Goal: Task Accomplishment & Management: Complete application form

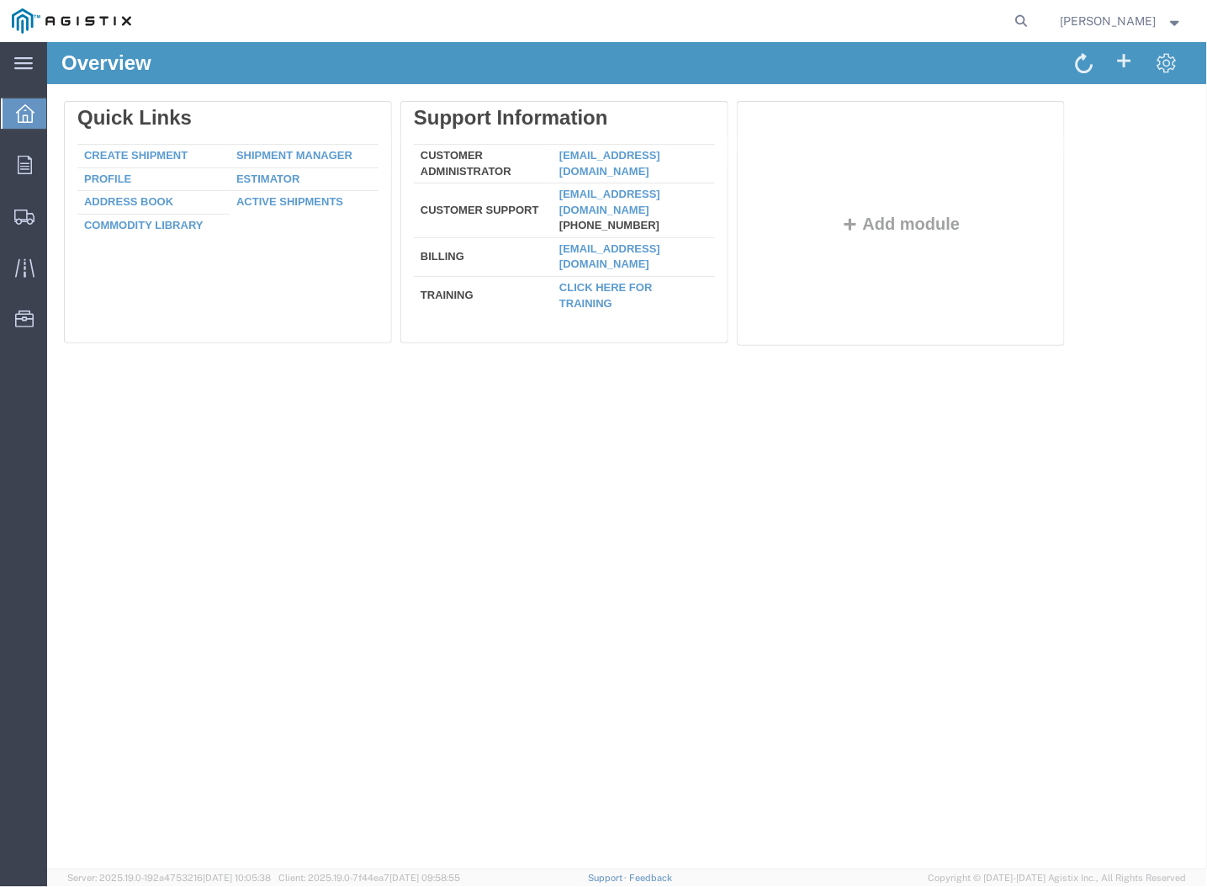
drag, startPoint x: 551, startPoint y: 416, endPoint x: 432, endPoint y: 258, distance: 197.1
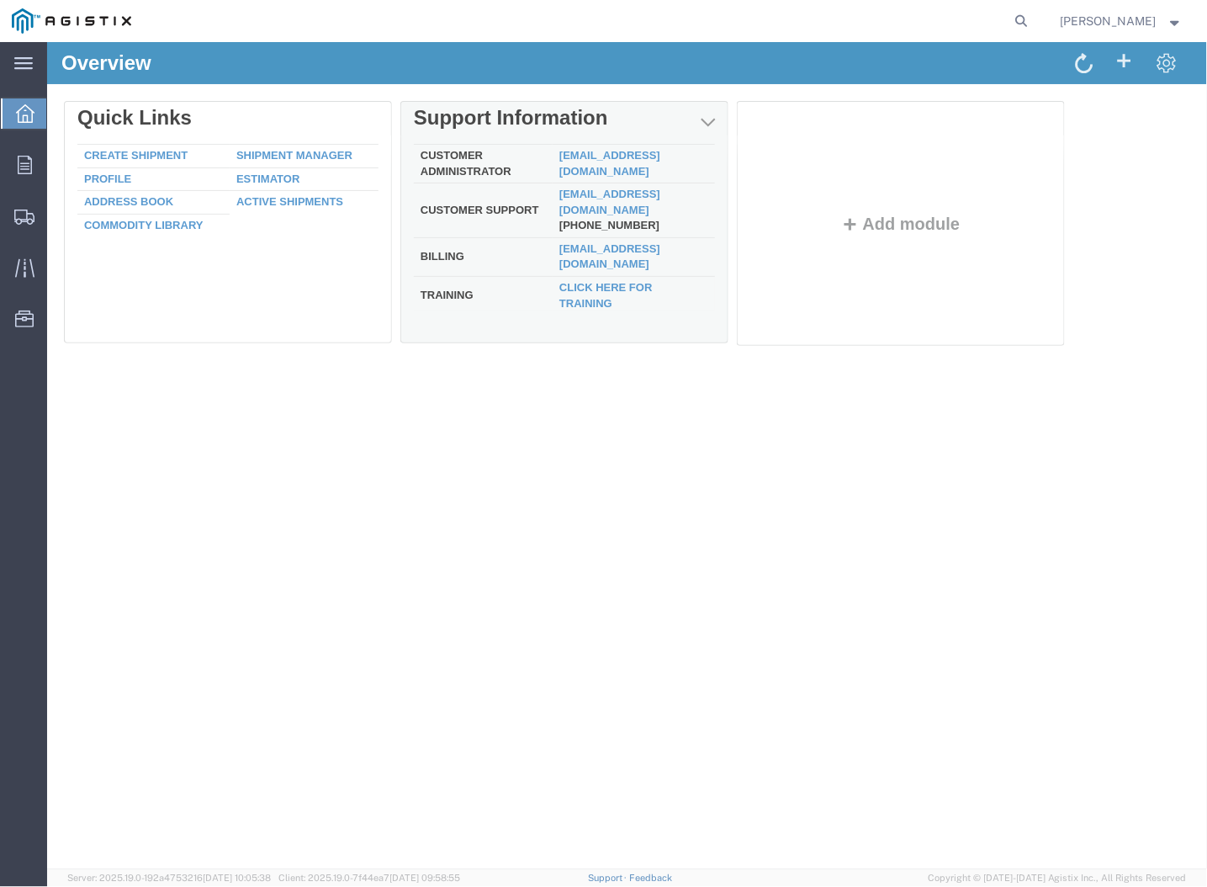
click at [551, 416] on div "Overview Delete Quick Links Create Shipment Shipment Manager Profile Estimator …" at bounding box center [626, 454] width 1160 height 827
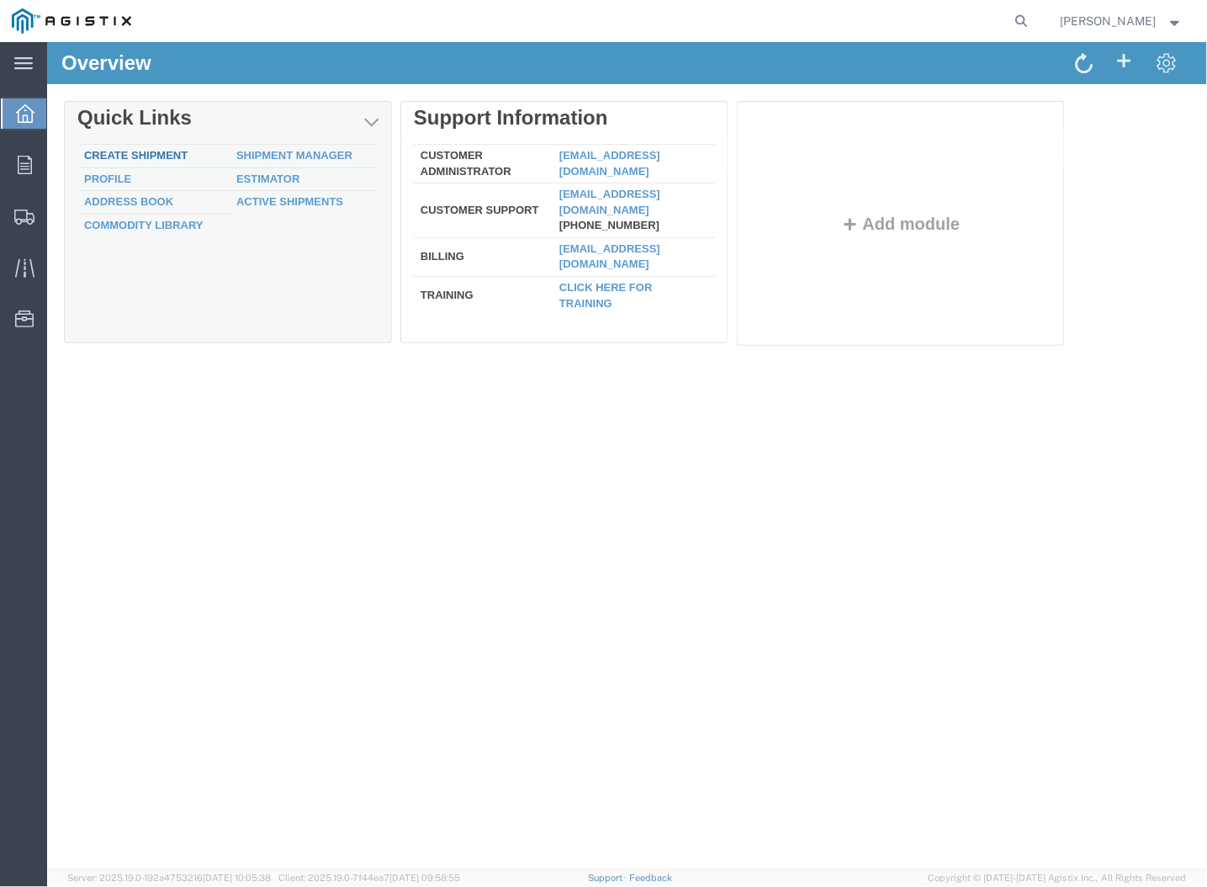
click at [145, 152] on link "Create Shipment" at bounding box center [134, 154] width 103 height 13
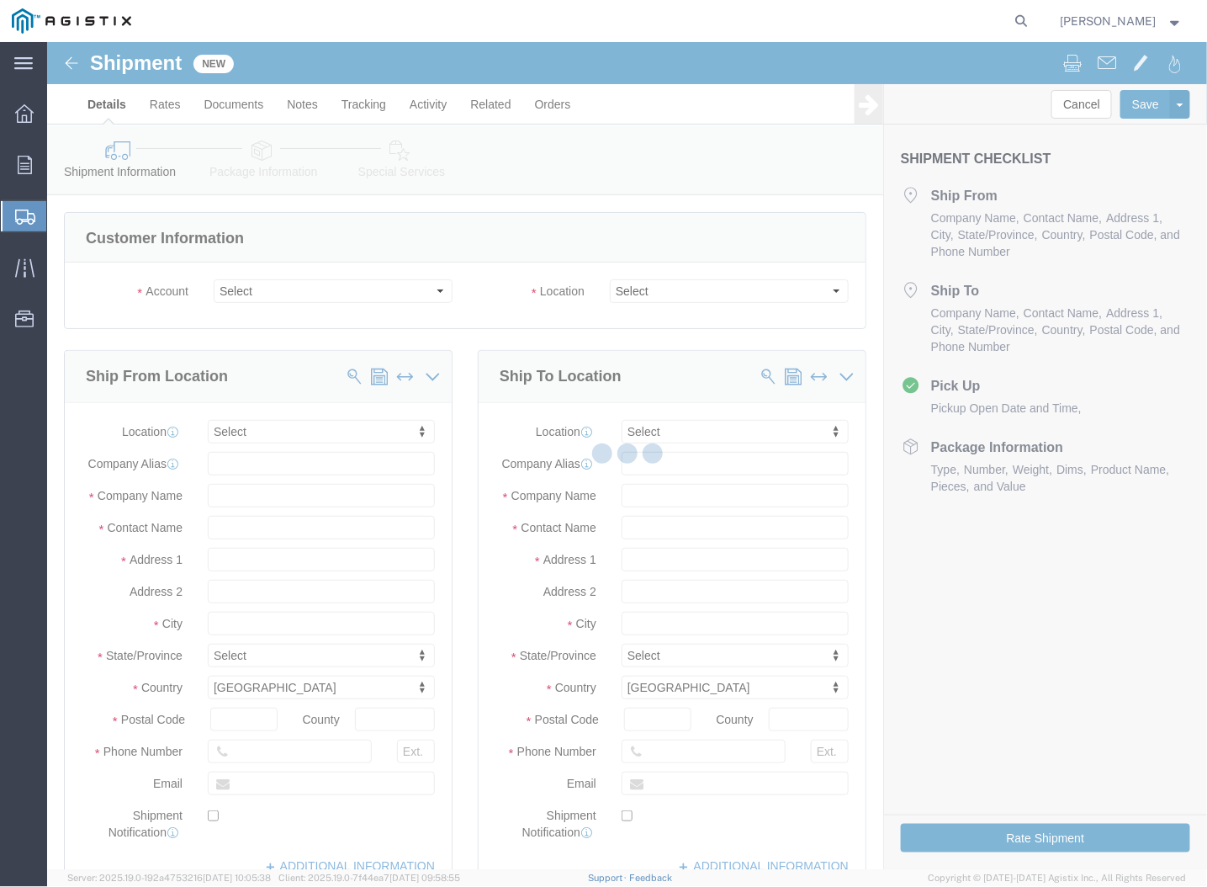
select select
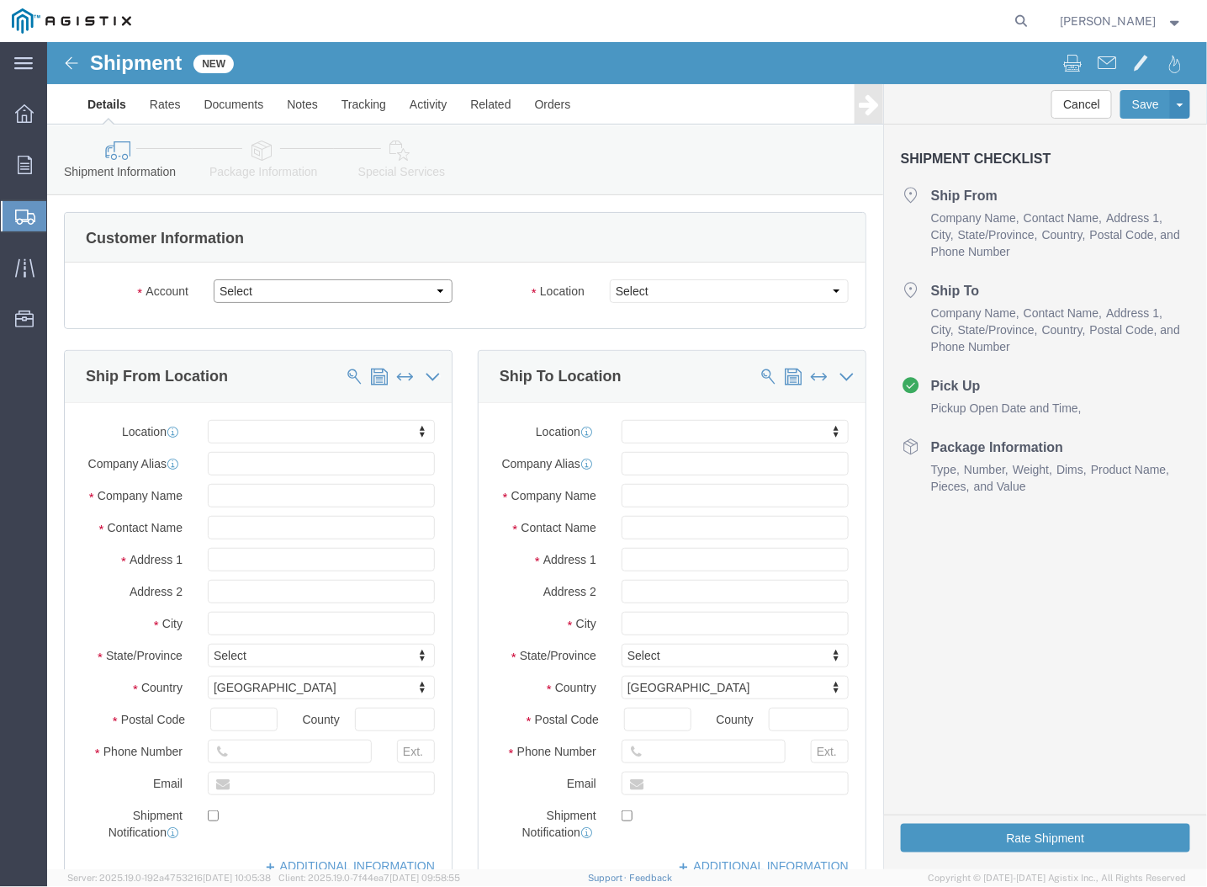
click select "Select MRC Global ([PERSON_NAME] Corp) PG&E"
select select "9596"
click select "Select MRC Global ([PERSON_NAME] Corp) PG&E"
select select "PURCHORD"
select select
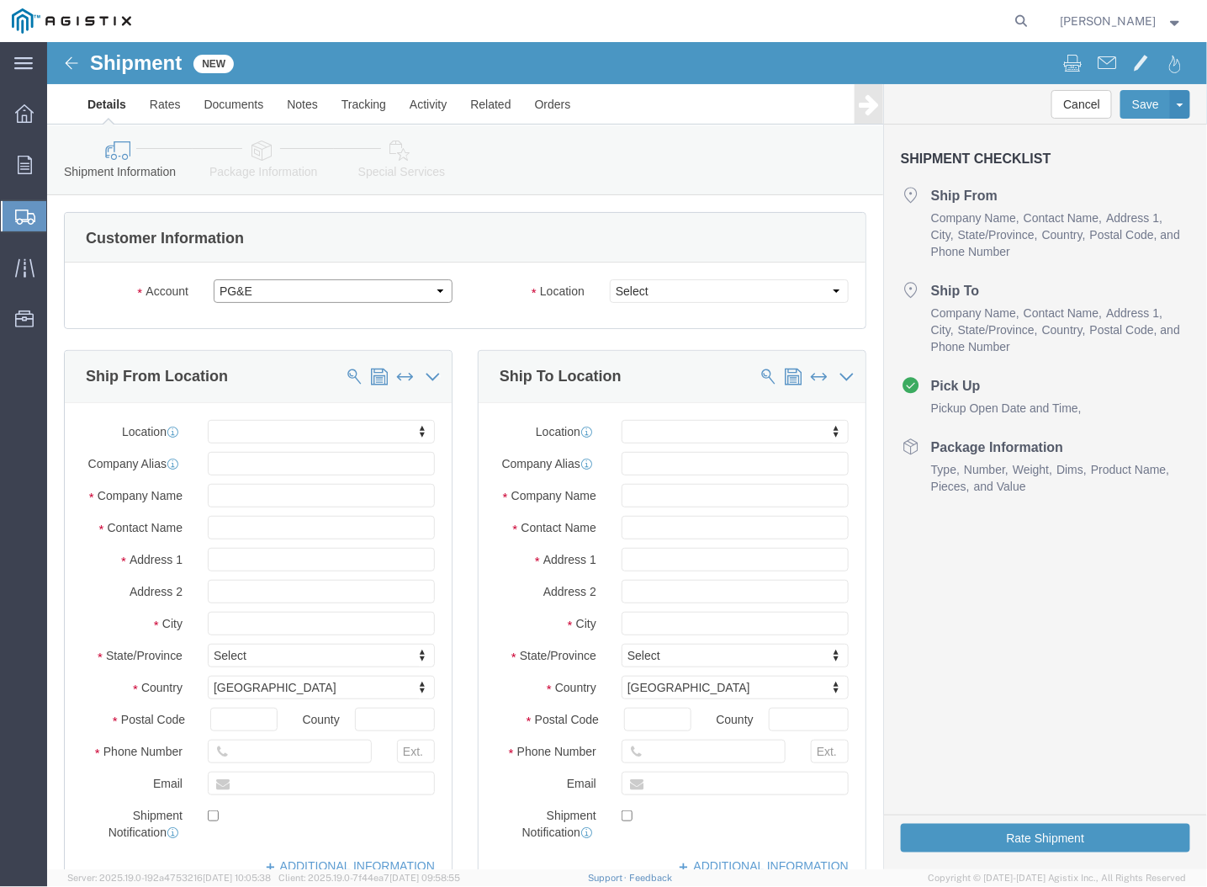
select select
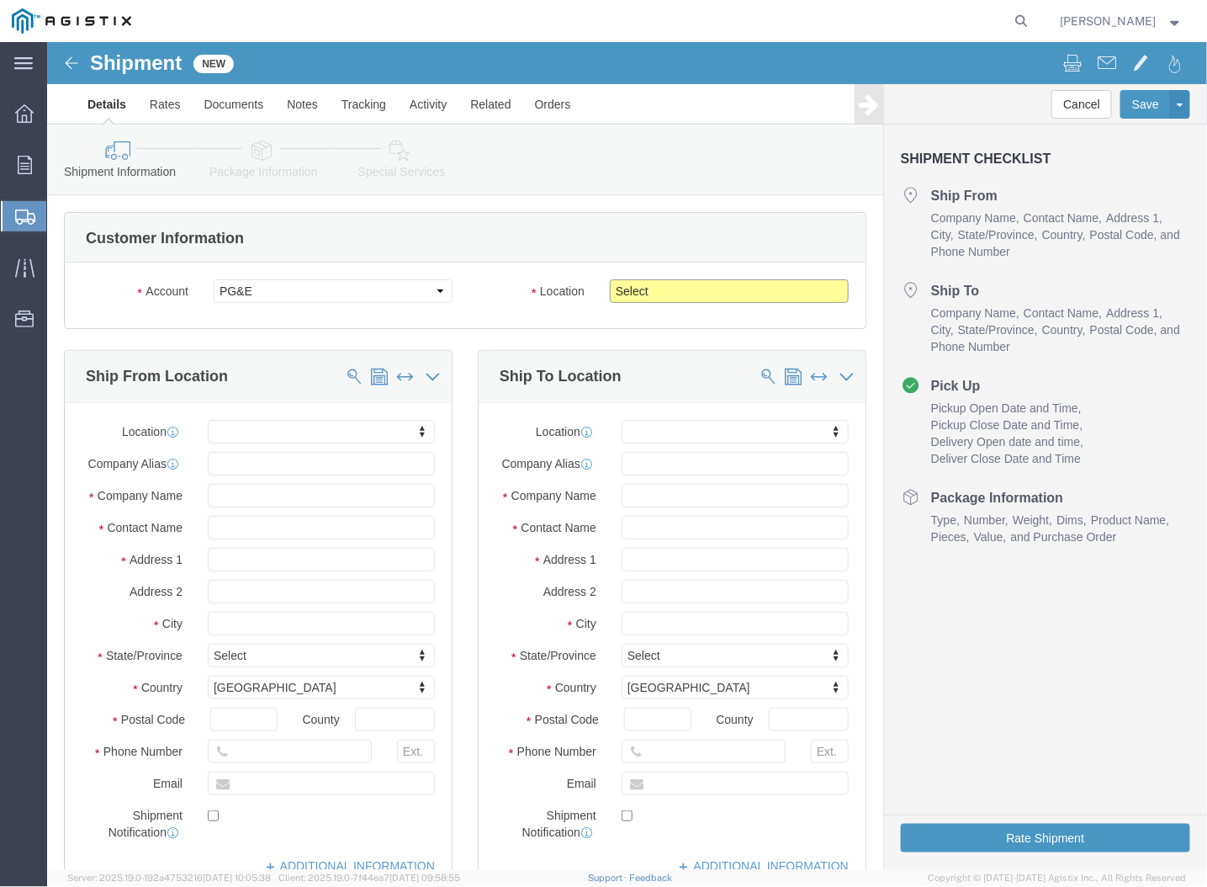
click select "Select All Others [GEOGRAPHIC_DATA] [GEOGRAPHIC_DATA] [GEOGRAPHIC_DATA] [GEOGRA…"
select select "23082"
click select "Select All Others [GEOGRAPHIC_DATA] [GEOGRAPHIC_DATA] [GEOGRAPHIC_DATA] [GEOGRA…"
click ul "Details Rates Documents Notes Tracking Activity Related Orders"
drag, startPoint x: 191, startPoint y: 457, endPoint x: 198, endPoint y: 443, distance: 15.1
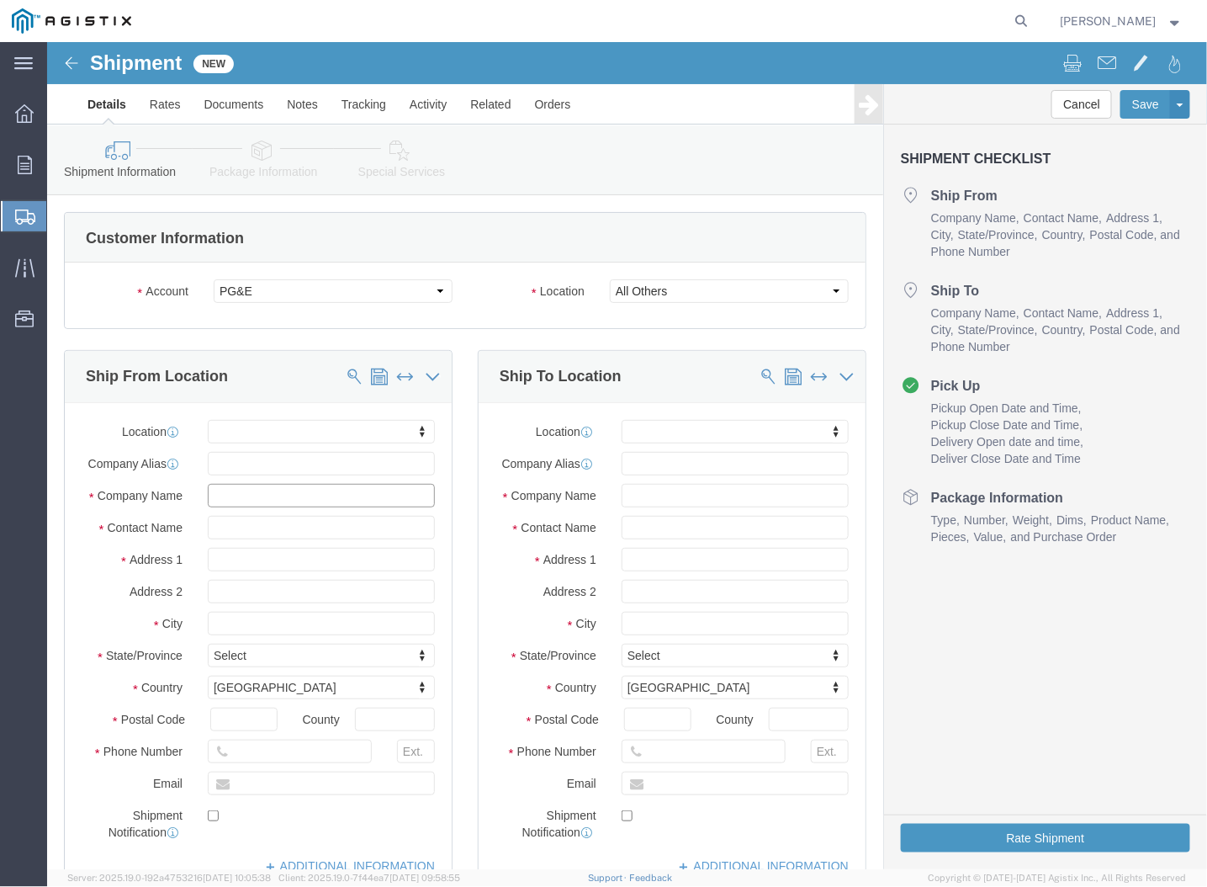
click input "text"
type input "MRC GLOBAL #083"
drag, startPoint x: 184, startPoint y: 486, endPoint x: 205, endPoint y: 485, distance: 21.1
click input "text"
drag, startPoint x: 556, startPoint y: 107, endPoint x: 520, endPoint y: 178, distance: 80.2
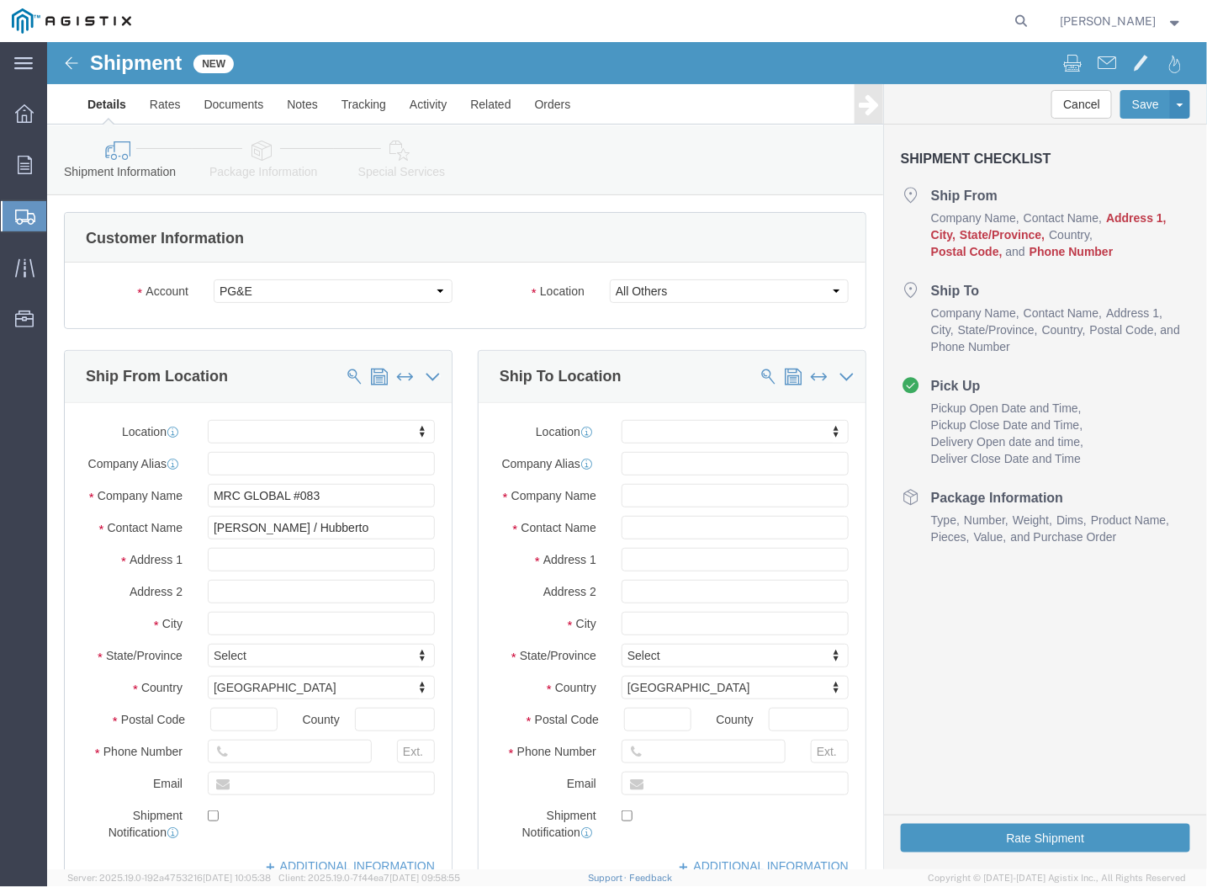
click div "Shipment Information Package Information Special Services Loading Routing"
click input "[PERSON_NAME] / Hubberto"
type input "[PERSON_NAME] / [PERSON_NAME]"
click input "text"
click input "MRC GLOBAL #083"
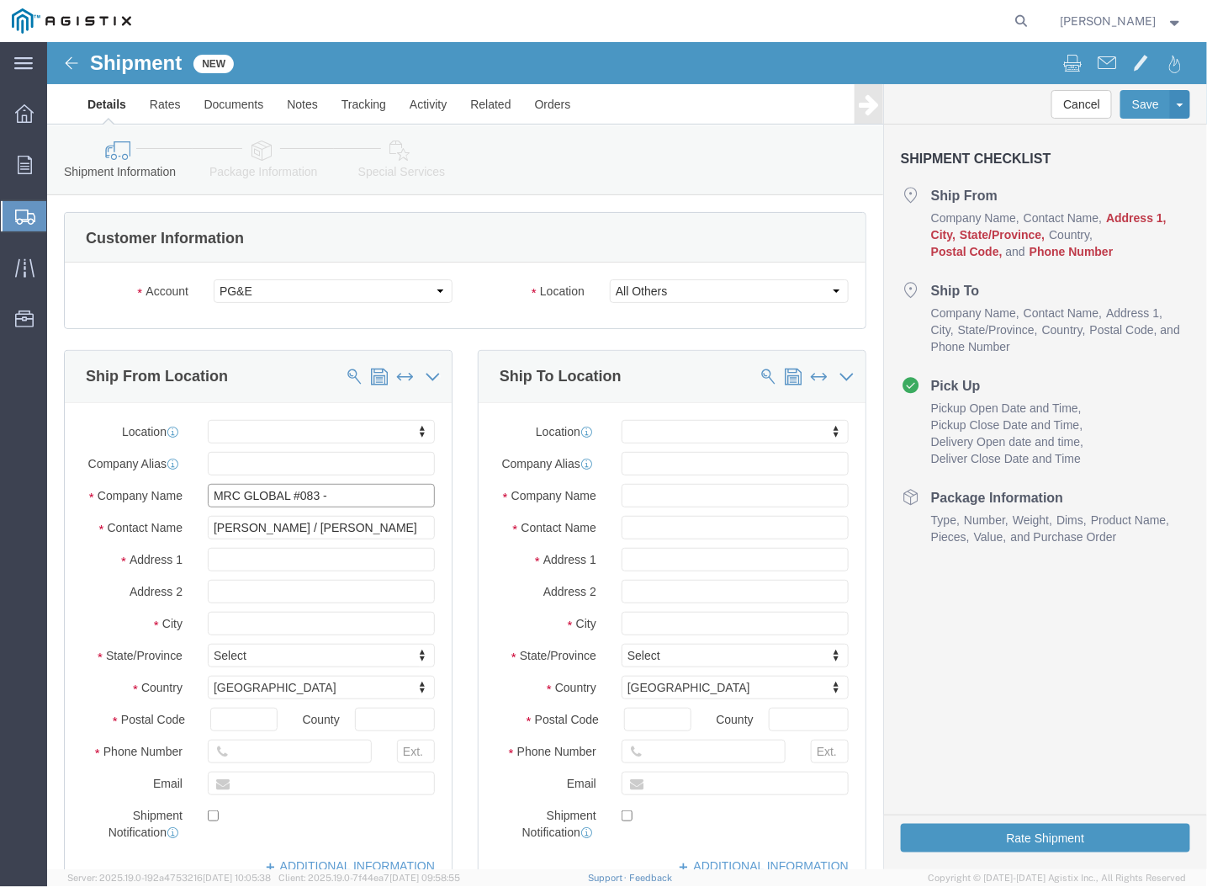
paste input "LA PORTE VALVE ENG & MOD CTR"
type input "MRC GLOBAL #083 - LA PORTE VALVE ENG & MOD CTR"
click input "text"
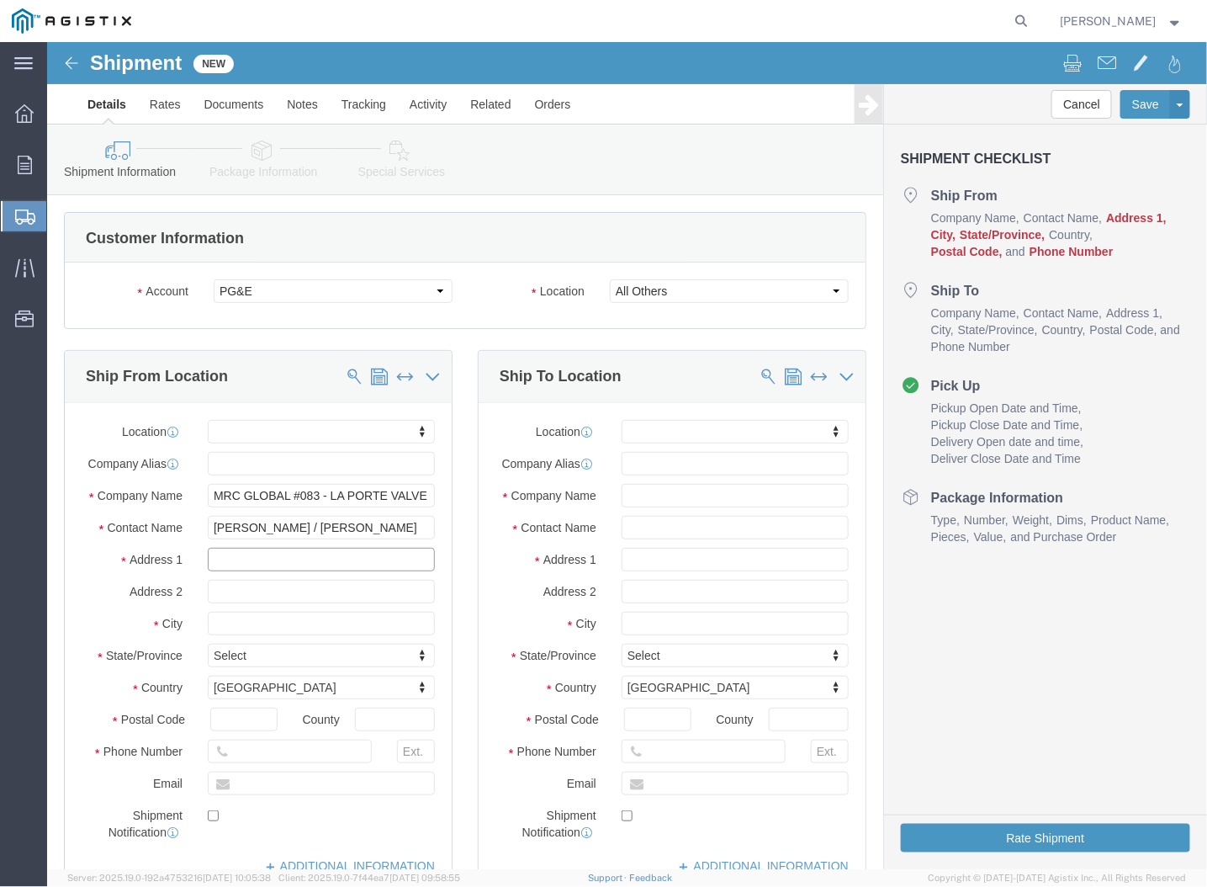
paste input "1302 [PERSON_NAME] [PERSON_NAME] B2 S400"
type input "1302 [PERSON_NAME] [PERSON_NAME] B2 S400"
select select
click input "text"
type input "La Porte"
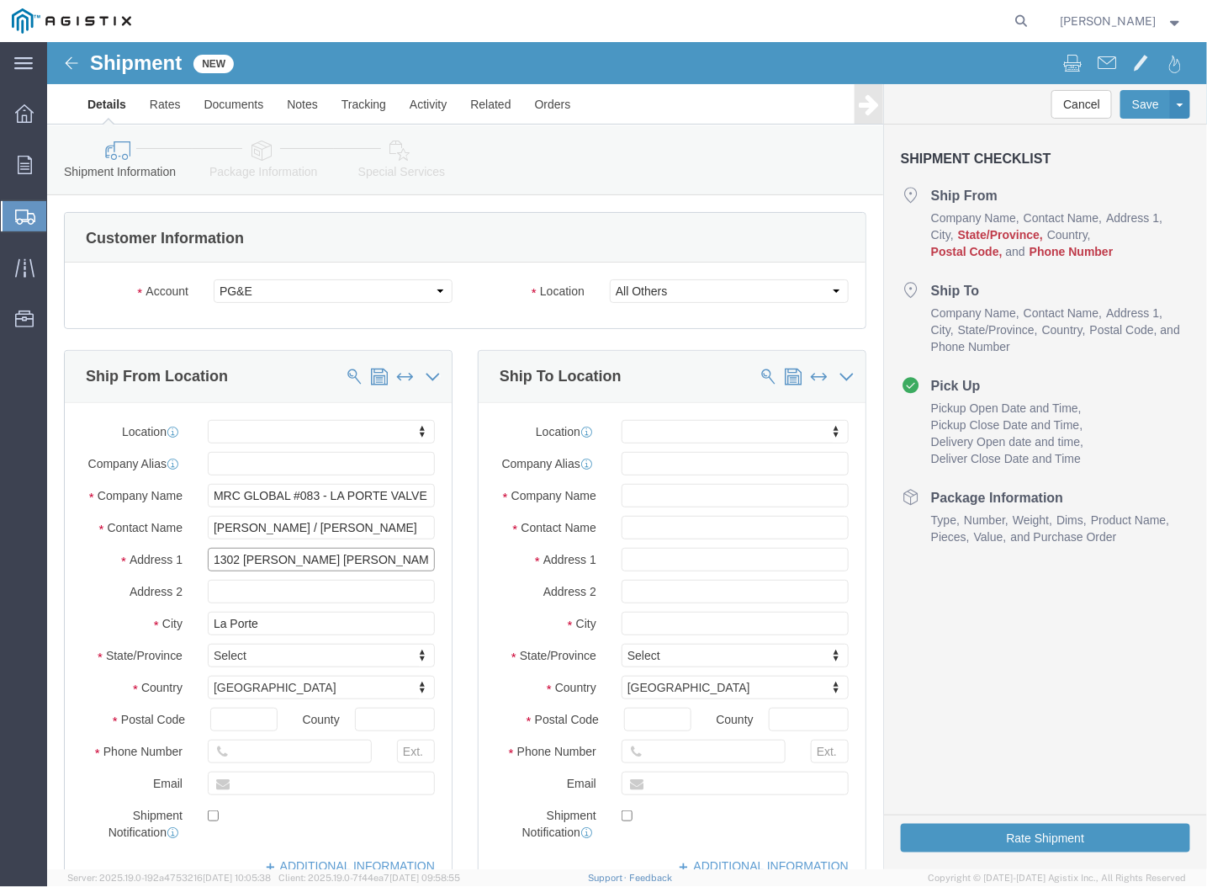
select select
click input "1302 [PERSON_NAME] [PERSON_NAME] B2 S400"
type input "1302 [PERSON_NAME] [PERSON_NAME] B2 S400"
select select
type input "te"
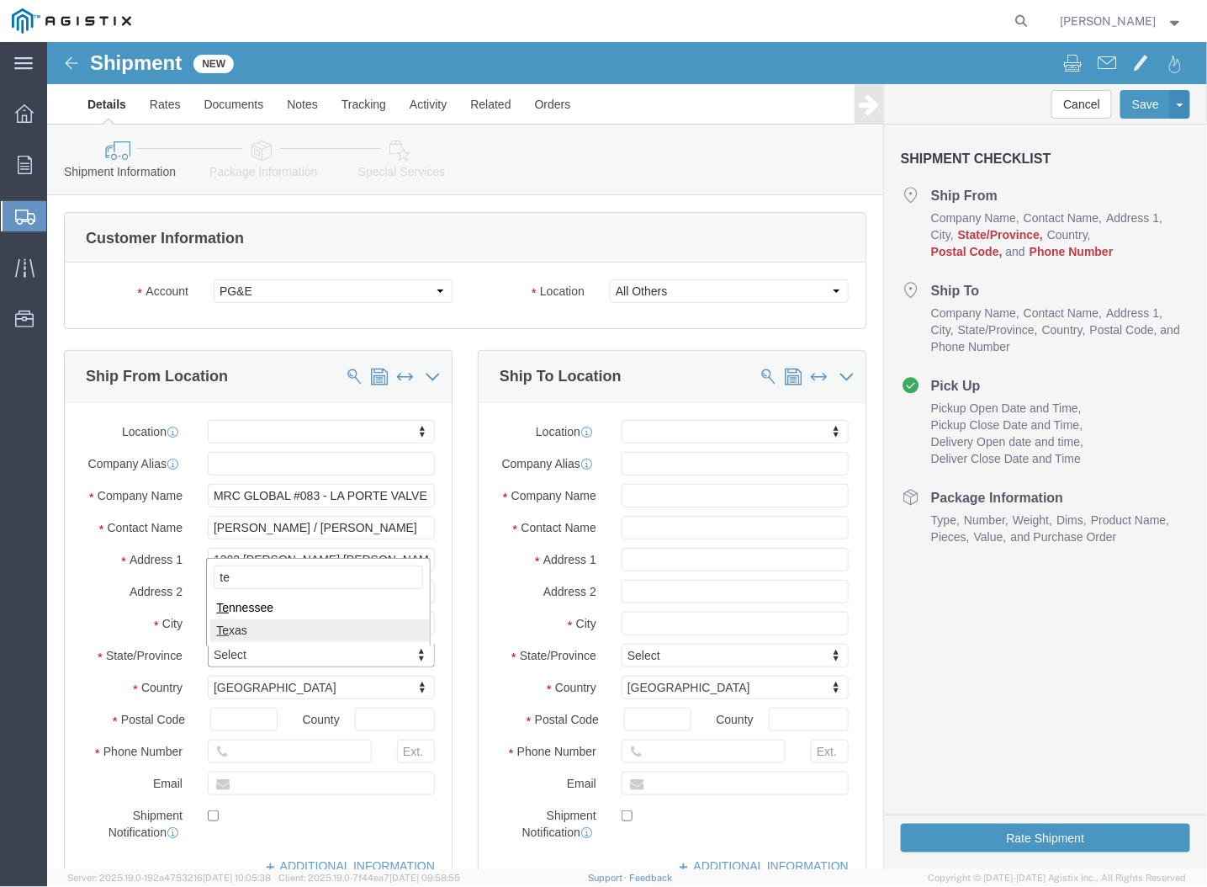
select select
select select "[GEOGRAPHIC_DATA]"
click input "text"
type input "77571"
select select
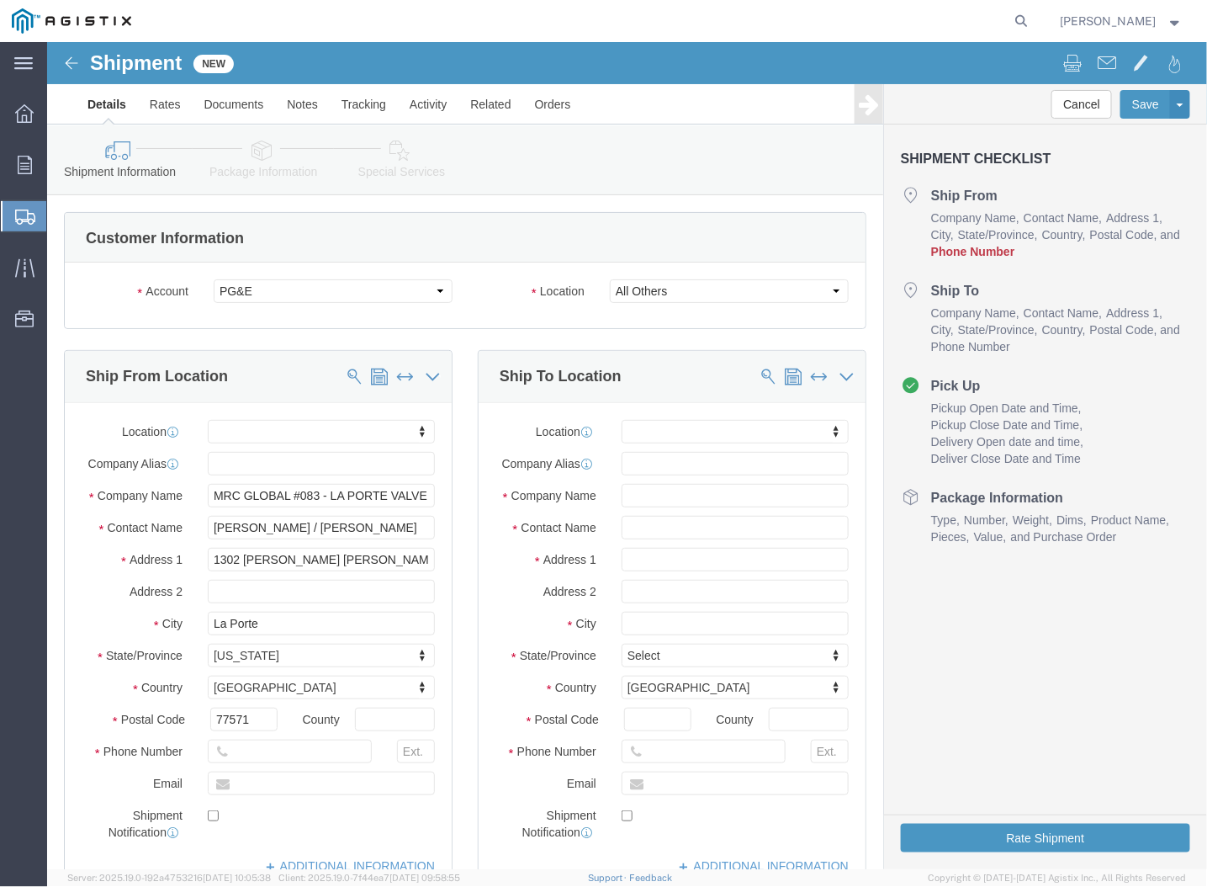
click div
click input "text"
type input "[PHONE_NUMBER]"
click input "text"
type input "[PERSON_NAME][EMAIL_ADDRESS][PERSON_NAME][DOMAIN_NAME]"
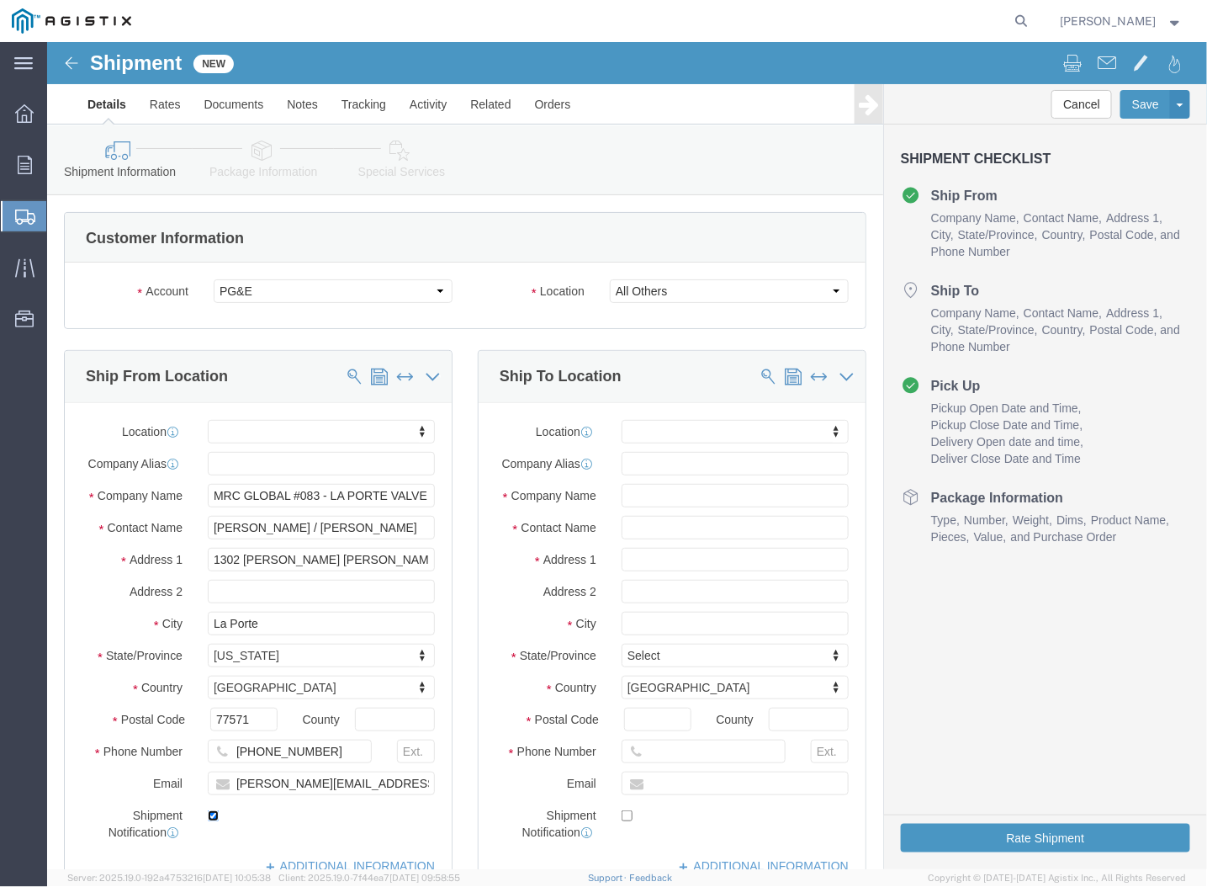
click input "checkbox"
checkbox input "true"
click input "text"
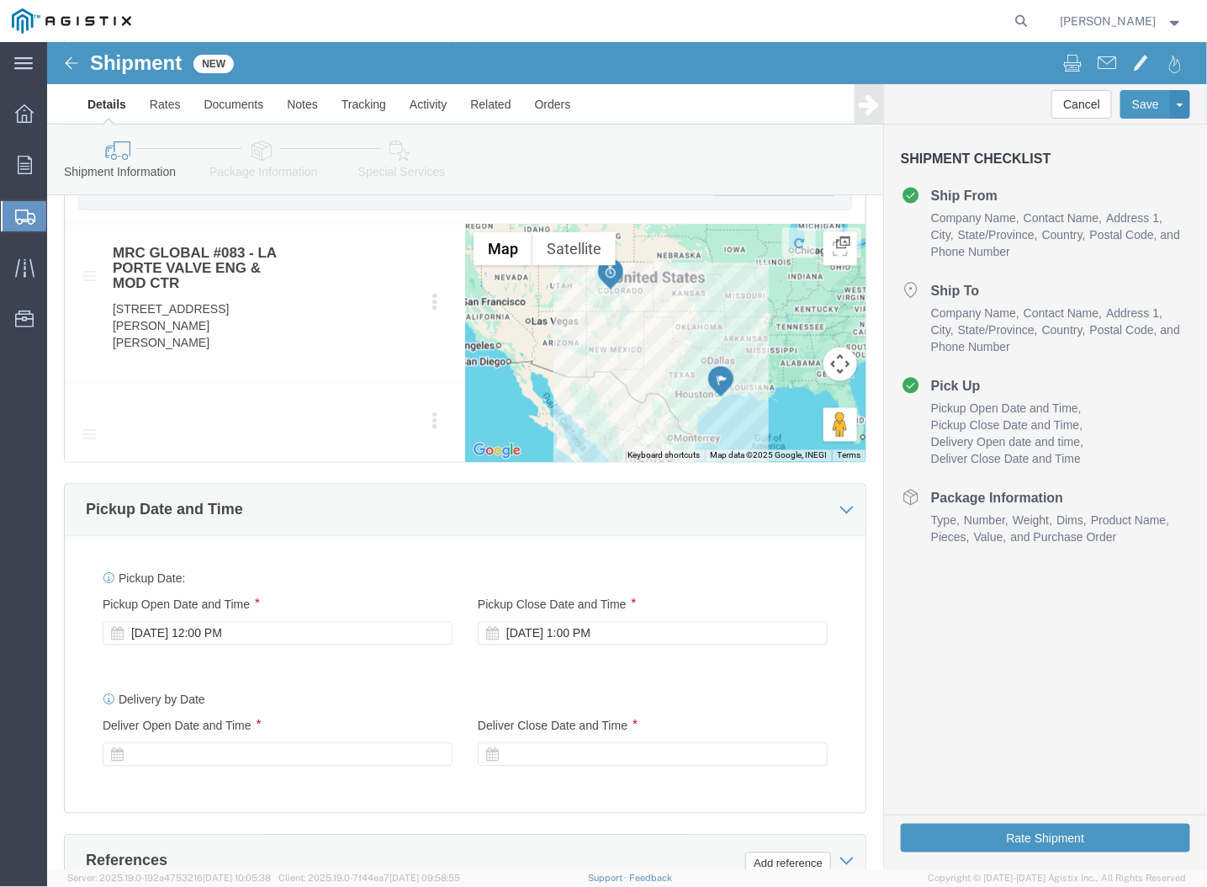
click div "[DATE] 12:00 PM"
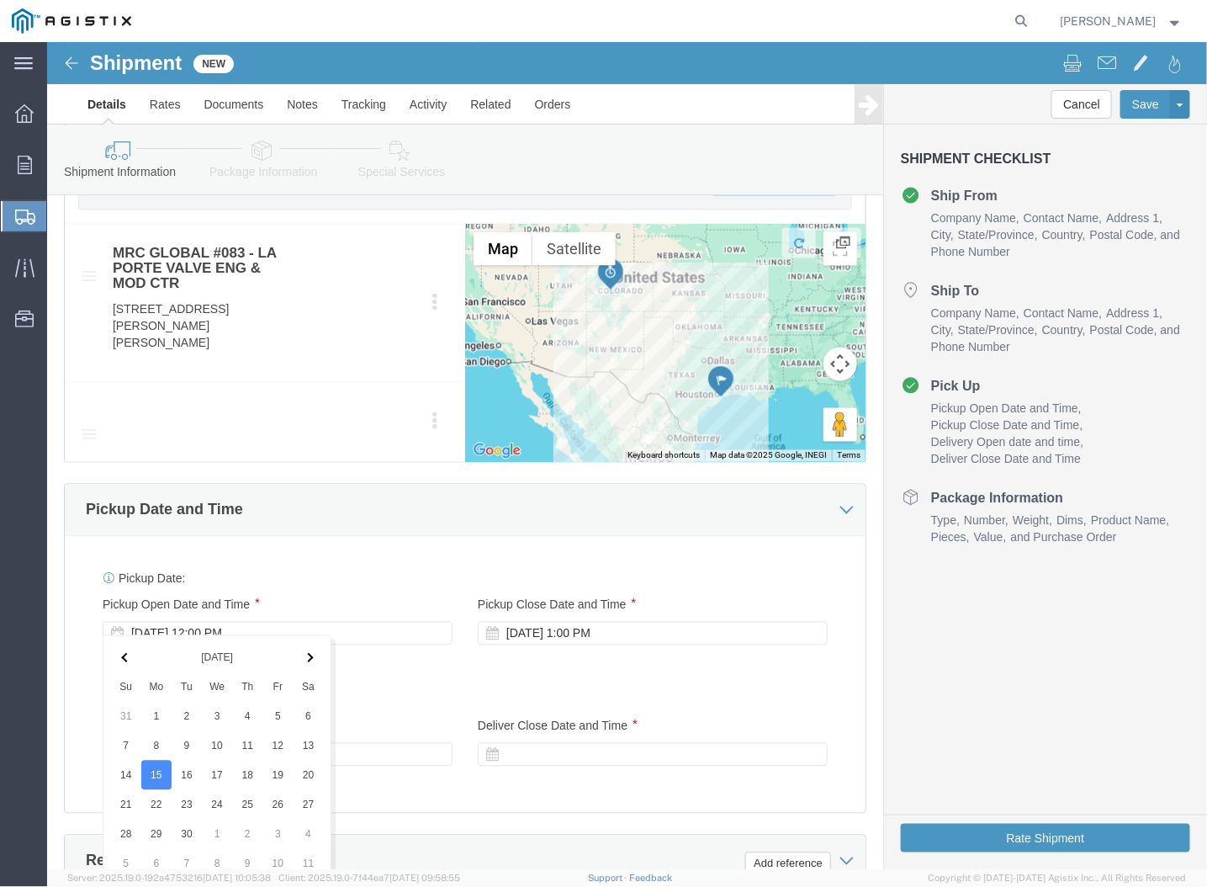
scroll to position [1287, 0]
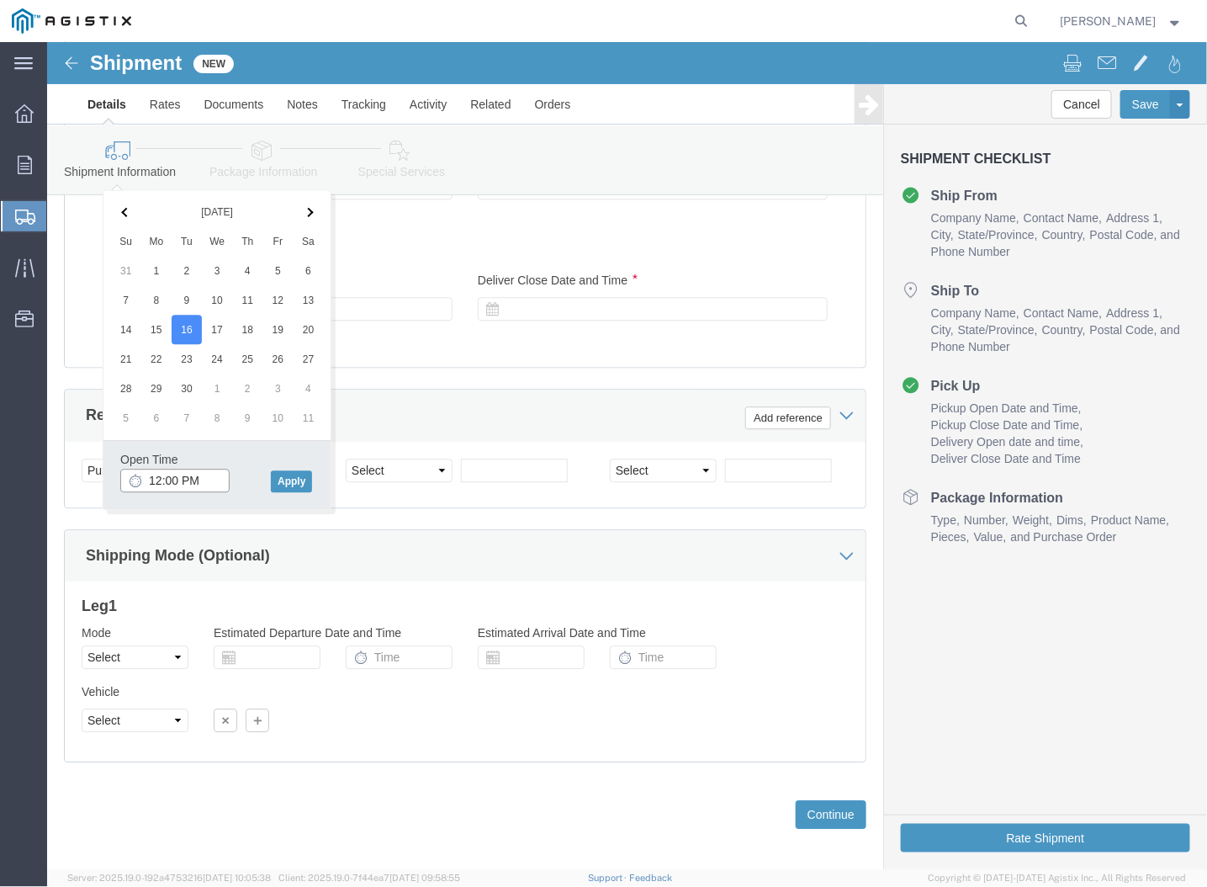
click input "12:00 PM"
type input "7:00 AM"
click button "Apply"
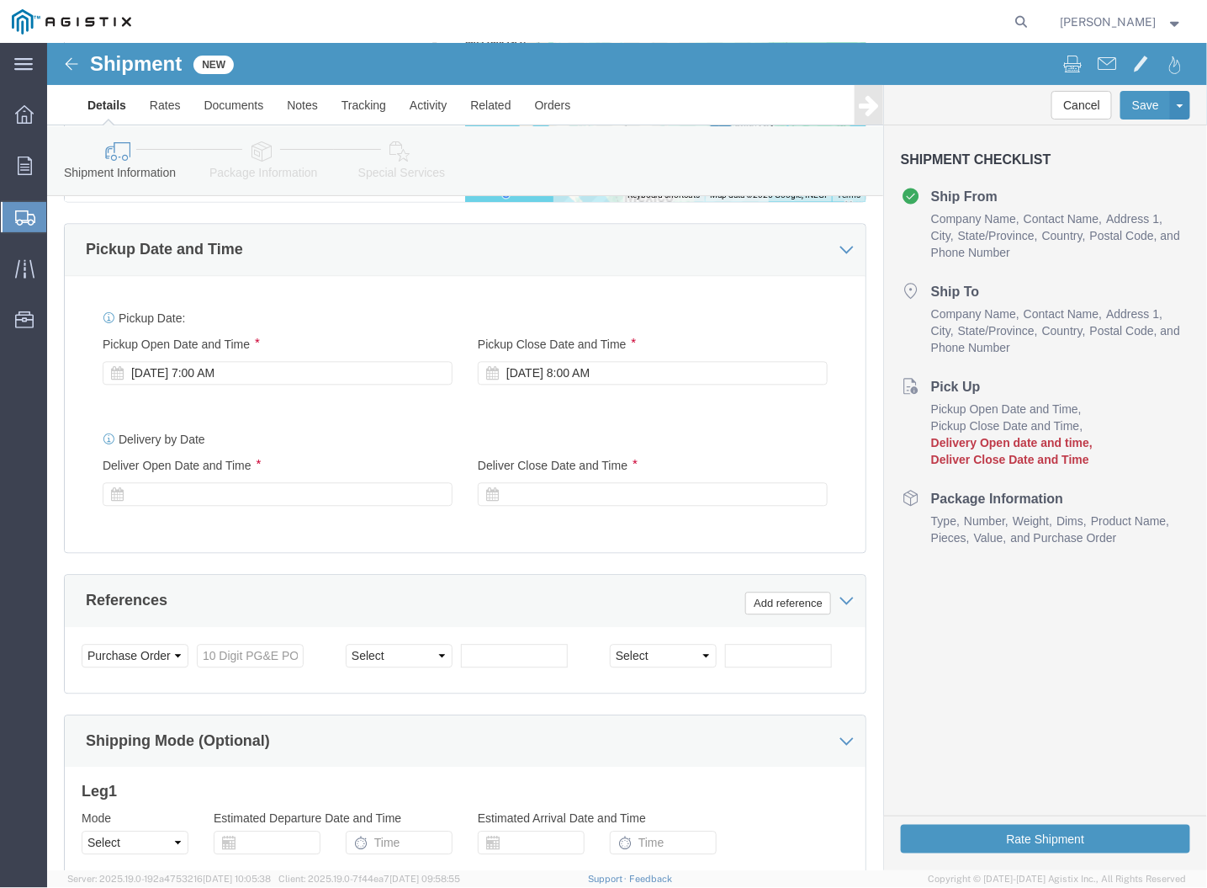
scroll to position [1100, 0]
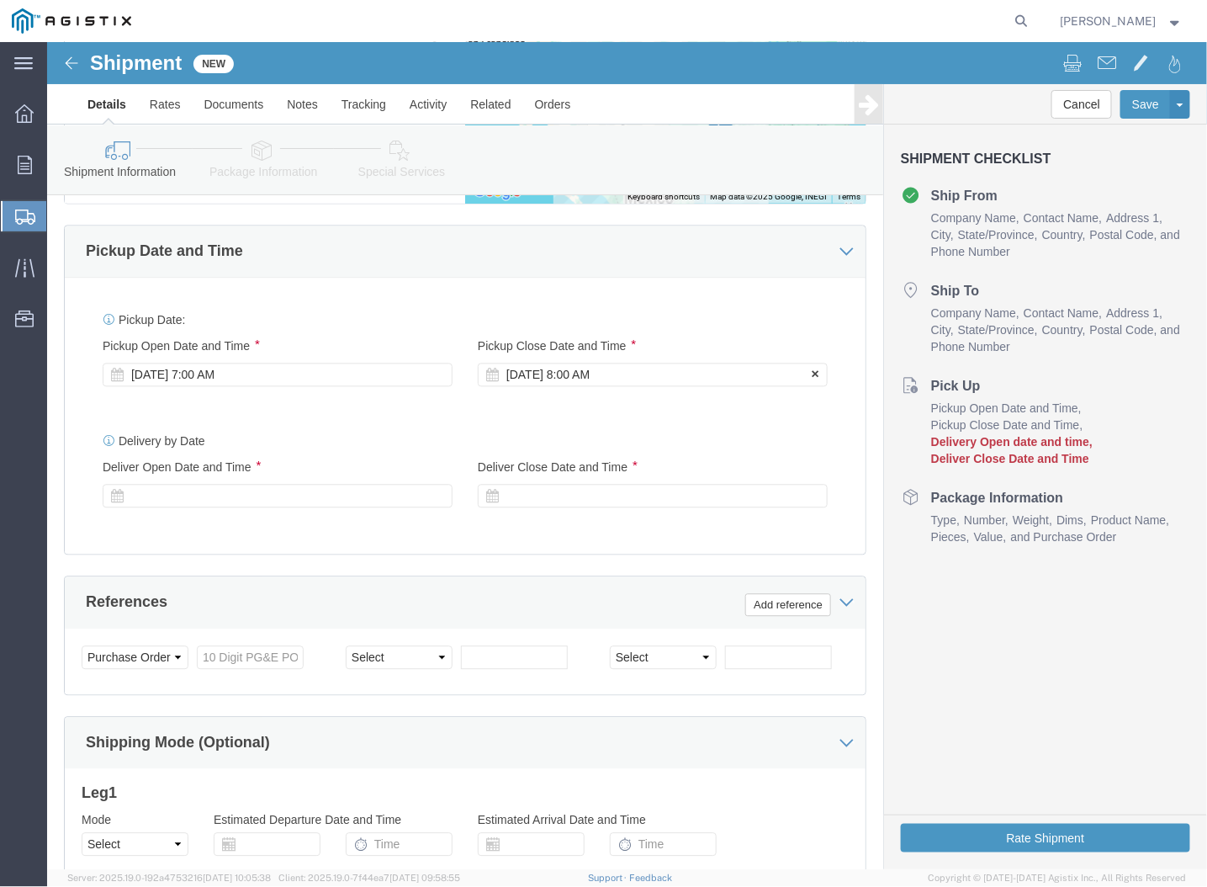
click div "[DATE] 8:00 AM"
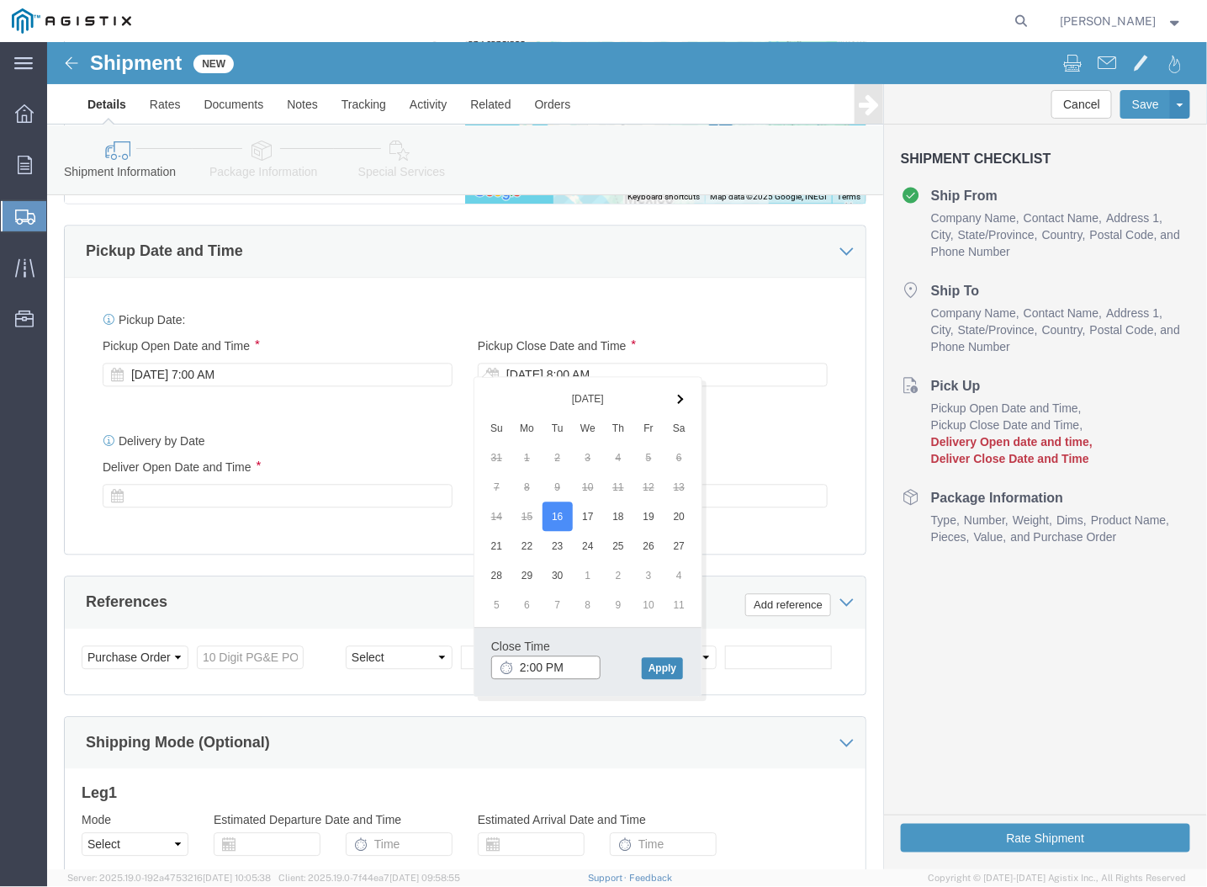
type input "2:00 PM"
click button "Apply"
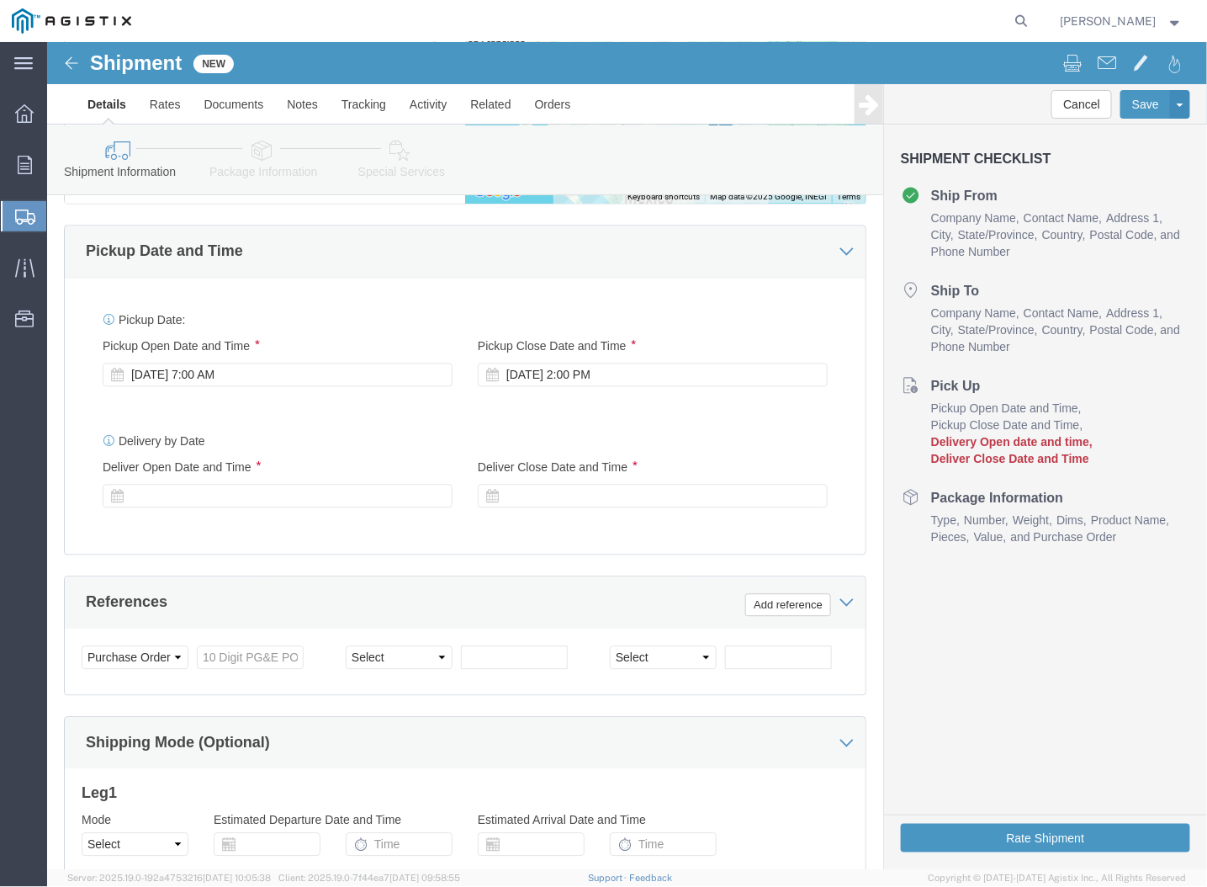
drag, startPoint x: 15, startPoint y: 749, endPoint x: 34, endPoint y: 632, distance: 118.4
click at [15, 749] on div "main_menu Created with Sketch. Collapse Menu Overview Orders Shipments Shipment…" at bounding box center [23, 464] width 47 height 845
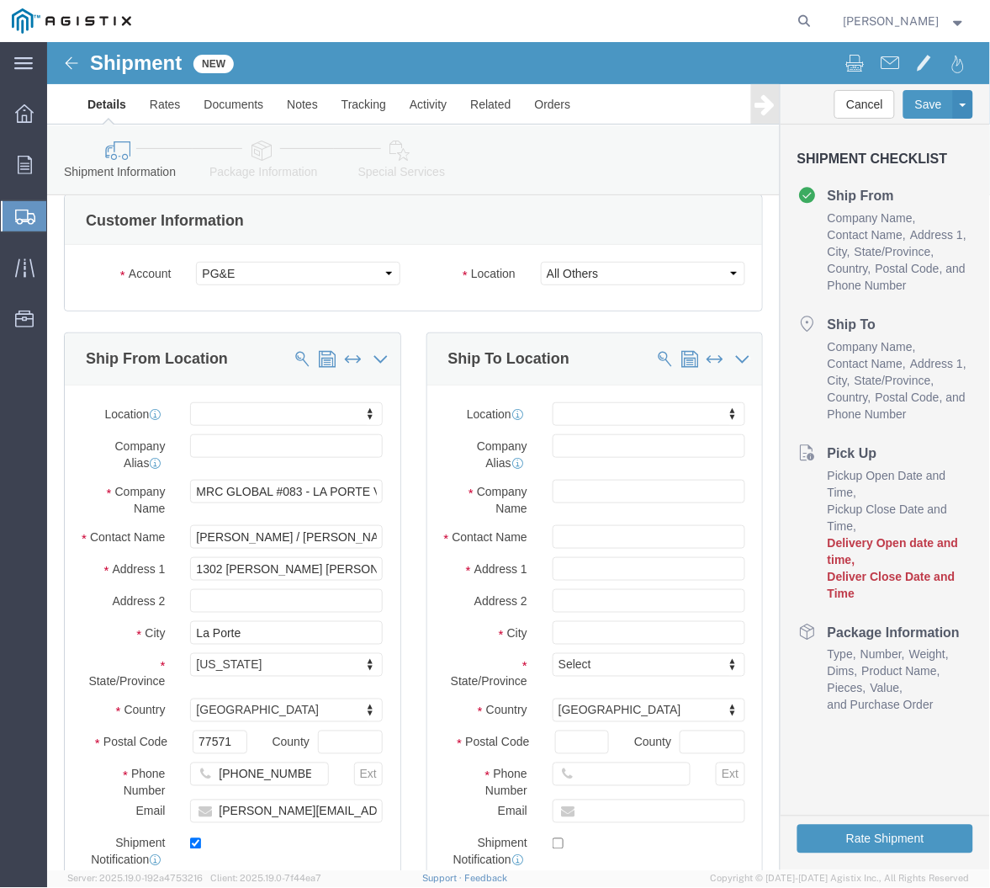
scroll to position [0, 0]
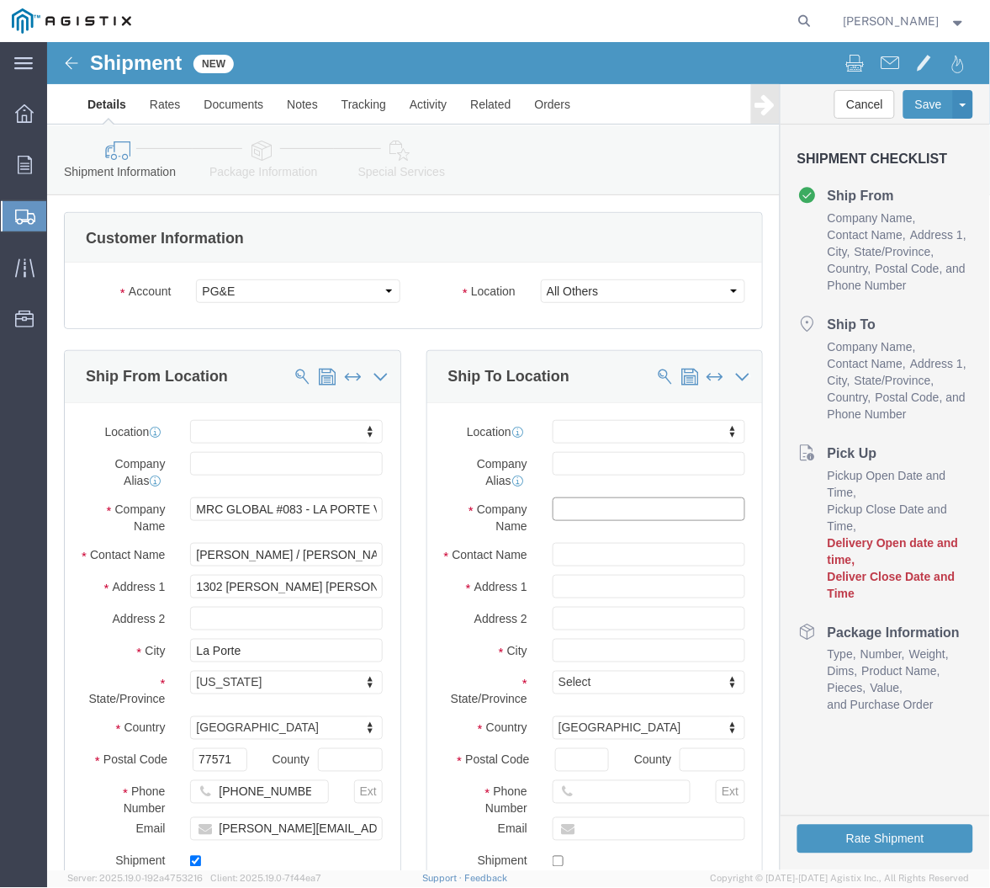
click input "text"
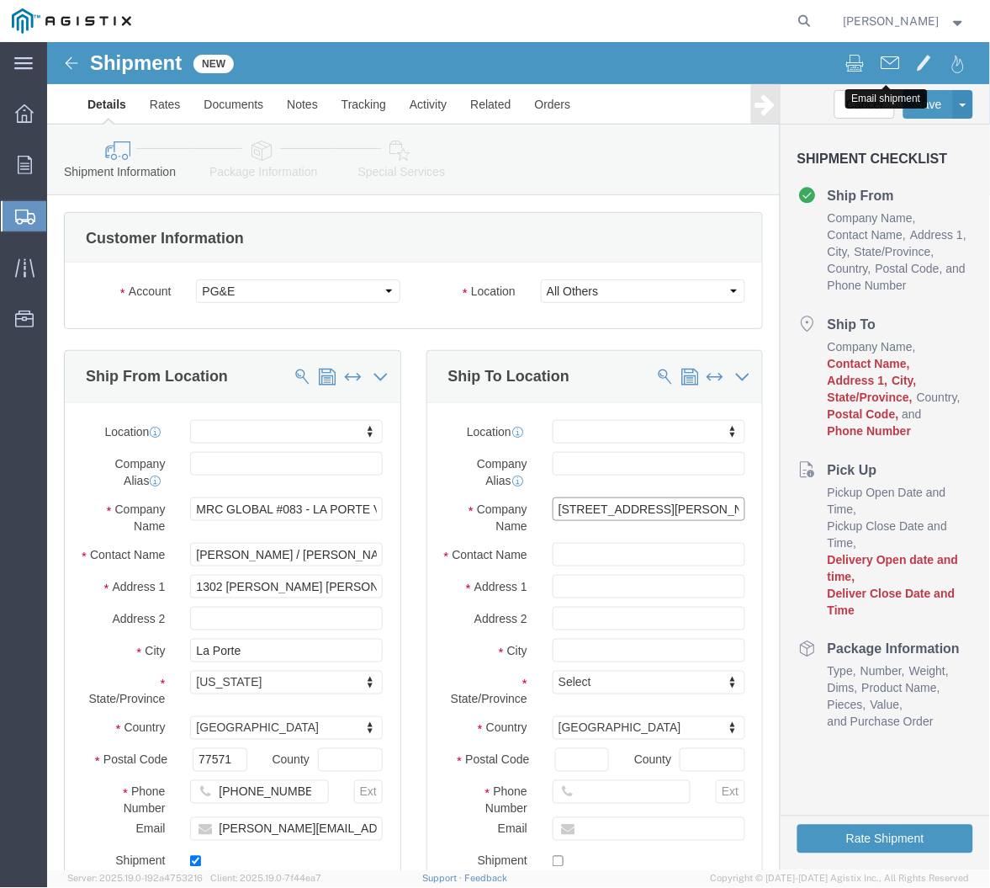
type input "[STREET_ADDRESS][PERSON_NAME]"
type input "[PERSON_NAME]"
drag, startPoint x: 606, startPoint y: 465, endPoint x: 445, endPoint y: 461, distance: 160.8
click div "Company Name [STREET_ADDRESS][PERSON_NAME]"
click input "text"
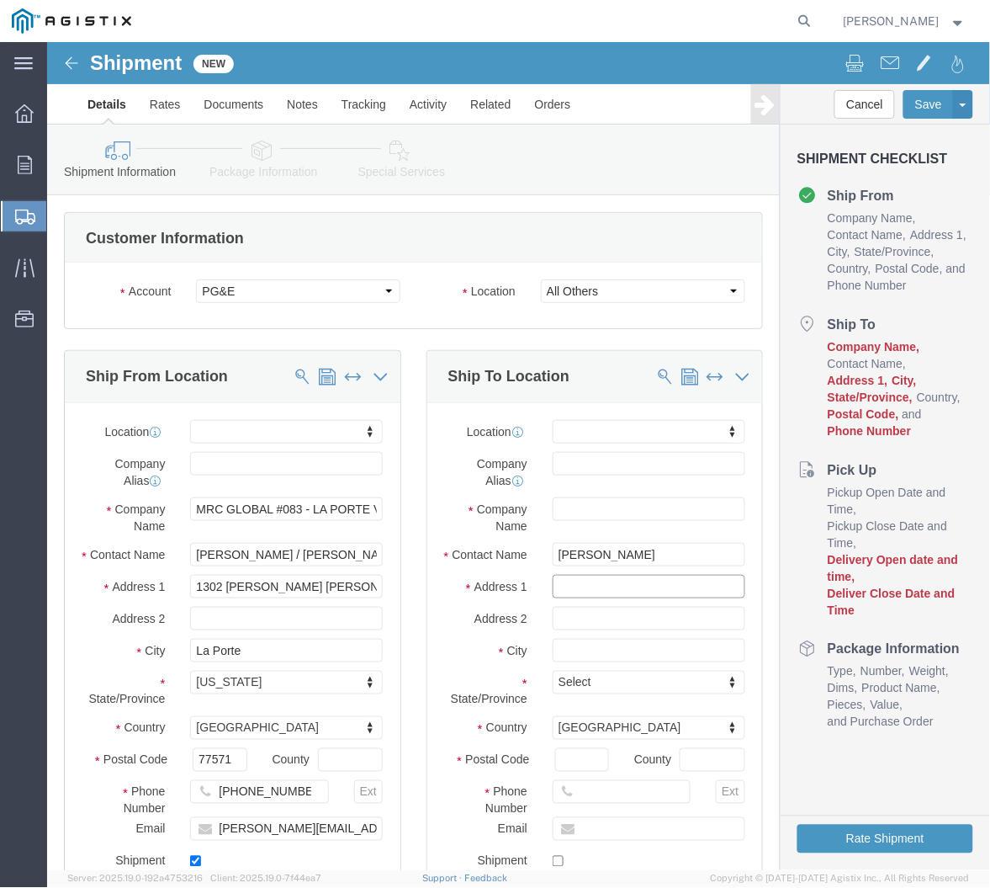
paste input "[STREET_ADDRESS][PERSON_NAME]"
type input "[STREET_ADDRESS][PERSON_NAME]"
select select
click input "text"
type input "Stockton"
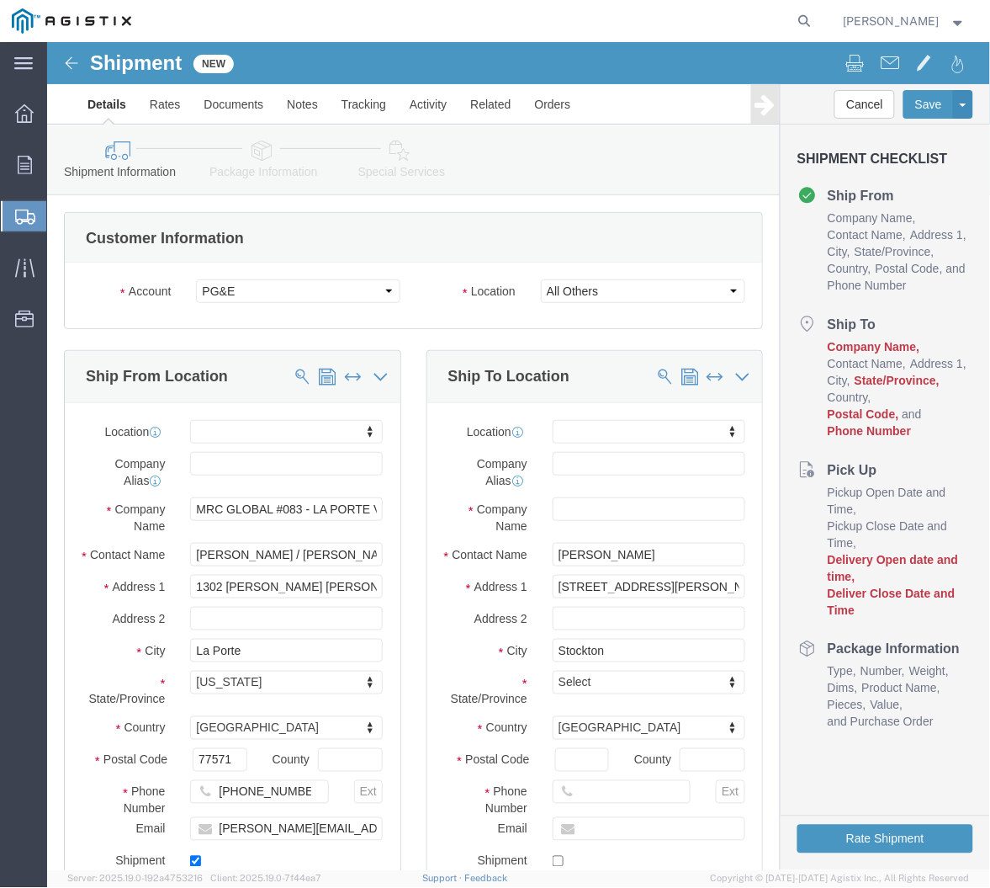
select select
type input "c"
type input "ca"
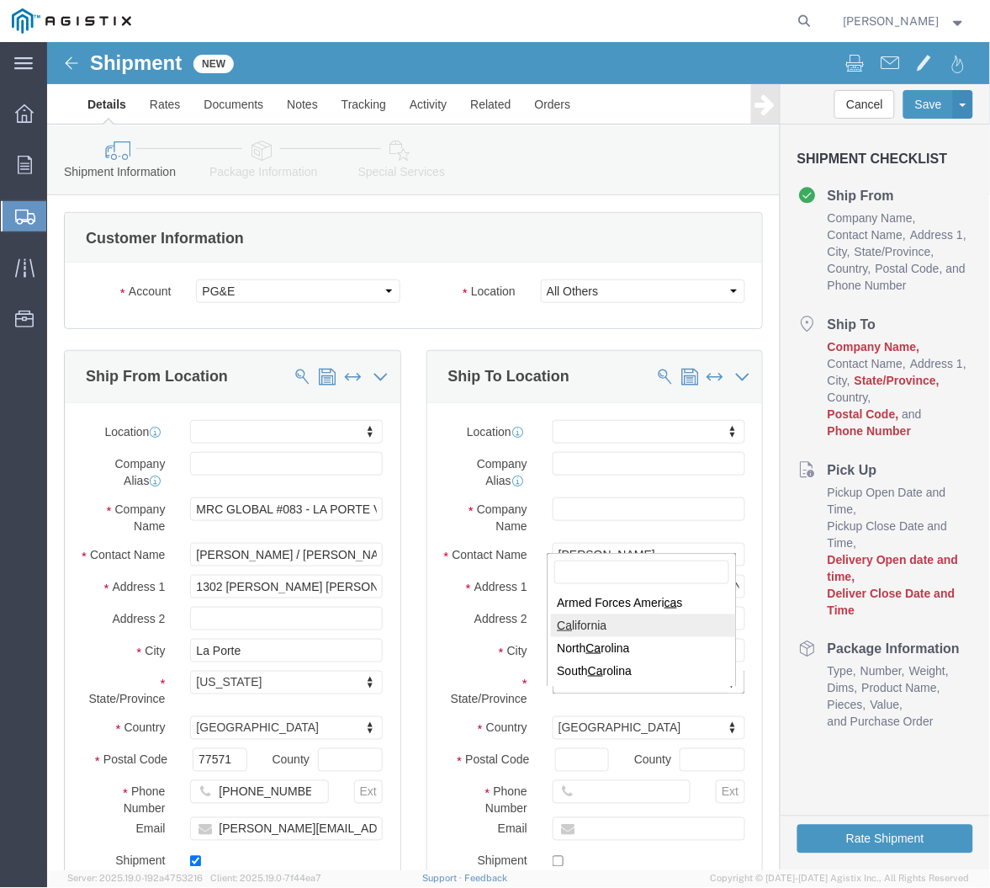
select select
select select "CA"
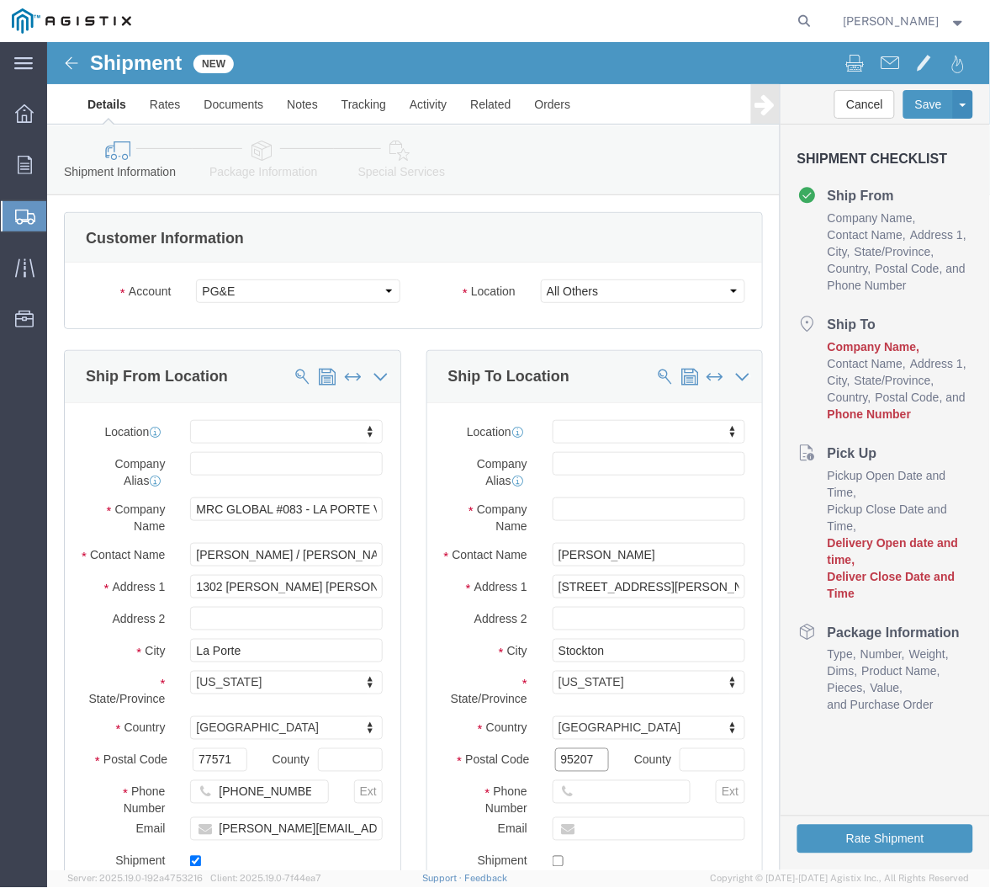
type input "95207"
select select
type input "[PHONE_NUMBER]"
type input "[EMAIL_ADDRESS][DOMAIN_NAME]"
checkbox input "true"
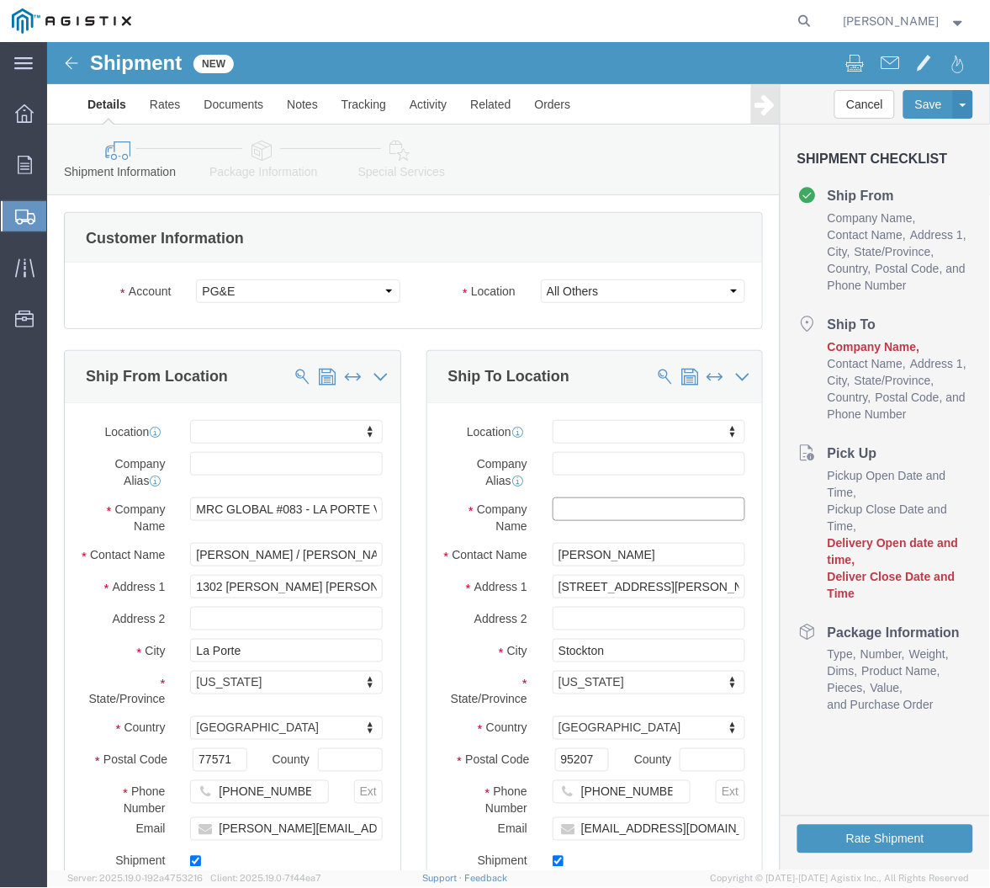
click input "text"
drag, startPoint x: 550, startPoint y: 469, endPoint x: 539, endPoint y: 451, distance: 20.8
click input "text"
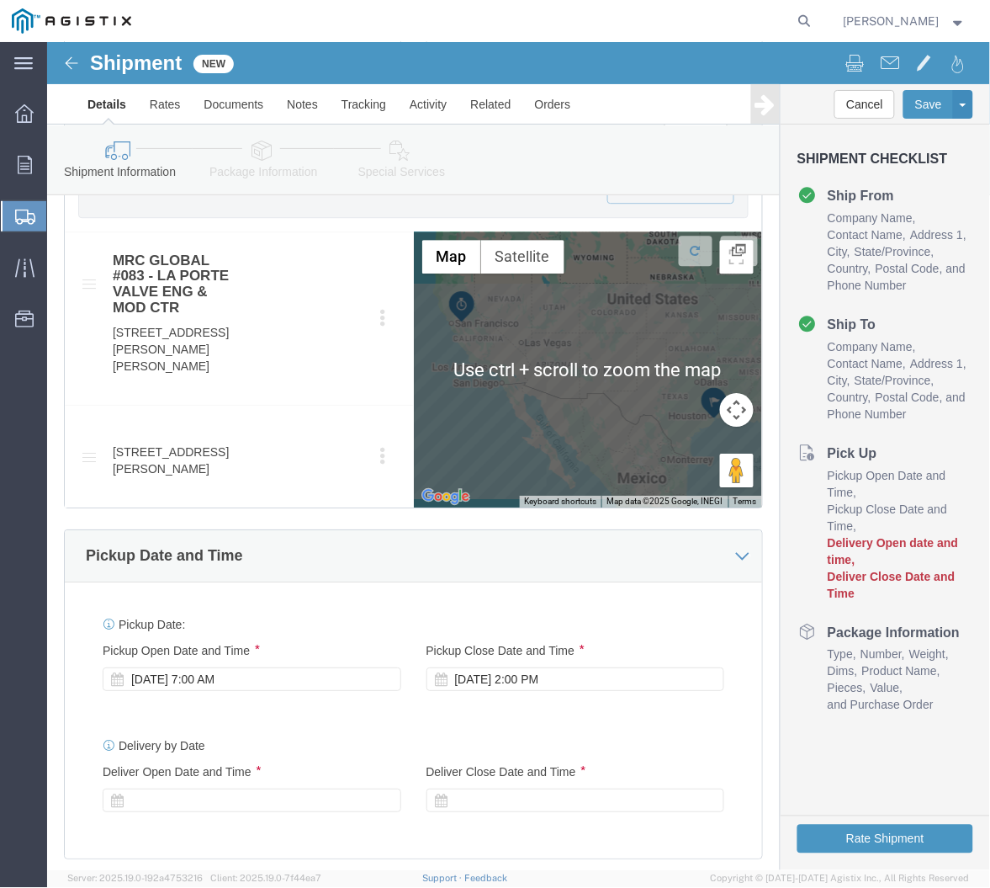
scroll to position [1122, 0]
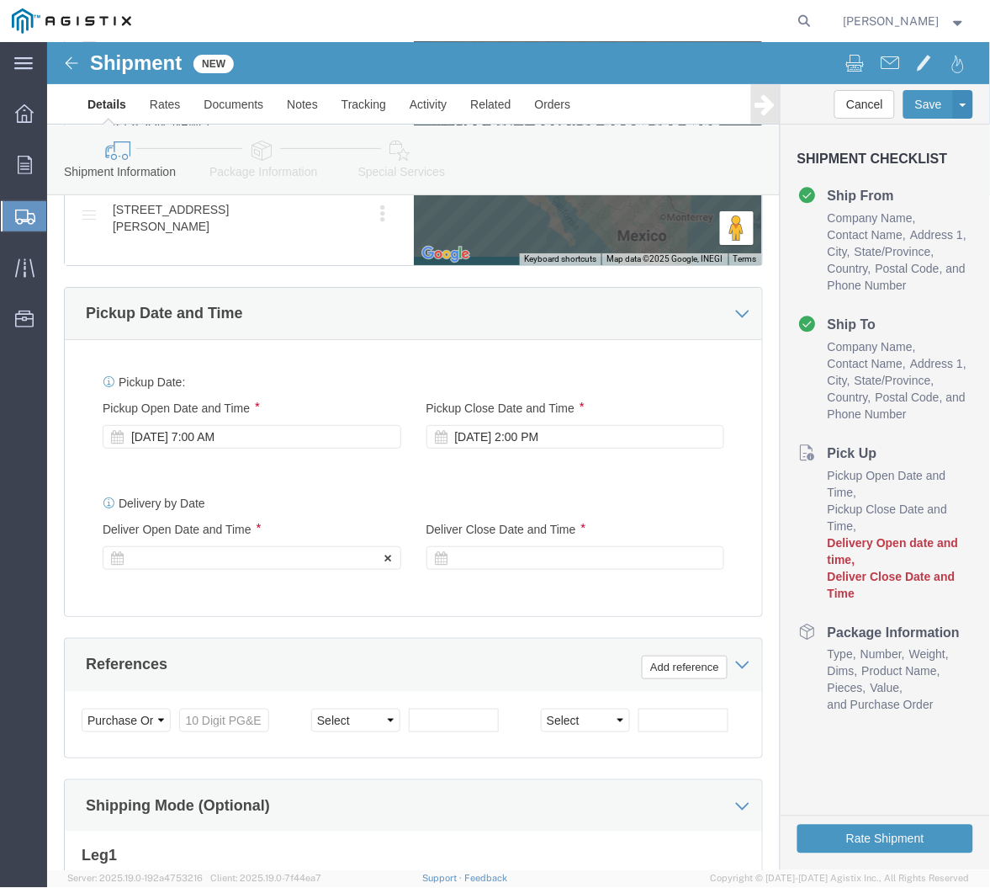
type input "PACIFIC GAS & ELECTRIC COMPANY"
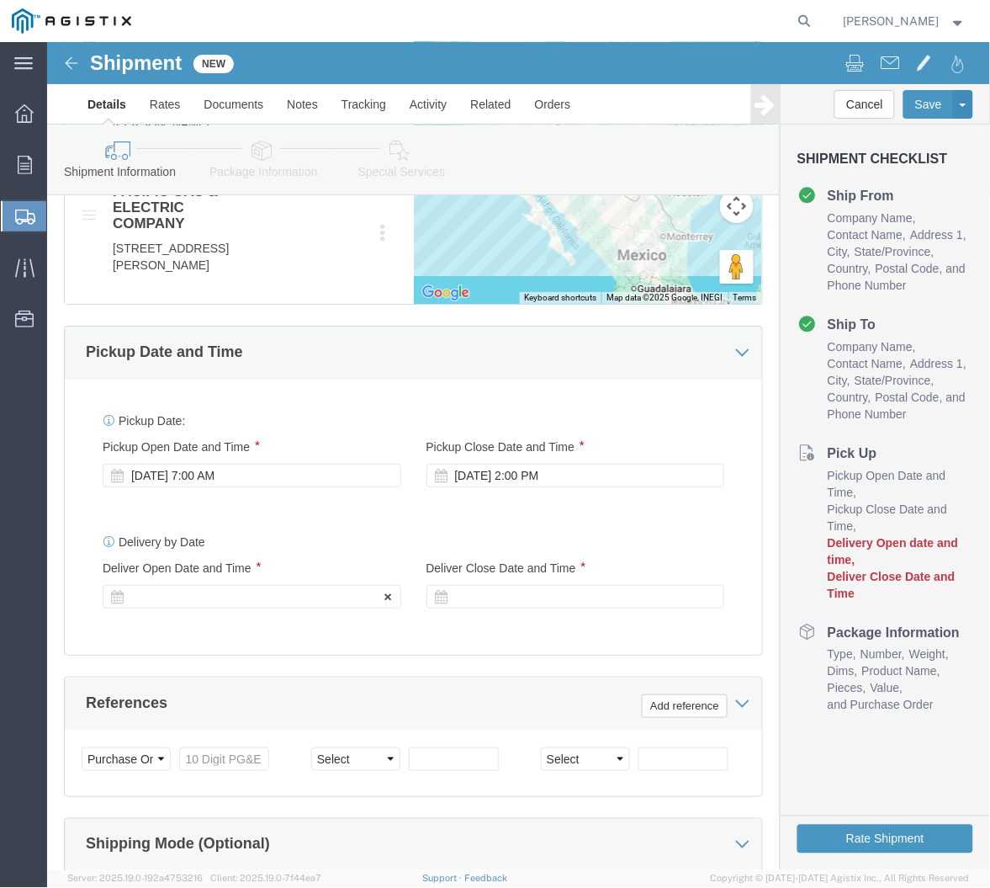
click div "Delivery Start Date Delivery Start Time Deliver Open Date and Time"
click div
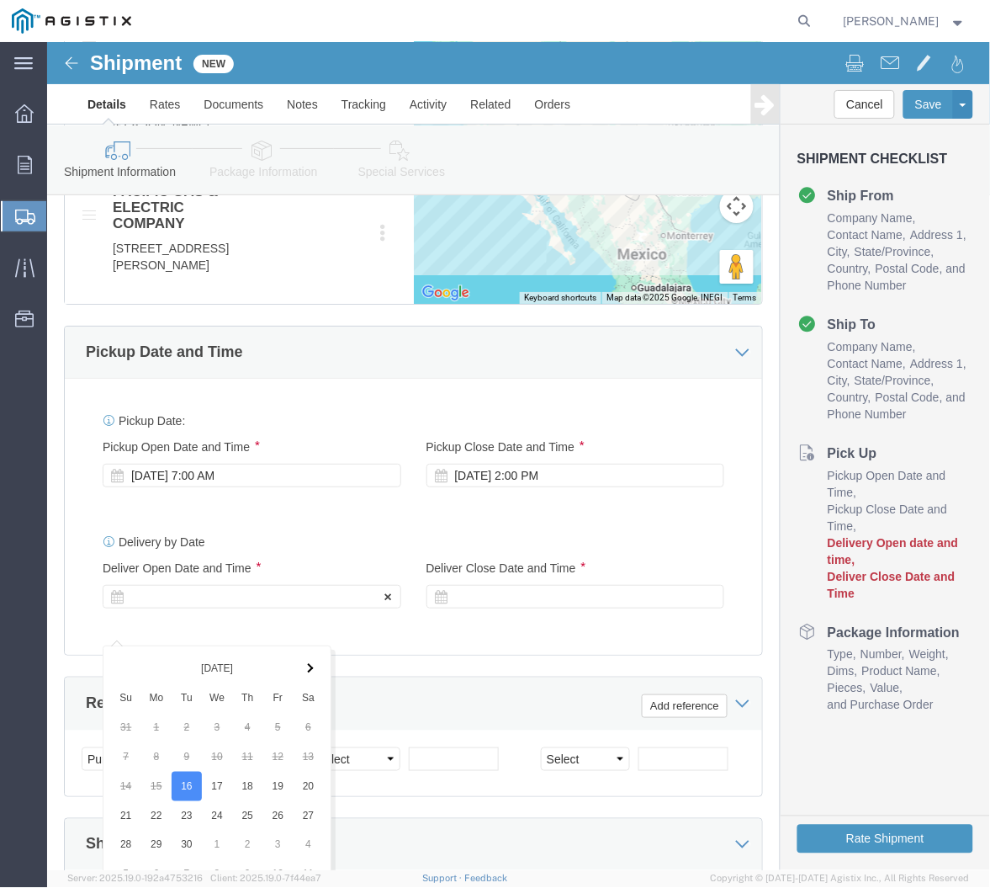
scroll to position [1457, 0]
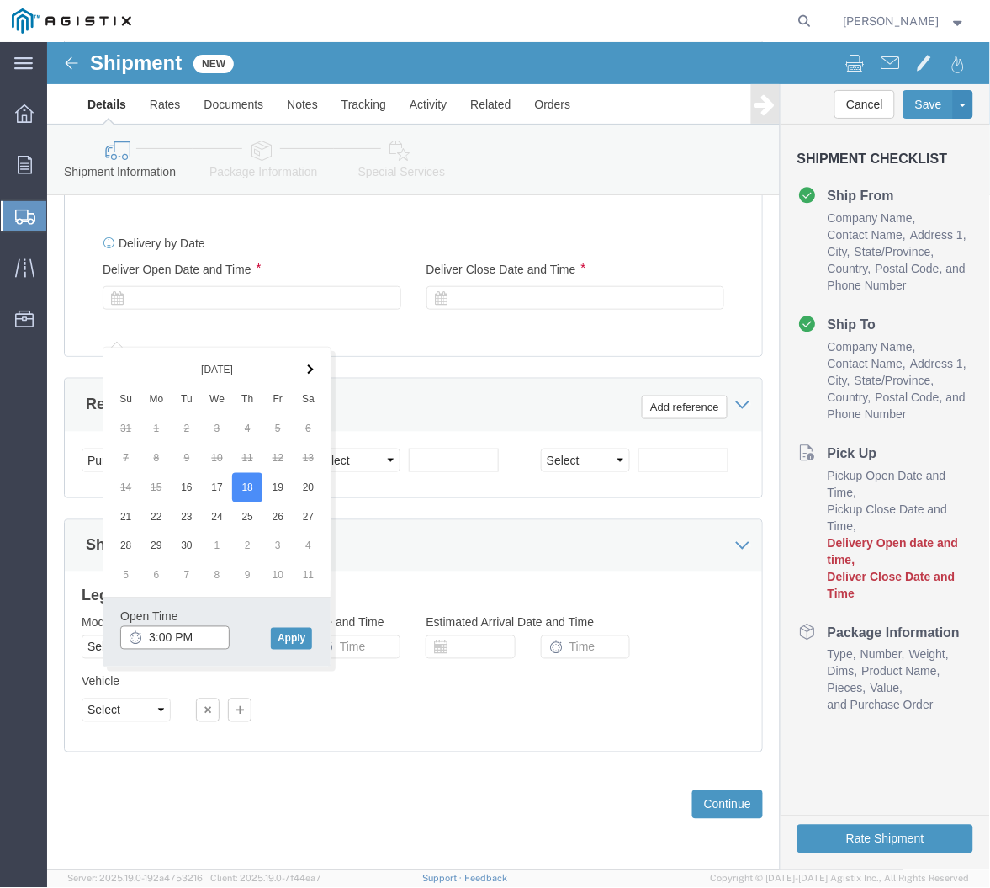
click input "3:00 PM"
type input "6:30 AM"
click button "Apply"
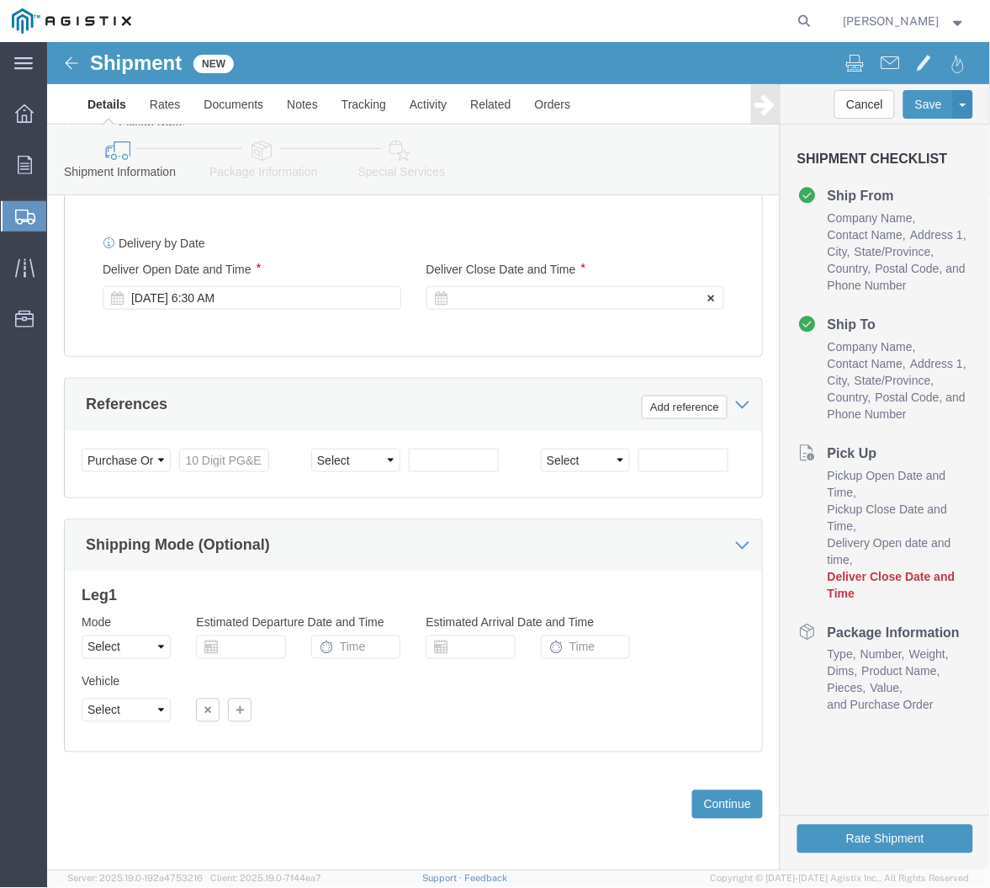
click div
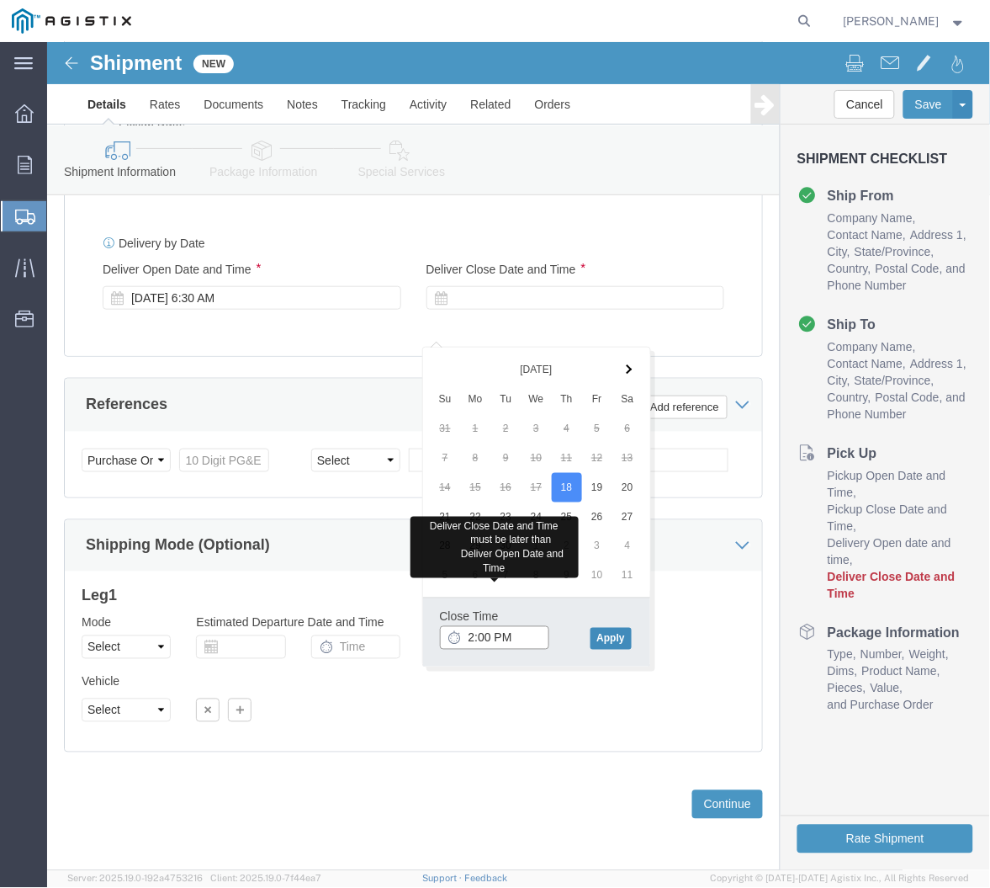
type input "2:00 PM"
click button "Apply"
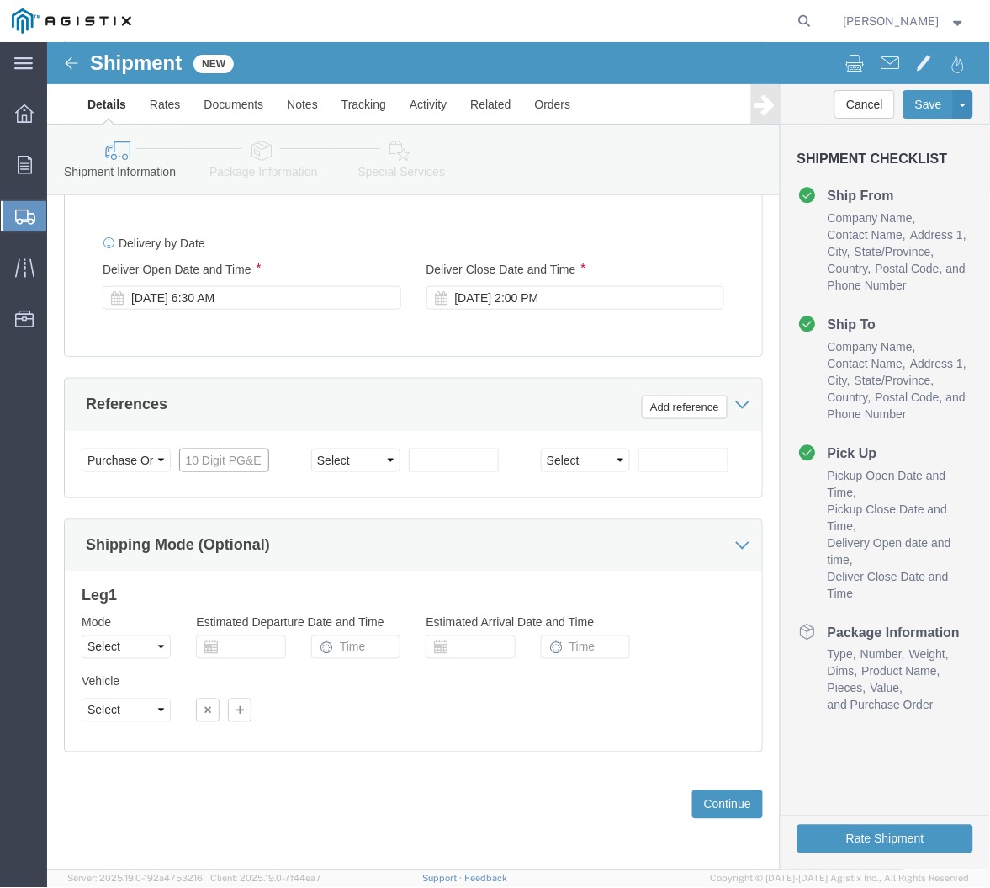
click input "text"
type input "3501394726"
click select "Select Account Type Activity ID Airline Appointment Number ASN Batch Request # …"
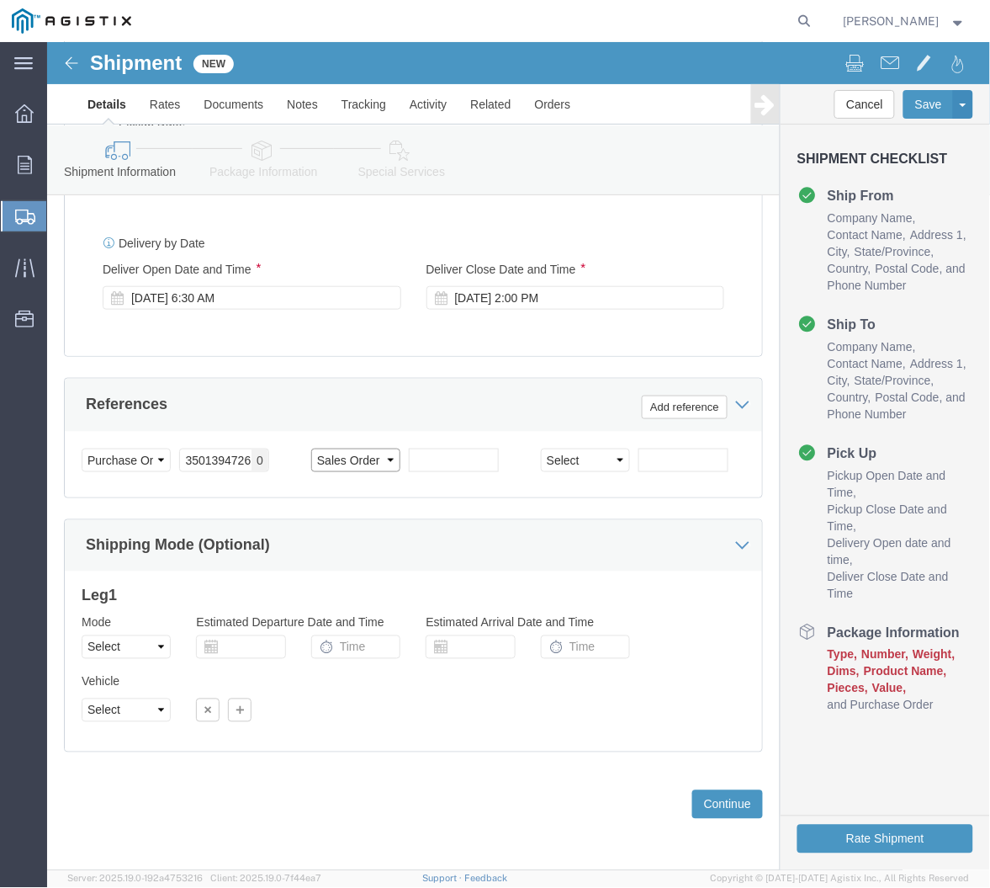
select select "ORDERNUM"
click select "Select Account Type Activity ID Airline Appointment Number ASN Batch Request # …"
click input "text"
type input "6362"
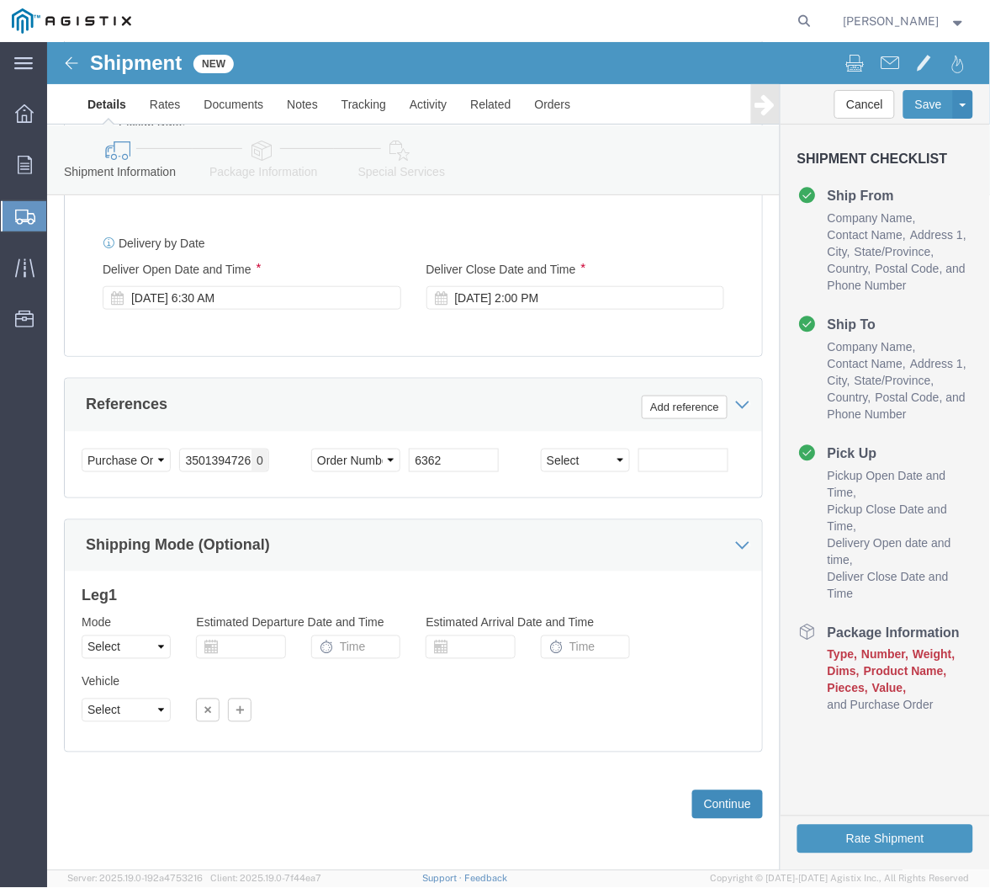
click button "Continue"
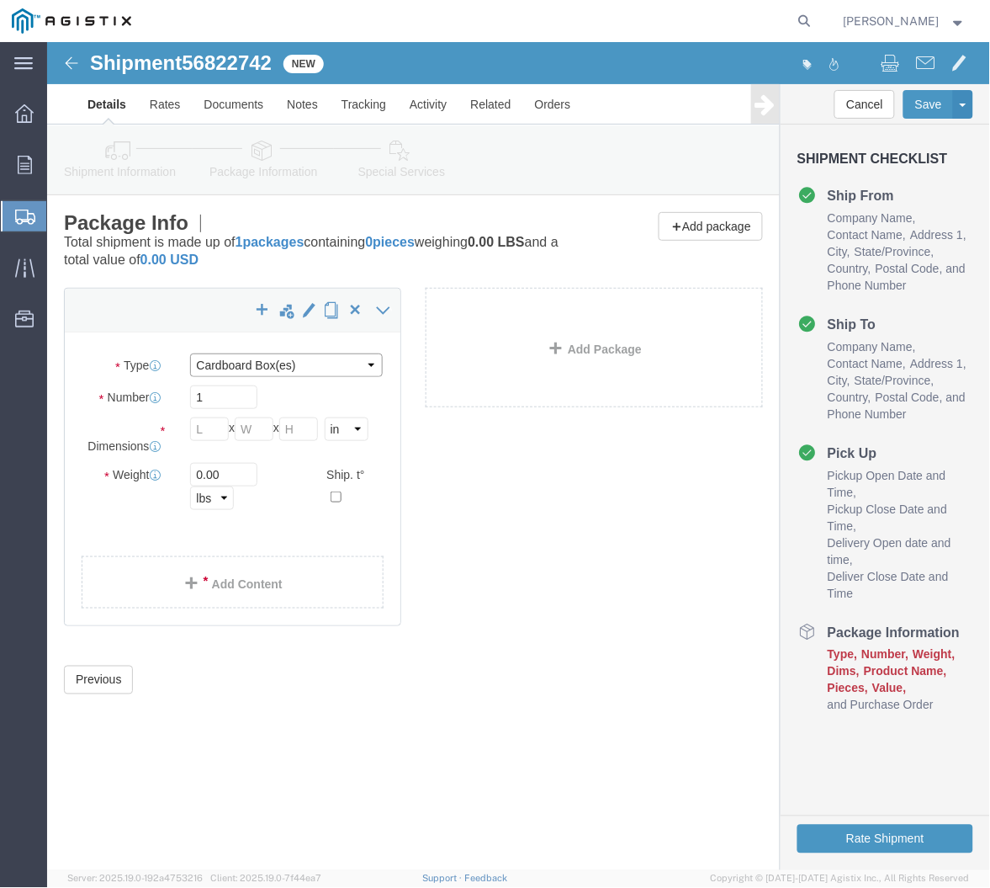
click select "Select Bulk Bundle(s) Cardboard Box(es) Carton(s) Crate(s) Drum(s) (Fiberboard)…"
select select "PSNS"
click select "Select Bulk Bundle(s) Cardboard Box(es) Carton(s) Crate(s) Drum(s) (Fiberboard)…"
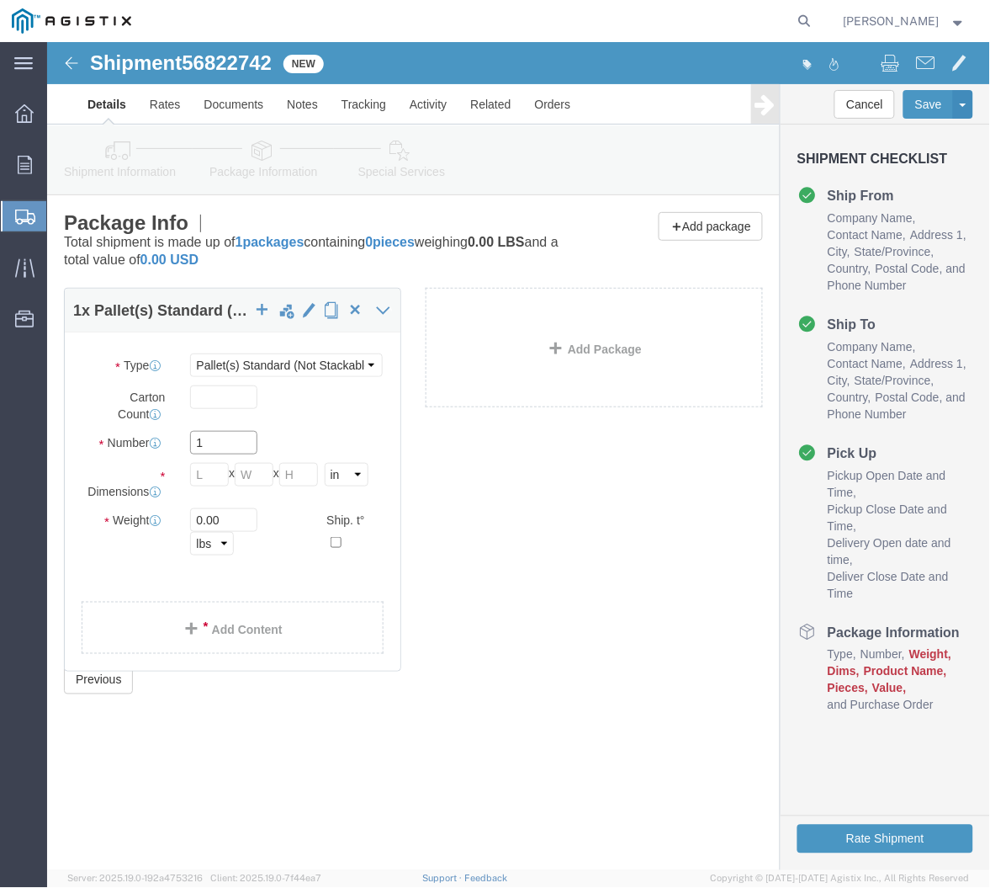
drag, startPoint x: 166, startPoint y: 406, endPoint x: 65, endPoint y: 401, distance: 101.1
click div "Number 1"
type input "2"
click input "text"
type input "48"
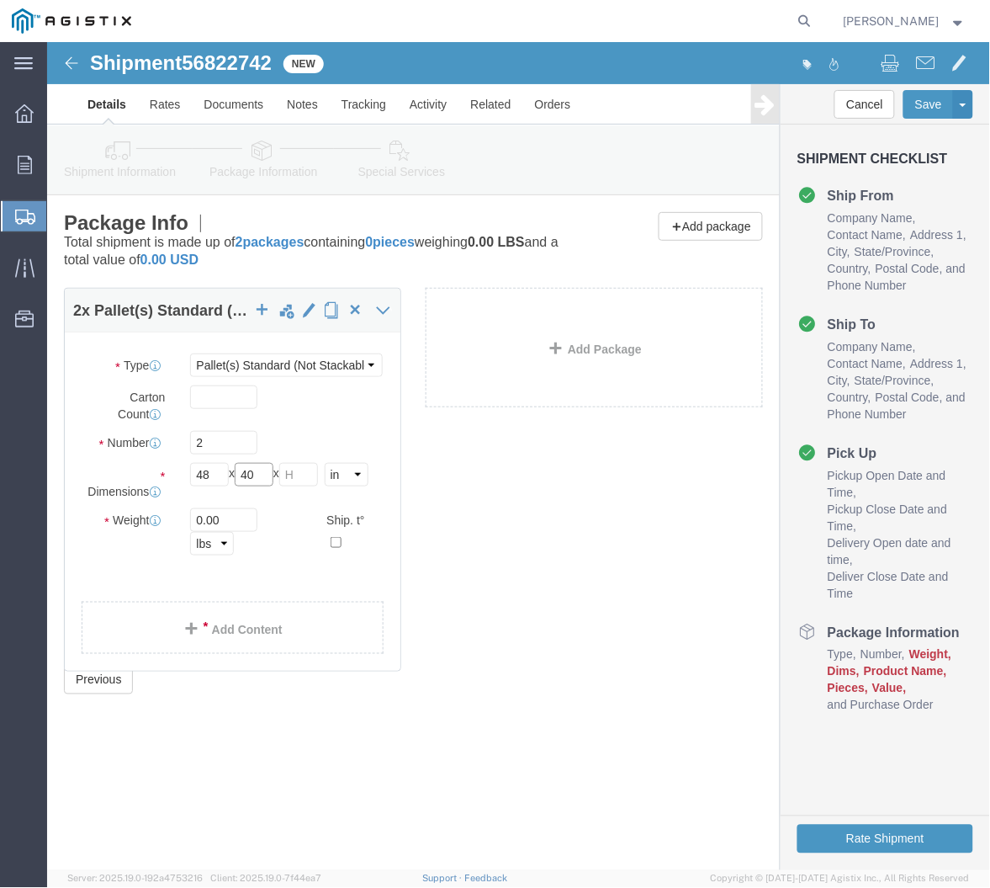
type input "40"
type input "56"
type input "700"
click div "2 x Pallet(s) Standard (Not Stackable) Package Type Select Bulk Bundle(s) Cardb…"
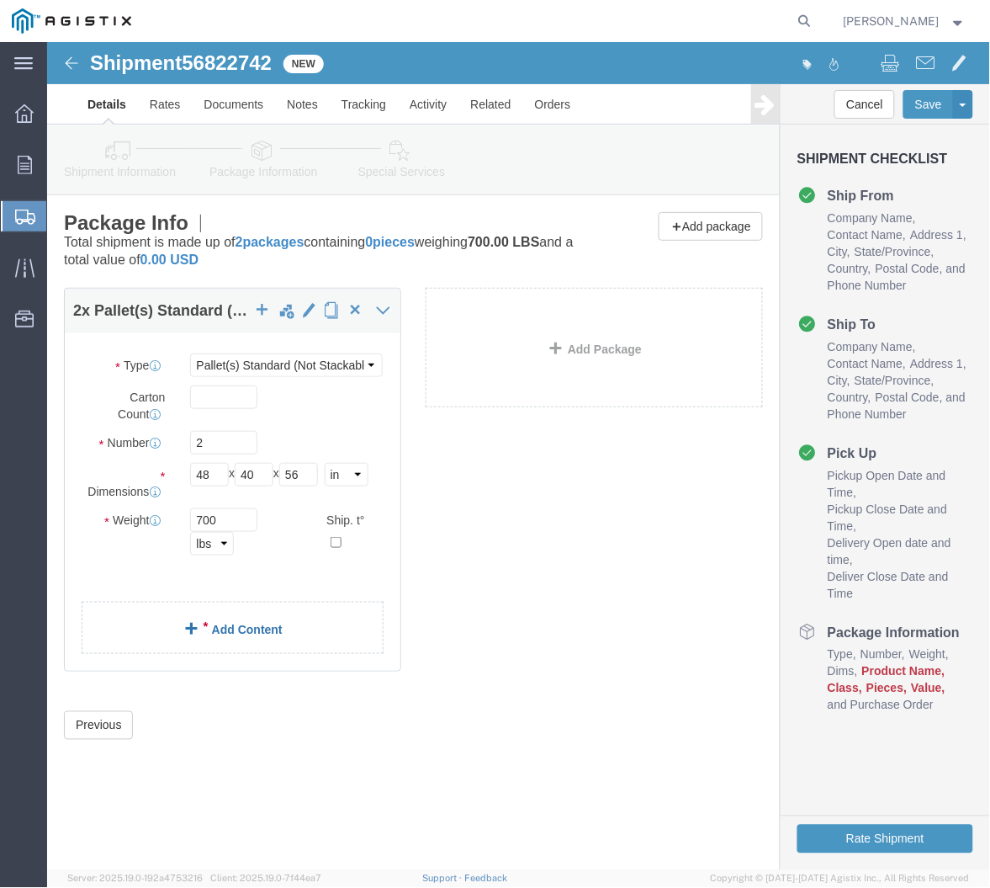
click div "2 x Pallet(s) Standard (Not Stackable) Package Type Select Bulk Bundle(s) Cardb…"
click link "Add Content"
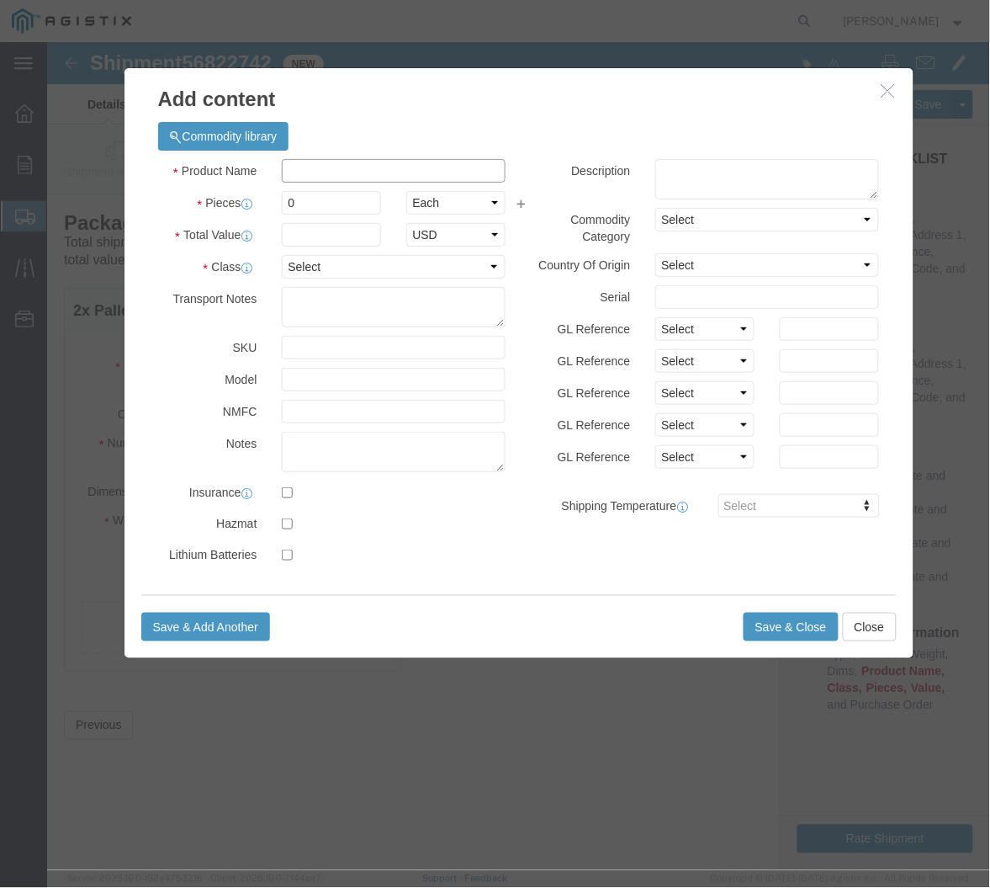
click input "text"
paste input "4 [PERSON_NAME] 600# FORGED STEEL FP BBF-KSF V TRUN B VLV WE X WE .237 SS W/ENP…"
type input "4 [PERSON_NAME] 600# FORGED STEEL FP BBF-KSF V TRUN B VLV WE X WE .237 SS W/ENP…"
click input "0"
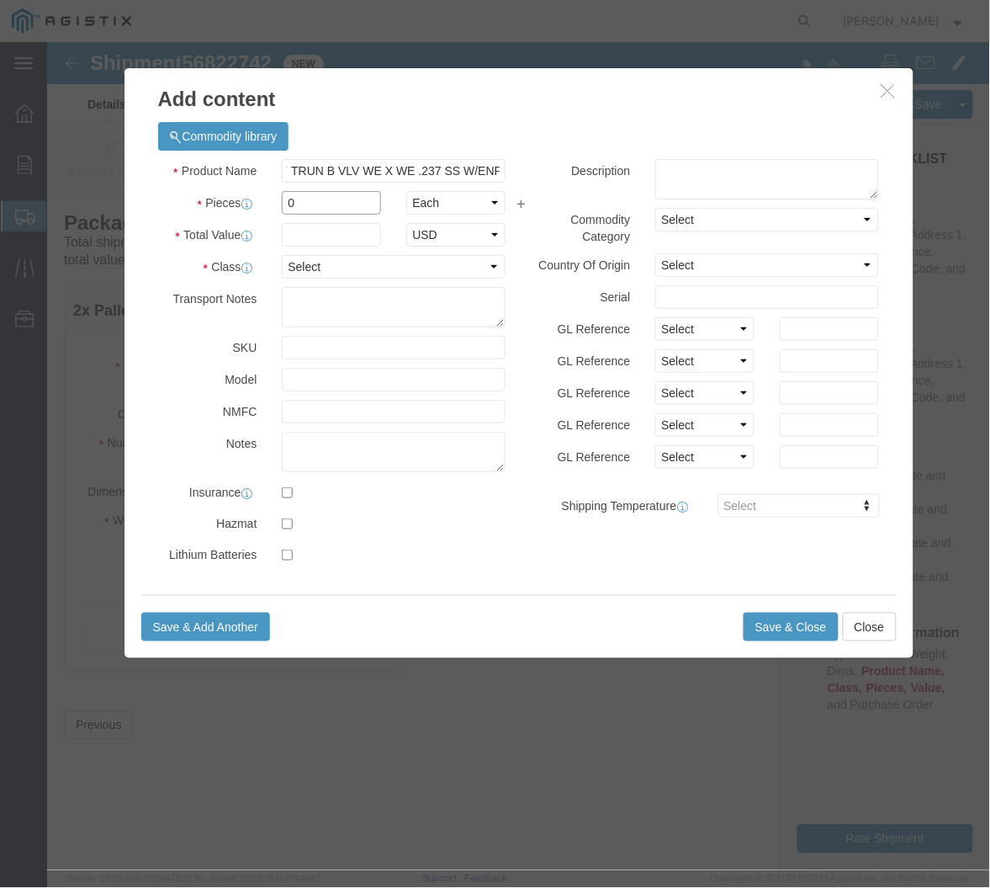
scroll to position [0, 0]
drag, startPoint x: 274, startPoint y: 161, endPoint x: 237, endPoint y: 161, distance: 37.0
click input "0"
type input "2"
click input "text"
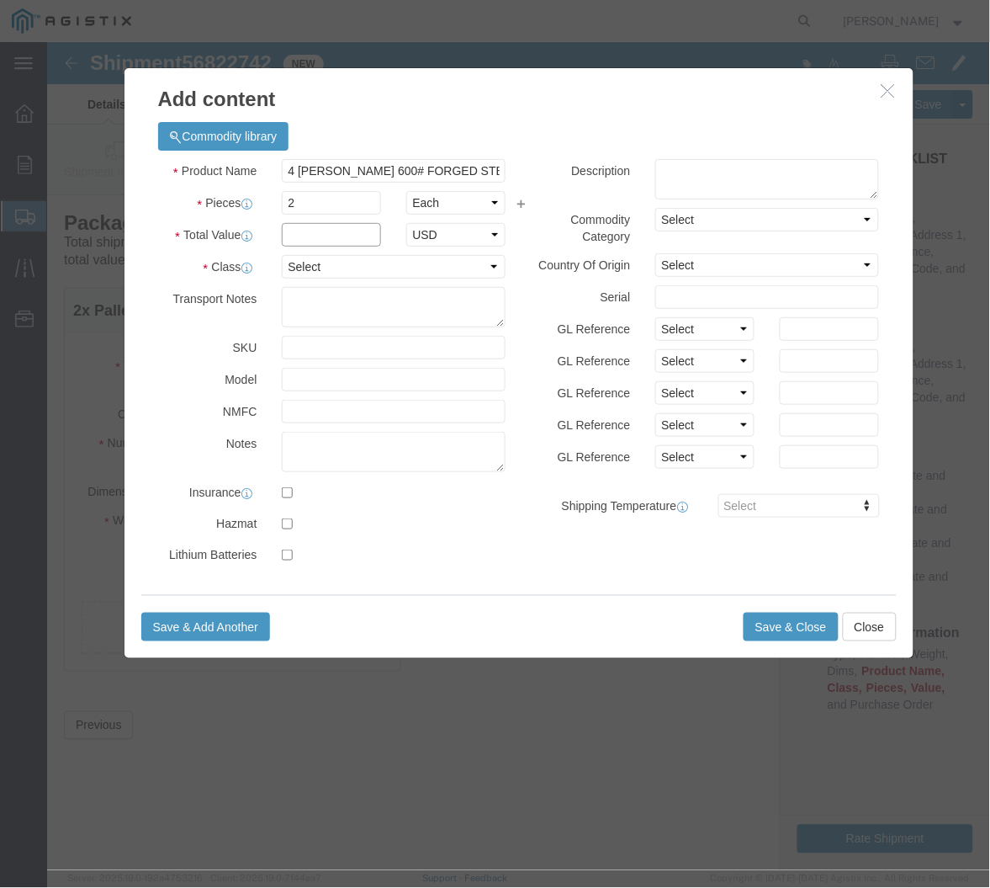
click input "text"
type input "37540"
select select "USD"
select select "50"
click textarea
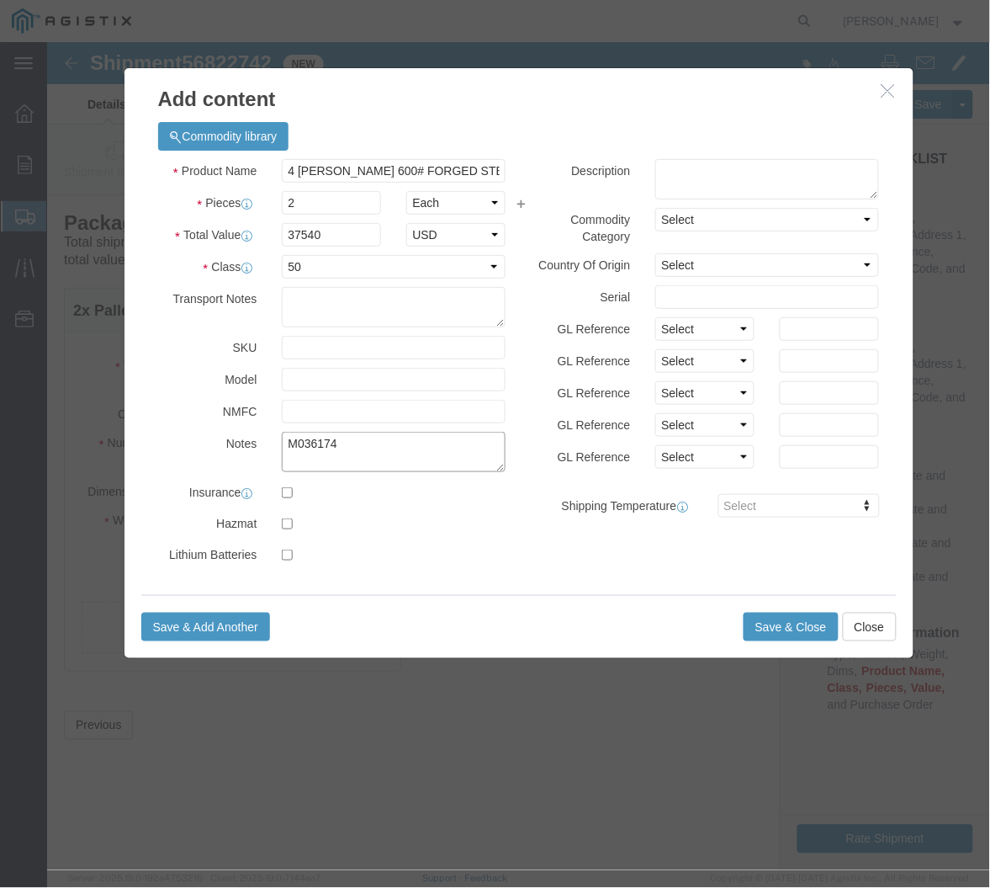
type textarea "M036174"
click button "Save & Close"
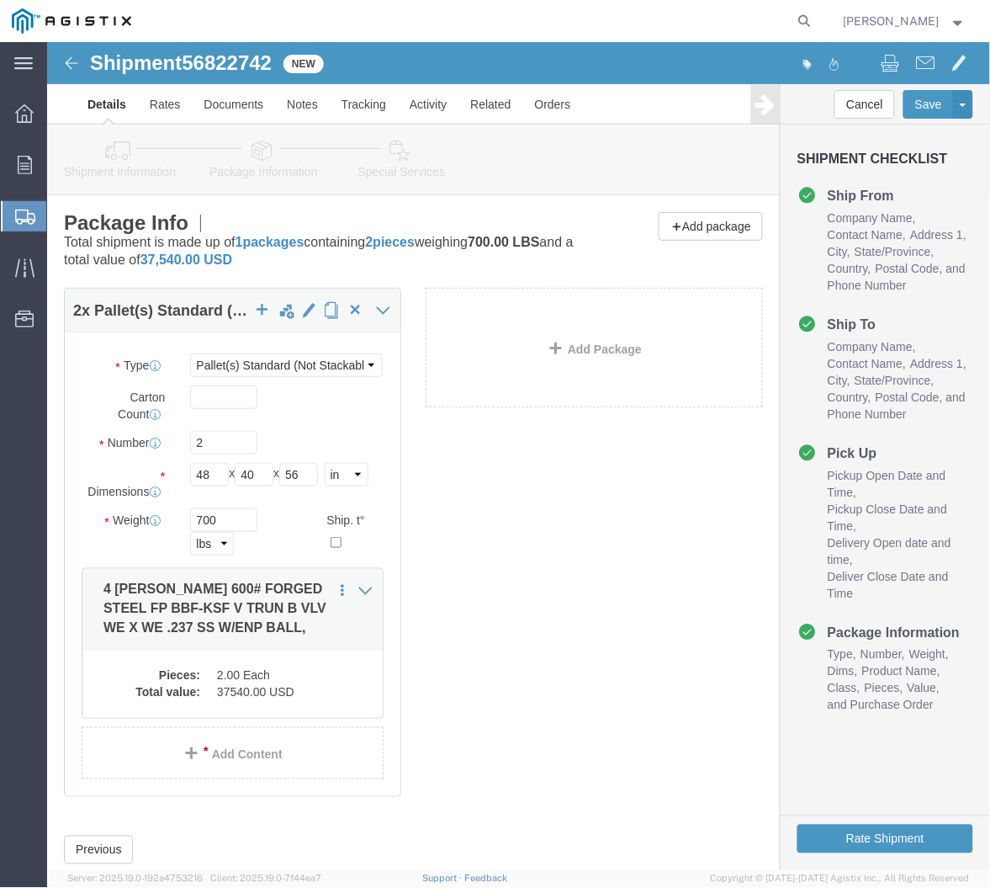
click link "Add Package"
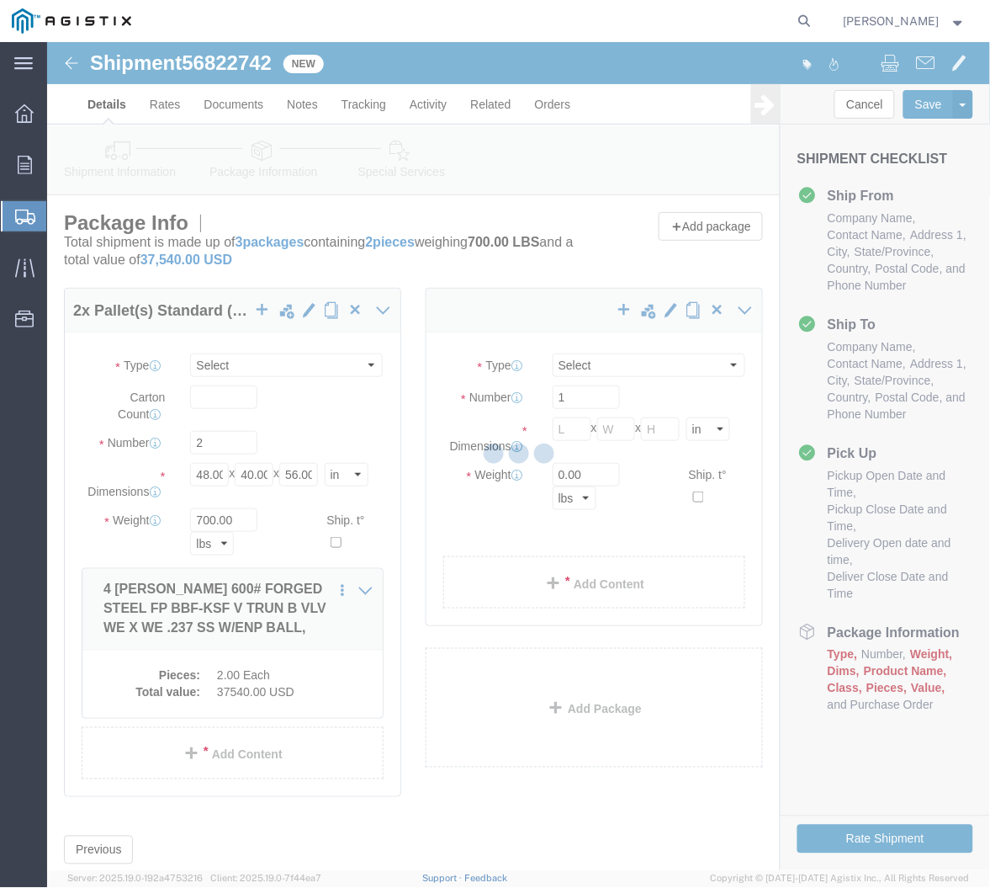
select select "PSNS"
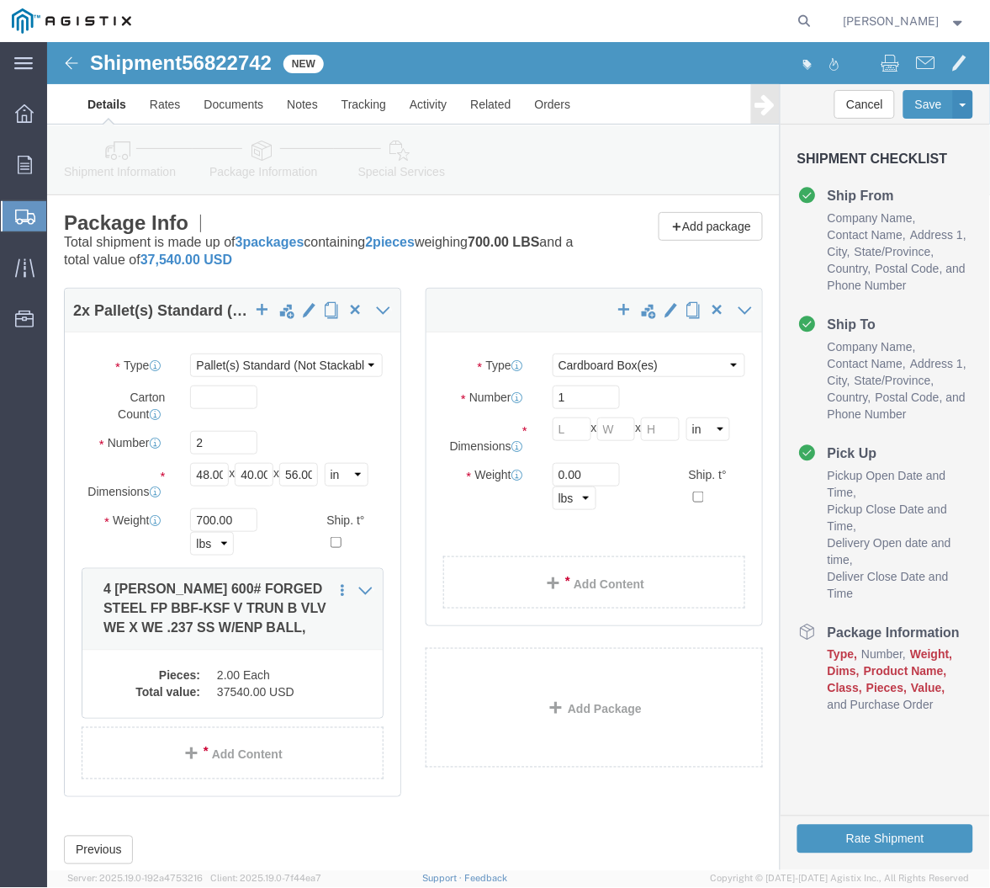
click div "Package Type Select Bulk Bundle(s) Cardboard Box(es) Carton(s) Crate(s) Drum(s)…"
click select "Select Bulk Bundle(s) Cardboard Box(es) Carton(s) Crate(s) Drum(s) (Fiberboard)…"
select select "PSNS"
click select "Select Bulk Bundle(s) Cardboard Box(es) Carton(s) Crate(s) Drum(s) (Fiberboard)…"
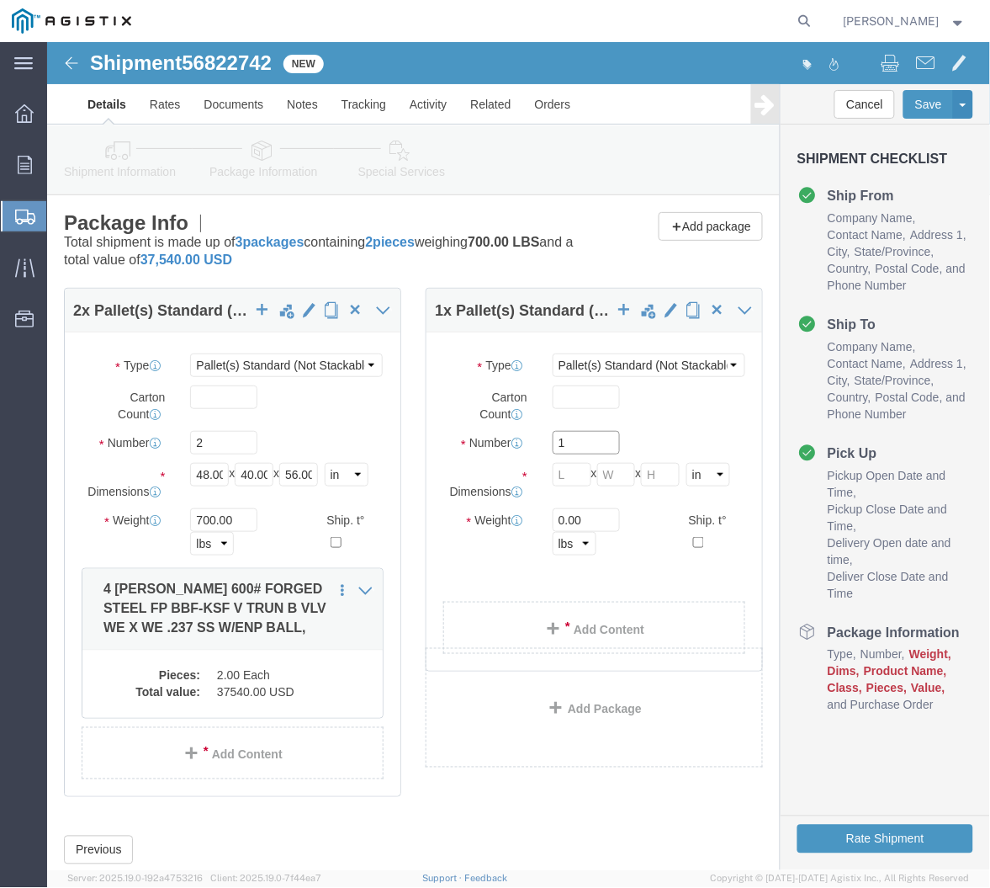
drag, startPoint x: 523, startPoint y: 407, endPoint x: 484, endPoint y: 410, distance: 39.6
click div "Number 1"
type input "5"
click input "text"
type input "48"
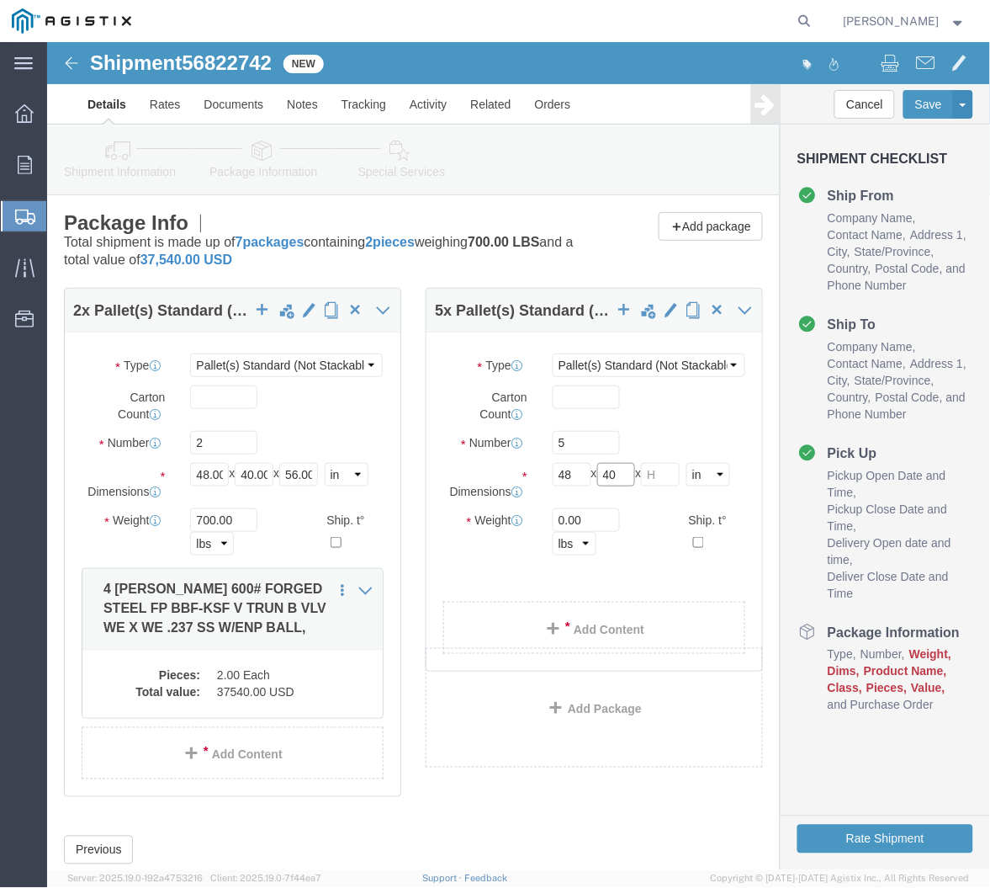
type input "40"
type input "74"
drag, startPoint x: 537, startPoint y: 480, endPoint x: 478, endPoint y: 482, distance: 58.9
click div "Weight 0.00 Select kgs lbs Ship. t°"
type input "3000"
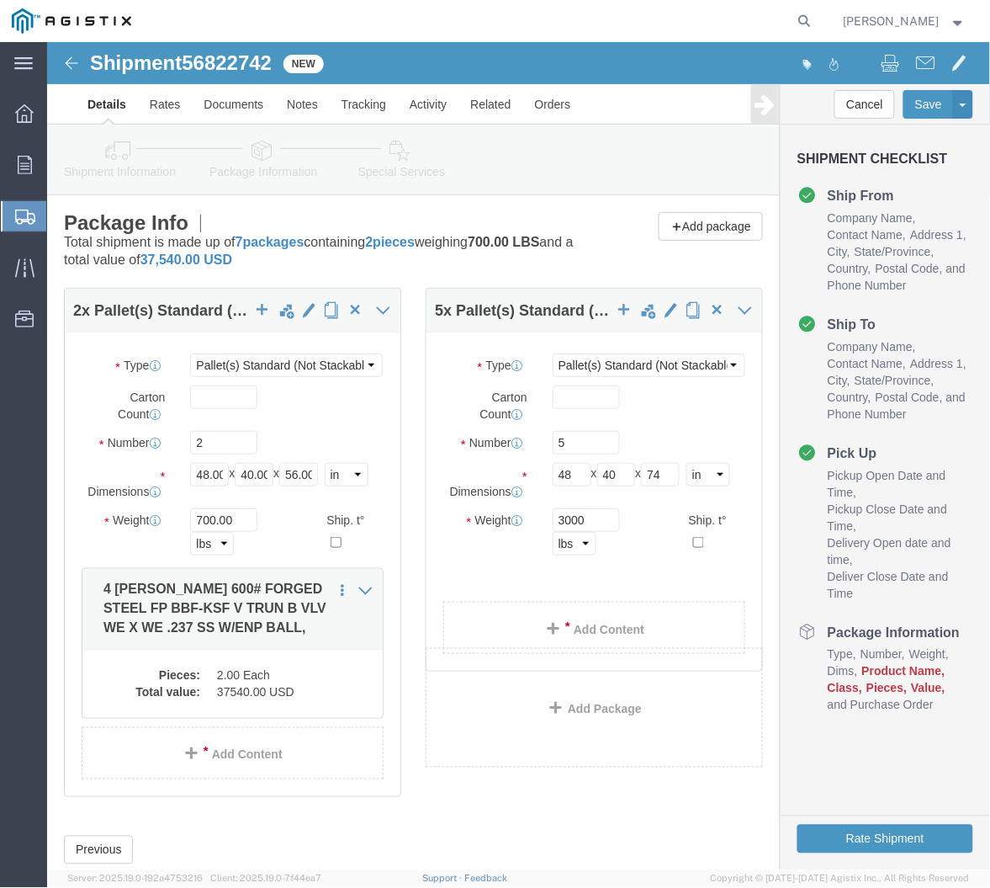
click div "Package Type Select Bulk Bundle(s) Cardboard Box(es) Carton(s) Crate(s) Drum(s)…"
click span
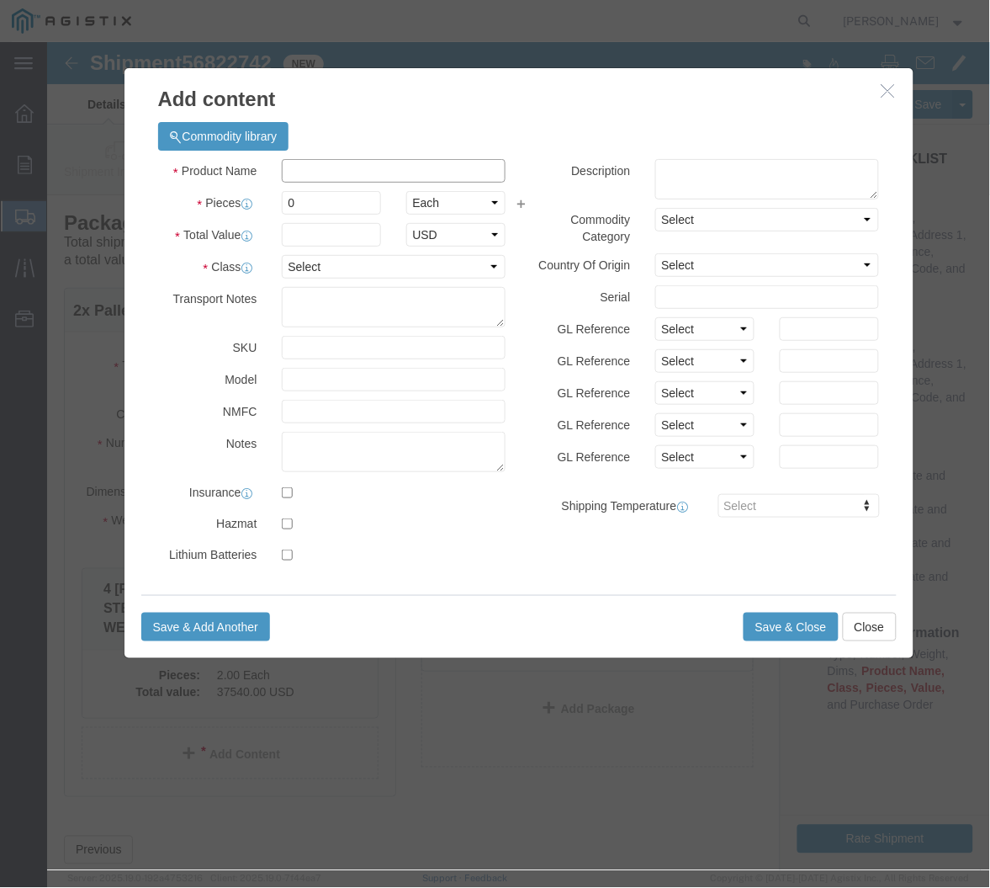
click input "text"
paste input "6 [PERSON_NAME] 600# FORGED STEEL FP BBF-KSF V TRUN B VLV WE X WE .280 SS W/ENP…"
type input "6 [PERSON_NAME] 600# FORGED STEEL FP BBF-KSF V TRUN B VLV WE X WE .280 SS W/ENP…"
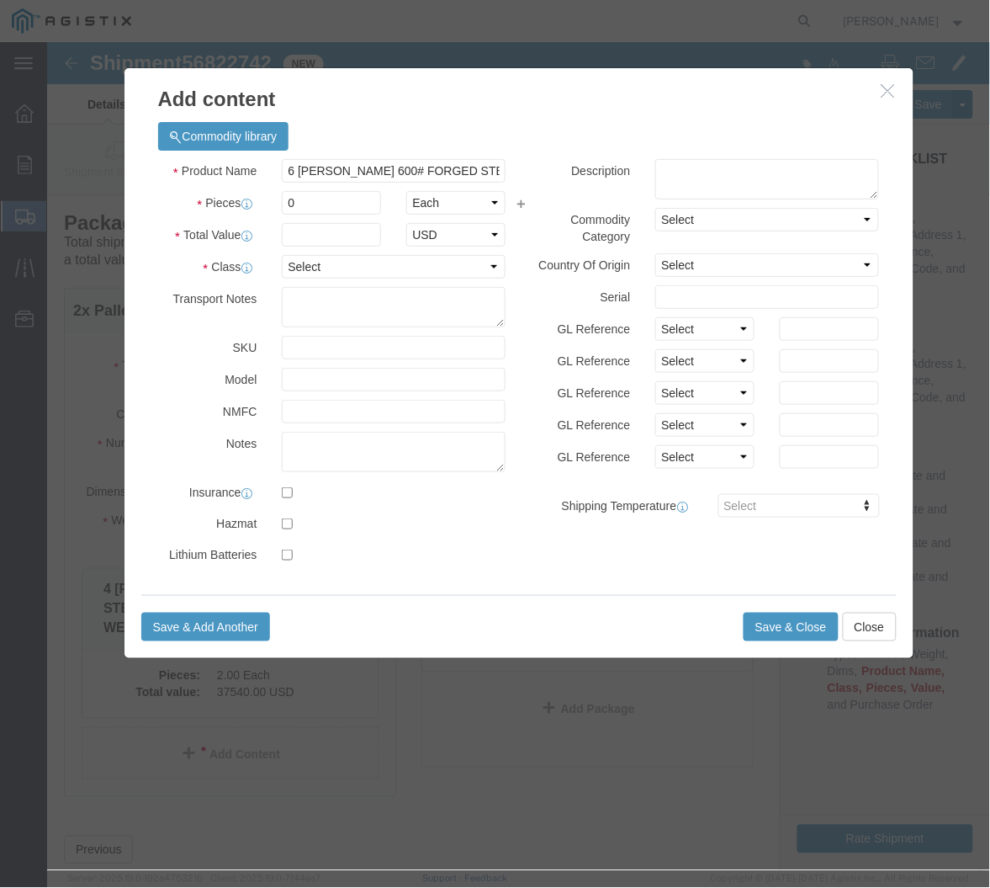
click div
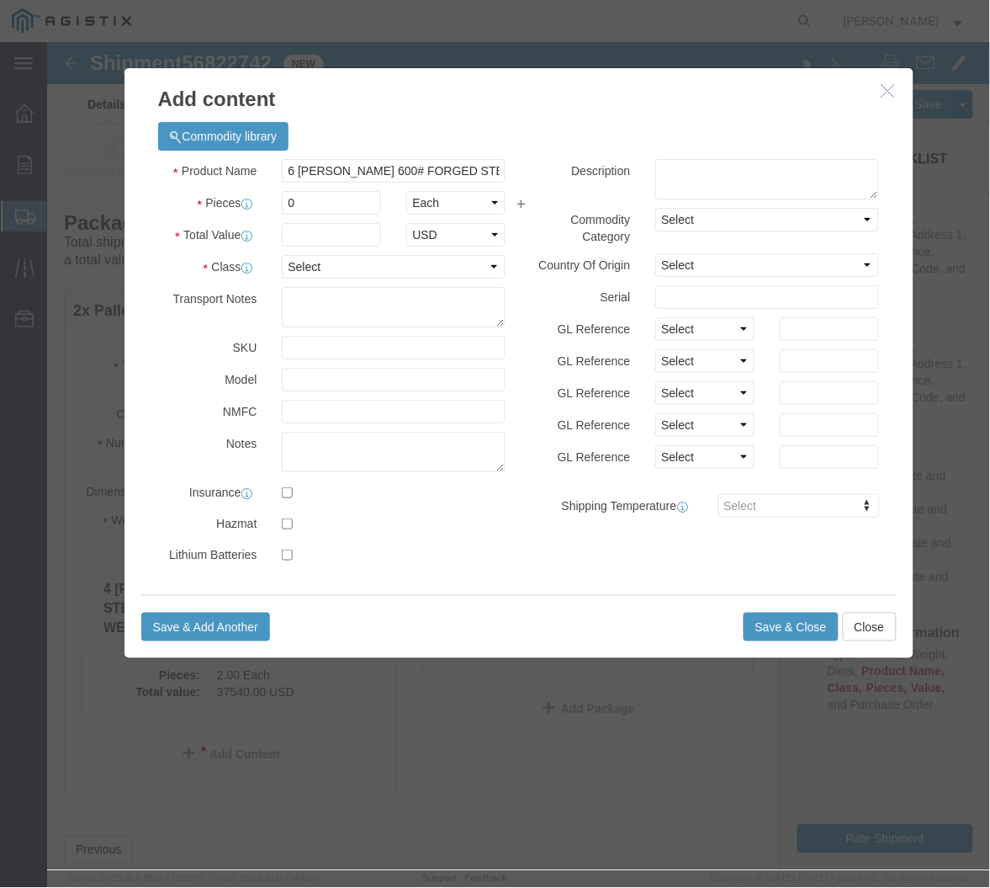
click div
click input "0"
type input "5"
click input "text"
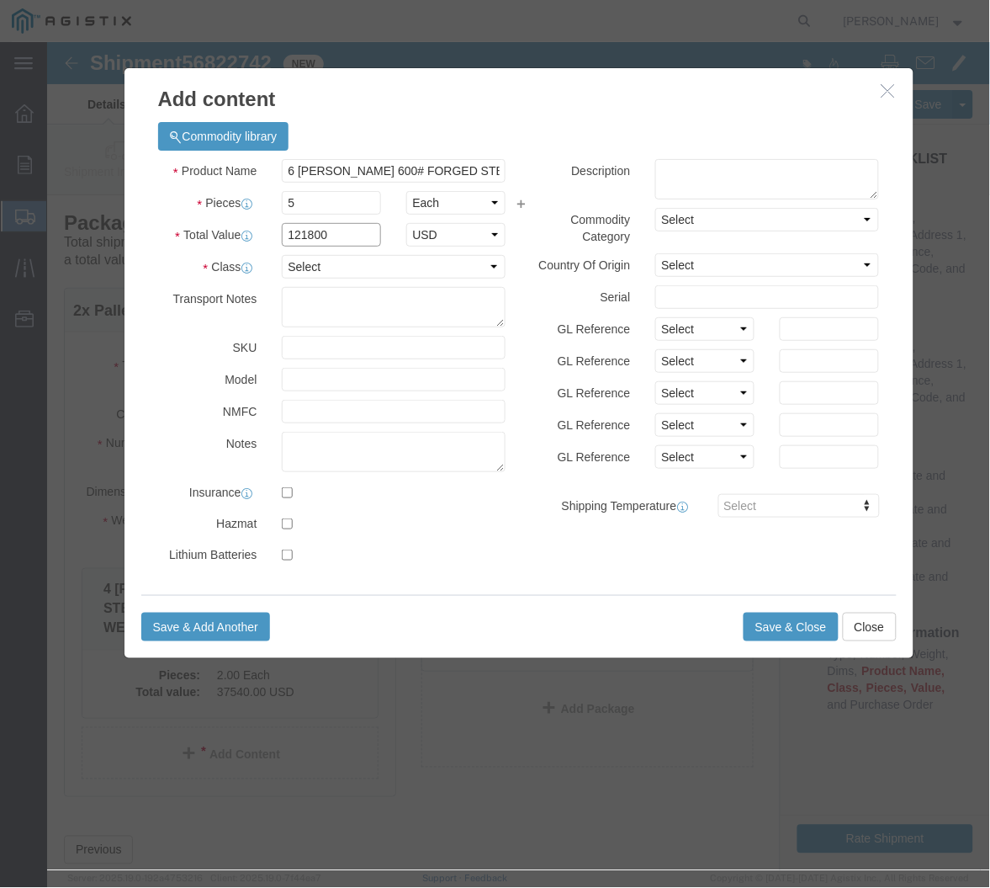
type input "121800"
click select "Select 50 55 60 65 70 85 92.5 100 125 175 250 300 400"
select select "50"
click select "Select 50 55 60 65 70 85 92.5 100 125 175 250 300 400"
click textarea
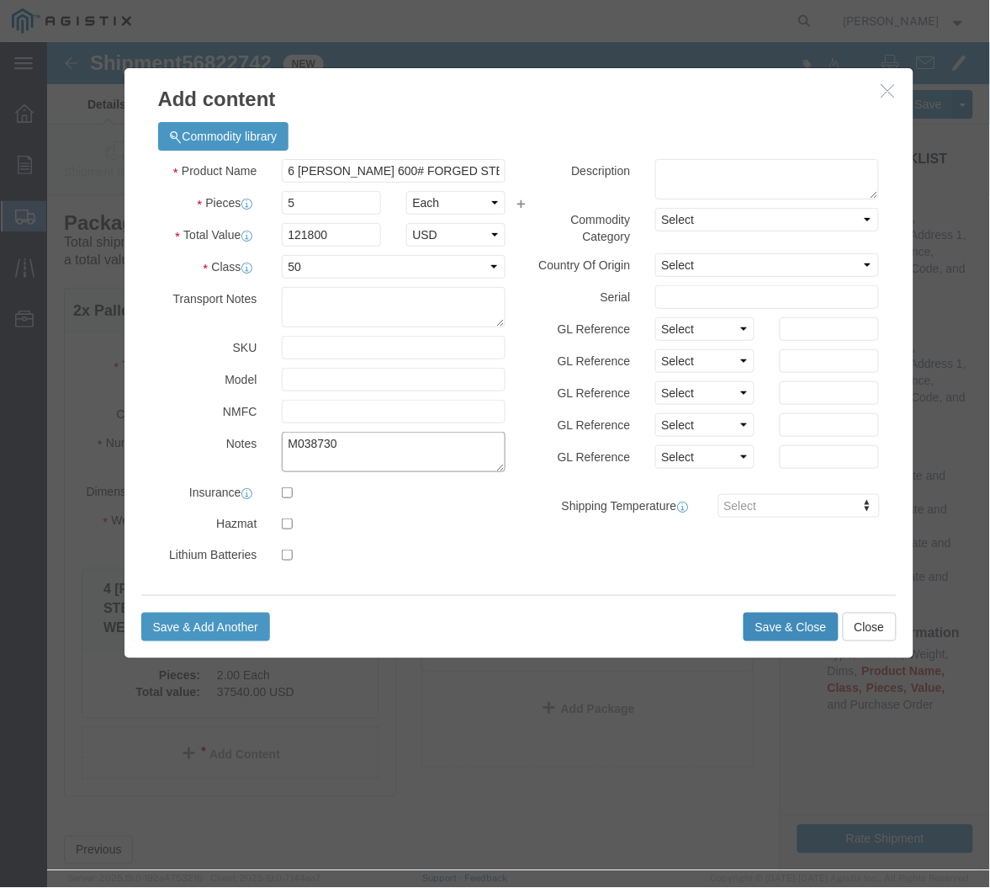
type textarea "M038730"
click button "Save & Close"
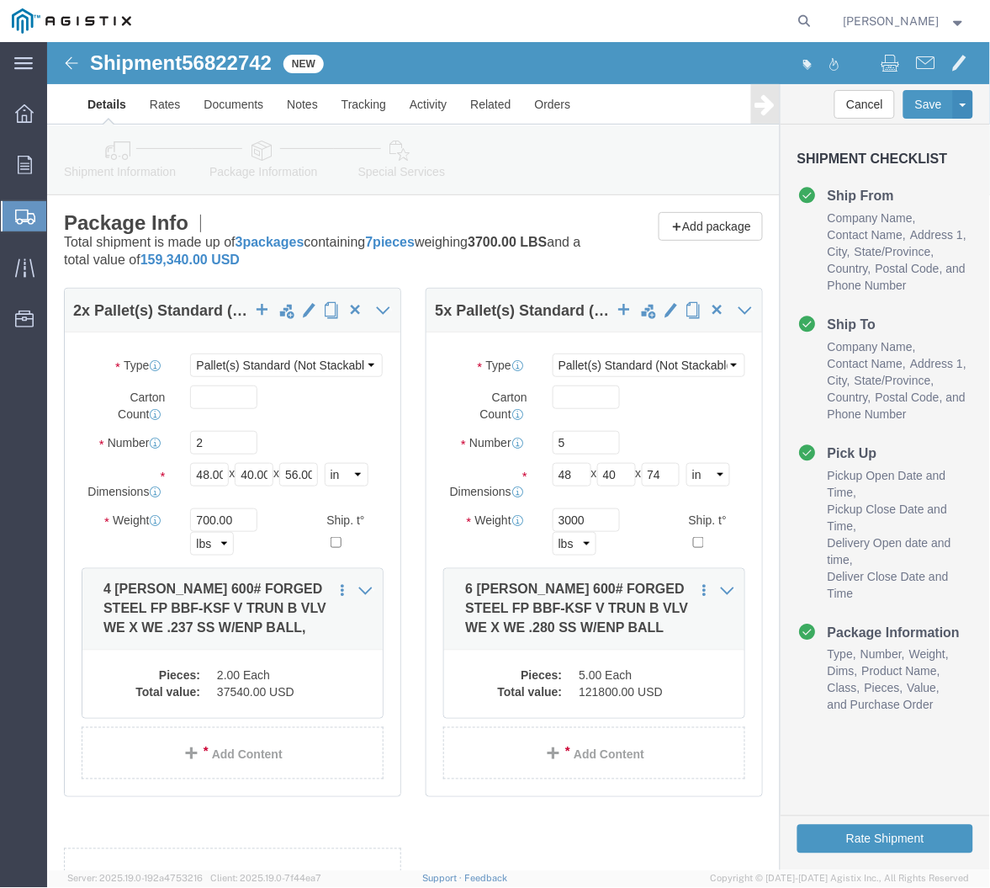
click div "2 x Pallet(s) Standard (Not Stackable) Package Type Select Bulk Bundle(s) Cardb…"
click link "Details"
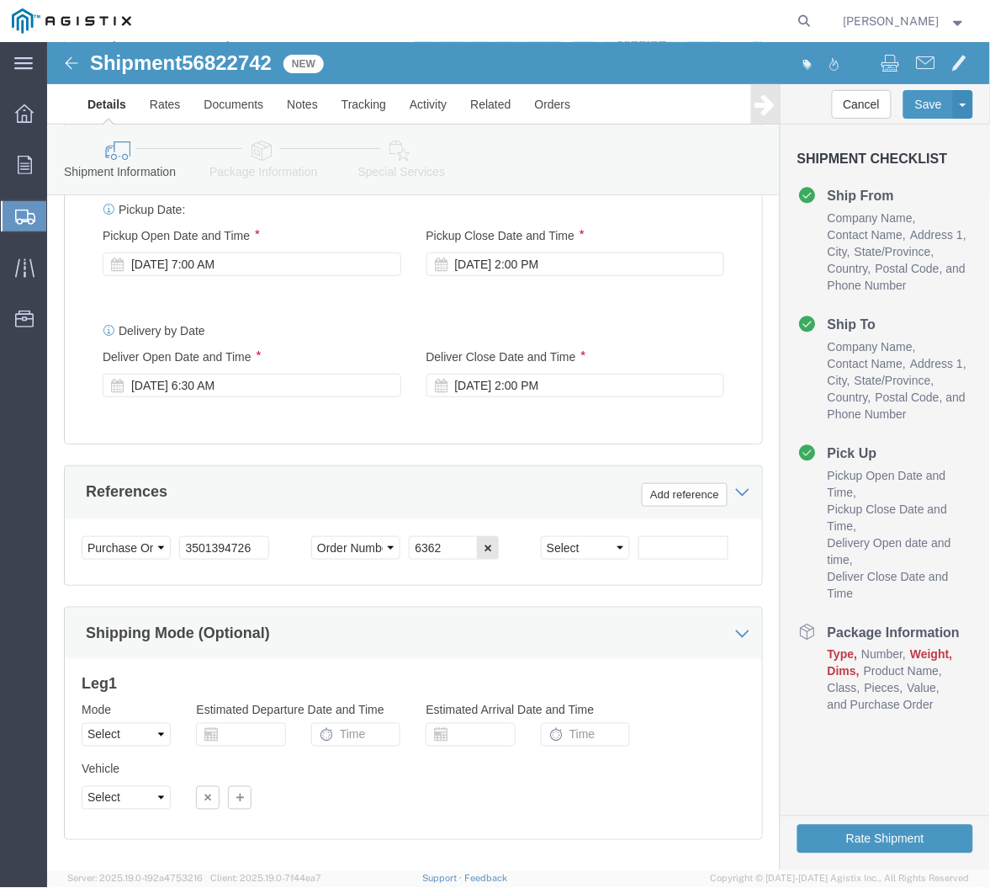
scroll to position [1308, 0]
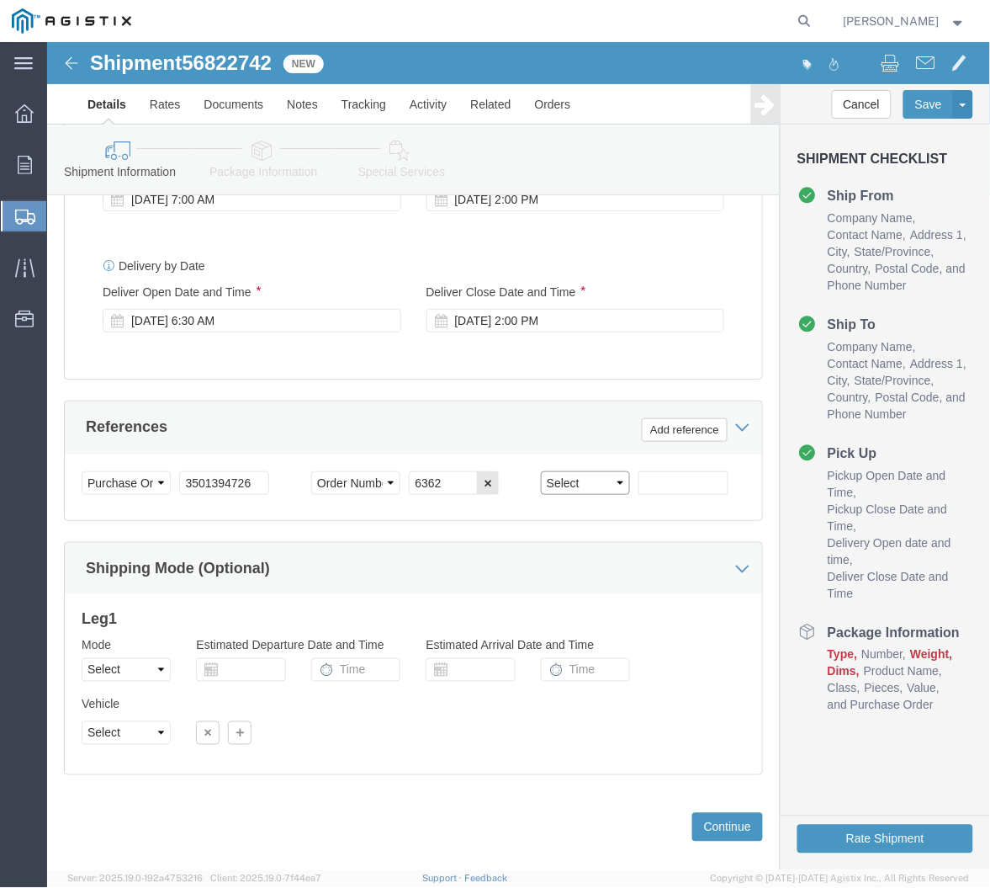
click select "Select Account Type Activity ID Airline Appointment Number ASN Batch Request # …"
select select "PURCHORD"
click select "Select Account Type Activity ID Airline Appointment Number ASN Batch Request # …"
click div "Select Account Type Activity ID Airline Appointment Number ASN Batch Request # …"
click input "text"
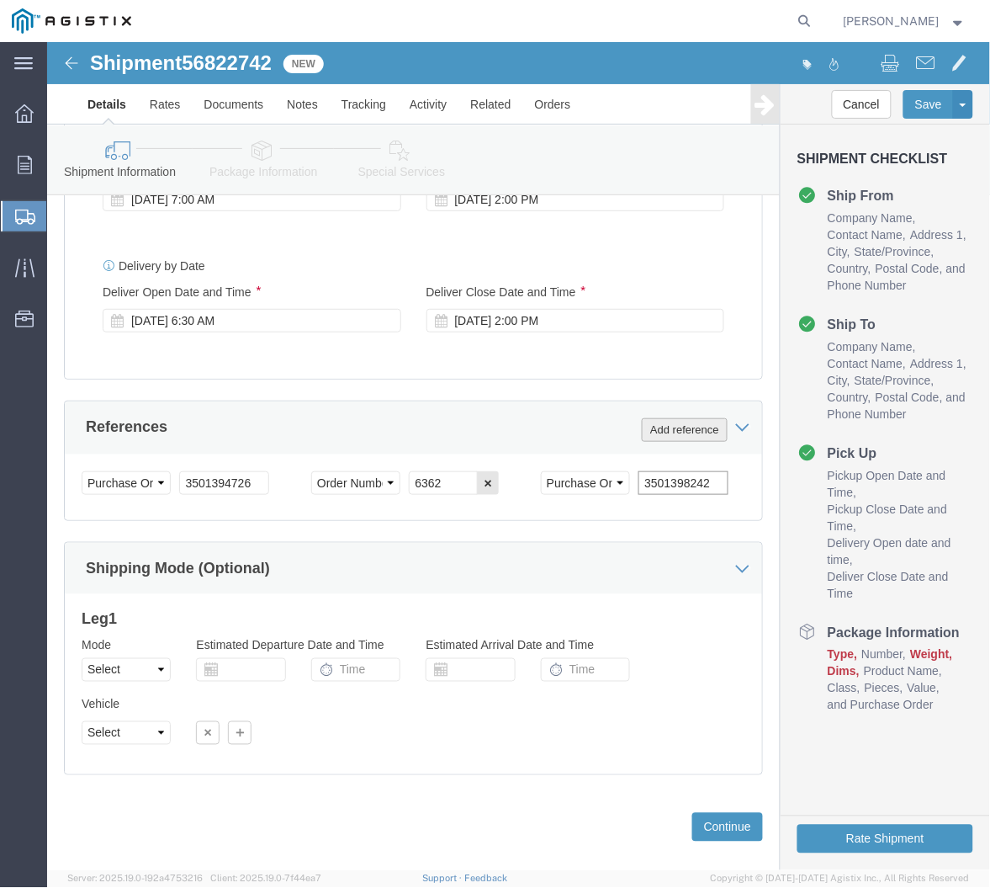
type input "3501398242"
click button "Add reference"
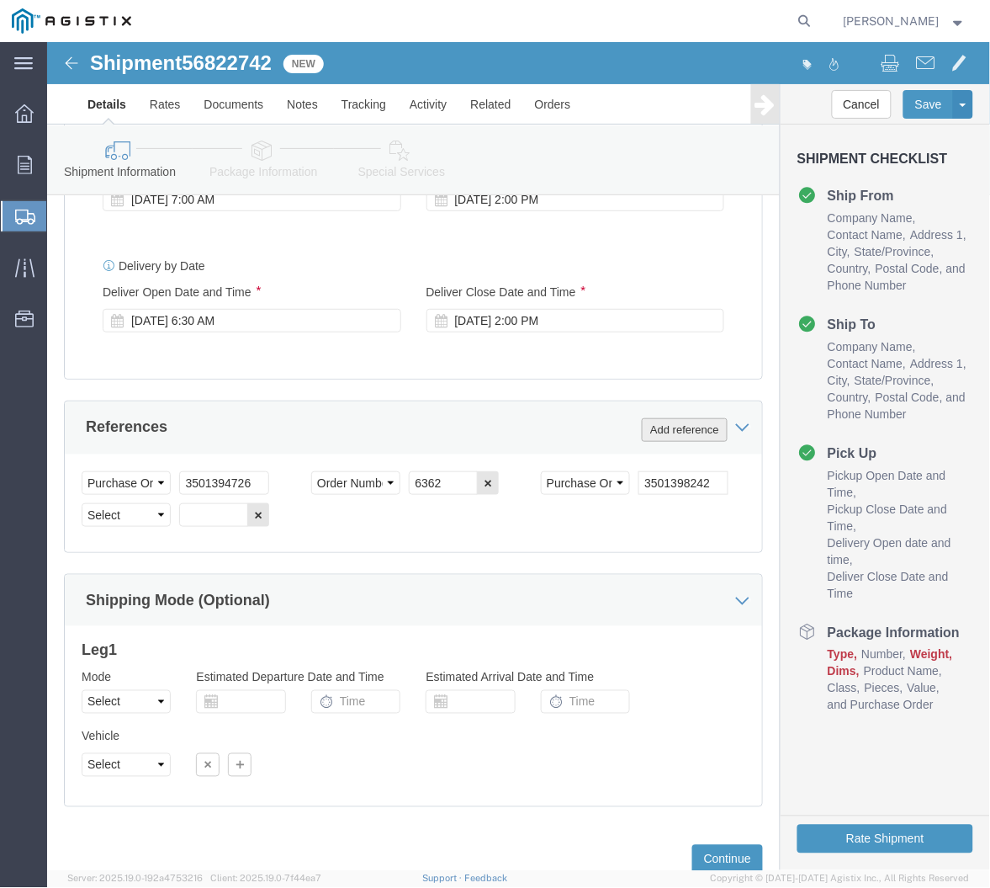
click button "Add reference"
click select "Select Account Type Activity ID Airline Appointment Number ASN Batch Request # …"
select select "SALEORDR"
click select "Select Account Type Activity ID Airline Appointment Number ASN Batch Request # …"
click input "text"
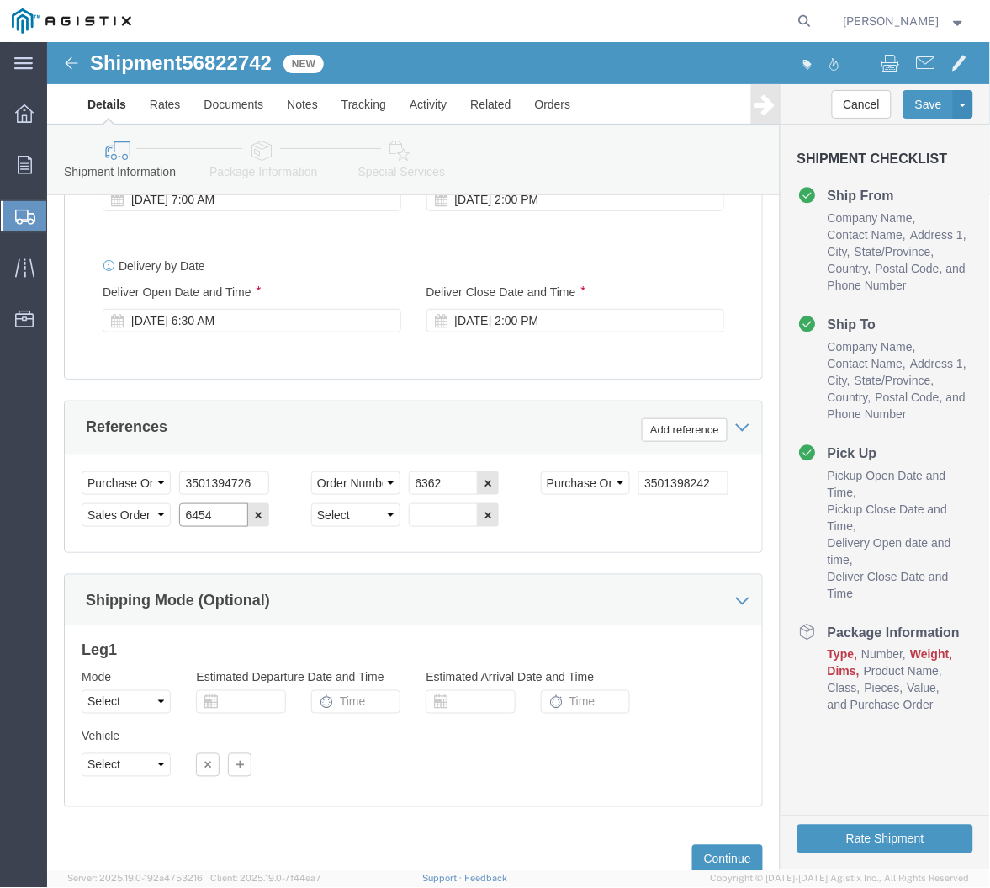
type input "6454"
click div "Select Account Type Activity ID Airline Appointment Number ASN Batch Request # …"
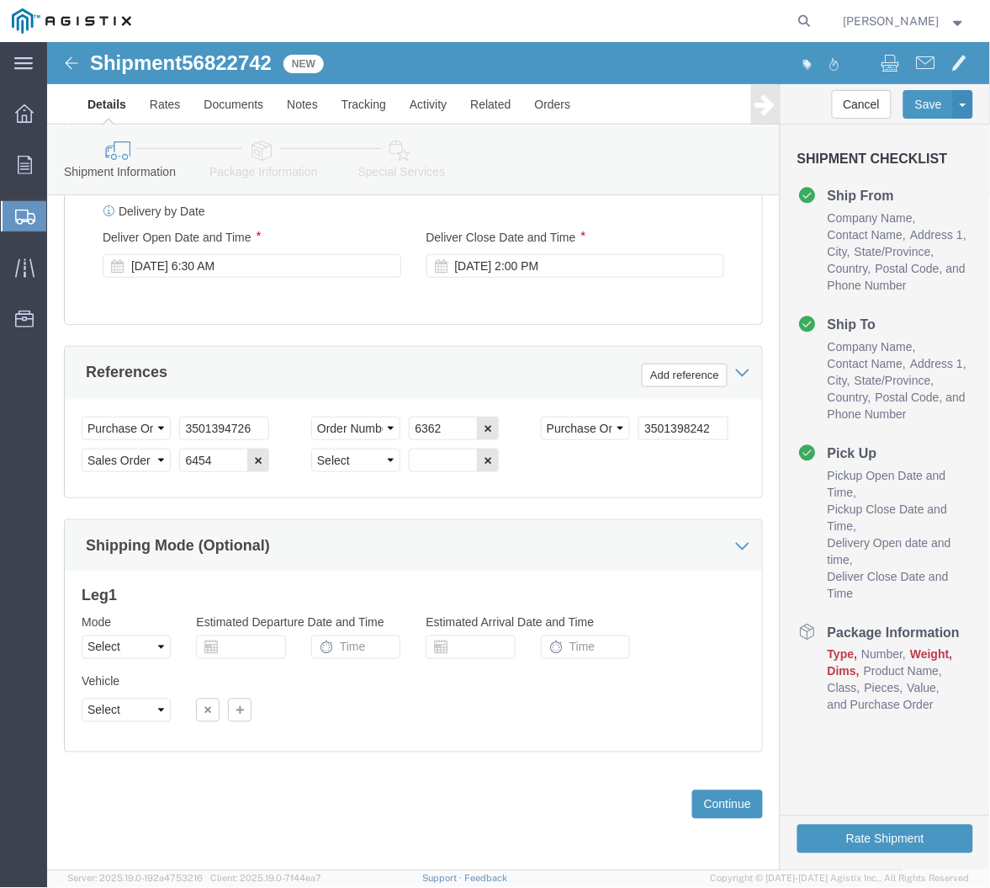
scroll to position [1398, 0]
click icon "button"
click button "Continue"
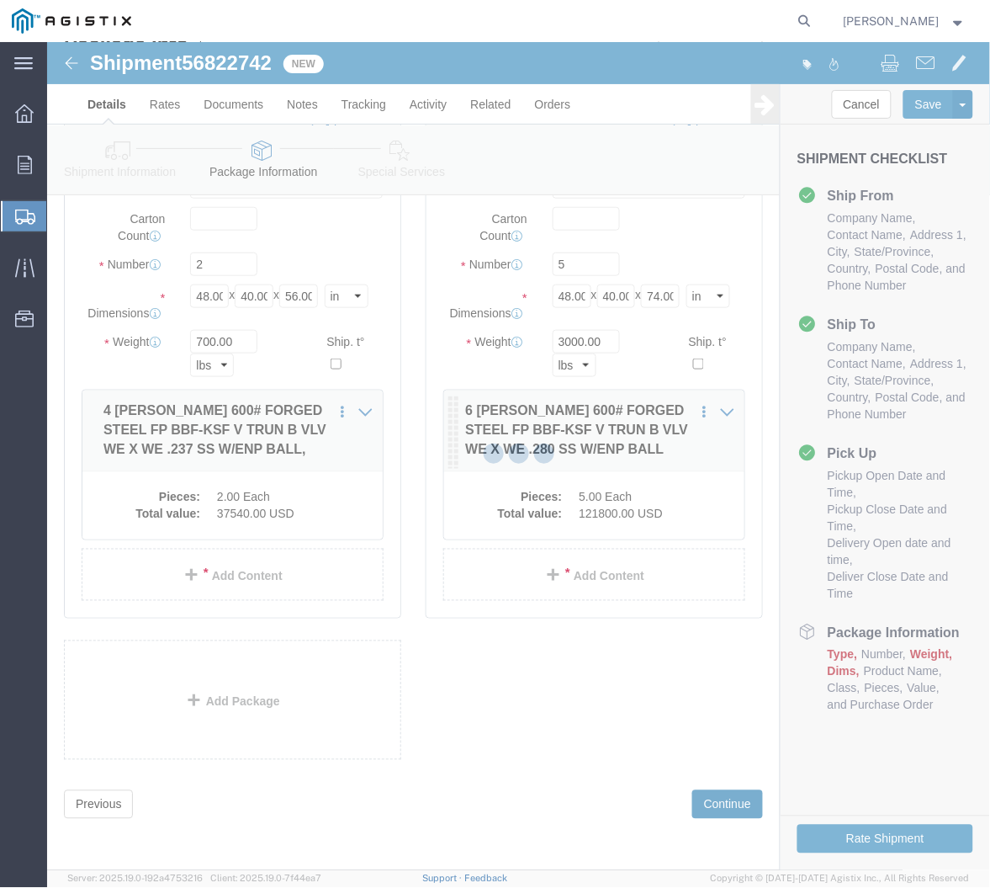
scroll to position [0, 0]
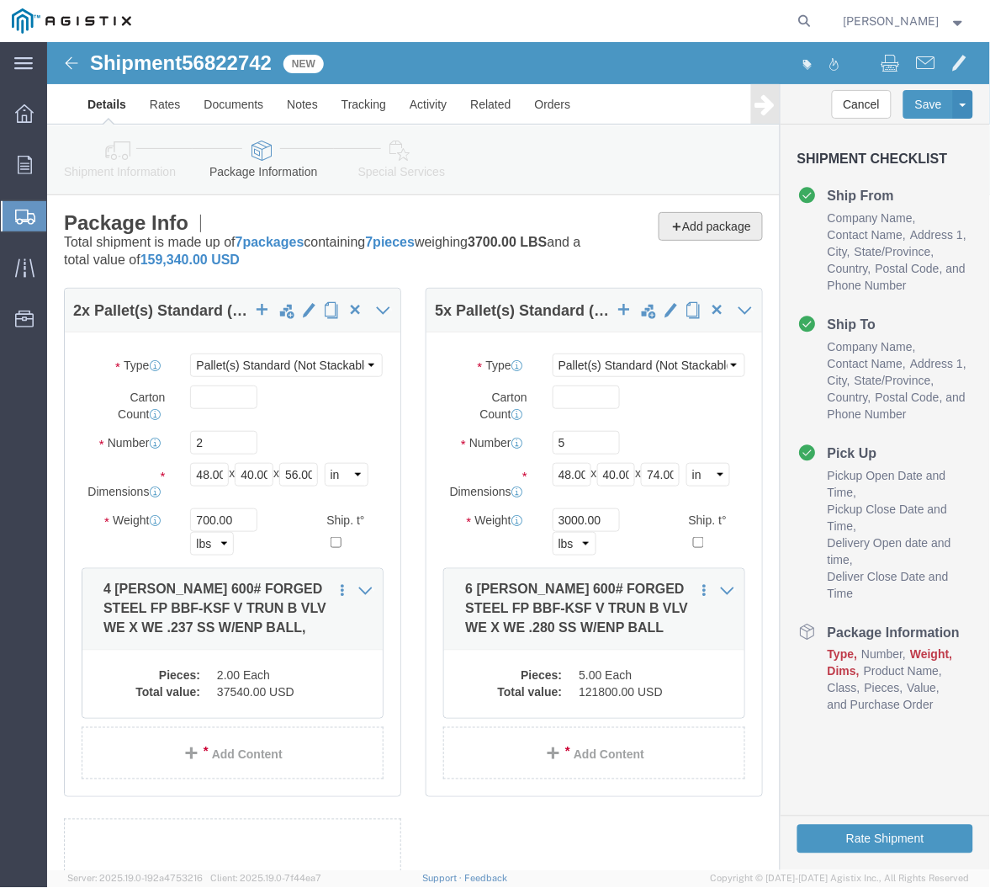
click button "Add package"
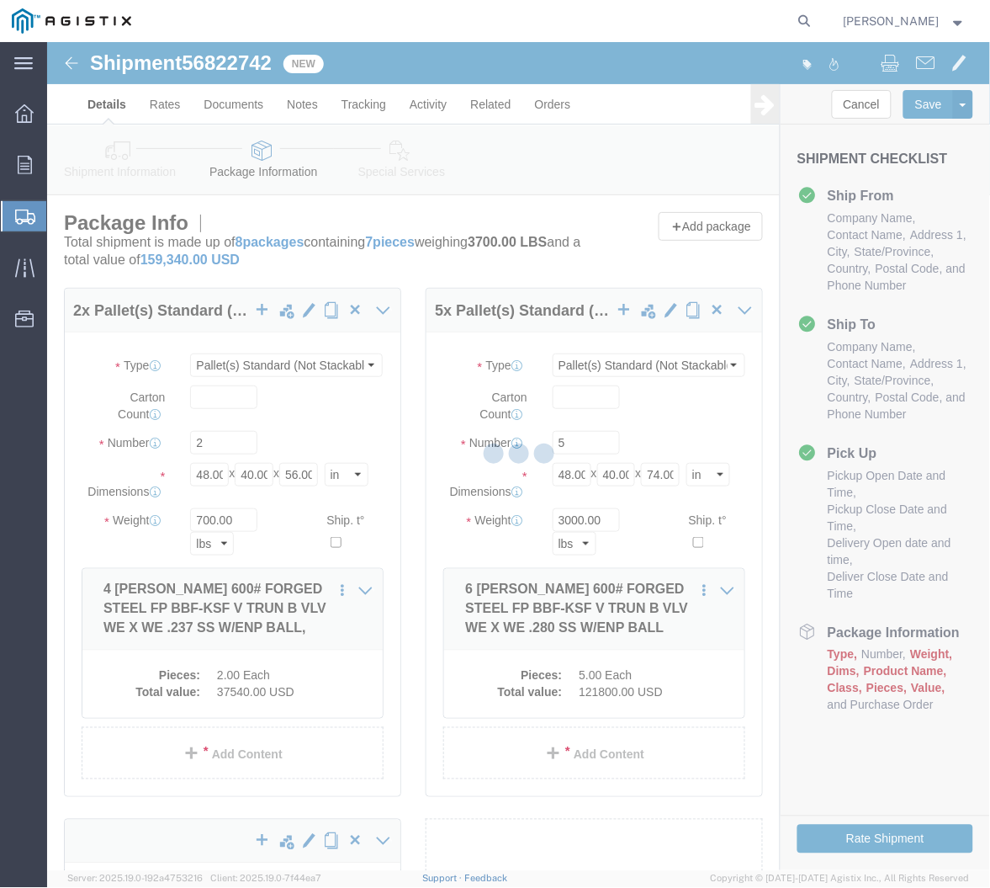
select select "PSNS"
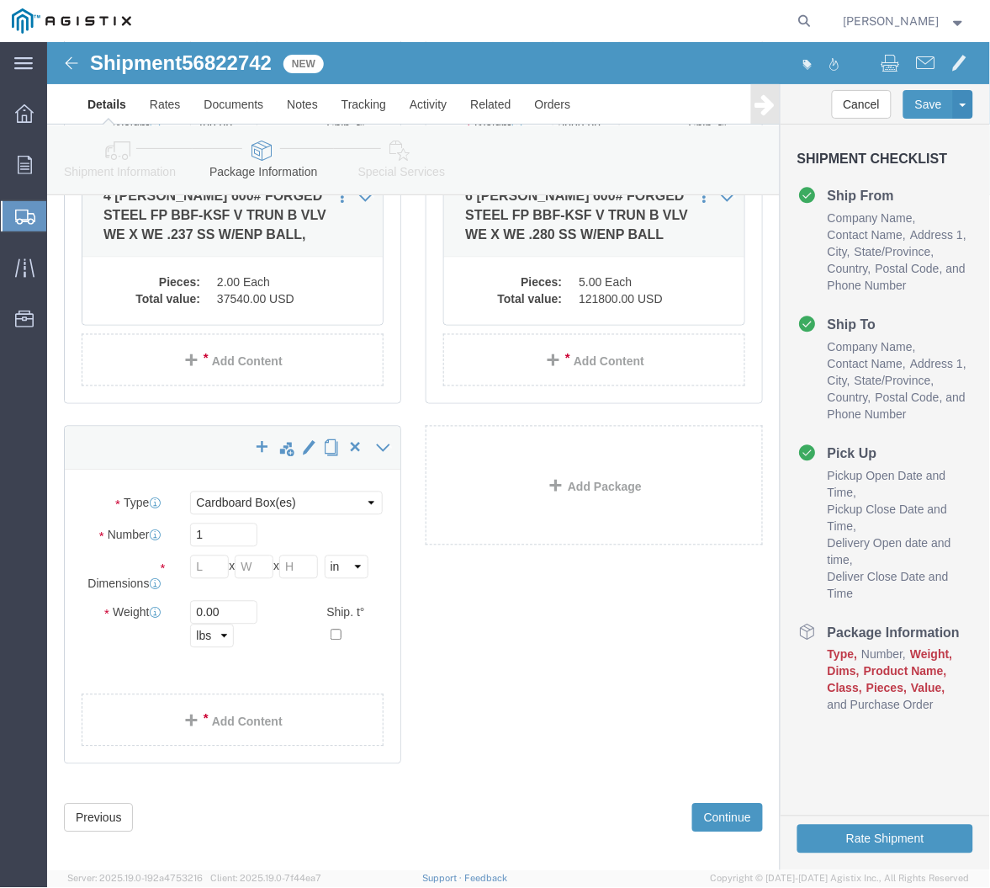
scroll to position [406, 0]
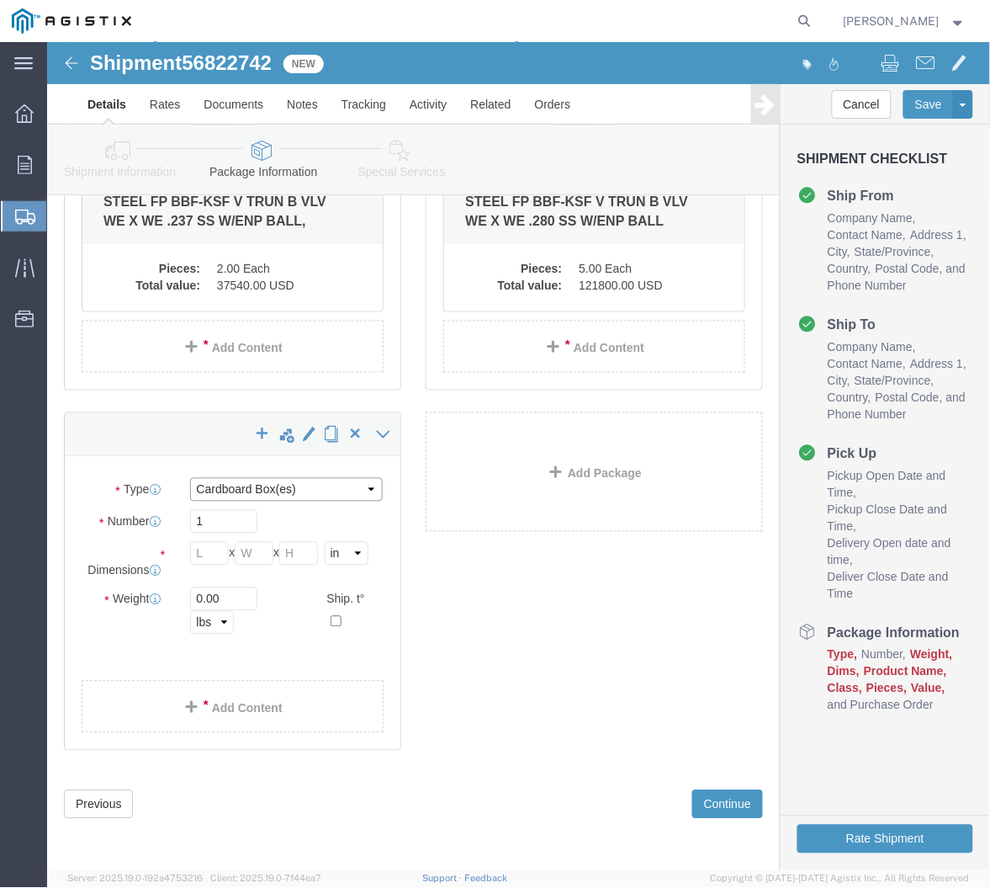
click select "Select Bulk Bundle(s) Cardboard Box(es) Carton(s) Crate(s) Drum(s) (Fiberboard)…"
select select "PSNS"
click select "Select Bulk Bundle(s) Cardboard Box(es) Carton(s) Crate(s) Drum(s) (Fiberboard)…"
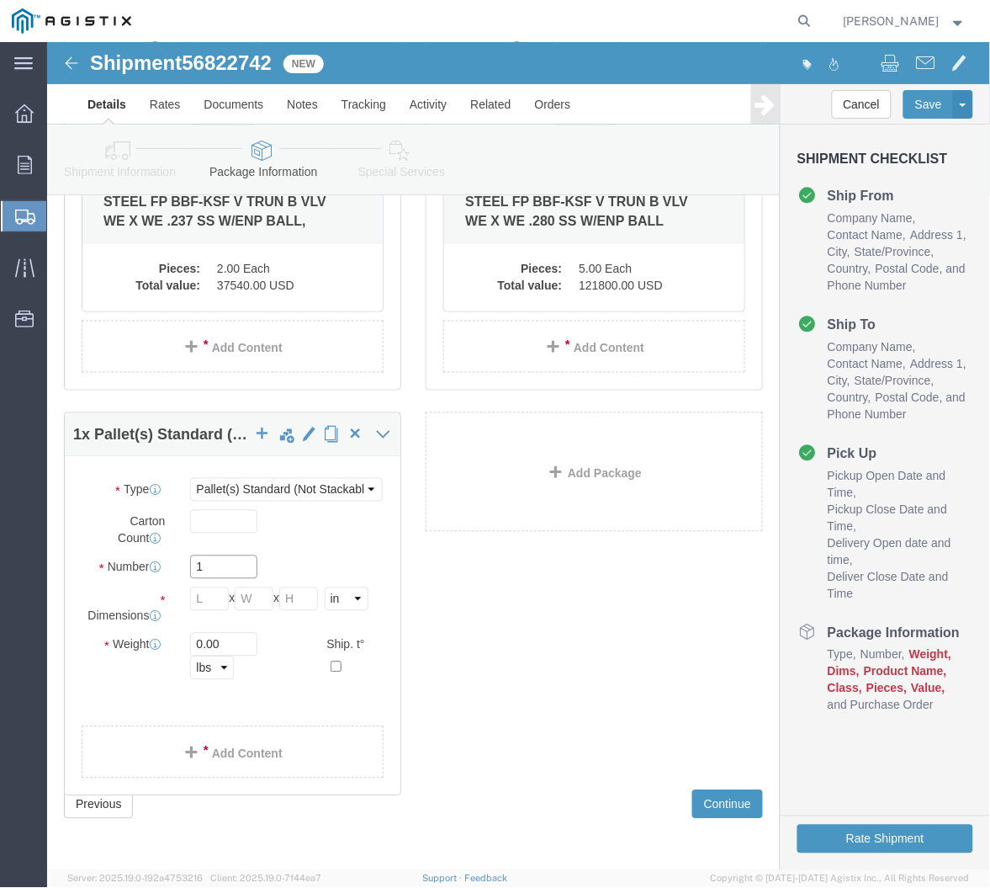
click input "1"
drag, startPoint x: 157, startPoint y: 519, endPoint x: 72, endPoint y: 519, distance: 85.8
click div "Number 1"
type input "2"
type input "48"
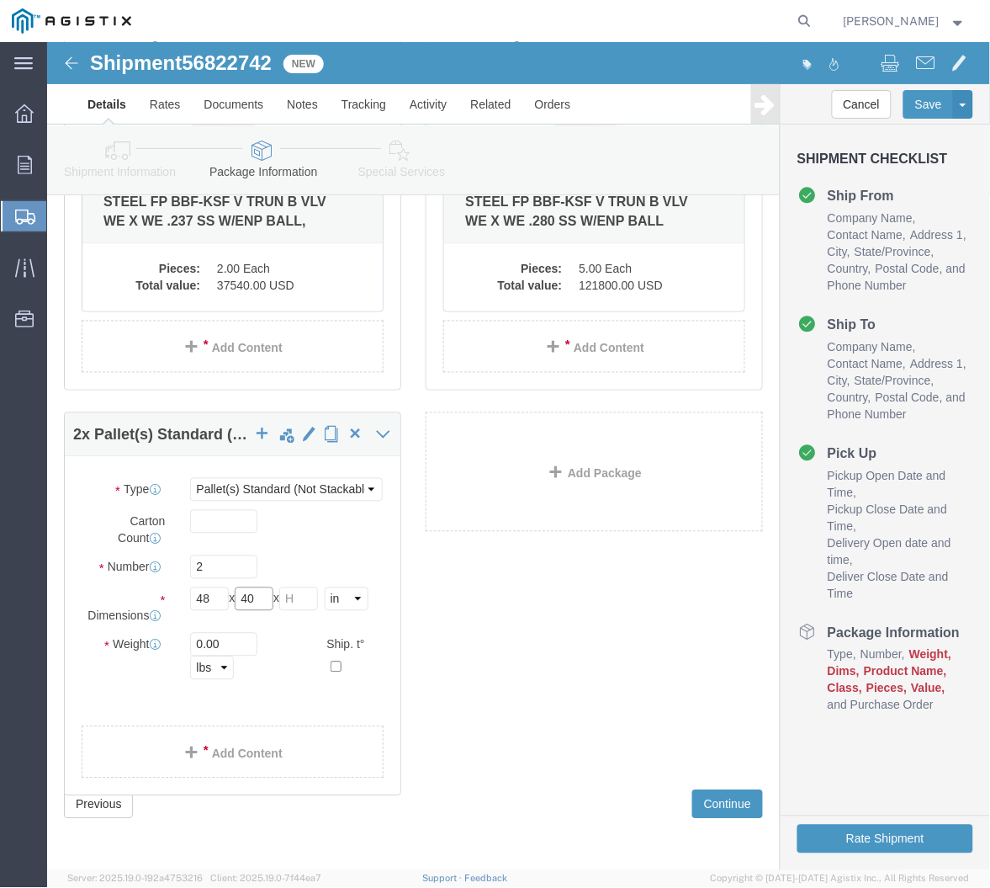
type input "40"
type input "66"
drag, startPoint x: 177, startPoint y: 607, endPoint x: 148, endPoint y: 604, distance: 28.7
click input "0.00"
type input "800"
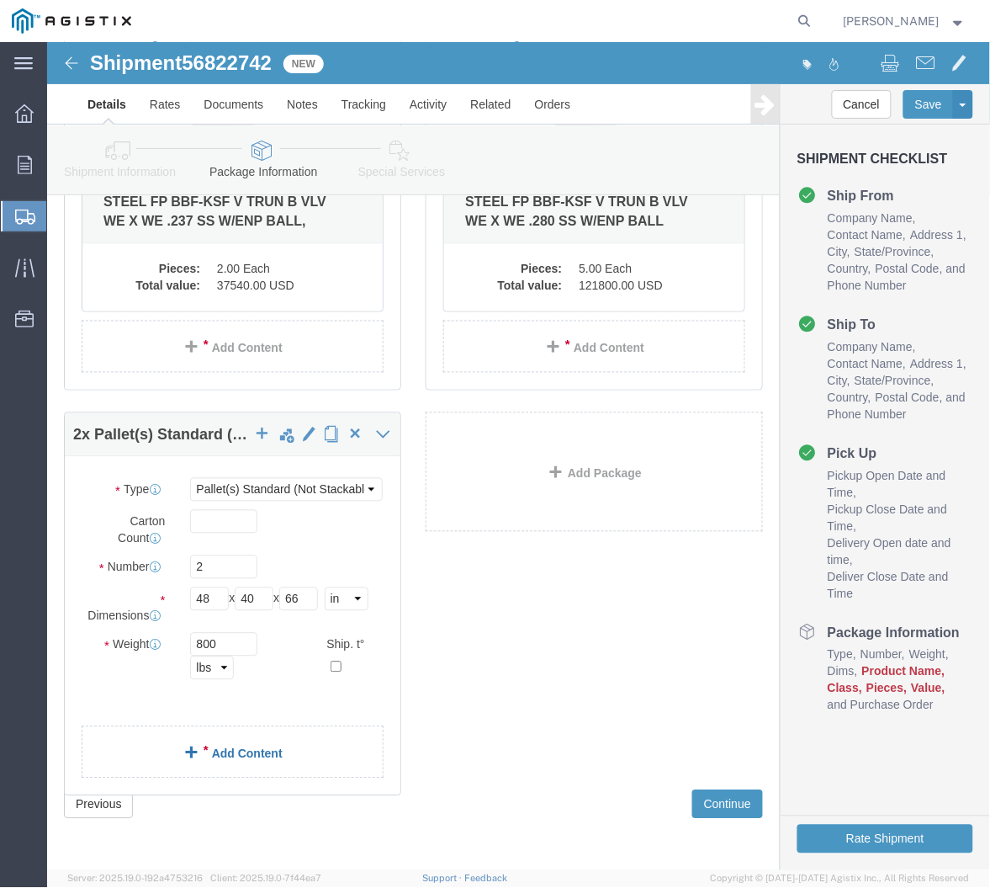
click link "Add Content"
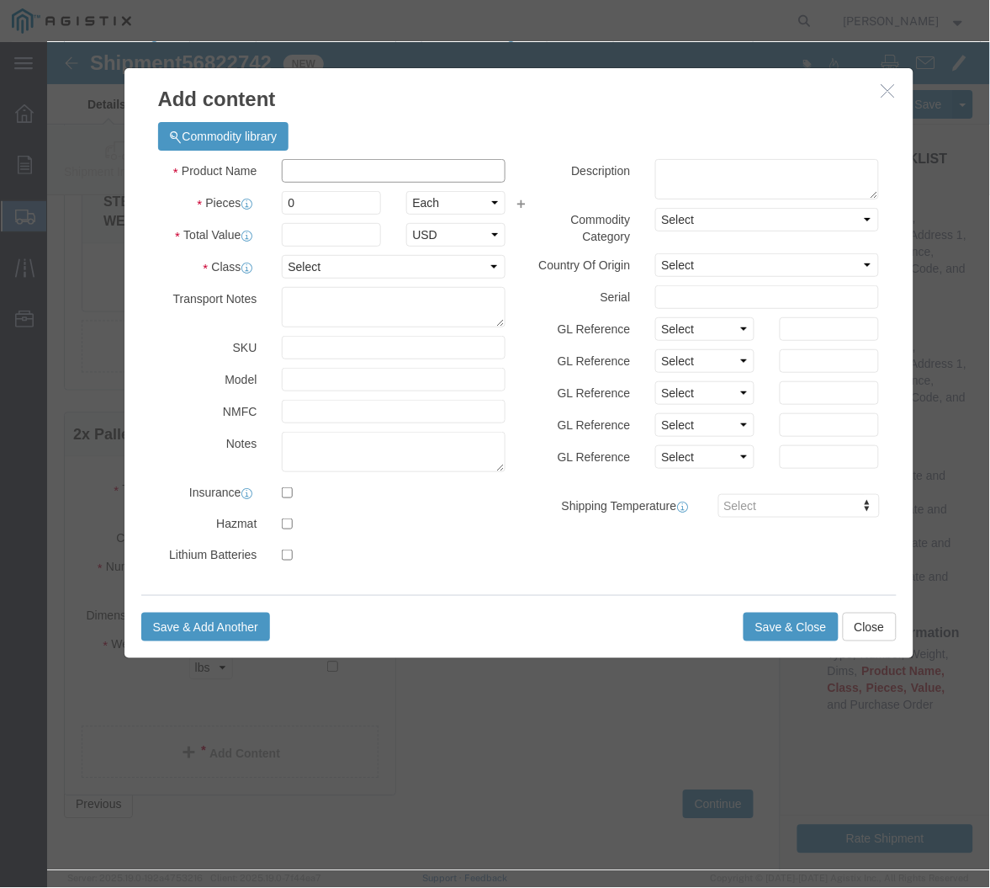
click input "text"
drag, startPoint x: 295, startPoint y: 135, endPoint x: 286, endPoint y: 132, distance: 9.8
click input "text"
paste input "4 [PERSON_NAME] 600# FORGED STEEL FP BBF-KSF V TRUN B VLV WE X WE .237 LF2 W/EN…"
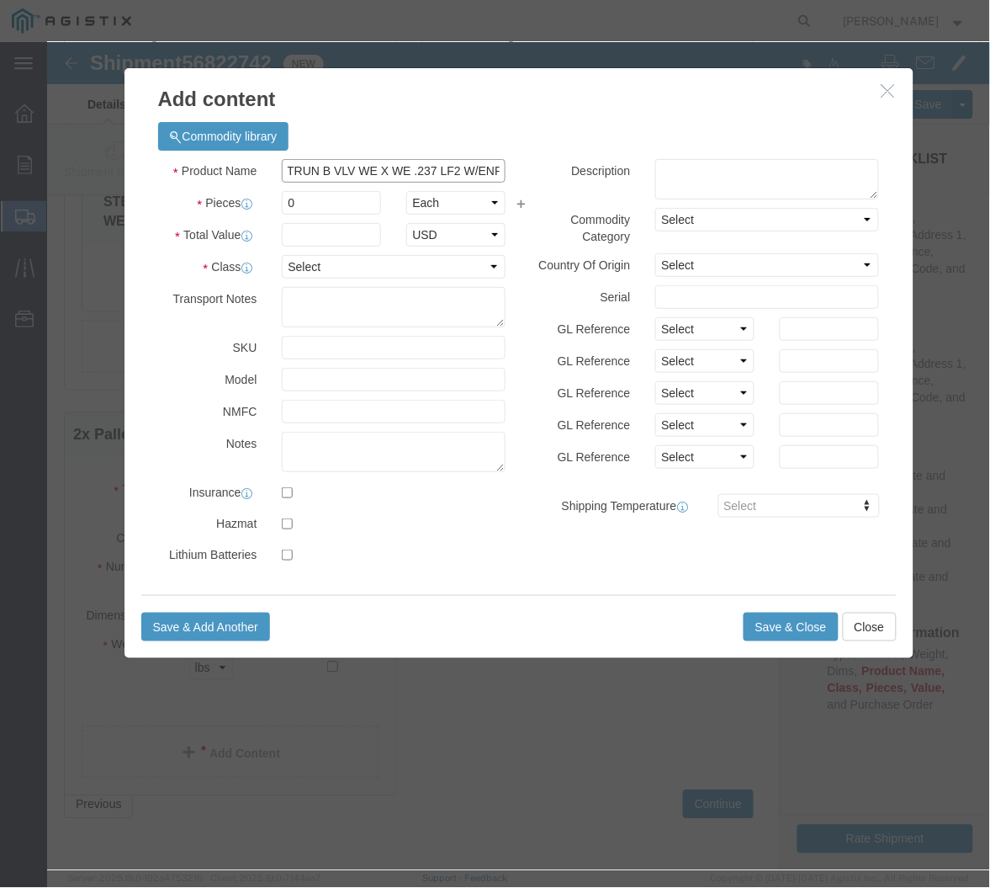
type input "4 [PERSON_NAME] 600# FORGED STEEL FP BBF-KSF V TRUN B VLV WE X WE .237 LF2 W/EN…"
drag, startPoint x: 253, startPoint y: 161, endPoint x: 173, endPoint y: 161, distance: 79.9
click div "Pieces 0 Select Bag Barrels 100Board Feet Bottle Box Blister Pack Carats Can Ca…"
type input "2"
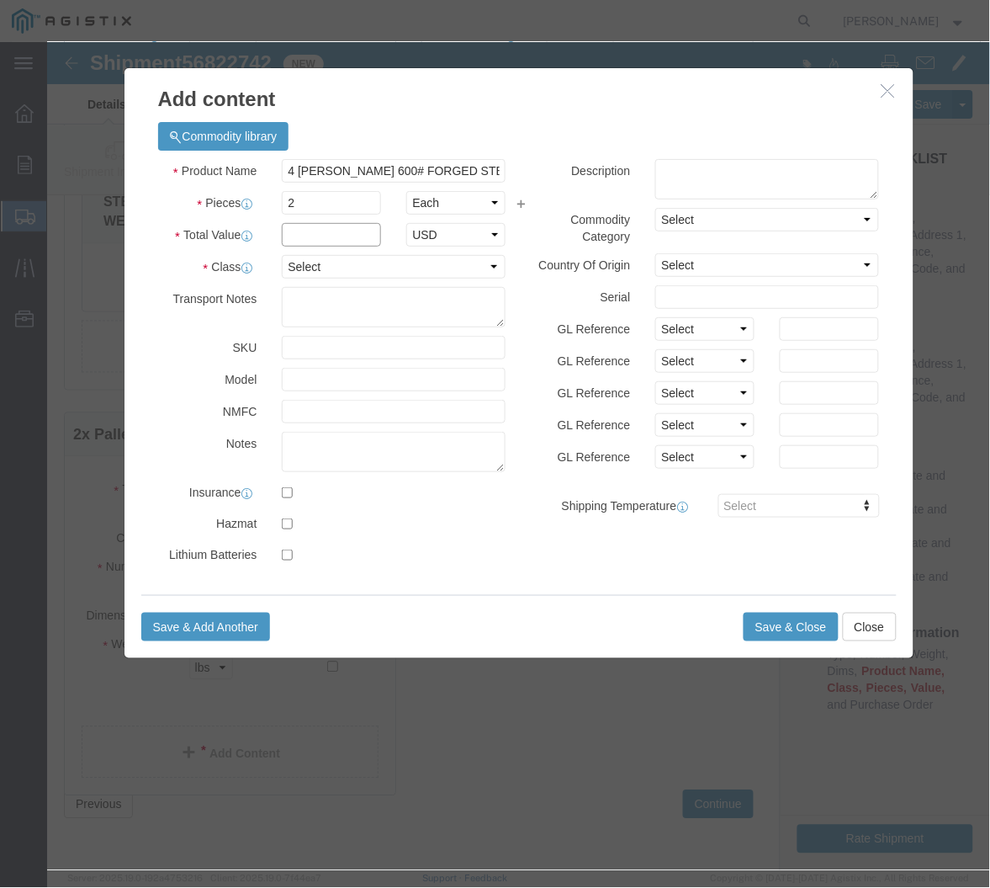
click input "text"
type input "42000"
click select "Select 50 55 60 65 70 85 92.5 100 125 175 250 300 400"
select select "50"
click select "Select 50 55 60 65 70 85 92.5 100 125 175 250 300 400"
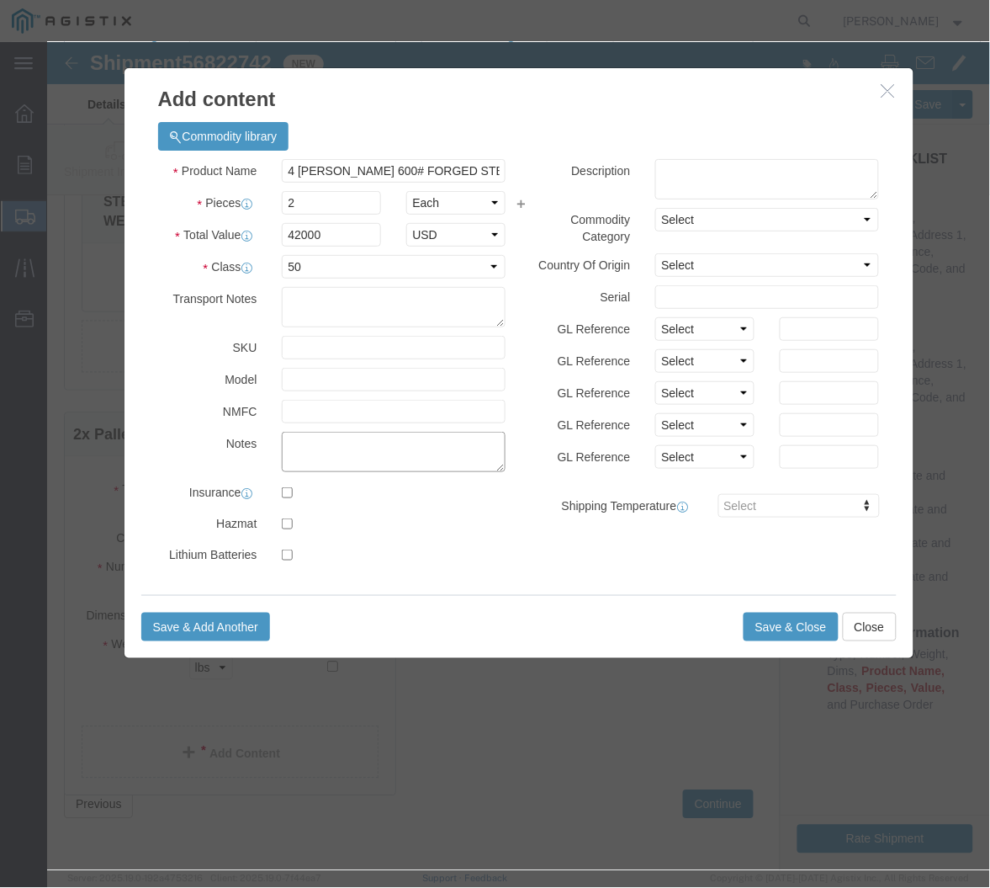
click textarea
type textarea "m"
type textarea "M038704"
click div "Product Name 4 [PERSON_NAME] 600# FORGED STEEL FP BBF-KSF V TRUN B VLV WE X WE …"
click button "Save & Close"
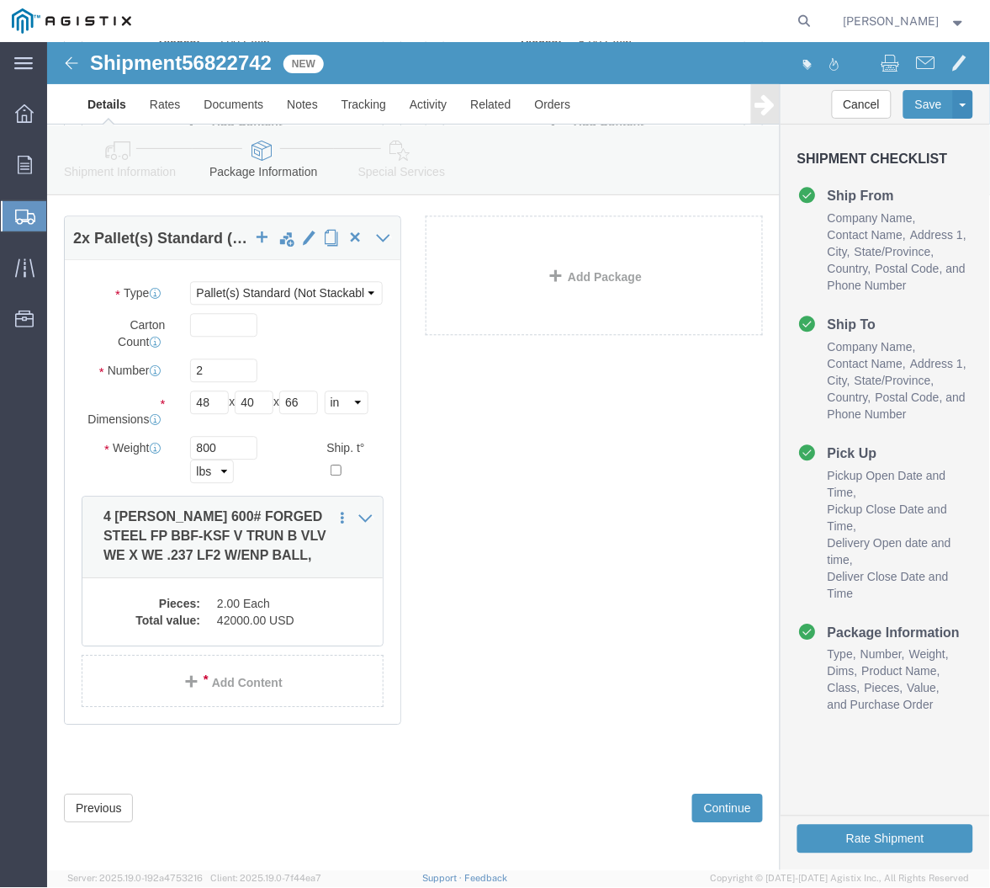
scroll to position [635, 0]
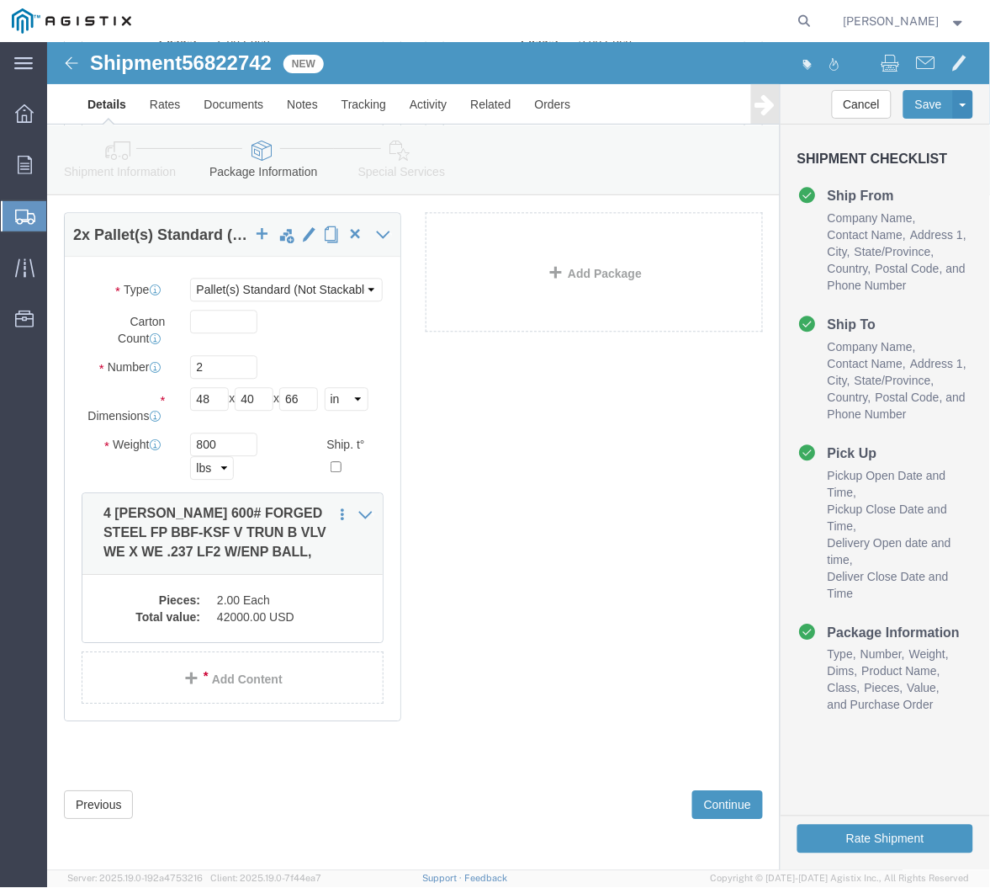
drag, startPoint x: 384, startPoint y: 696, endPoint x: 372, endPoint y: 692, distance: 12.5
click div "2 x Pallet(s) Standard (Not Stackable) Package Type Select Bulk Bundle(s) Cardb…"
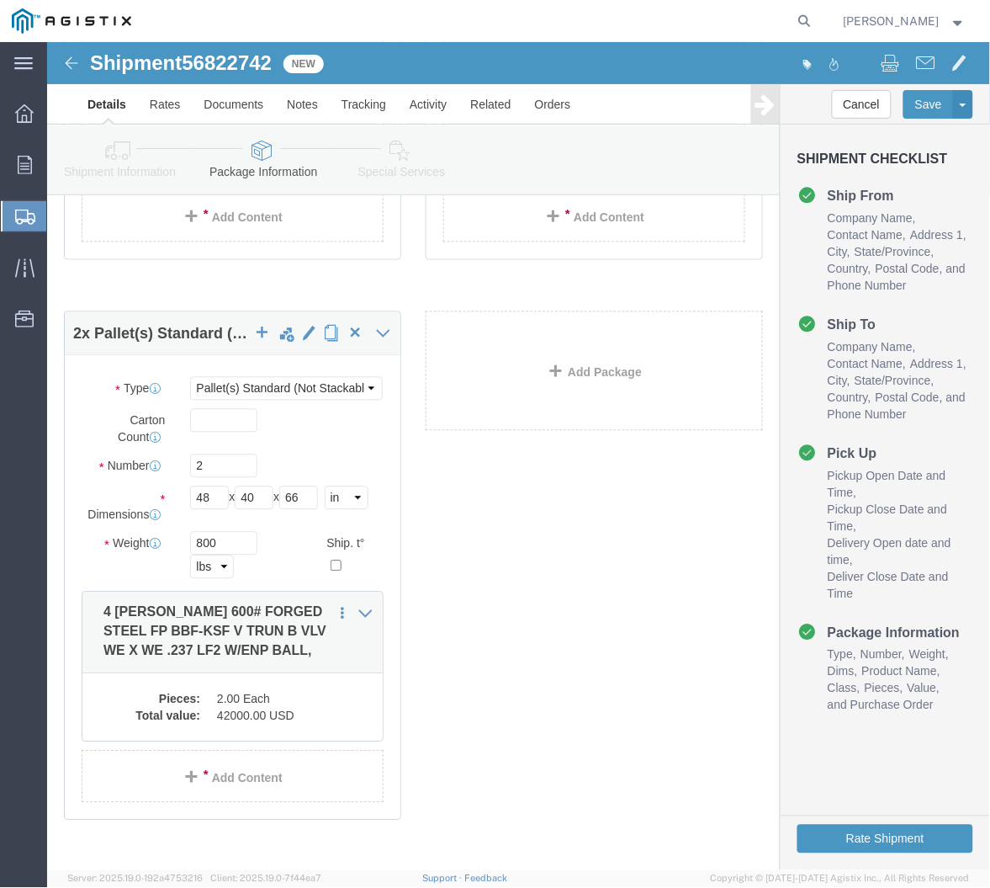
scroll to position [448, 0]
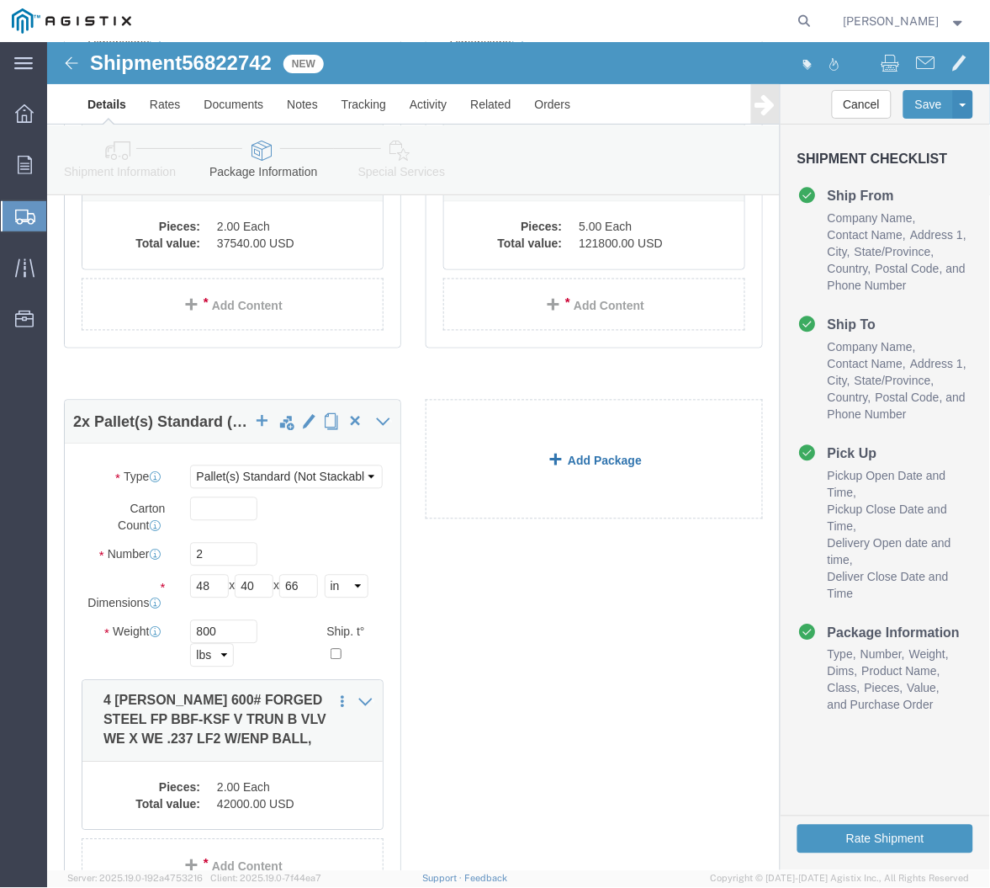
click link "Add Package"
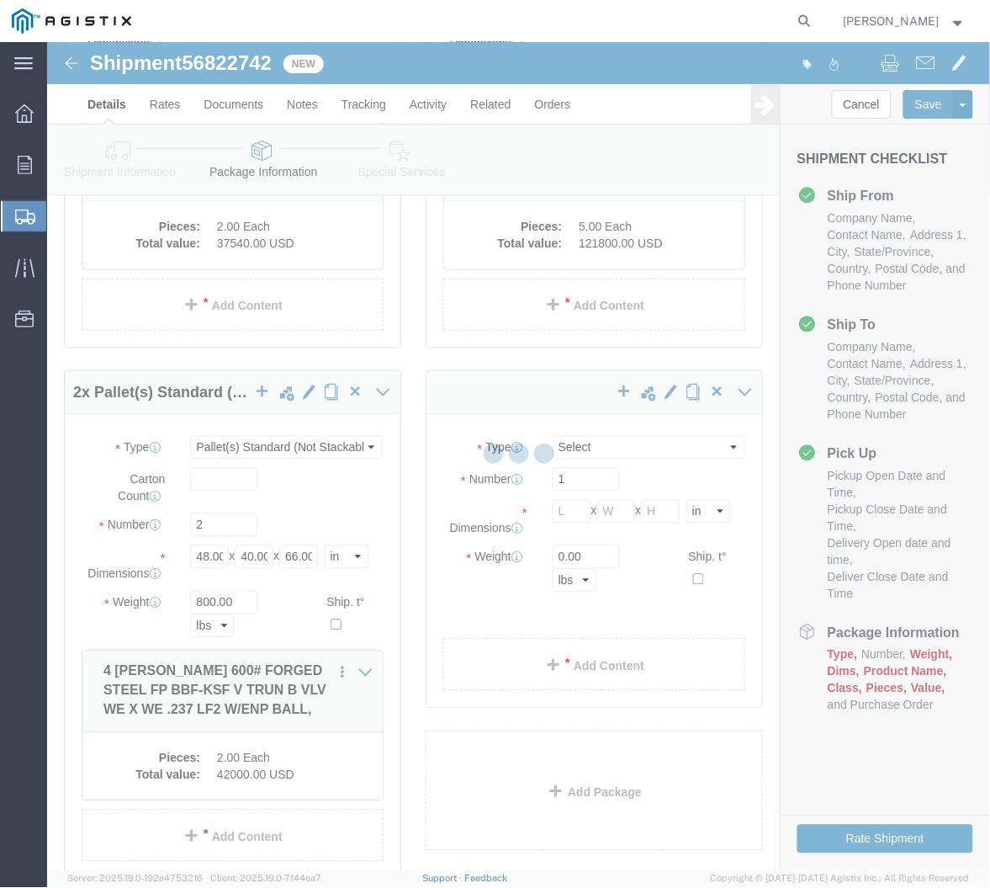
scroll to position [0, 0]
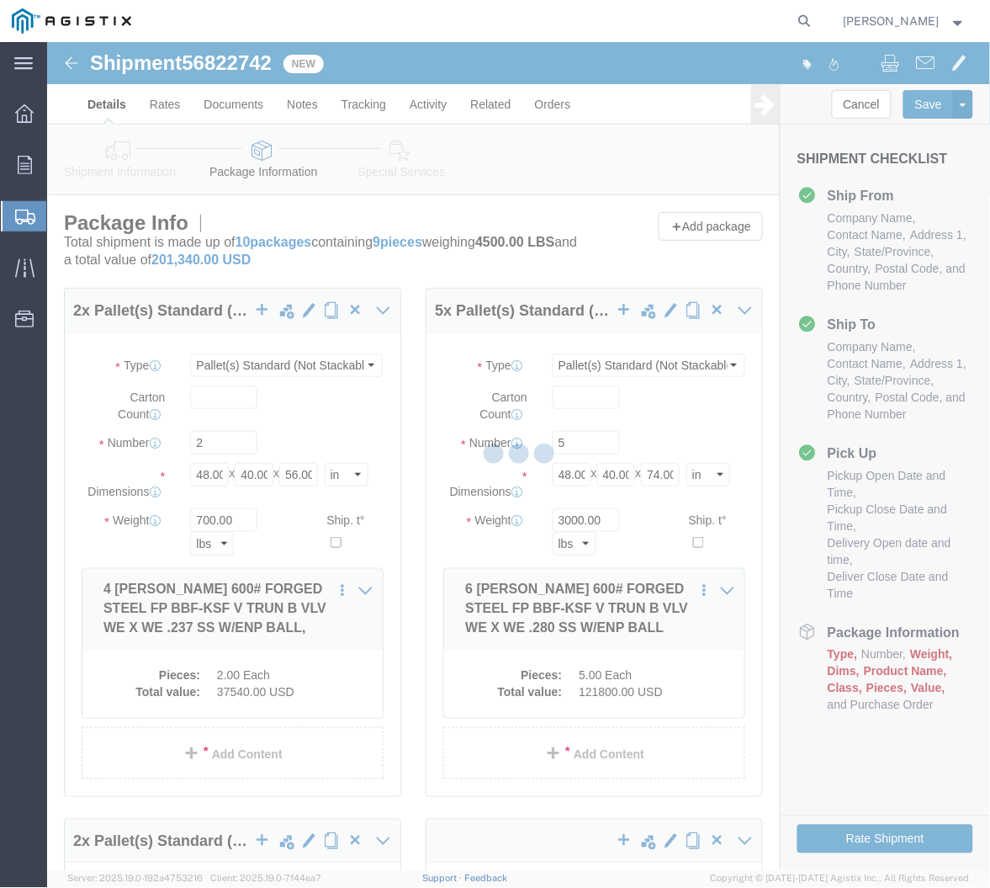
select select "PSNS"
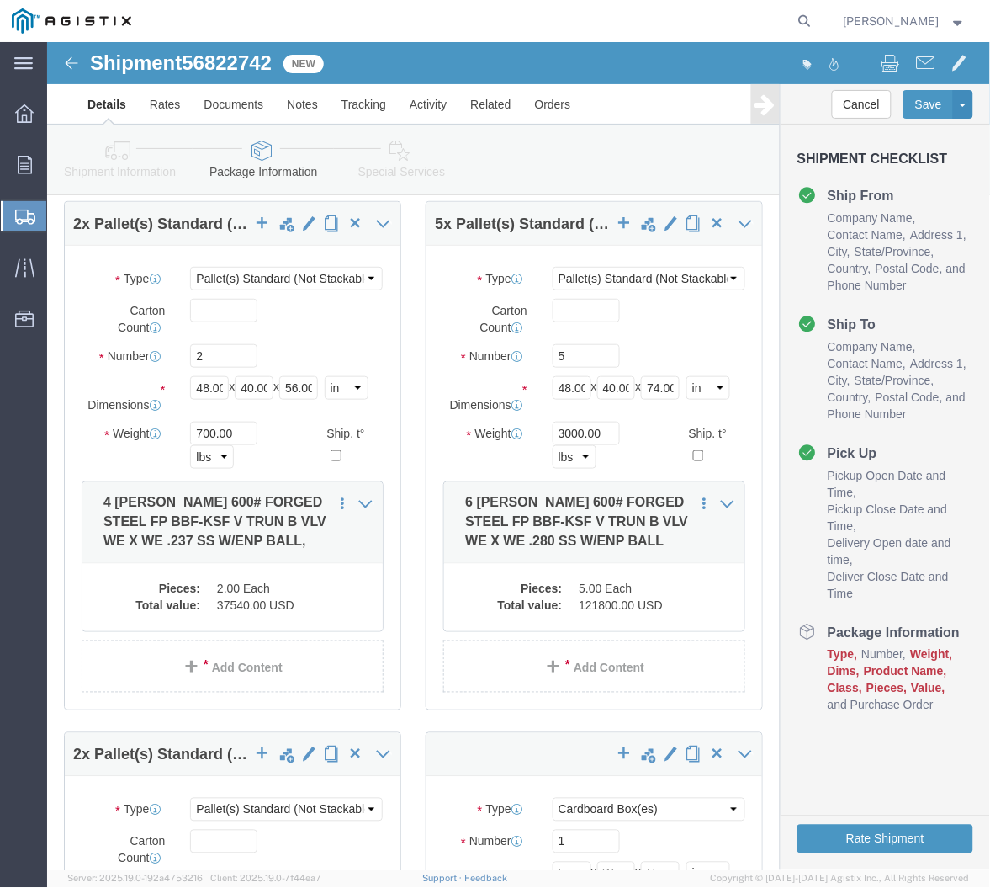
scroll to position [374, 0]
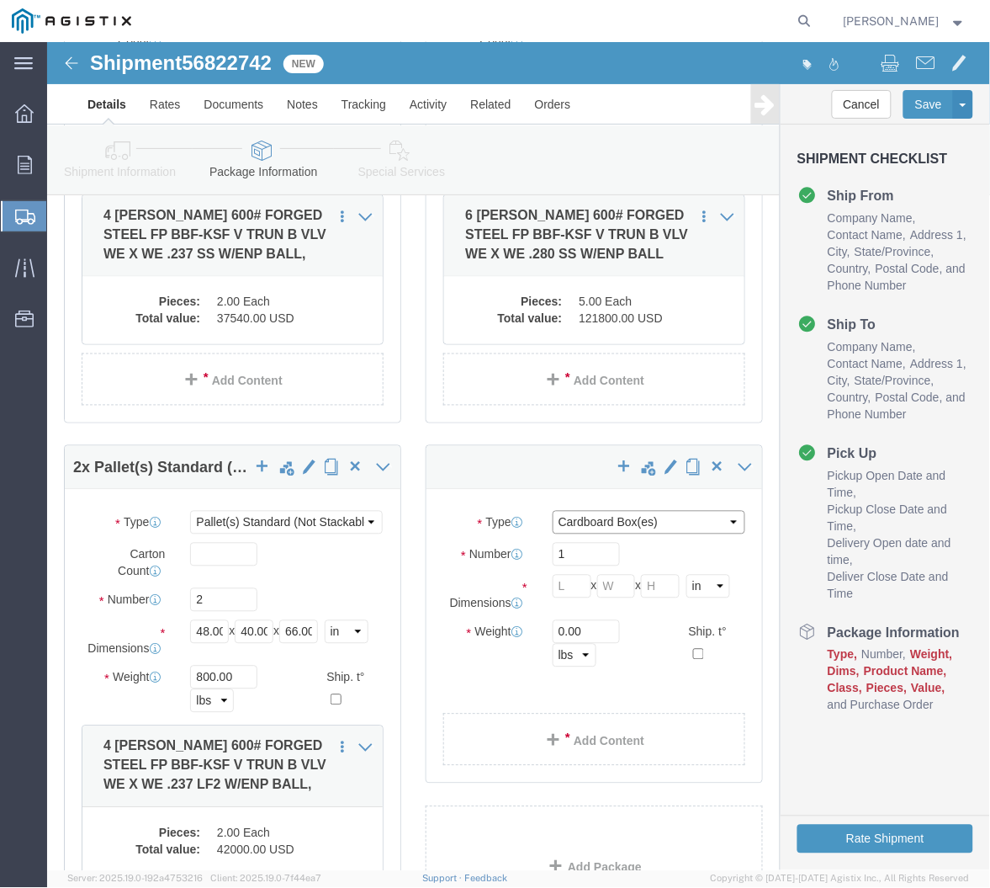
click select "Select Bulk Bundle(s) Cardboard Box(es) Carton(s) Crate(s) Drum(s) (Fiberboard)…"
select select "PSNS"
click select "Select Bulk Bundle(s) Cardboard Box(es) Carton(s) Crate(s) Drum(s) (Fiberboard)…"
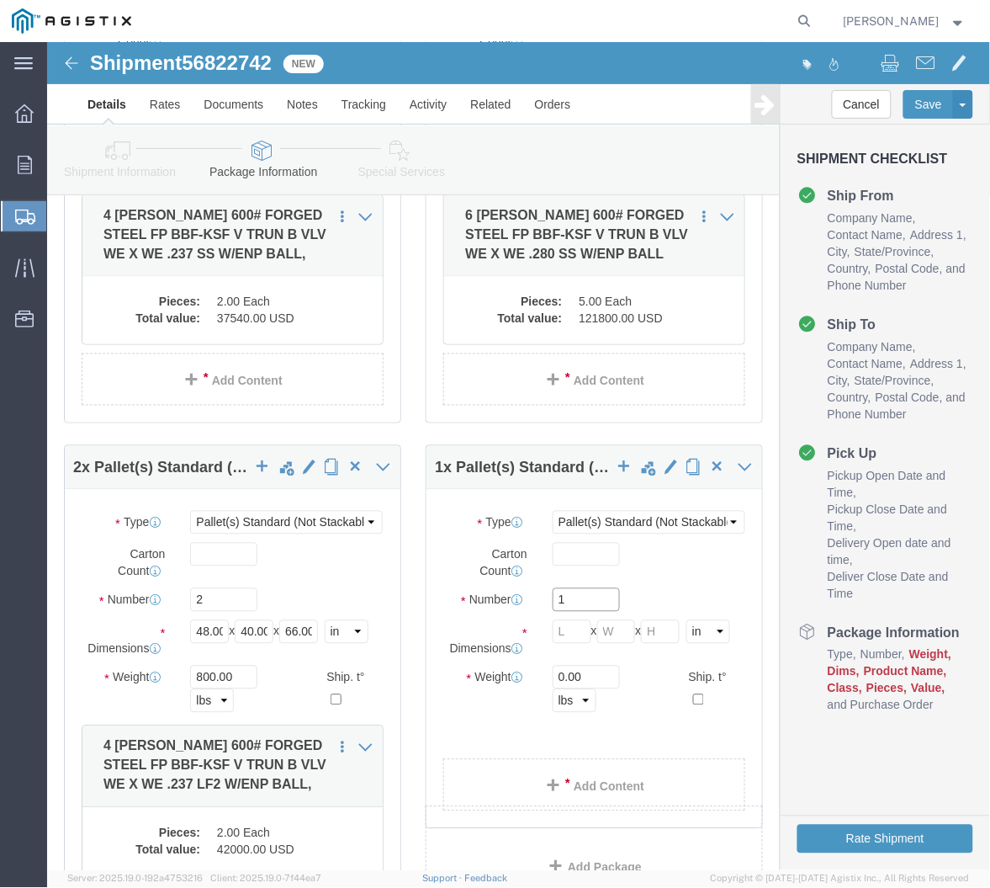
drag, startPoint x: 523, startPoint y: 553, endPoint x: 486, endPoint y: 553, distance: 36.2
click div "1"
type input "2"
type input "39"
type input "29"
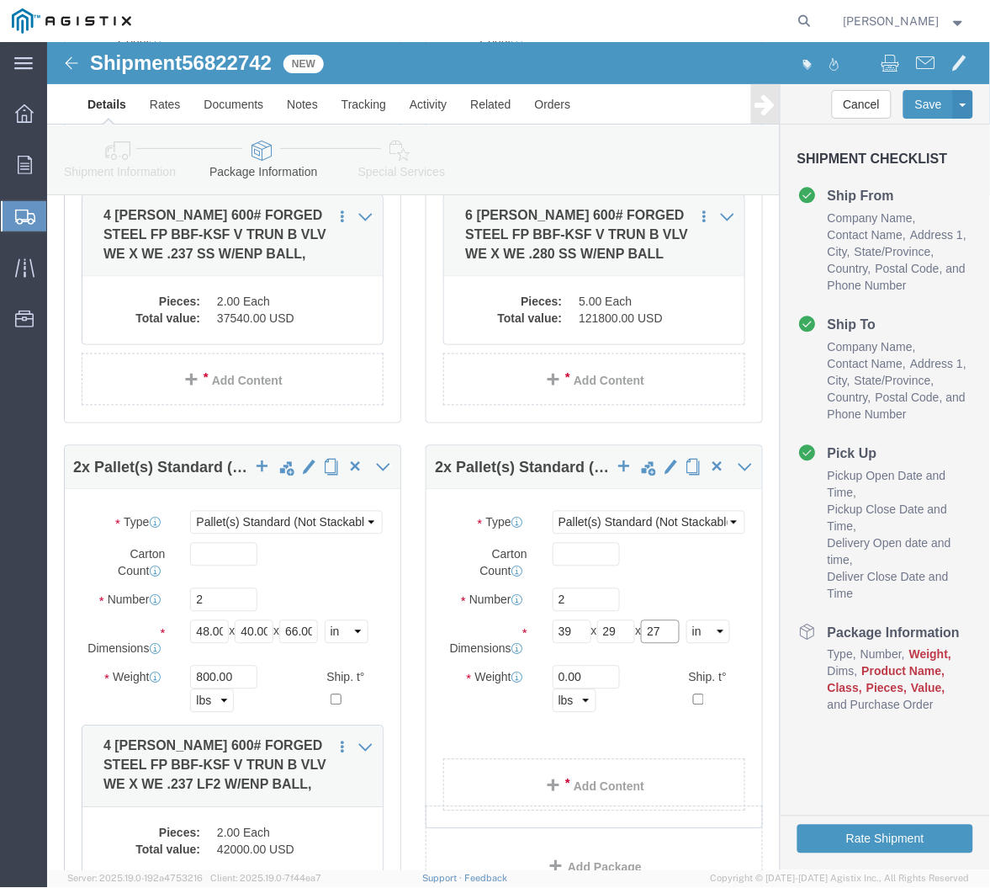
type input "27"
drag, startPoint x: 517, startPoint y: 551, endPoint x: 483, endPoint y: 557, distance: 34.2
click div "Number 2"
type input "1"
type input "333"
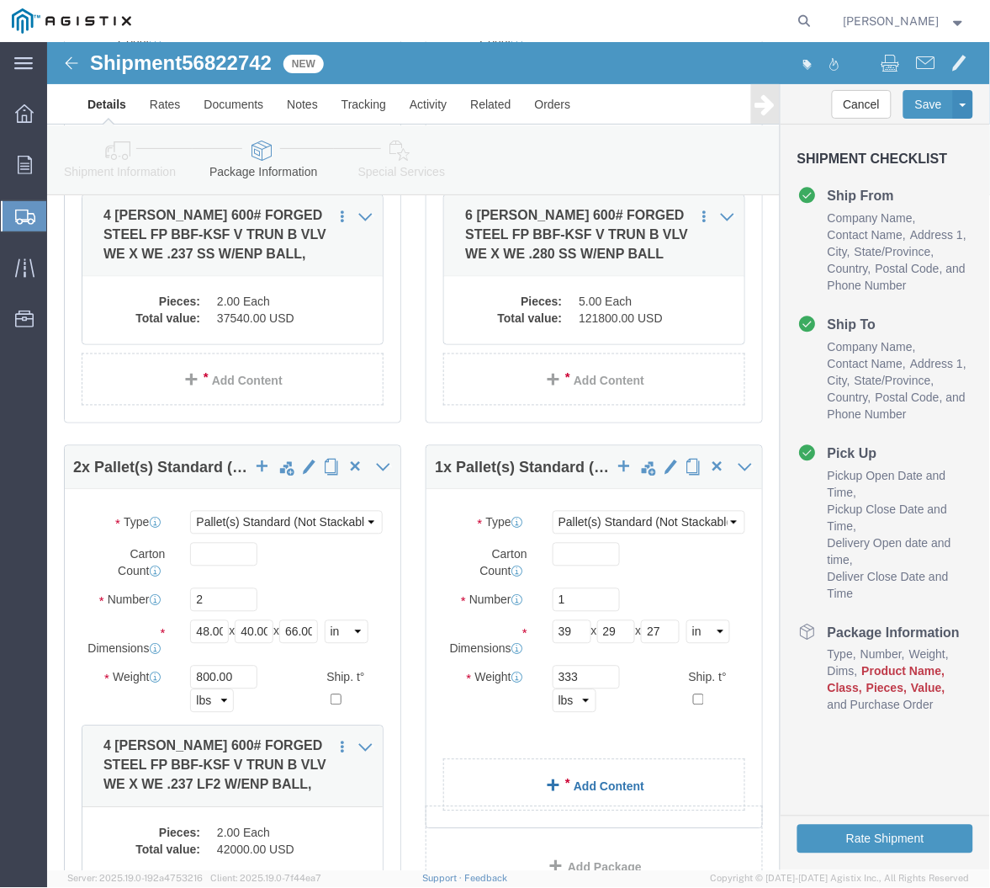
click link "Add Content"
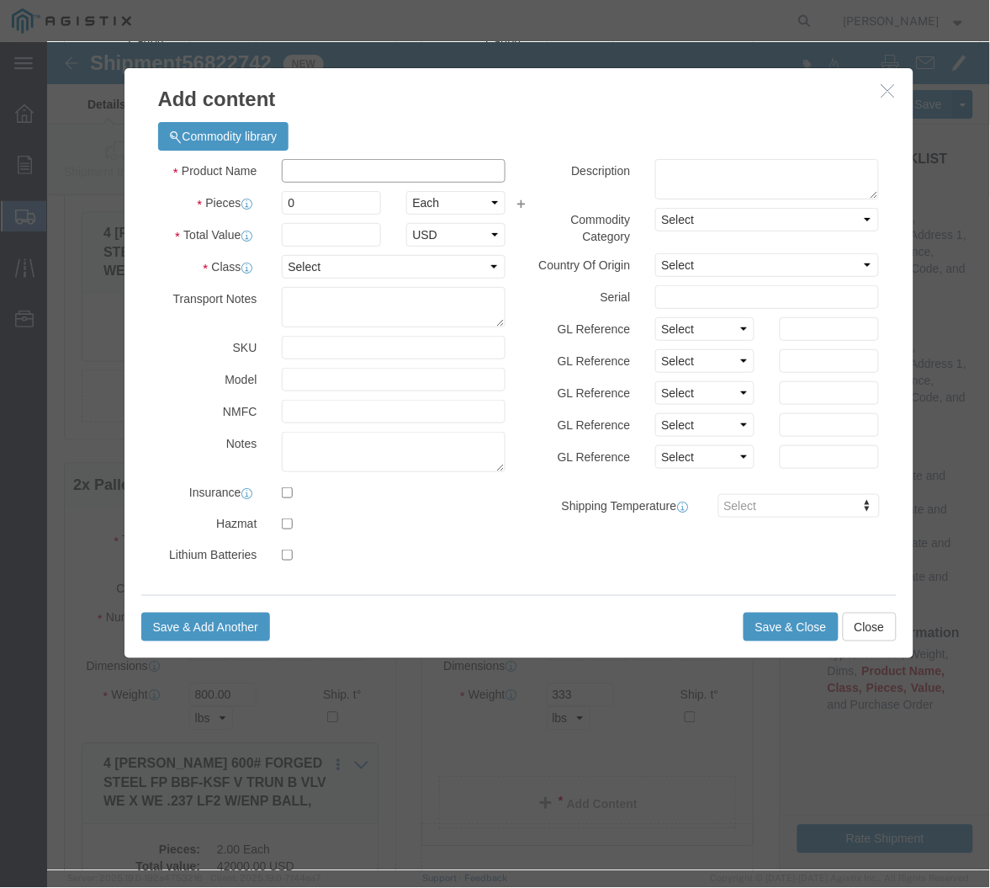
click input "text"
paste input "6 CAMERON T31 30# LF2 FP B VLV WE X WE (0.280WT) T:[PERSON_NAME]"
type input "6 CAMERON T31 30# LF2 FP B VLV WE X WE (0.280WT) T:[PERSON_NAME]"
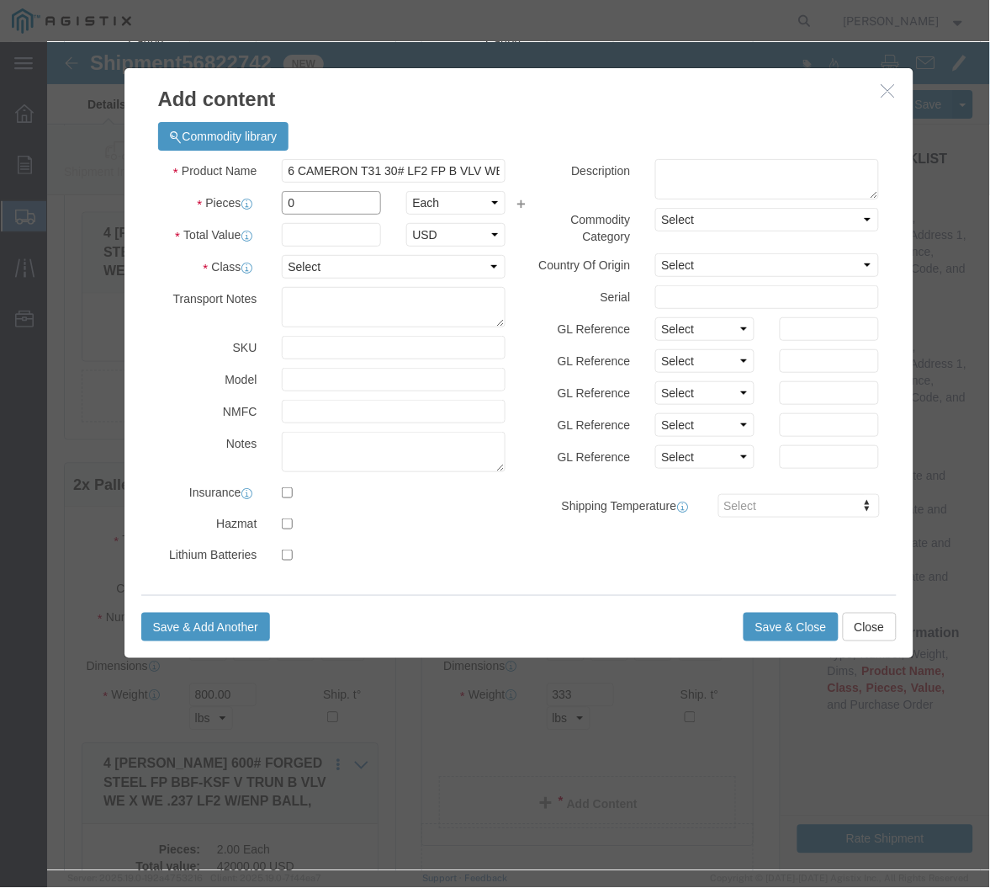
drag, startPoint x: 241, startPoint y: 164, endPoint x: 215, endPoint y: 169, distance: 26.6
click div "0"
type input "1"
click input "text"
type input "7190"
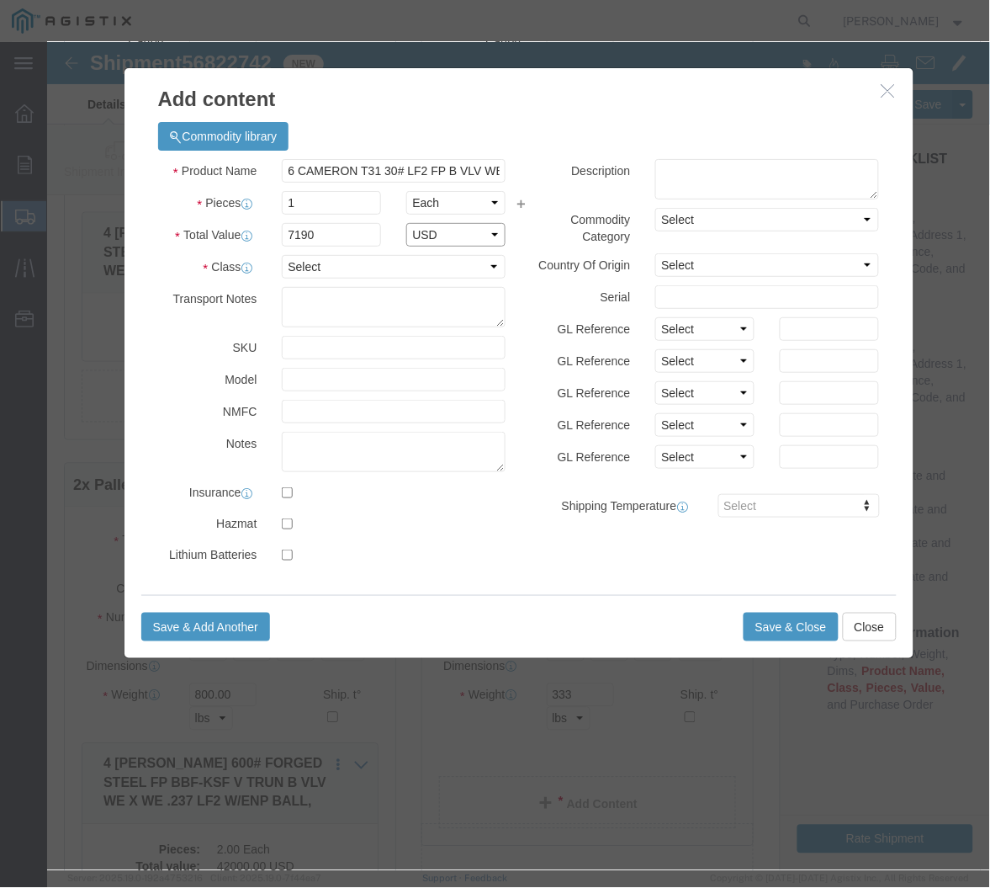
select select "USD"
click select "Select 50 55 60 65 70 85 92.5 100 125 175 250 300 400"
select select "50"
click select "Select 50 55 60 65 70 85 92.5 100 125 175 250 300 400"
click textarea
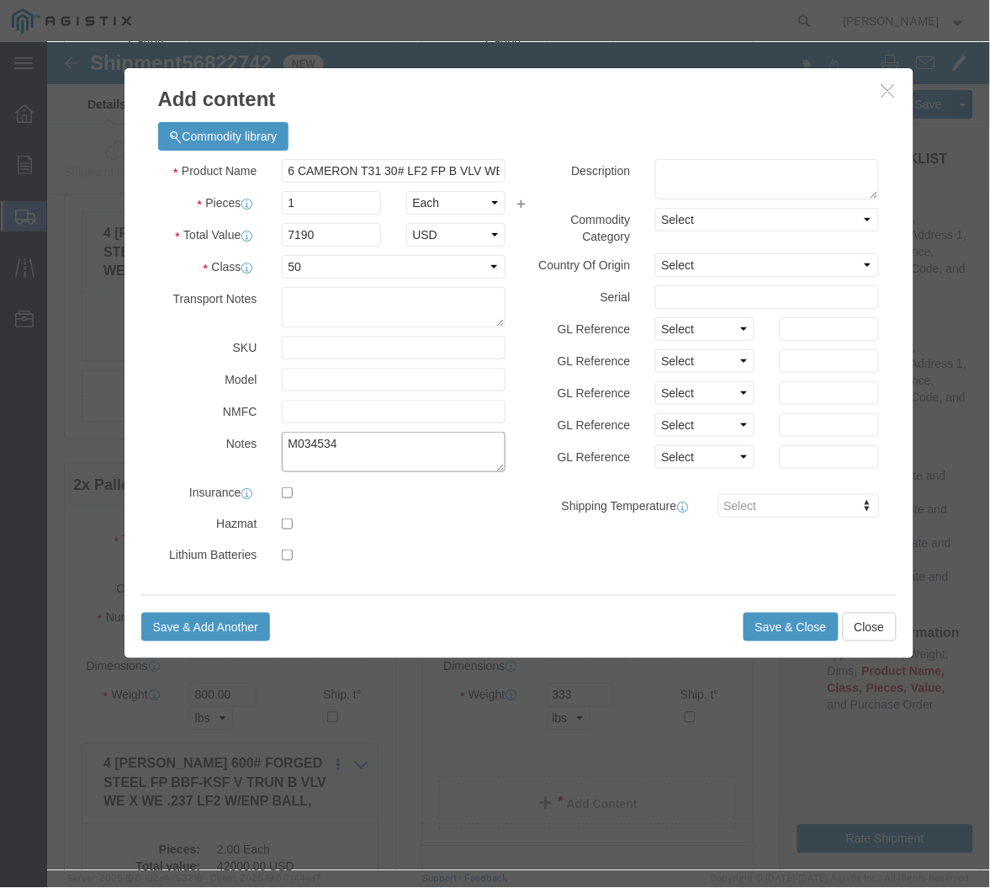
type textarea "C1606100597B0 line 1"
type textarea "M025009"
type input "[MEDICAL_DATA]_150"
type input "719+0"
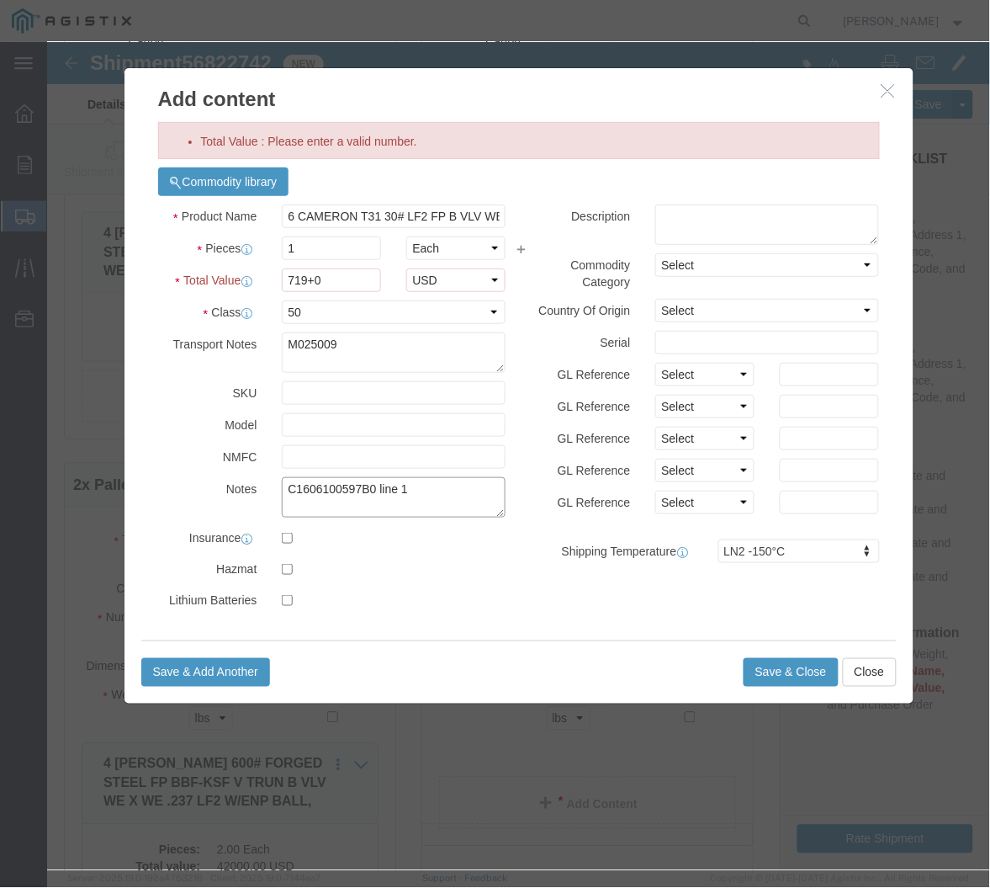
click div "Product Name 6 CAMERON T31 30# LF2 FP B VLV WE X WE (0.280WT) T:[PERSON_NAME] P…"
click label
click input "checkbox"
checkbox input "true"
drag, startPoint x: 286, startPoint y: 239, endPoint x: 210, endPoint y: 238, distance: 75.7
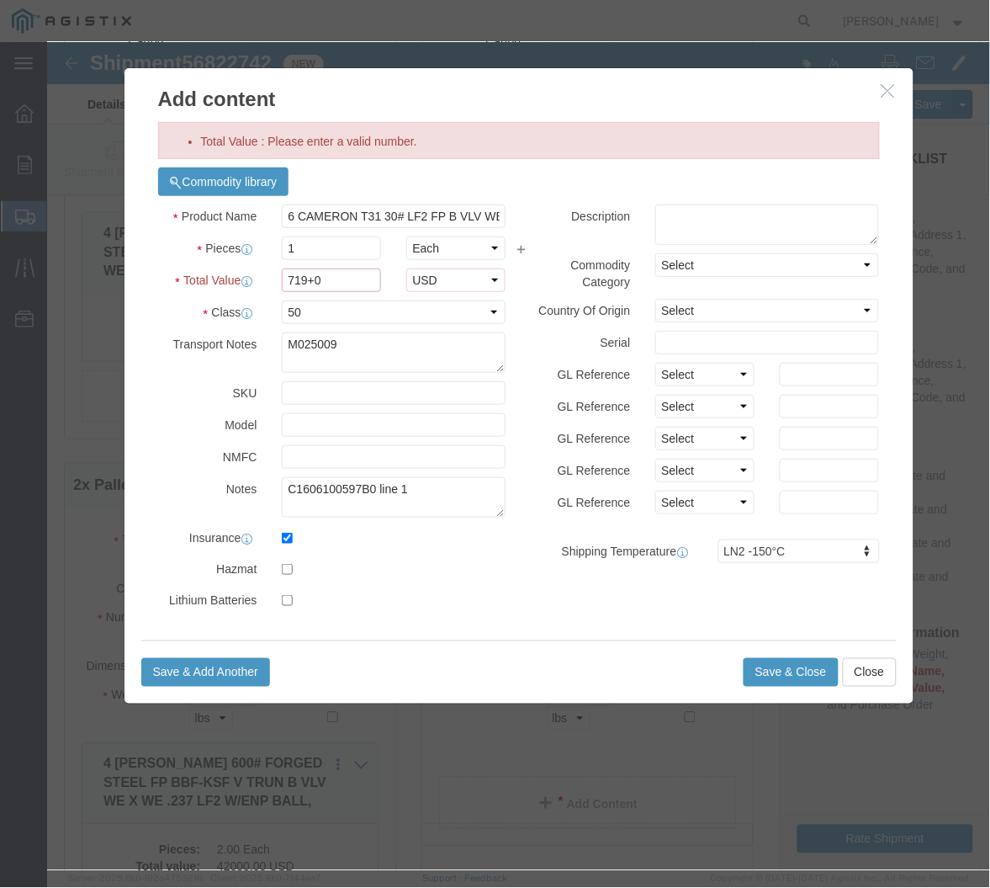
click div "Total Value 719+0 Select ADP AED AFN ALL AMD AOA ARS ATS AUD AWG AZN BAM BBD BD…"
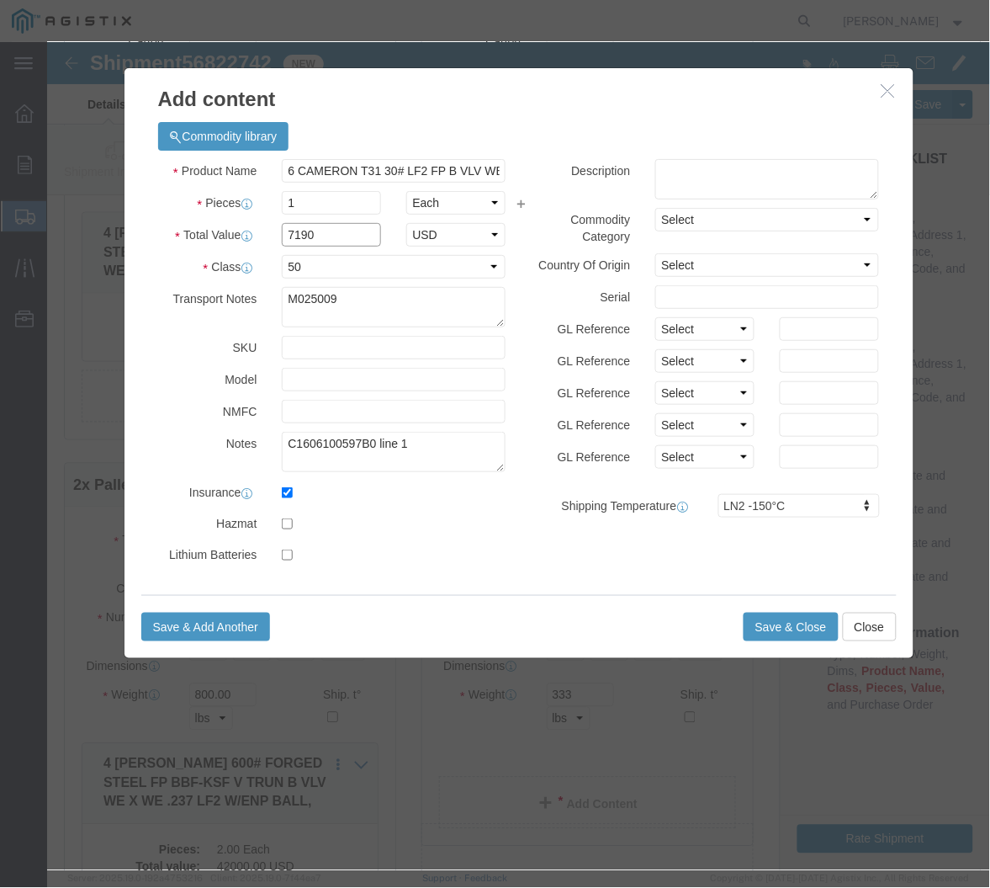
type input "7190"
click textarea "M025009"
drag, startPoint x: 167, startPoint y: 229, endPoint x: 122, endPoint y: 223, distance: 45.0
click div "Product Name 6 CAMERON T31 30# LF2 FP B VLV WE X WE (0.280WT) T:[PERSON_NAME] P…"
drag, startPoint x: 359, startPoint y: 408, endPoint x: 128, endPoint y: 400, distance: 231.5
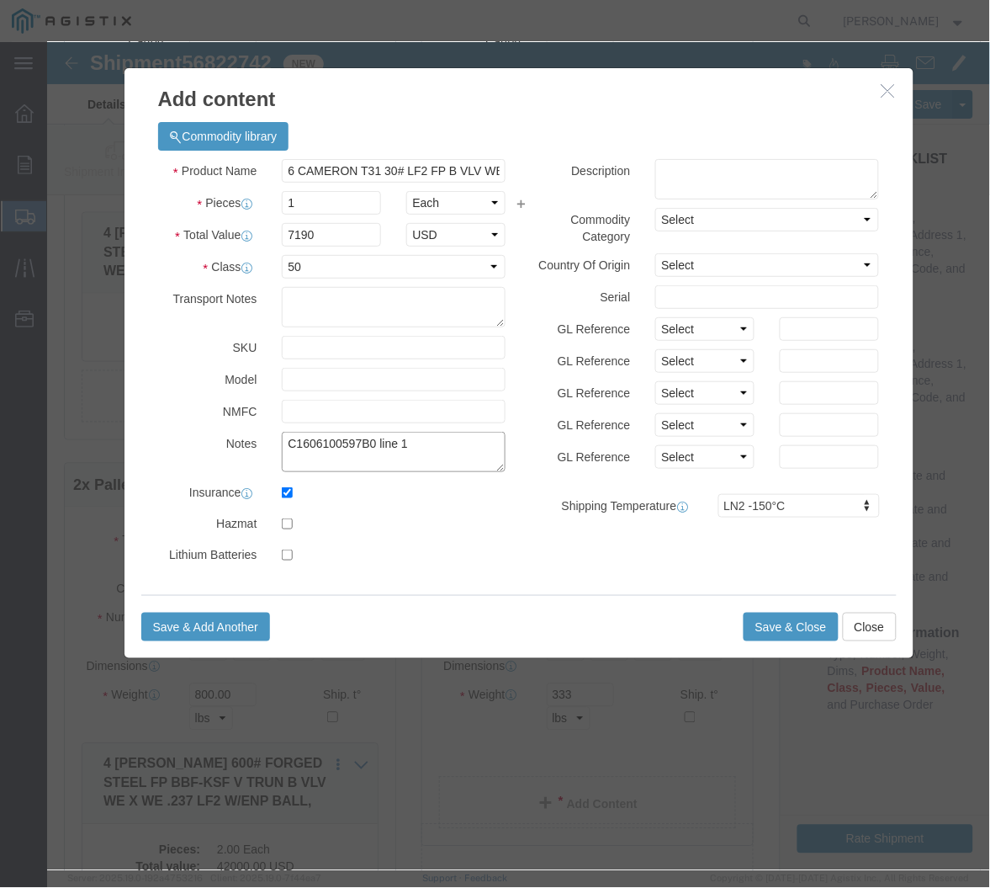
click div "Notes C1606100597B0 line 1"
type textarea "M034354"
click div "Product Name 6 CAMERON T31 30# LF2 FP B VLV WE X WE (0.280WT) T:[PERSON_NAME] P…"
click button "Save & Close"
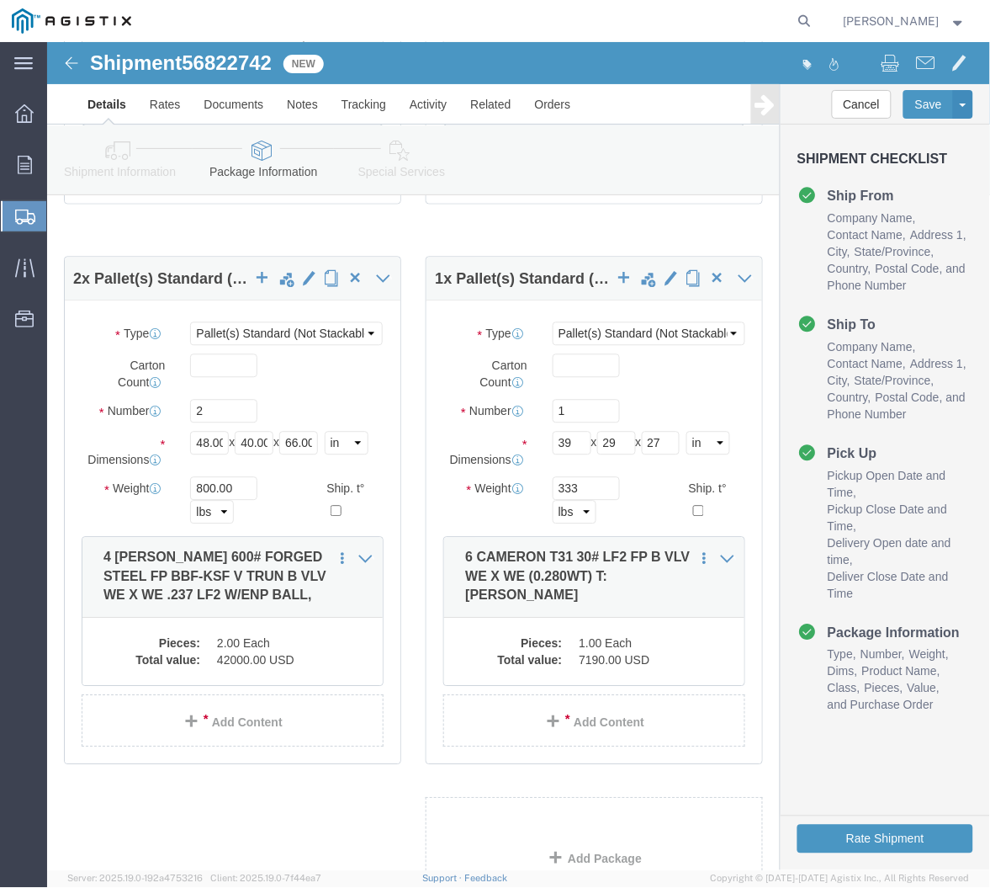
scroll to position [654, 0]
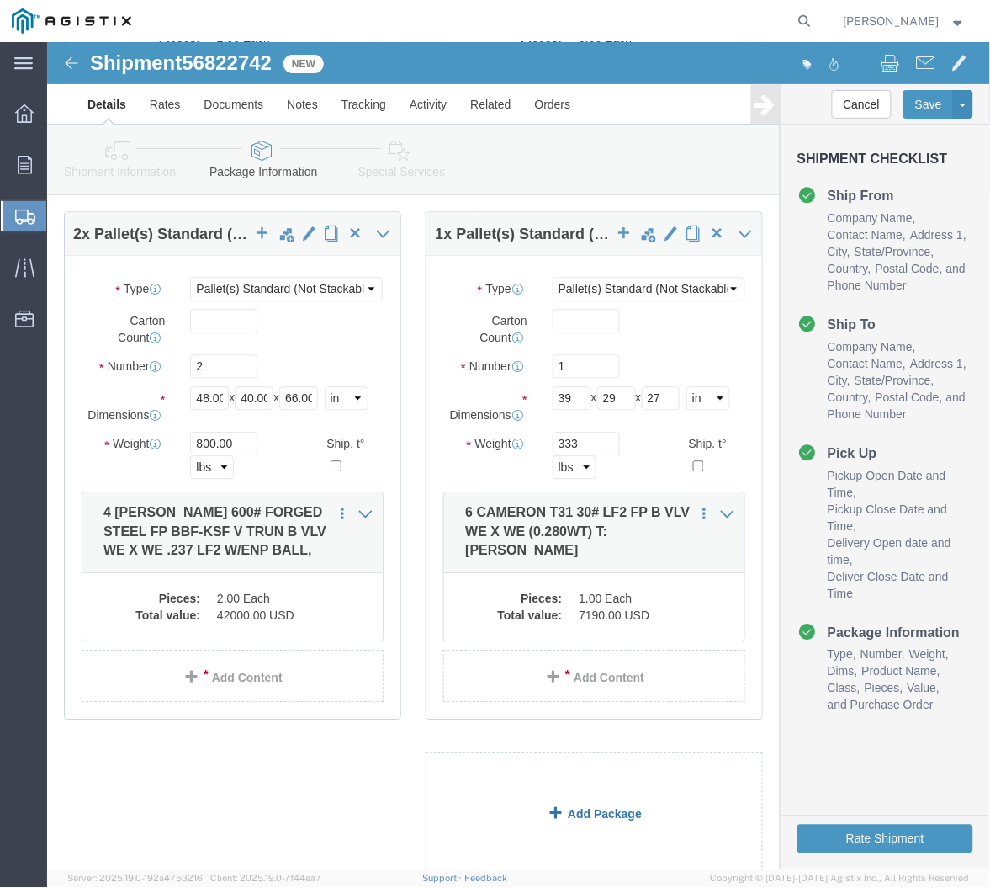
click link "Add Package"
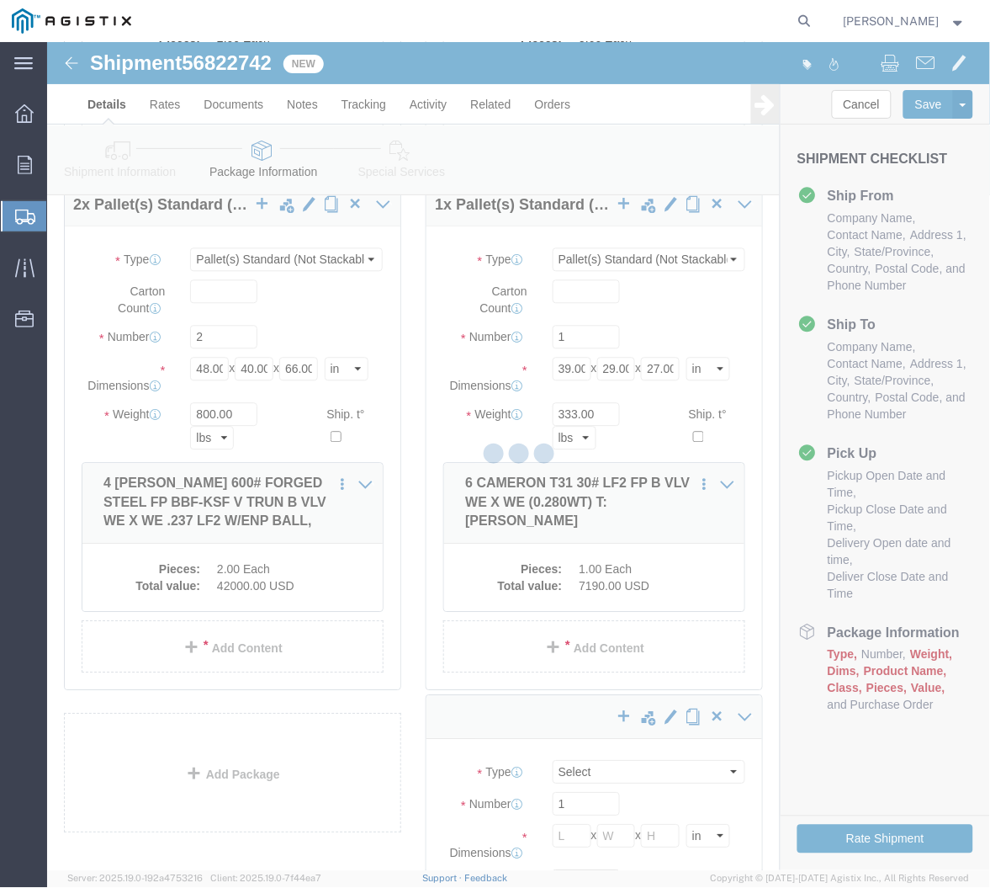
scroll to position [0, 0]
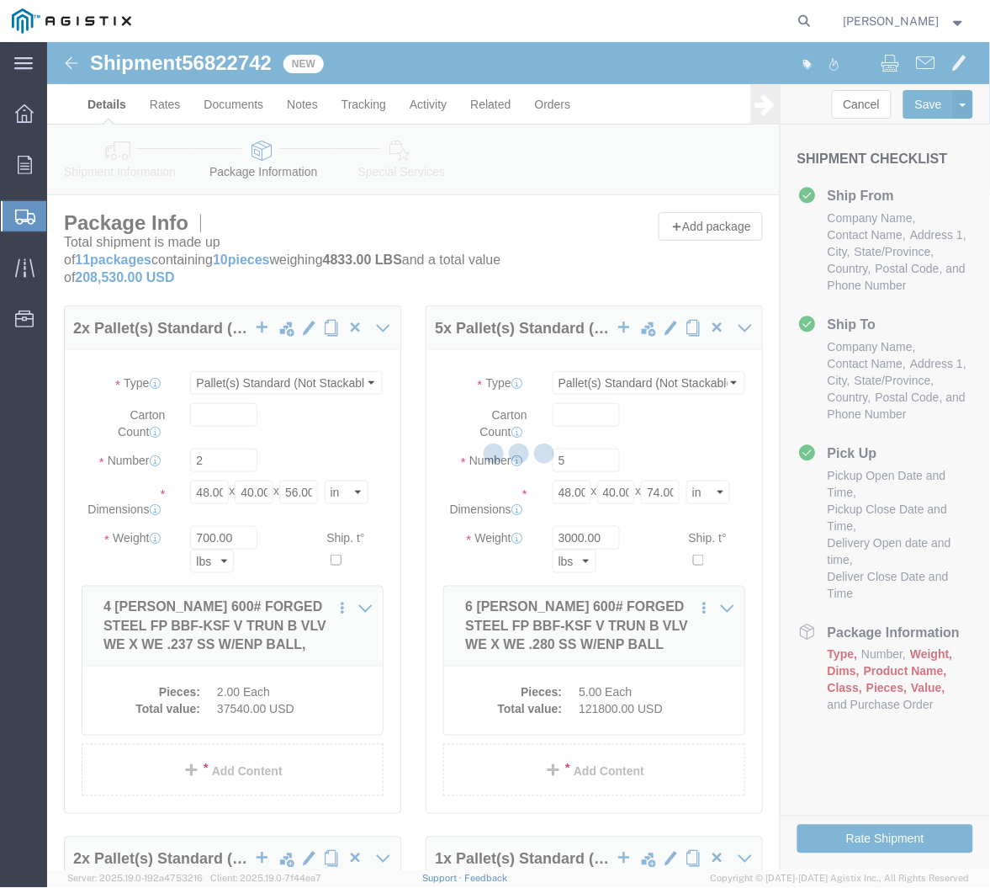
select select "PSNS"
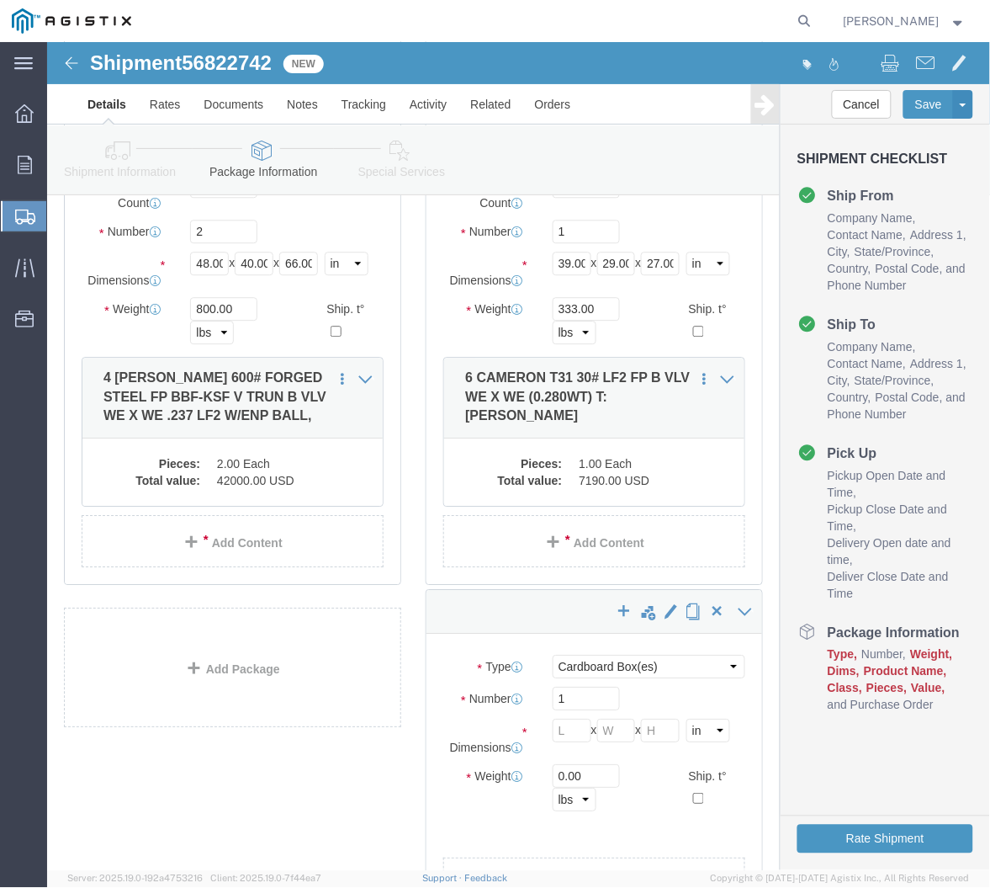
scroll to position [918, 0]
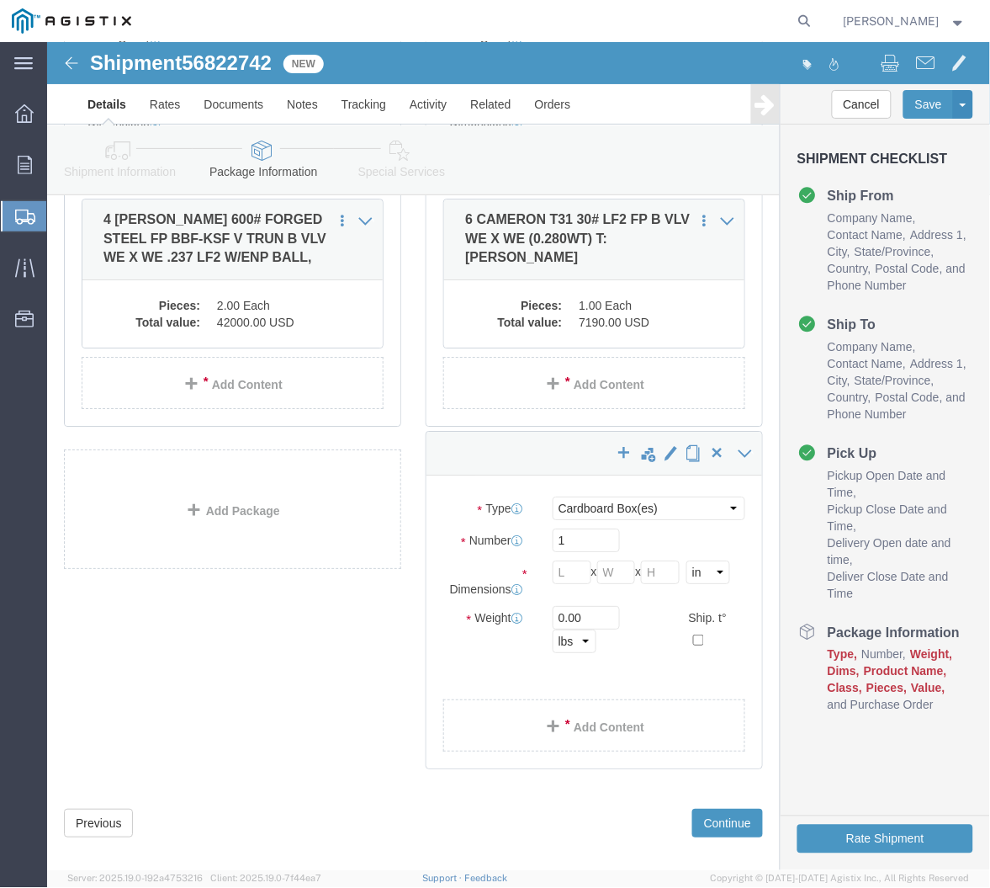
click div "Package Type Select Bulk Bundle(s) Cardboard Box(es) Carton(s) Crate(s) Drum(s)…"
click select "Select Bulk Bundle(s) Cardboard Box(es) Carton(s) Crate(s) Drum(s) (Fiberboard)…"
select select "PSNS"
click select "Select Bulk Bundle(s) Cardboard Box(es) Carton(s) Crate(s) Drum(s) (Fiberboard)…"
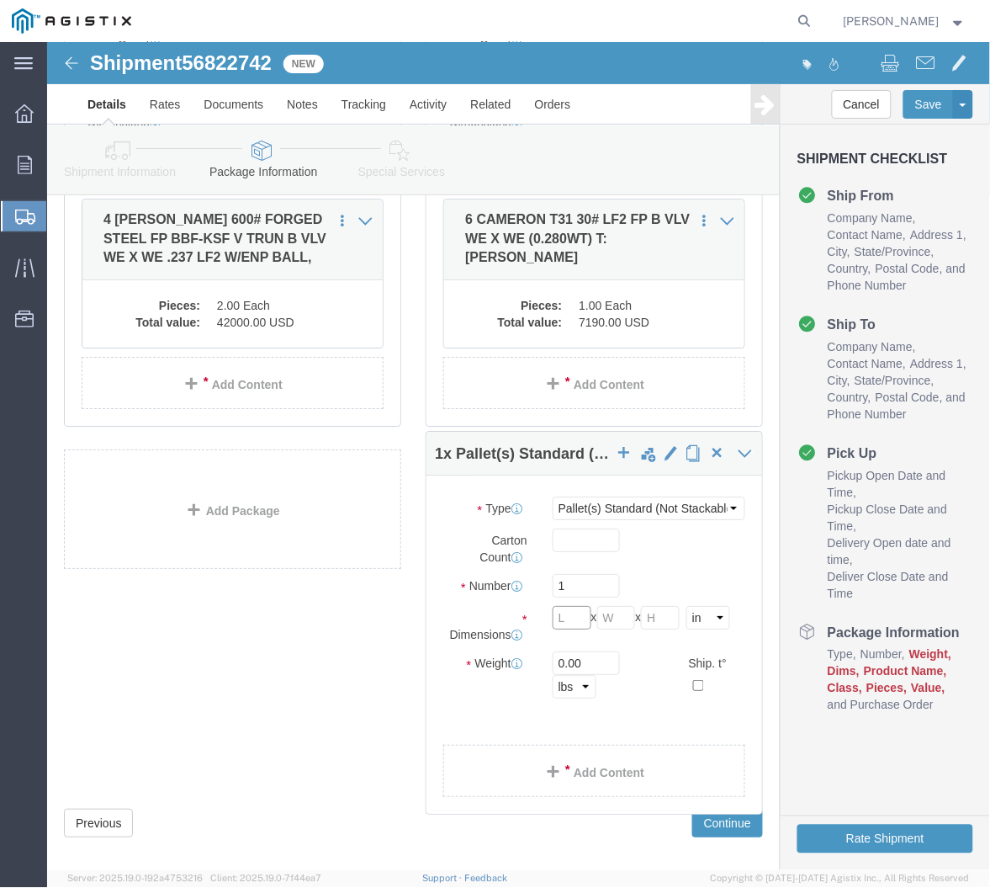
click input "text"
type input "39"
type input "1"
type input "29"
type input "27"
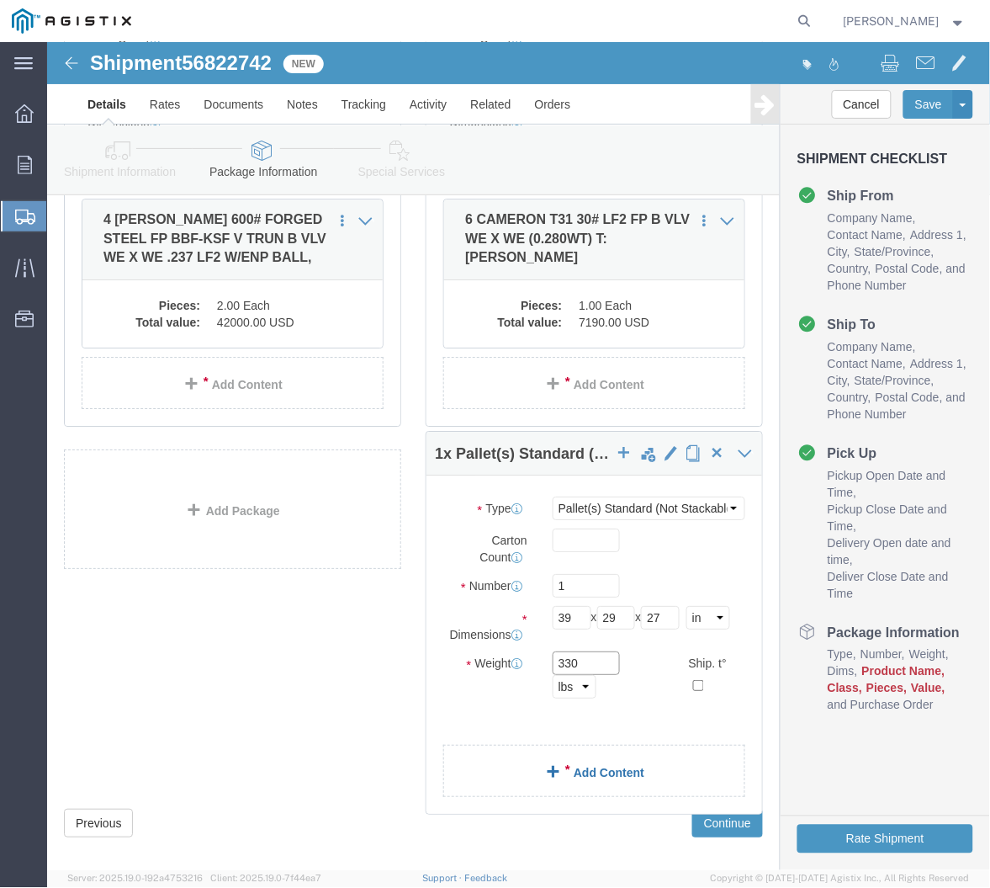
type input "330"
click span
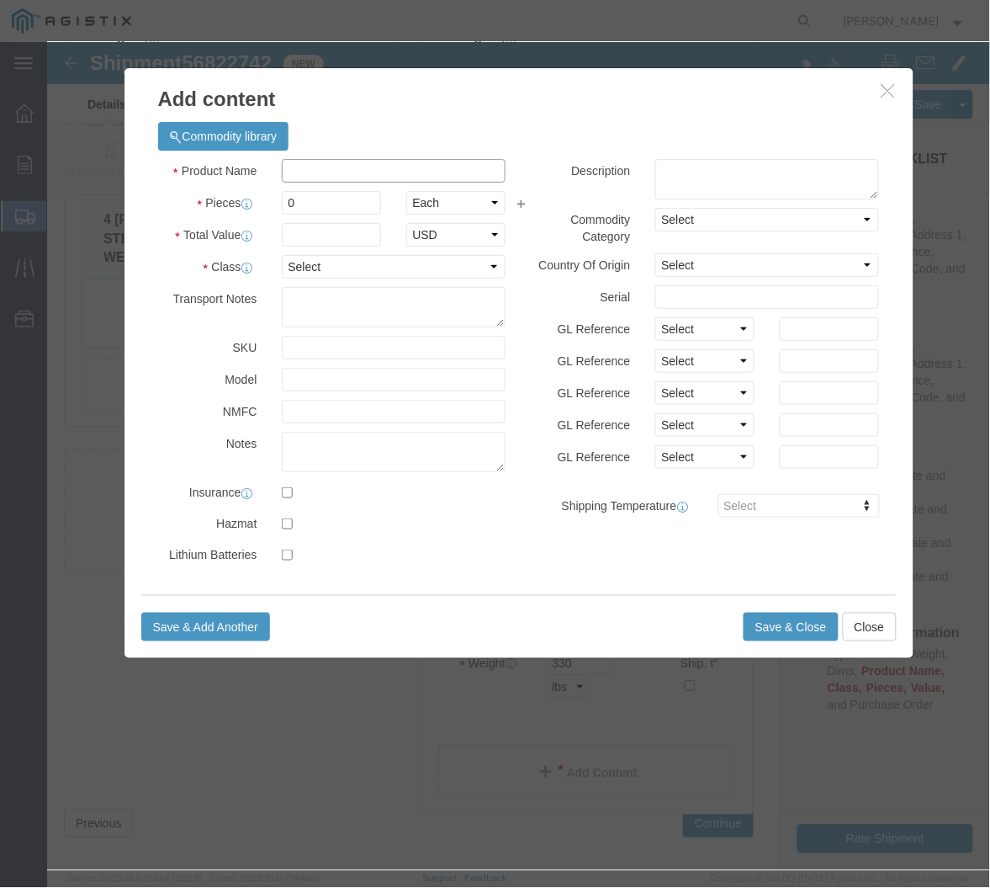
click input "text"
paste input "6 CAMERON T31 30# LF2 FP B VLV WE X WE (0.280WT) T:[PERSON_NAME]"
type input "6 CAMERON T31 30# LF2 FP B VLV WE X WE (0.280WT) T:[PERSON_NAME]"
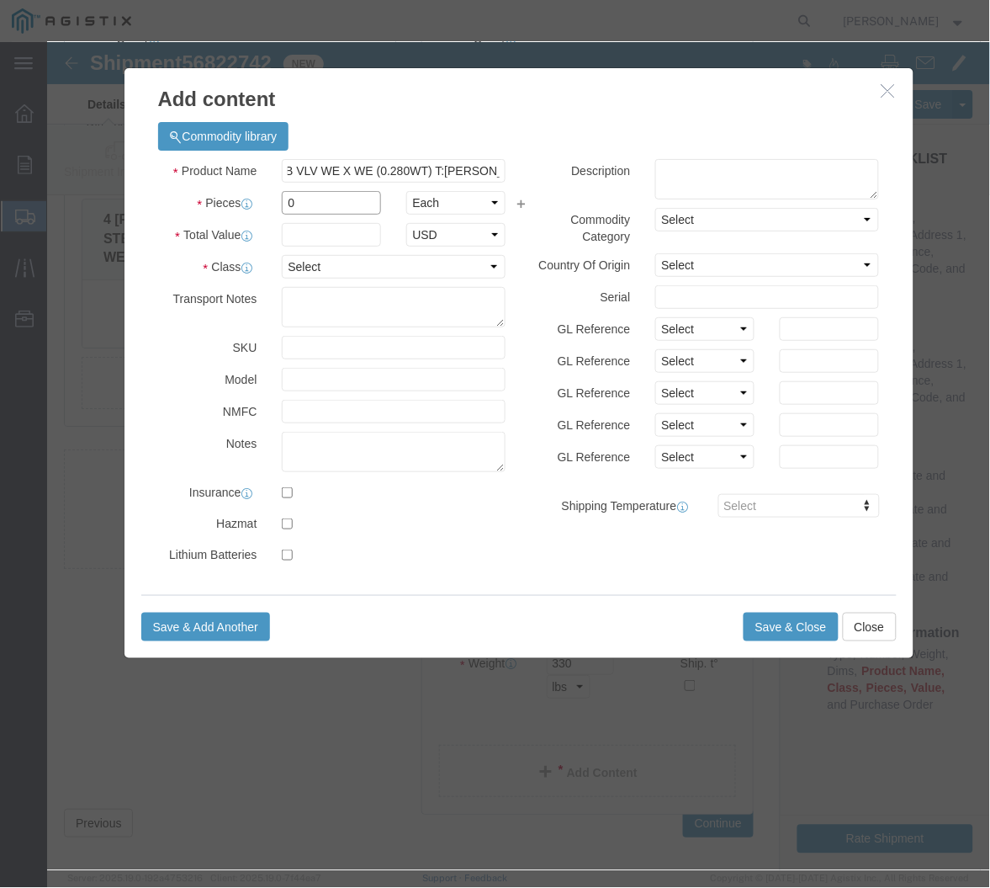
click input "0"
type input "1"
click input "text"
type input "7190"
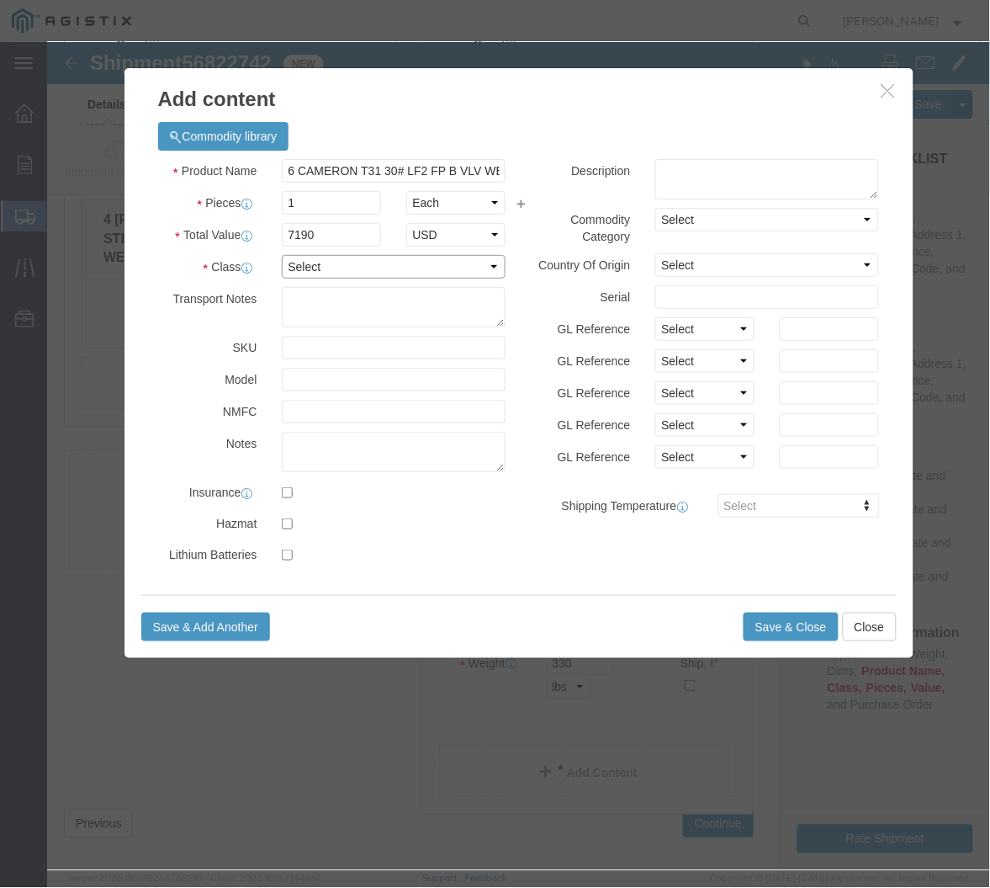
click select "Select 50 55 60 65 70 85 92.5 100 125 175 250 300 400"
select select "50"
click select "Select 50 55 60 65 70 85 92.5 100 125 175 250 300 400"
click textarea
type textarea "M034354"
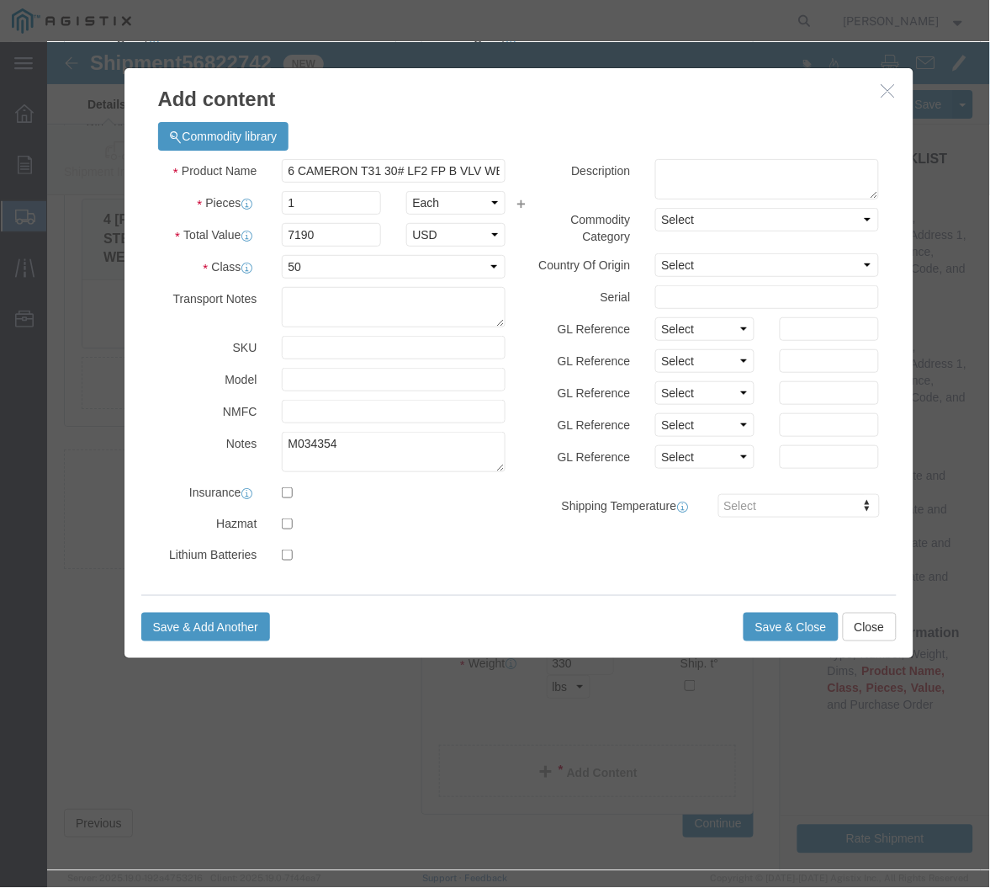
click div "Save & Add Another Save & Close Close"
click button "Save & Close"
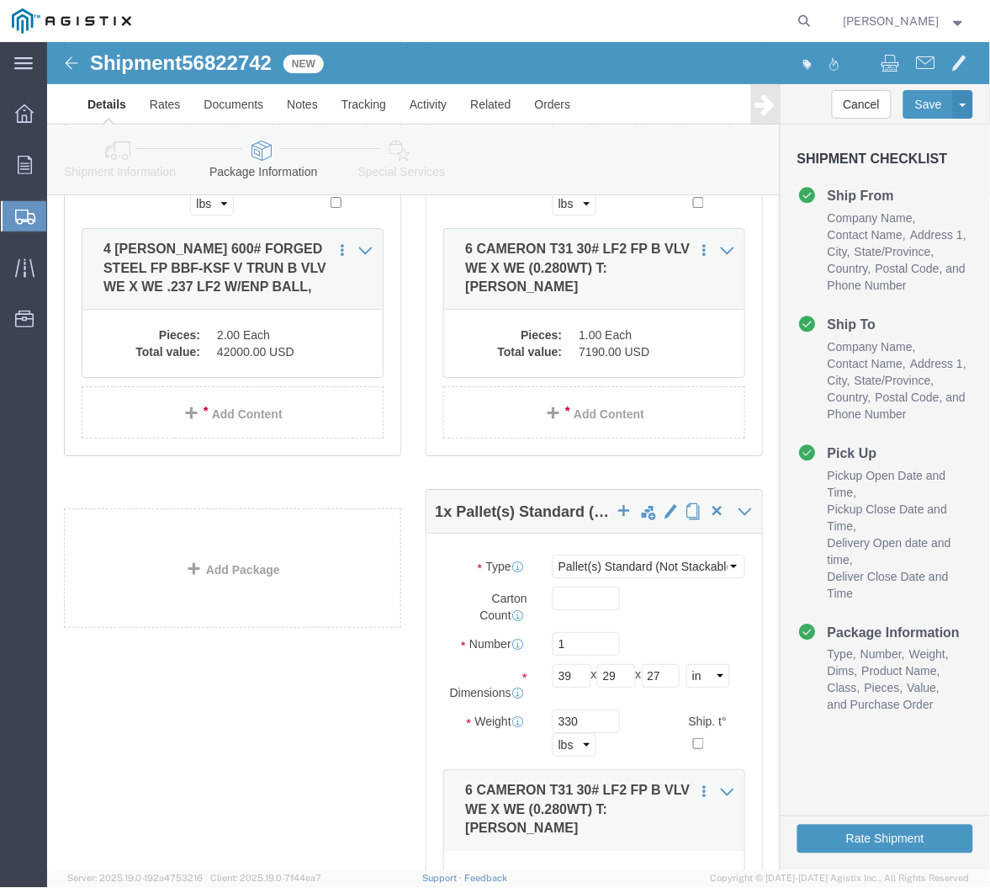
click div "2 x Pallet(s) Standard (Not Stackable) Package Type Select Bulk Bundle(s) Cardb…"
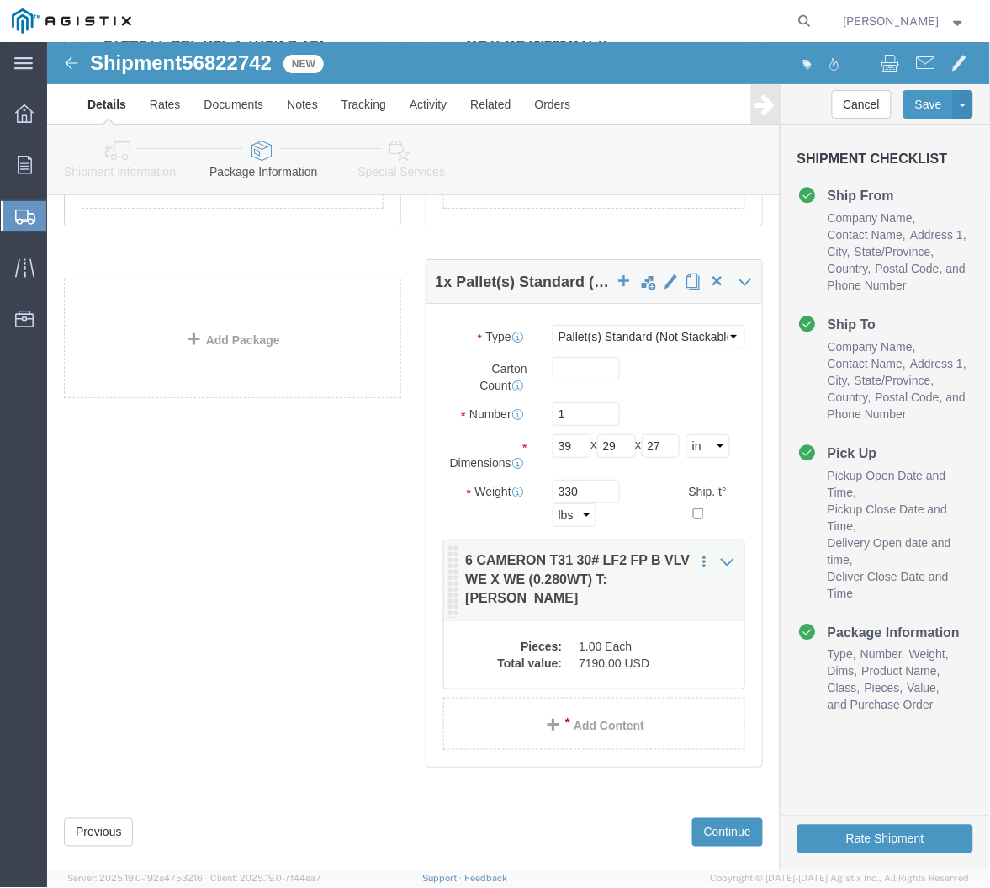
scroll to position [1157, 0]
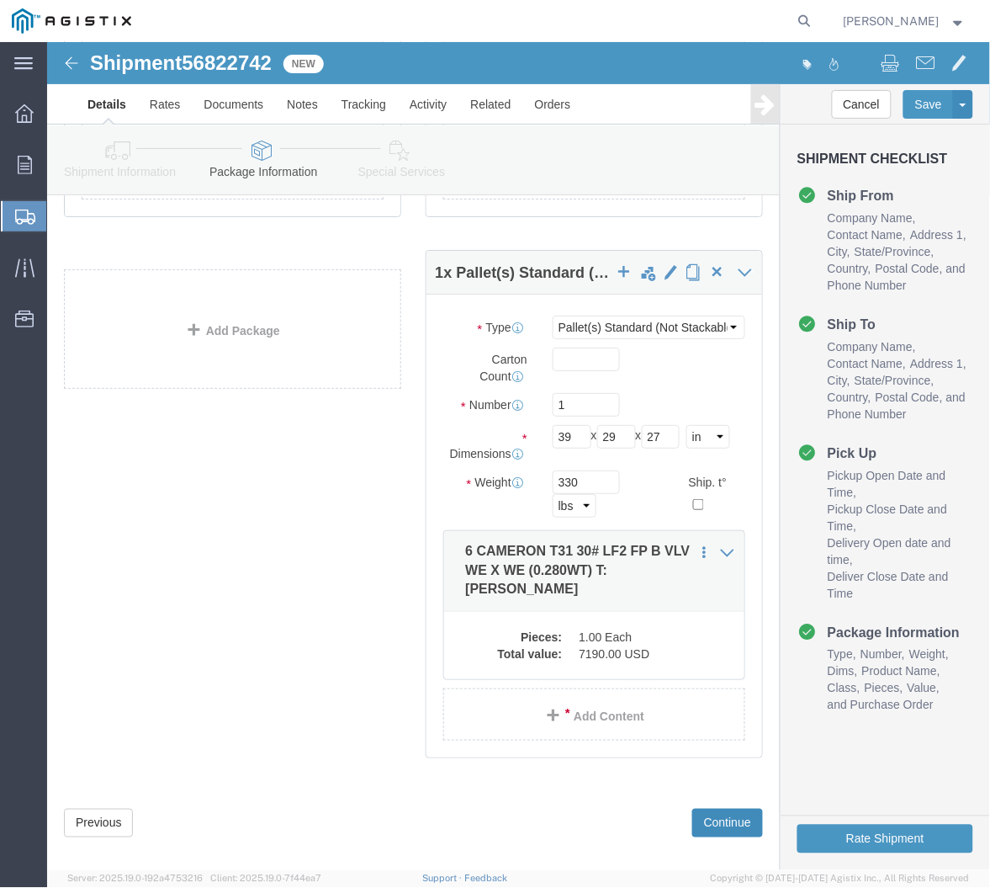
click button "Continue"
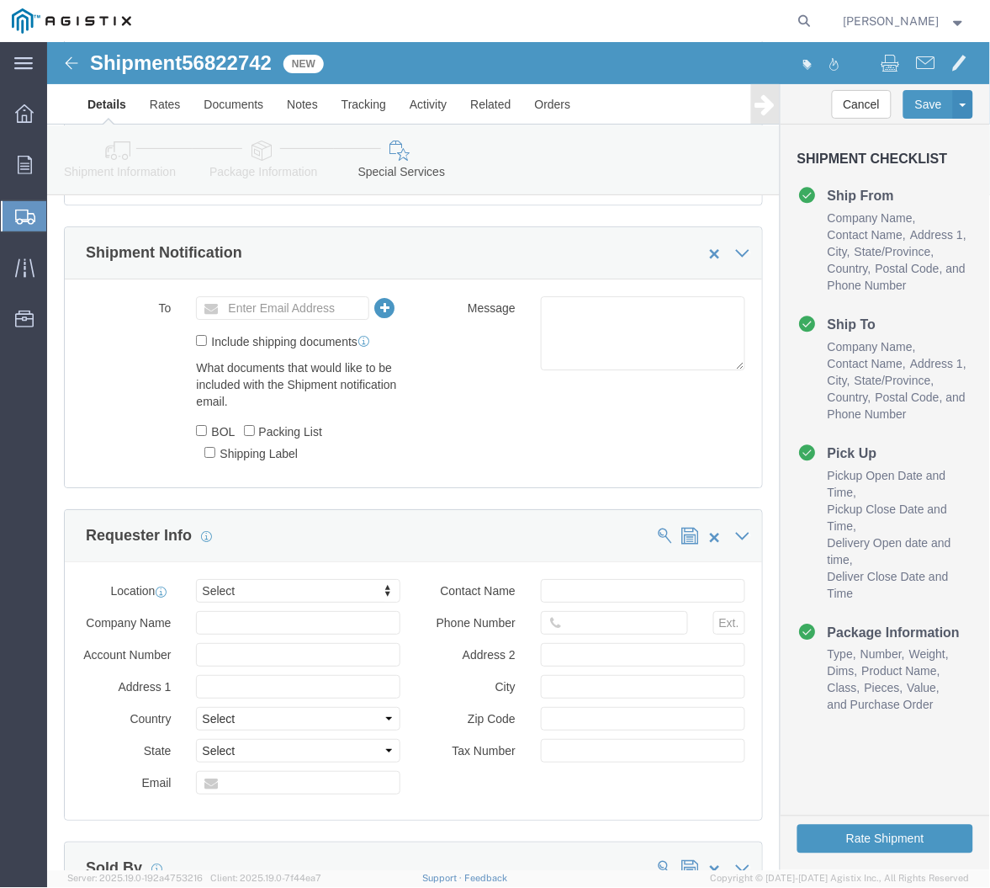
scroll to position [811, 0]
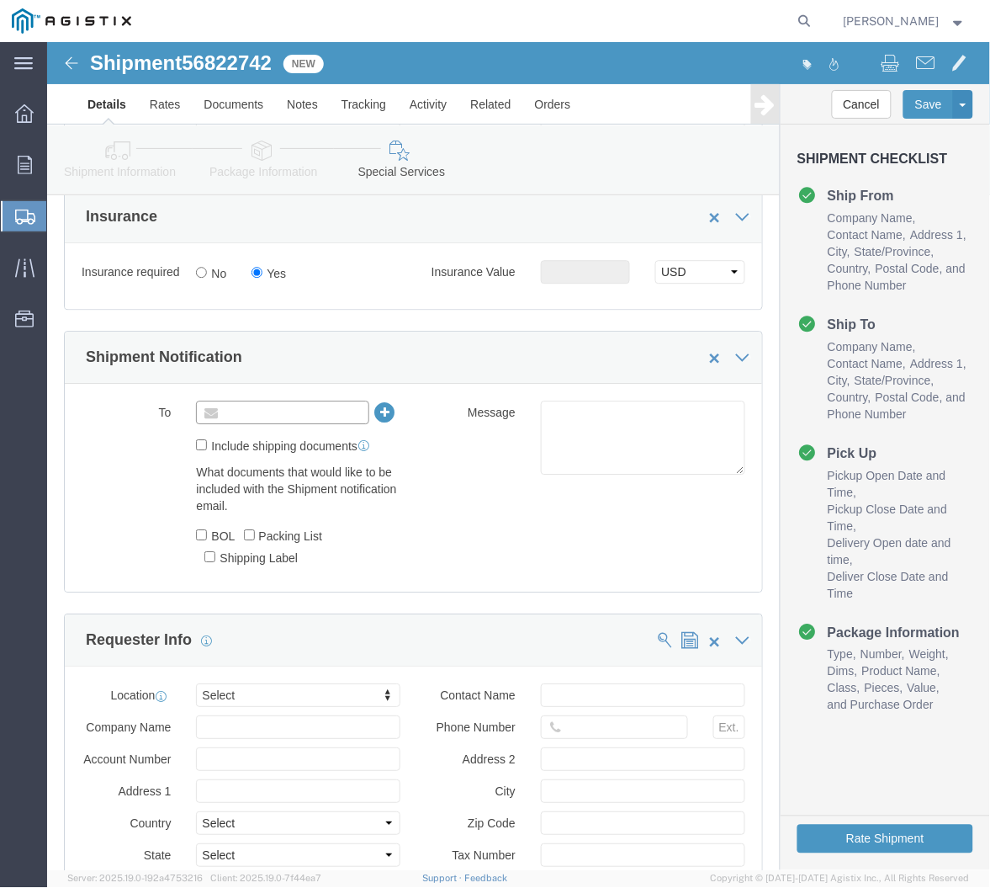
click input "text"
type input "[DOMAIN_NAME][EMAIL_ADDRESS][DOMAIN_NAME]"
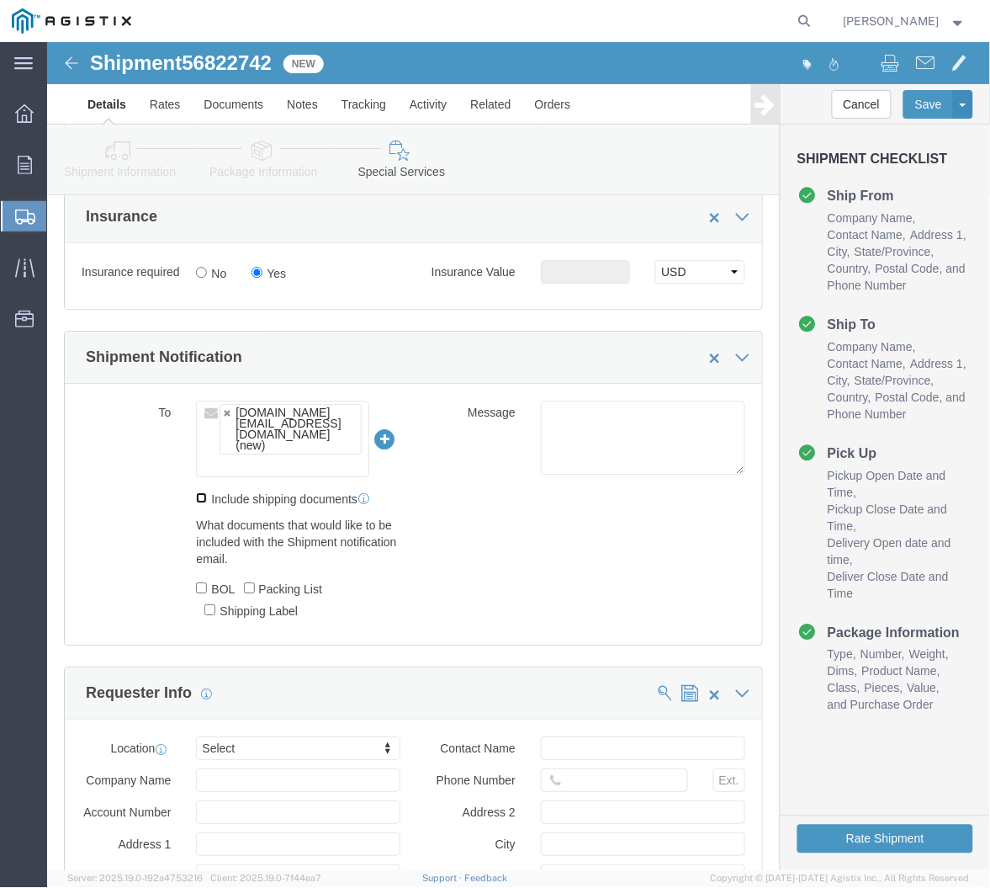
click input "Include shipping documents"
checkbox input "true"
click input "BOL"
checkbox input "true"
click input "Packing List"
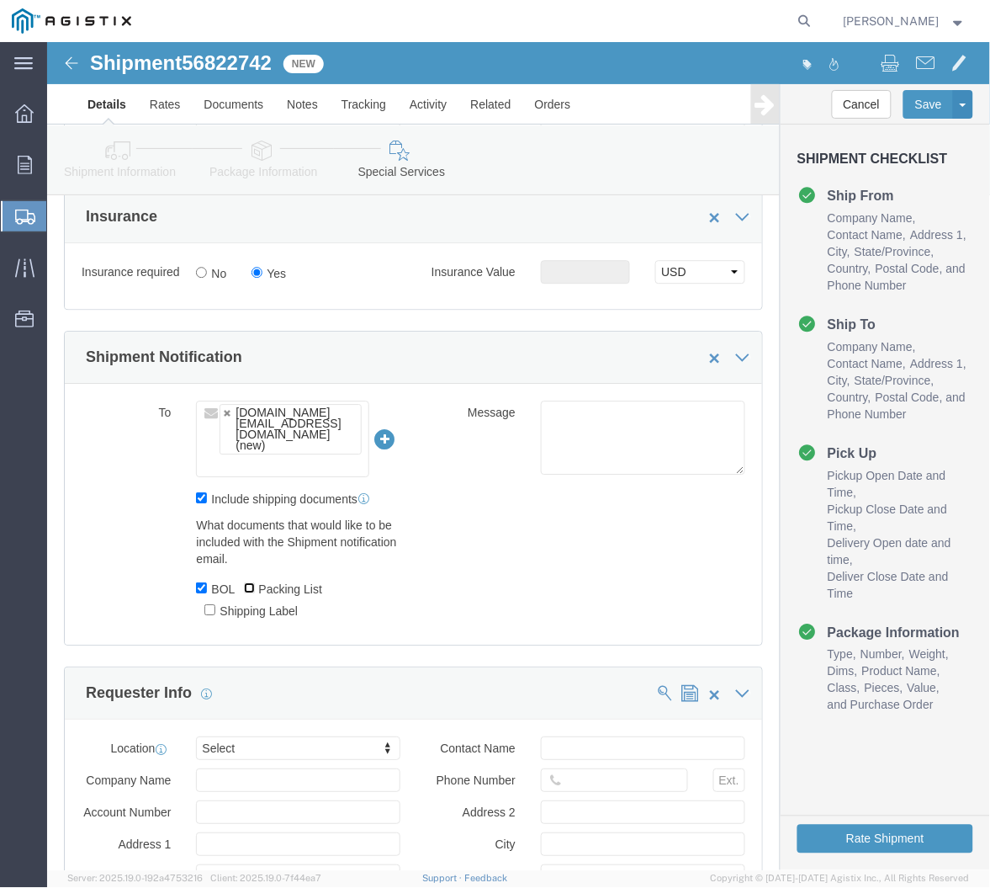
checkbox input "true"
click input "Shipping Label"
checkbox input "true"
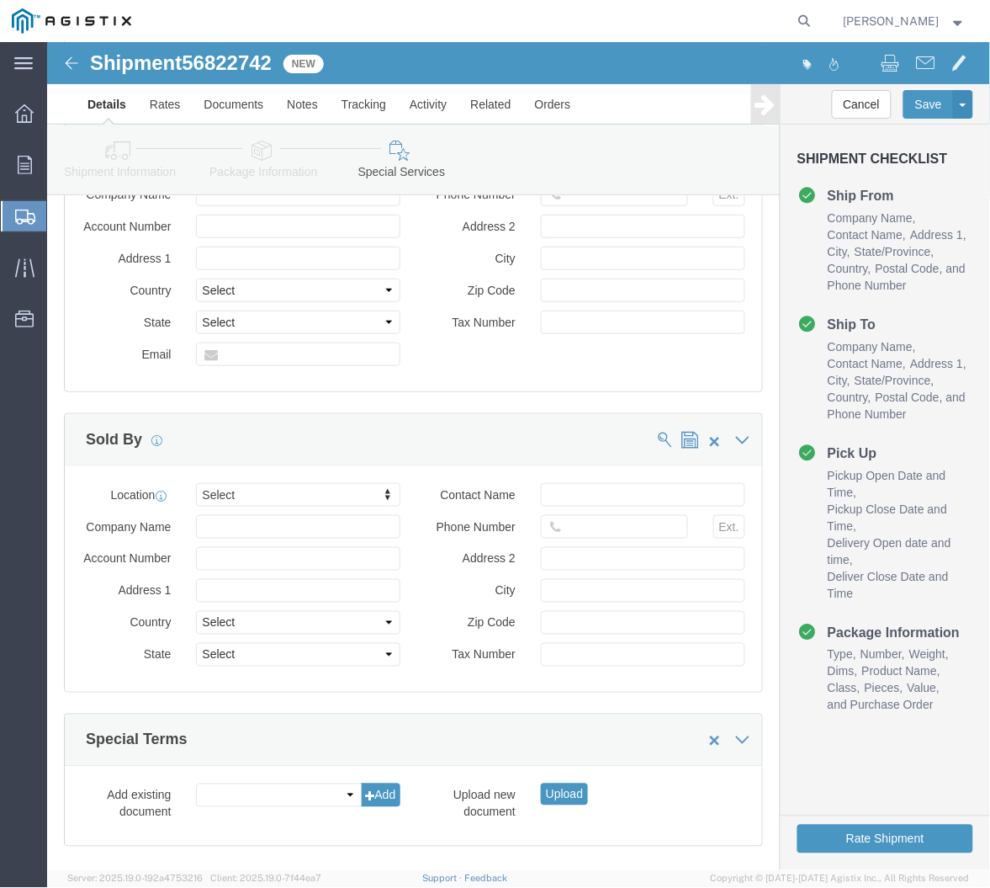
scroll to position [1498, 0]
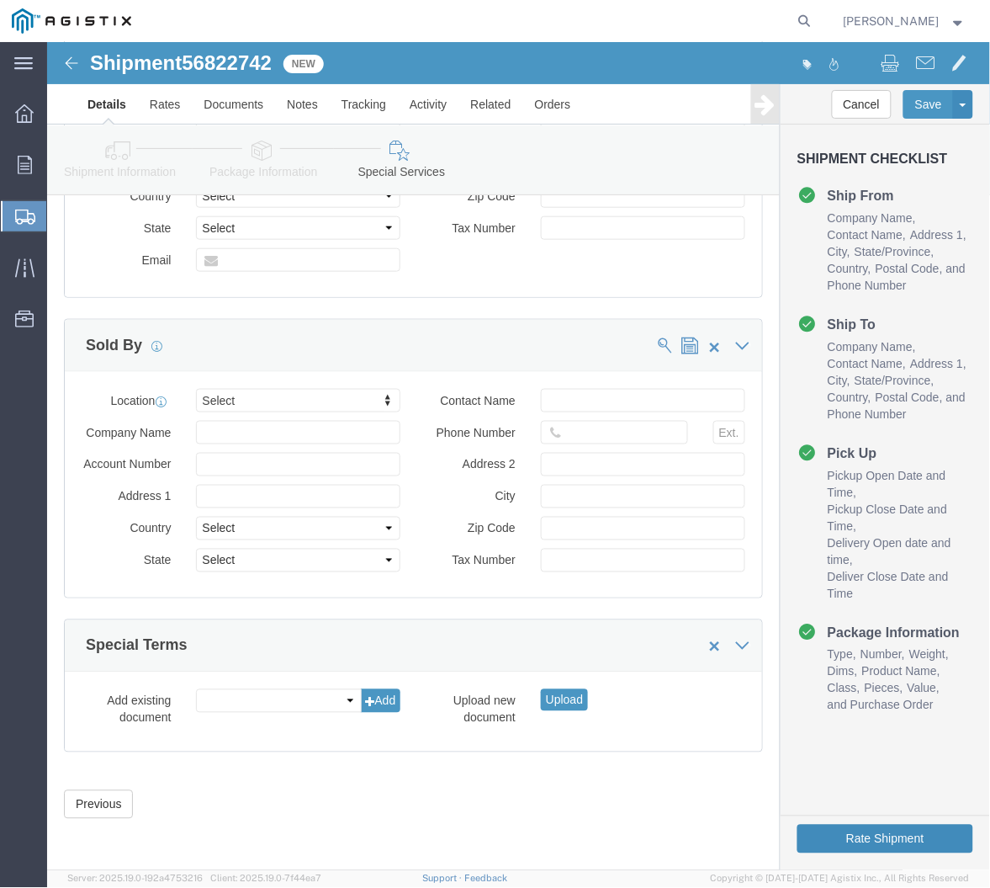
click button "Rate Shipment"
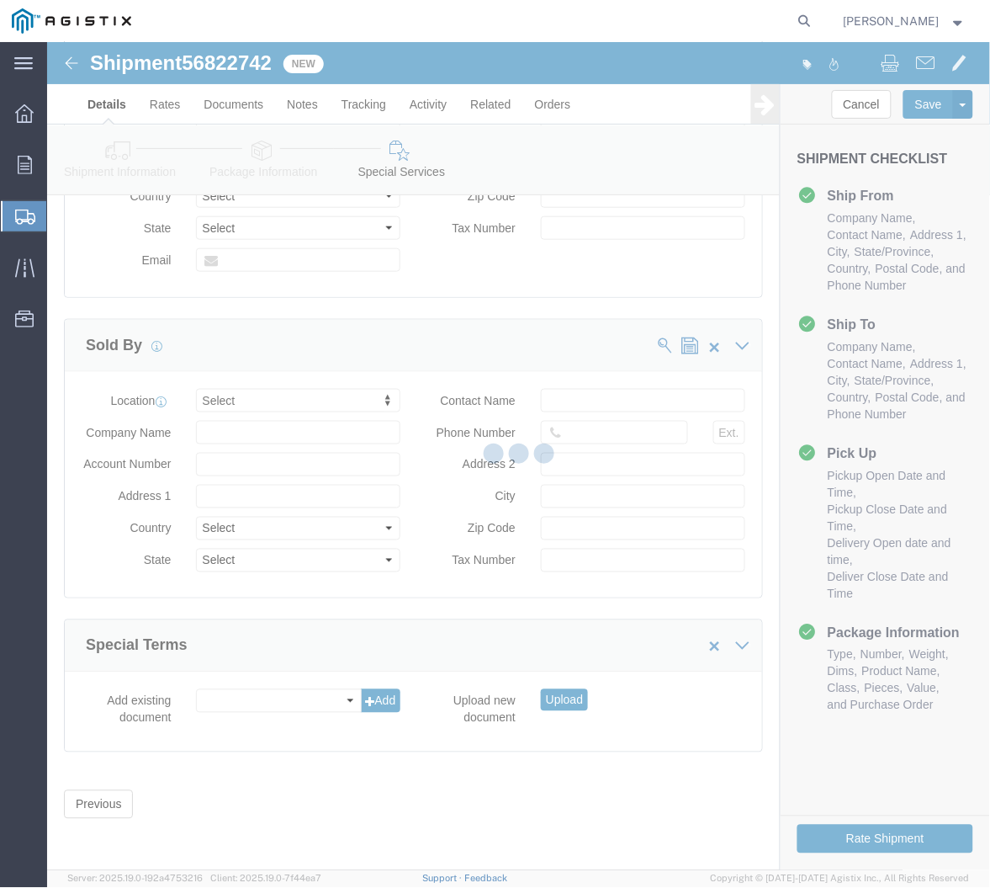
select select
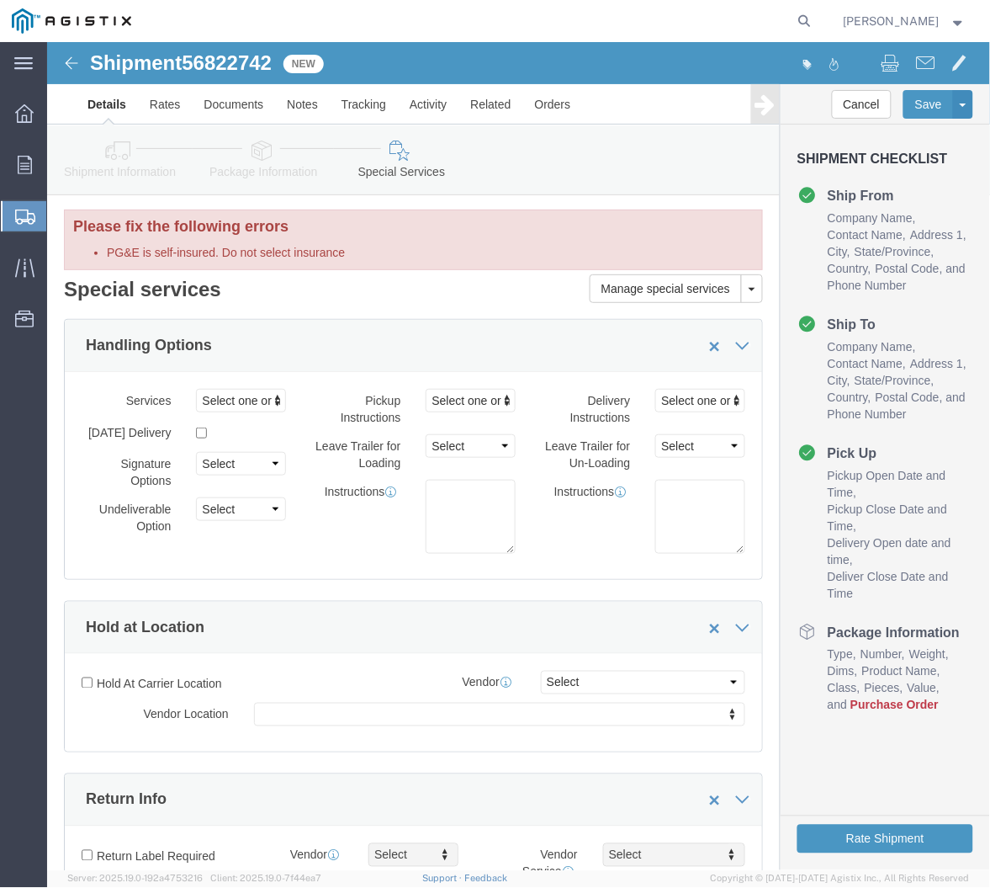
scroll to position [0, 0]
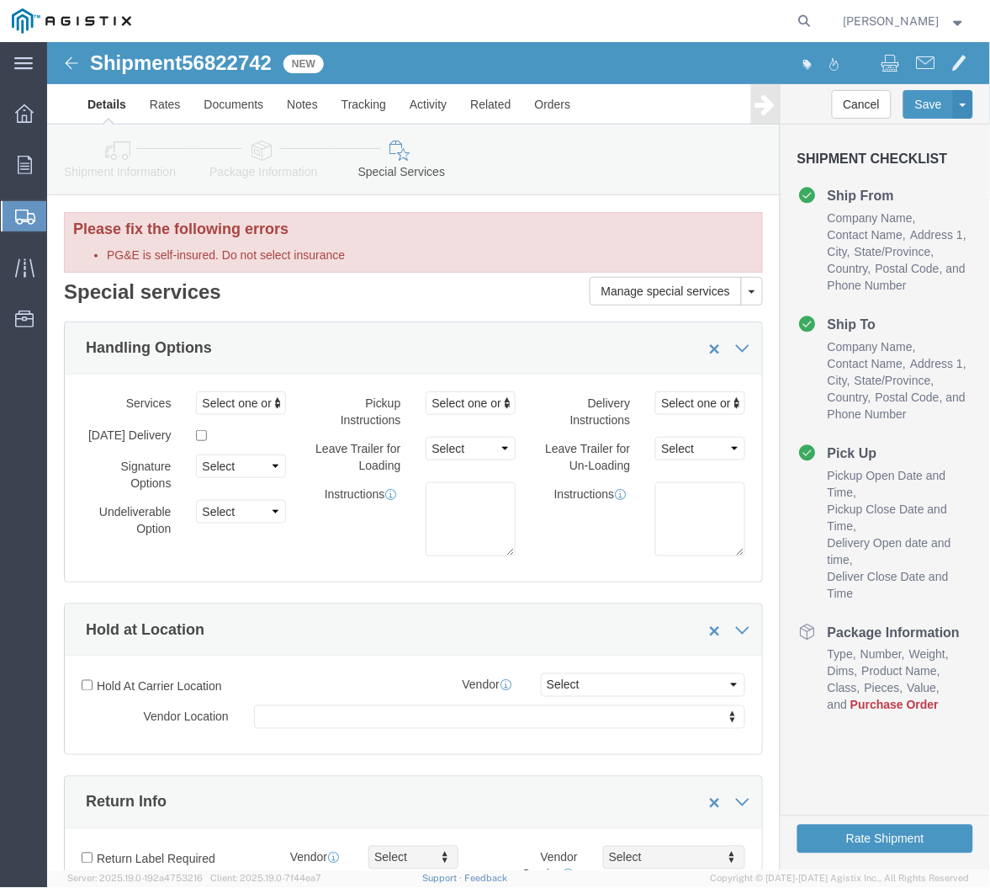
click link "Details"
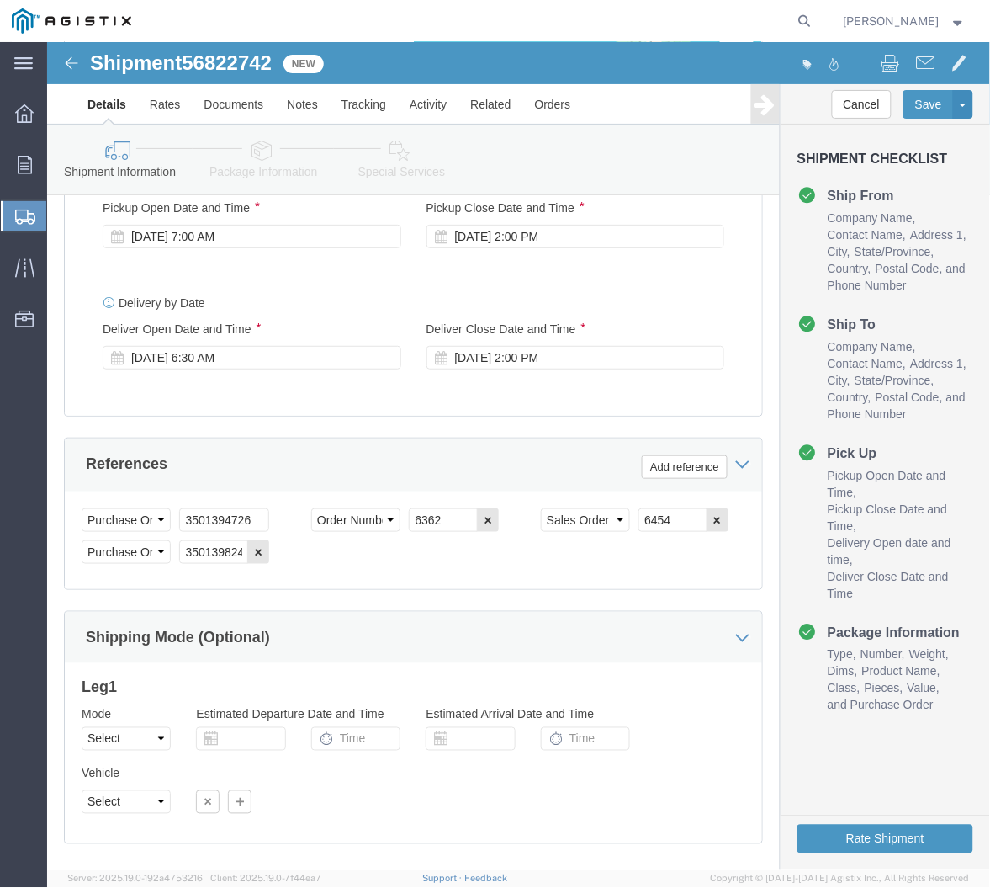
scroll to position [1308, 0]
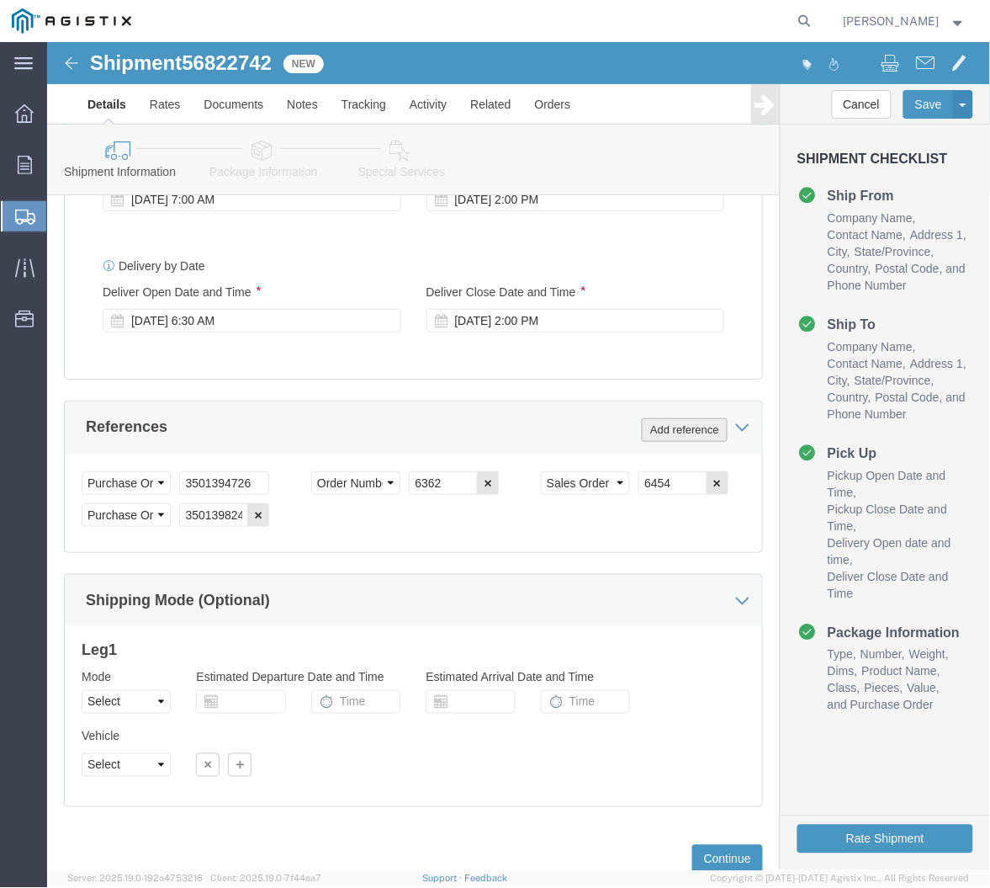
click button "Add reference"
click select "Select Account Type Activity ID Airline Appointment Number ASN Batch Request # …"
select select "PURCHORD"
click select "Select Account Type Activity ID Airline Appointment Number ASN Batch Request # …"
click input "text"
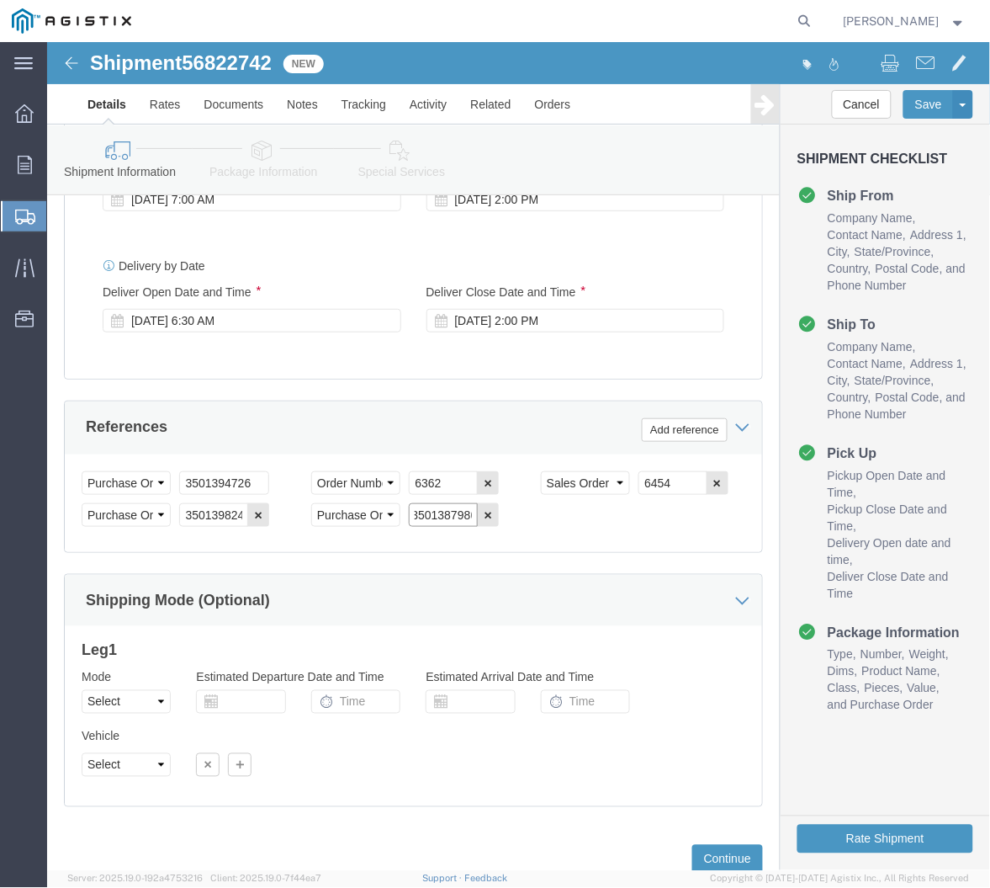
scroll to position [0, 10]
type input "3501387986"
click button "Add reference"
click select "Select Account Type Activity ID Airline Appointment Number ASN Batch Request # …"
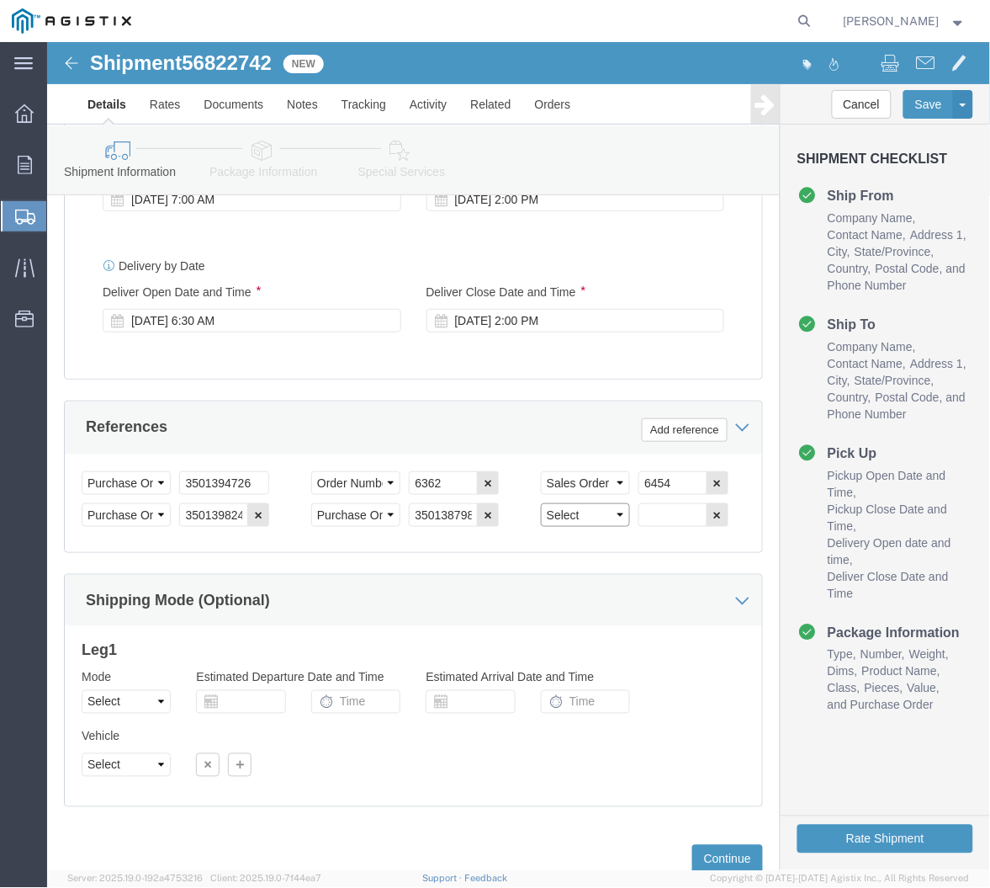
select select "SALEORDR"
click select "Select Account Type Activity ID Airline Appointment Number ASN Batch Request # …"
click input "text"
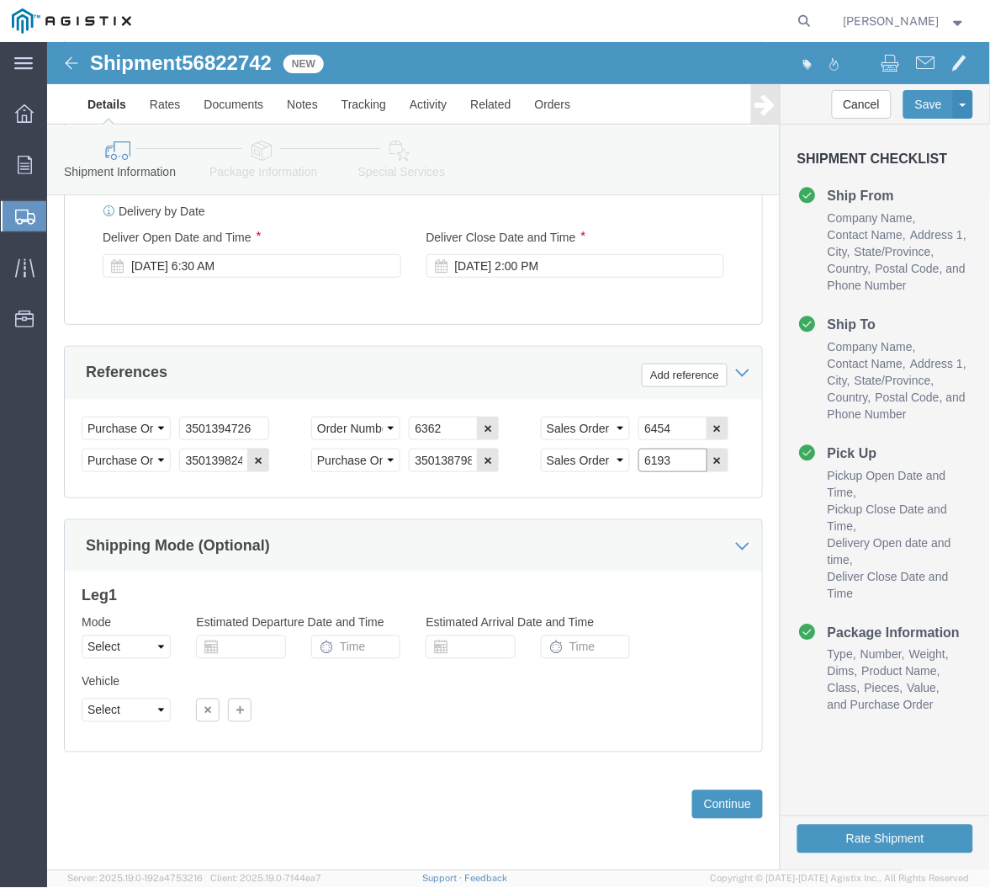
scroll to position [1398, 0]
type input "6193"
click button "Continue"
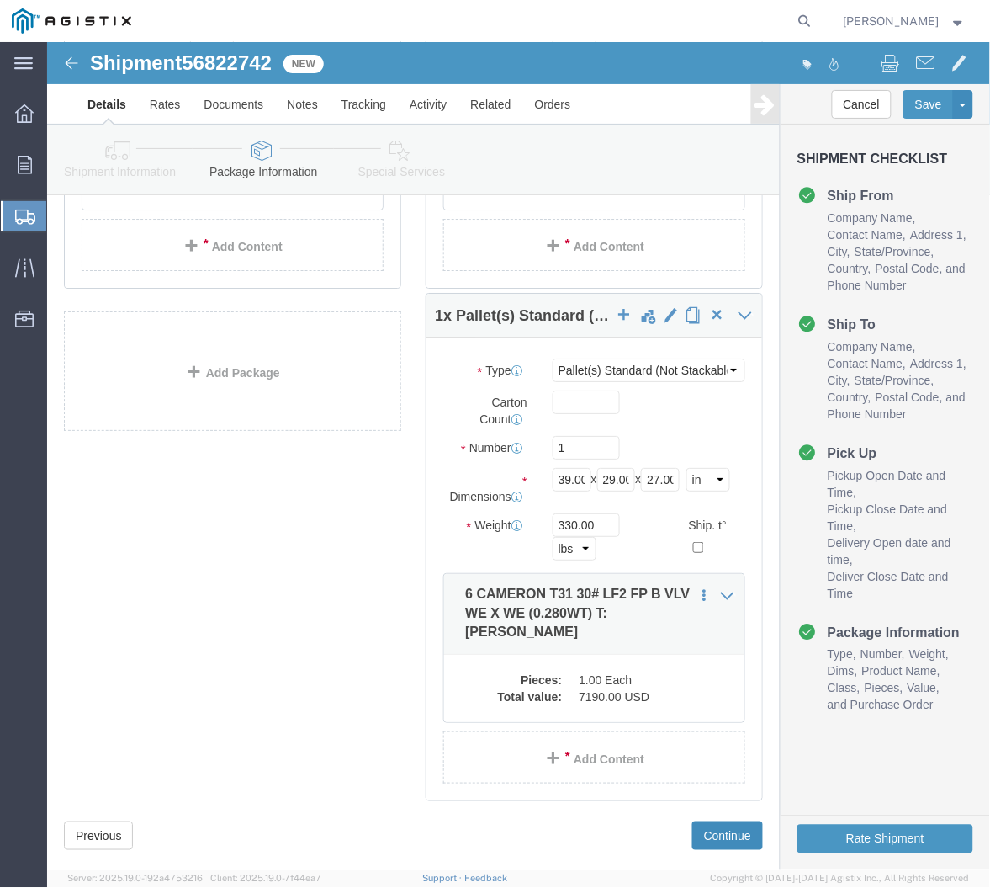
scroll to position [1069, 0]
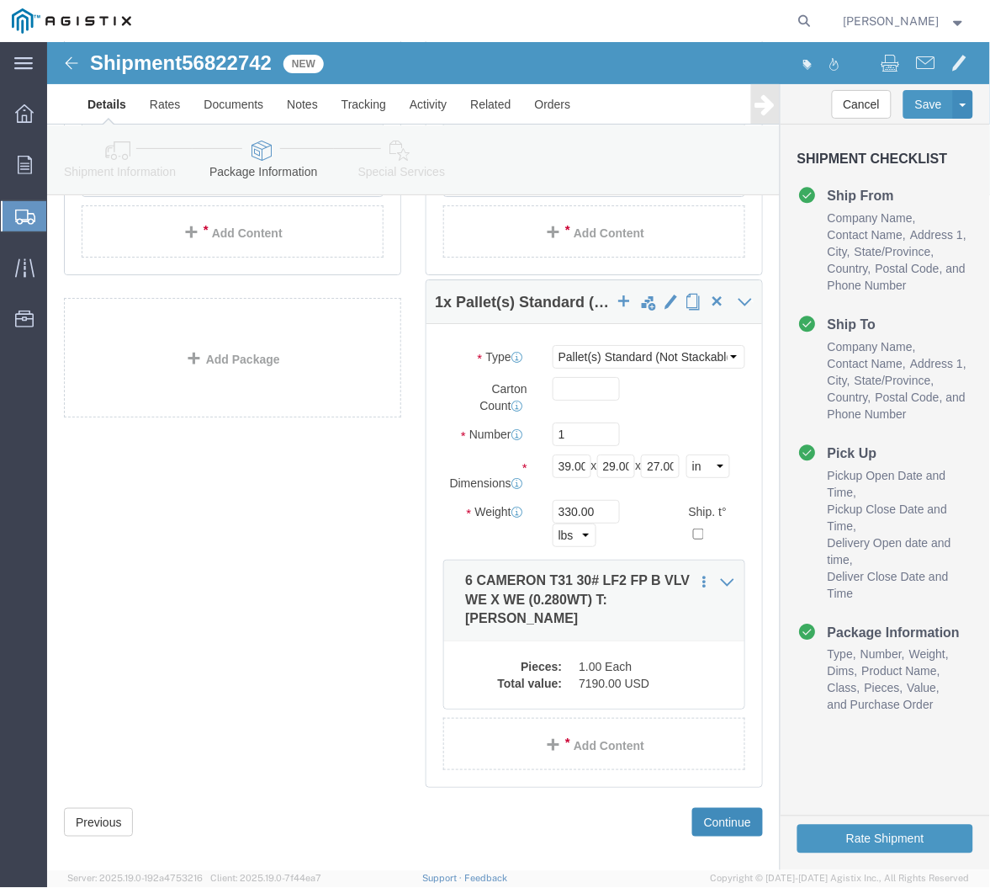
click button "Continue"
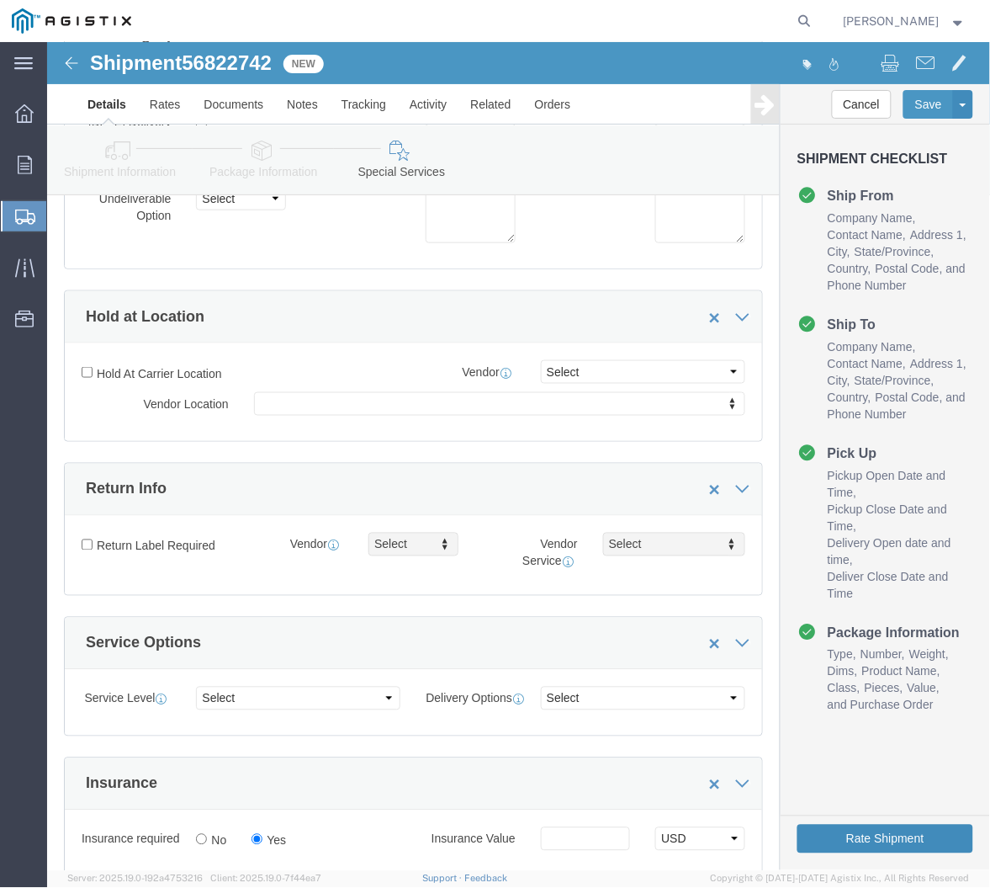
scroll to position [560, 0]
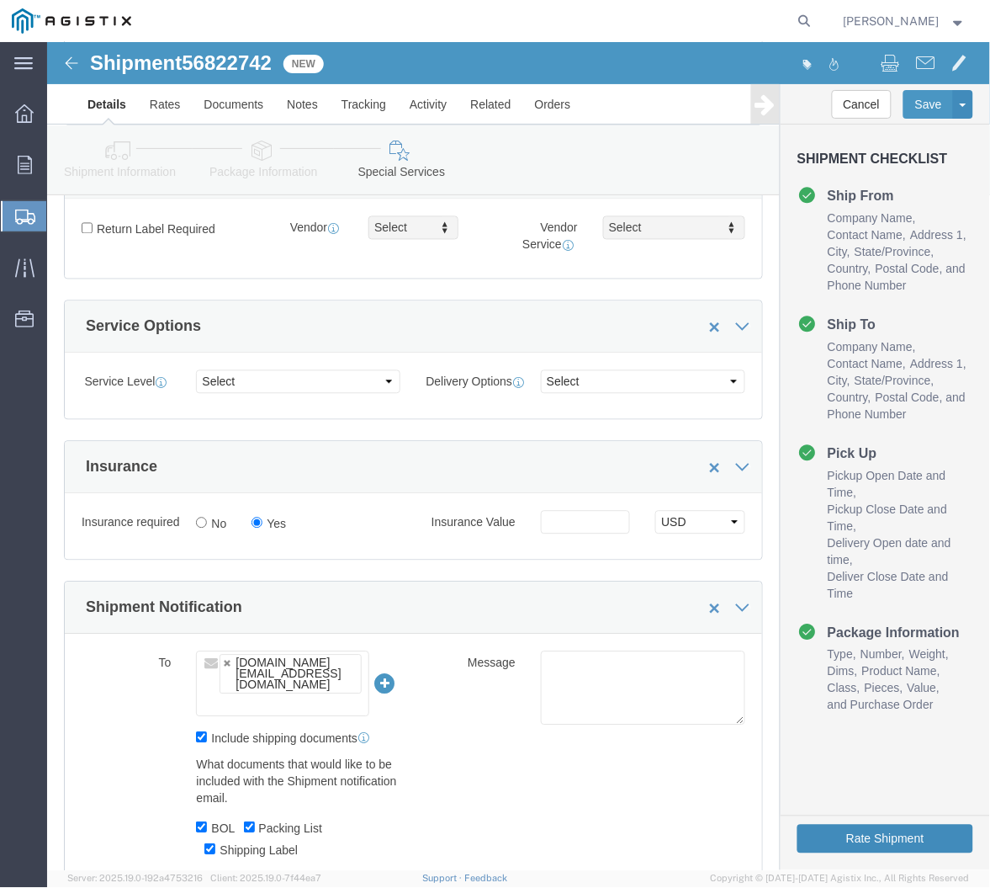
click button "Rate Shipment"
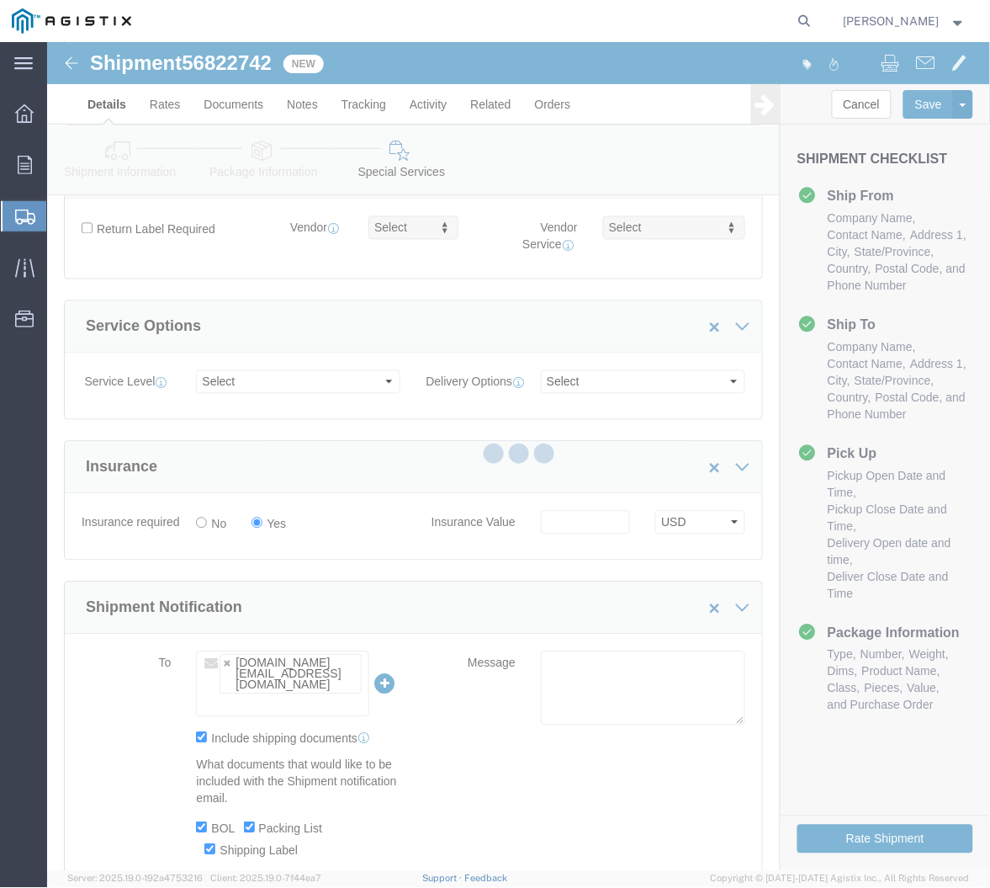
select select
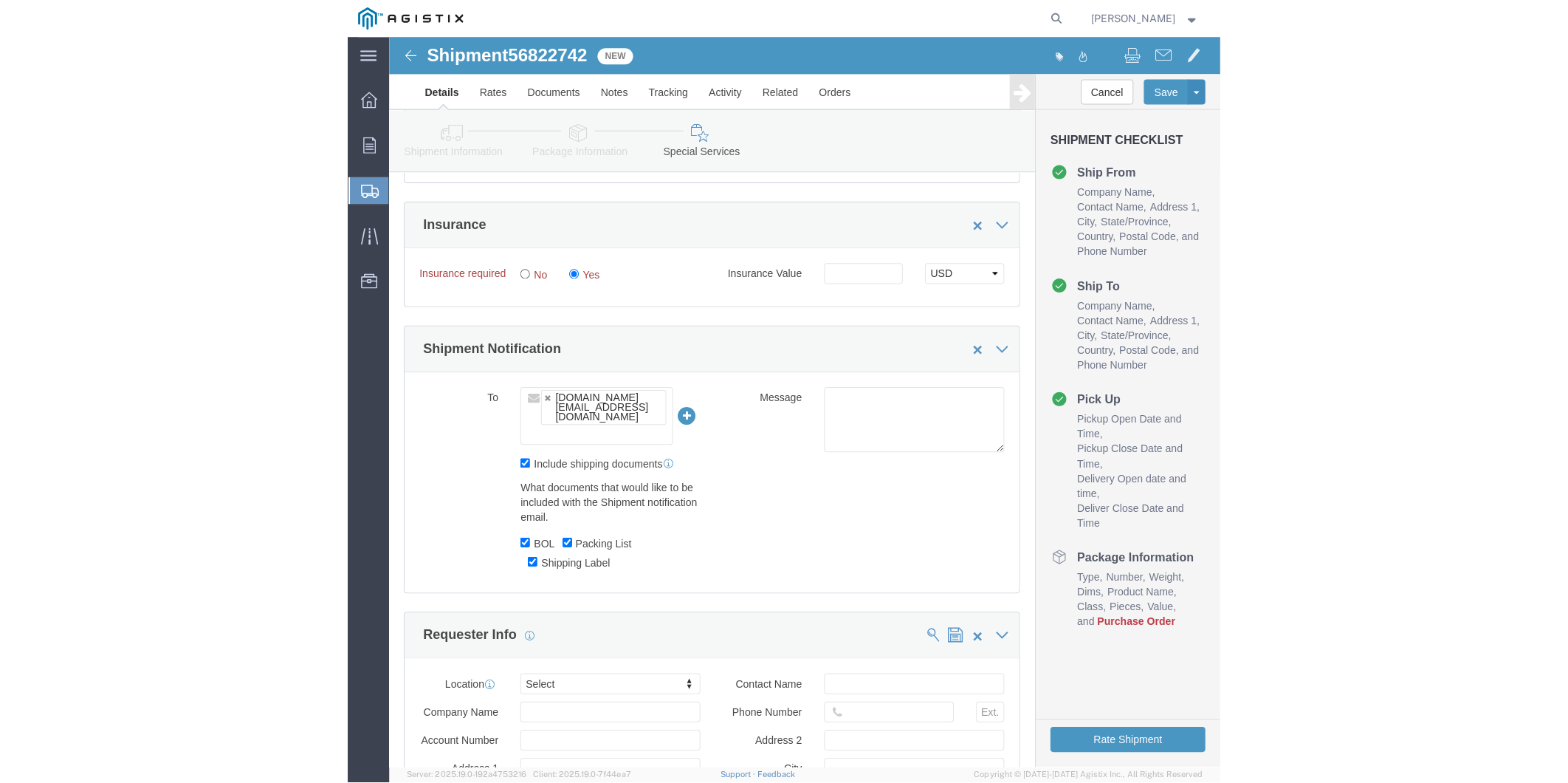
scroll to position [687, 0]
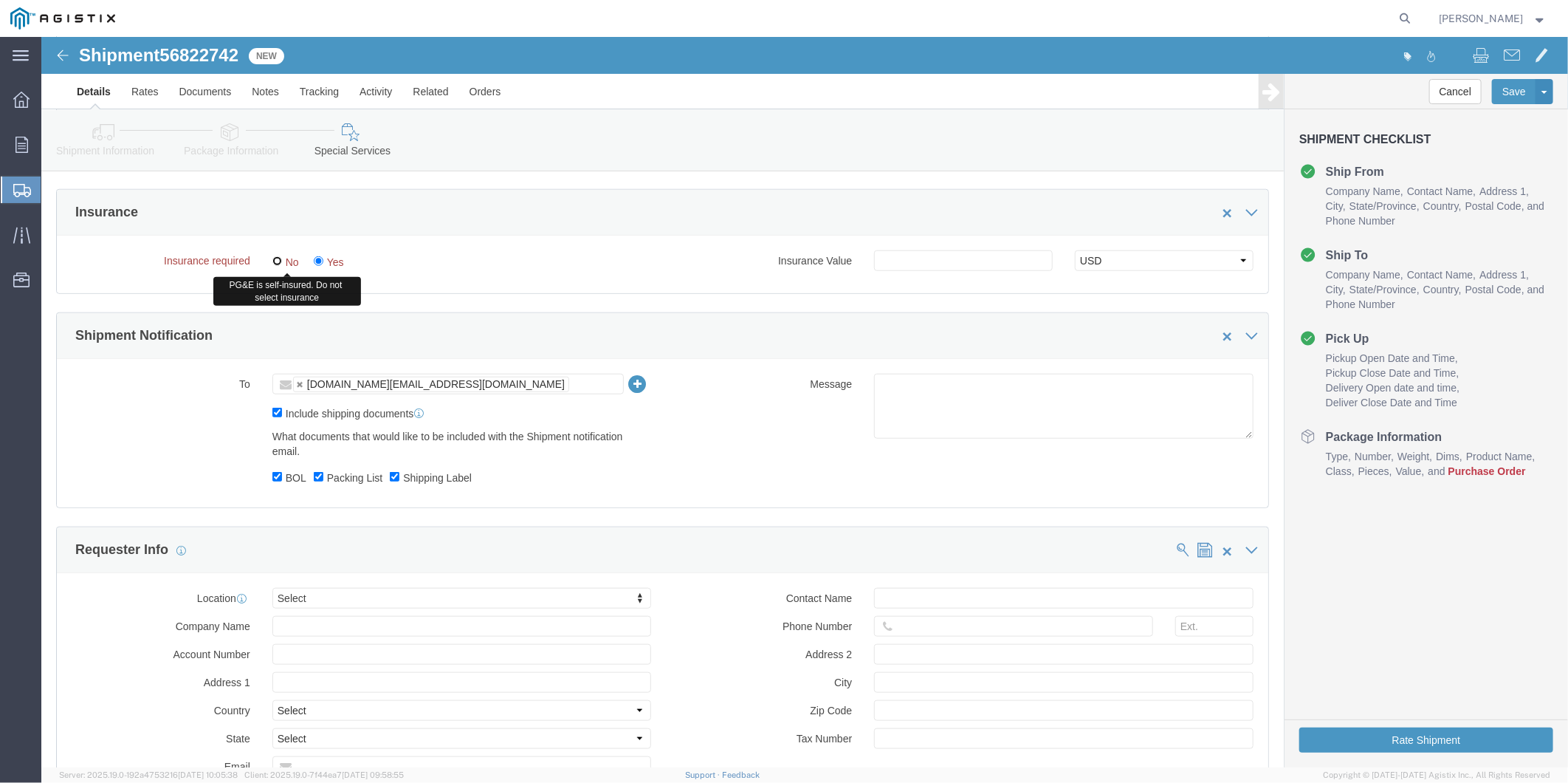
click input "No"
radio input "true"
click input "Yes"
radio input "true"
click select "Select USD JPY GBP CAD EUR"
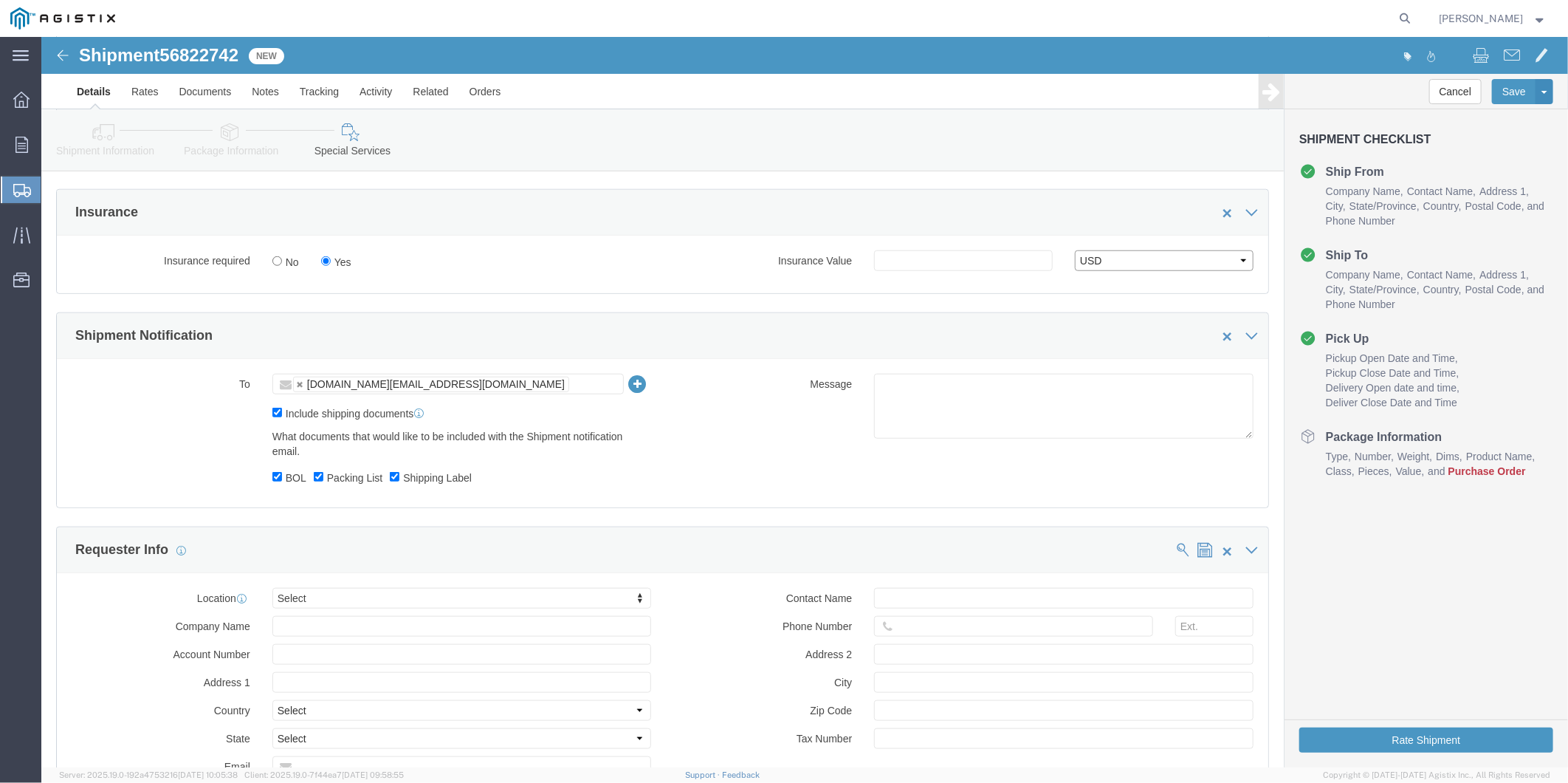
click select "Select USD JPY GBP CAD EUR"
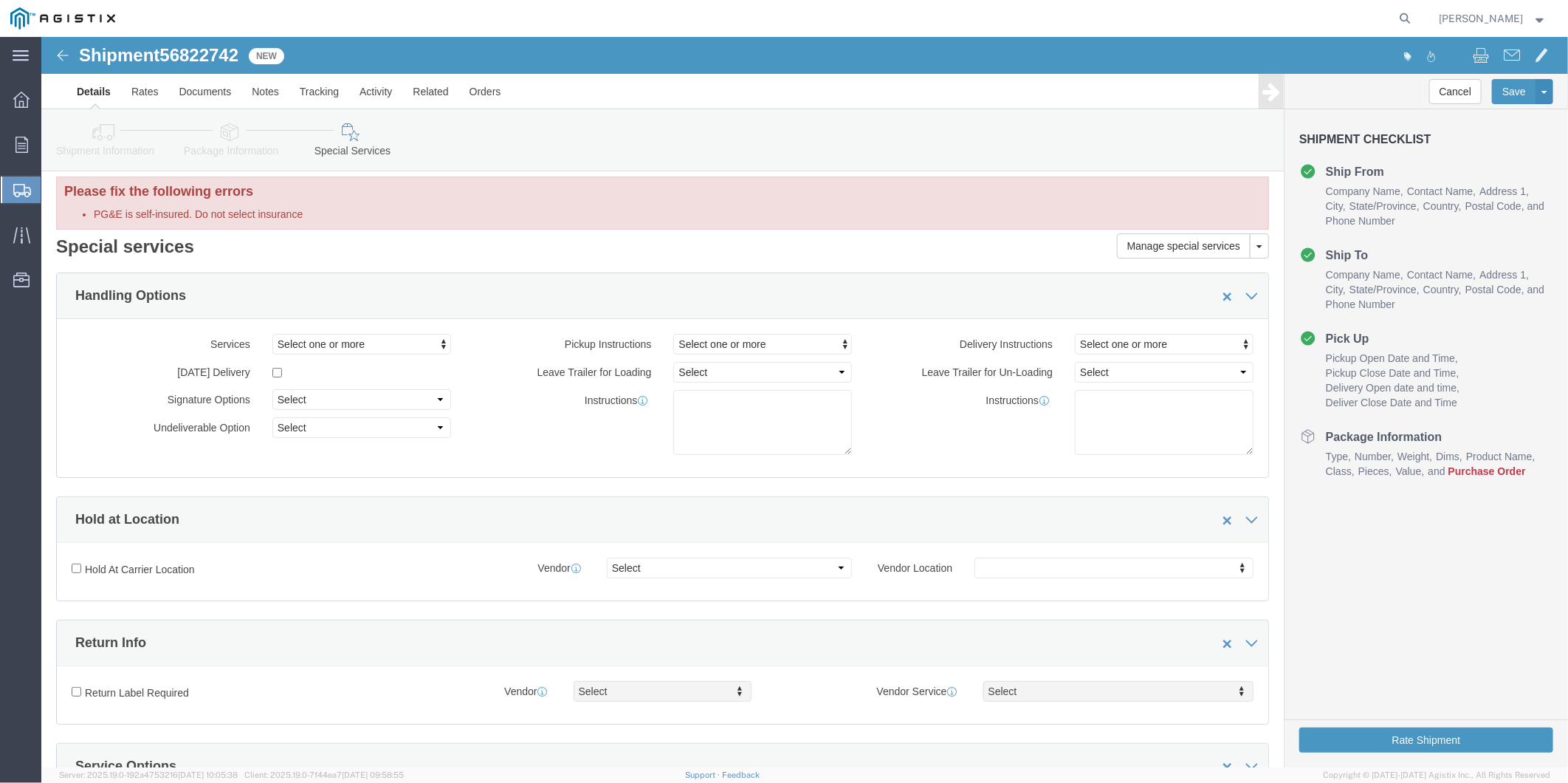
scroll to position [0, 0]
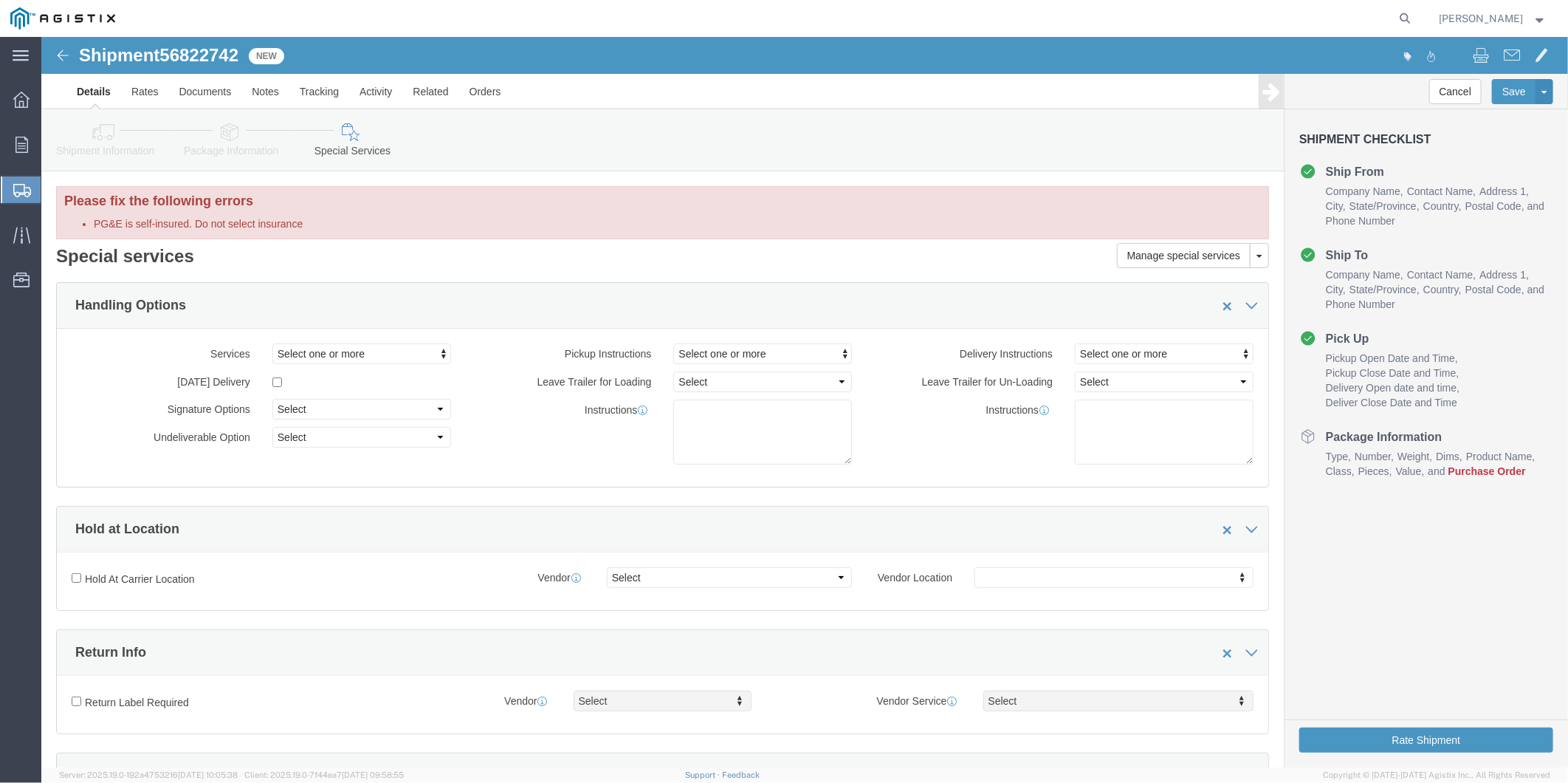
click h2 "Special services"
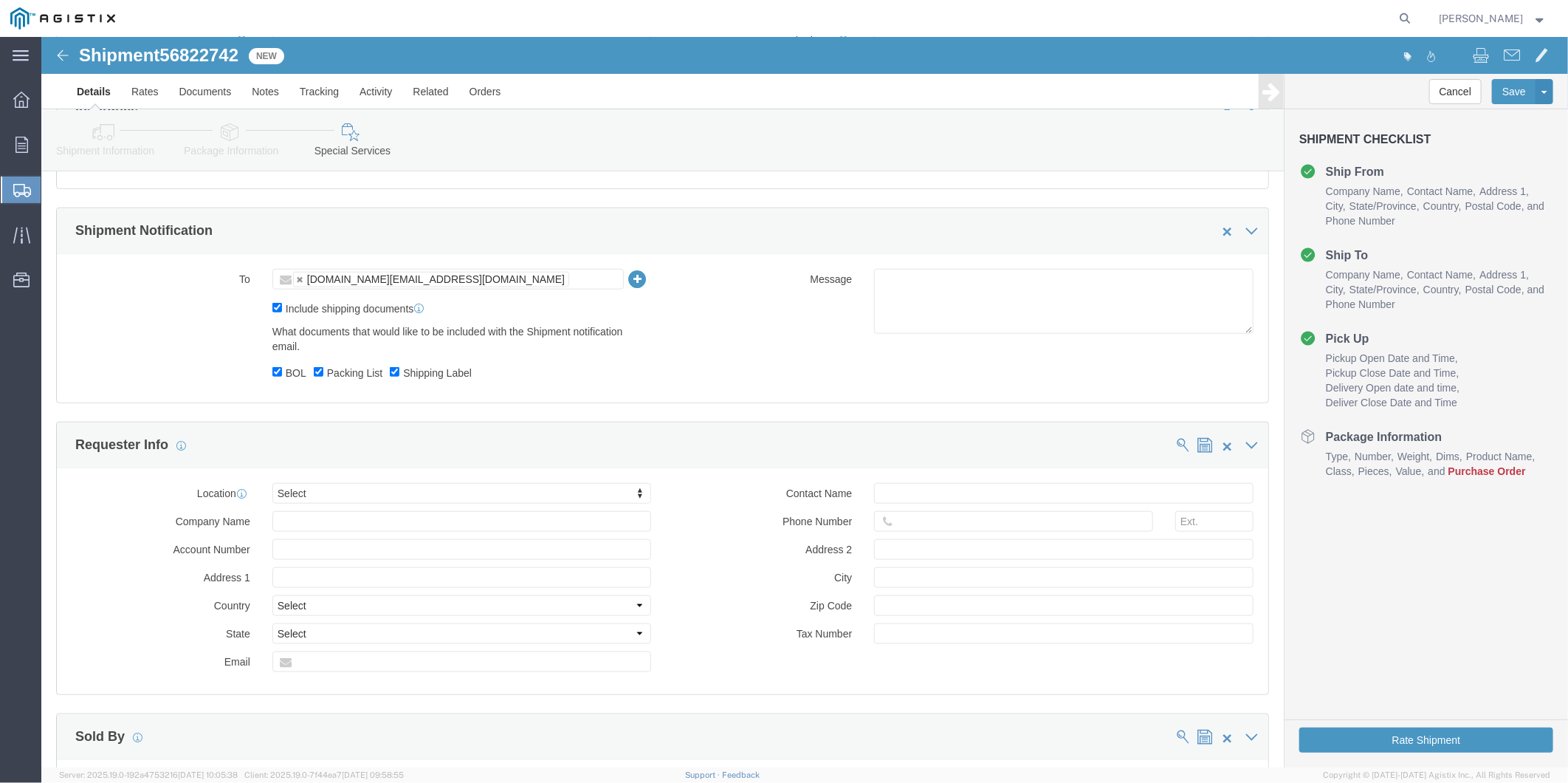
scroll to position [574, 0]
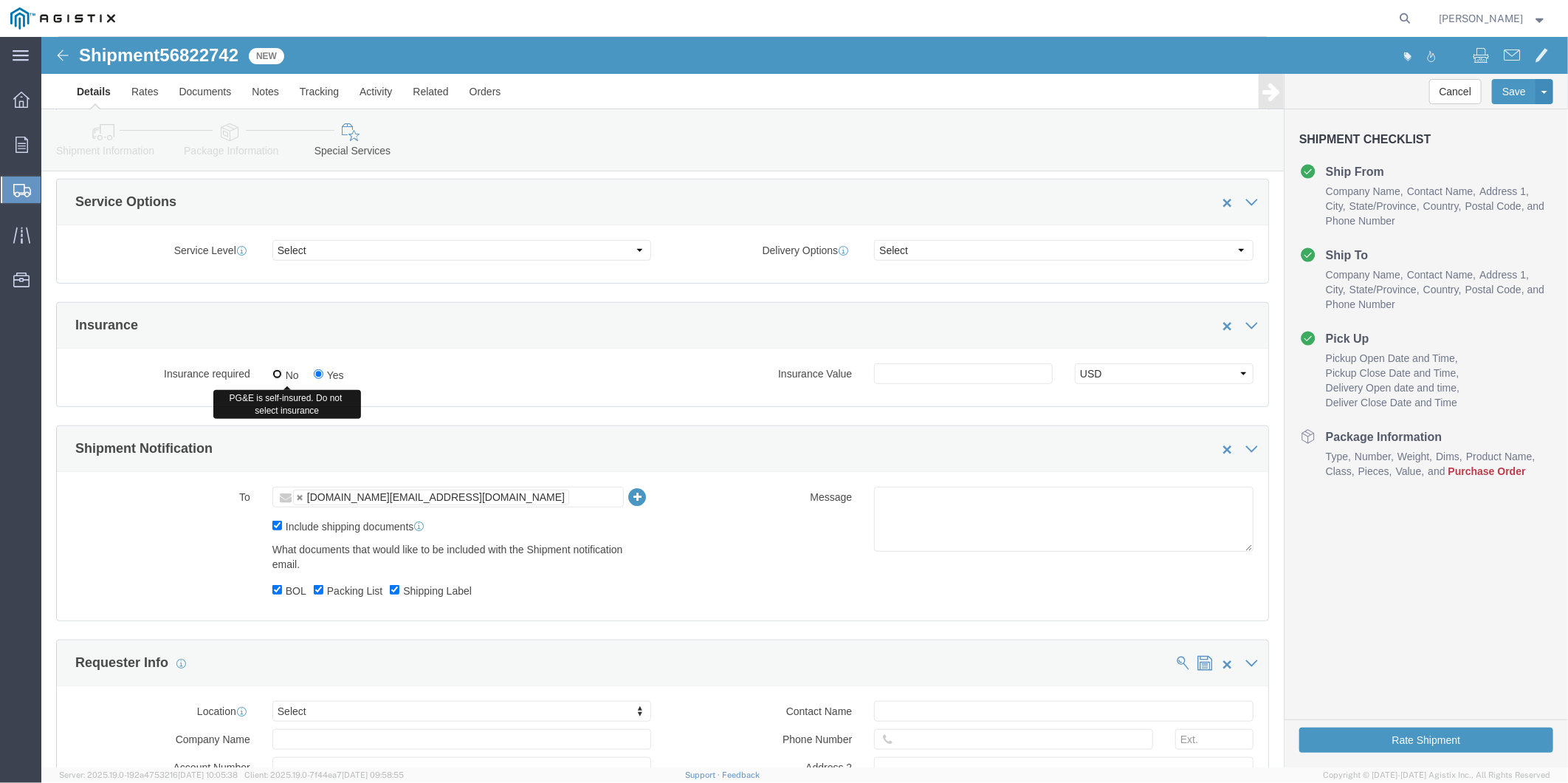
click input "No"
radio input "true"
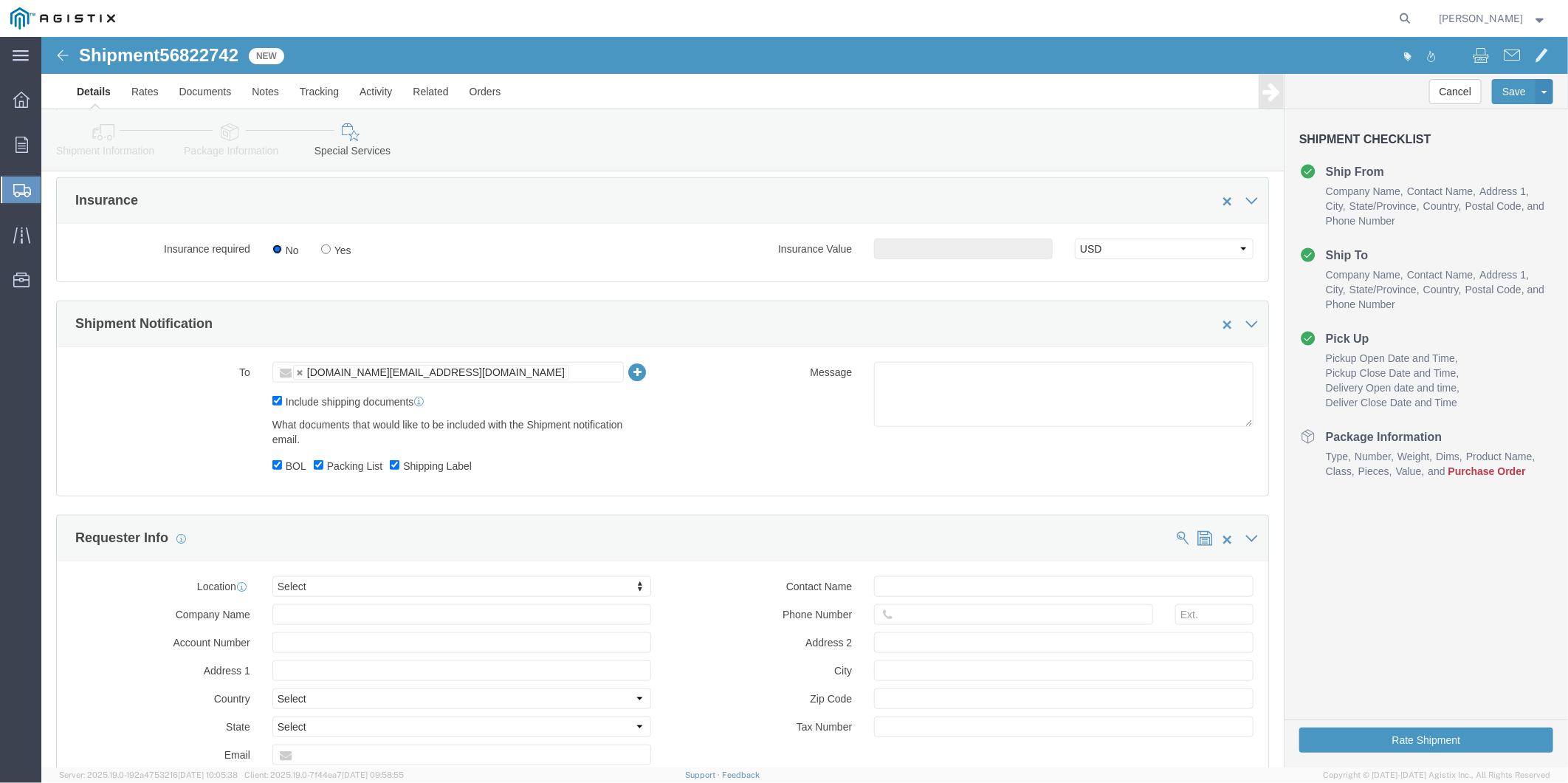
scroll to position [821, 0]
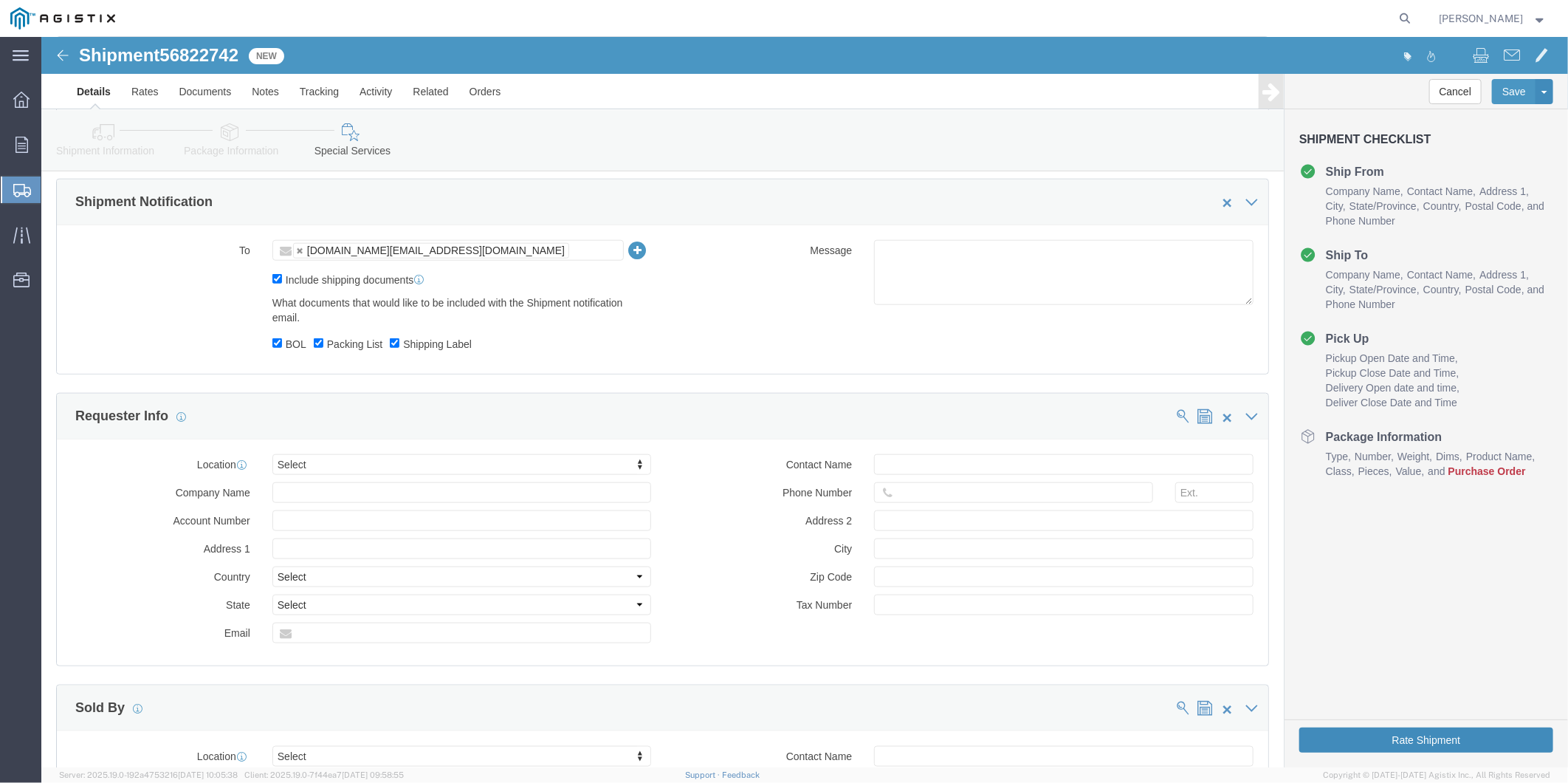
click button "Rate Shipment"
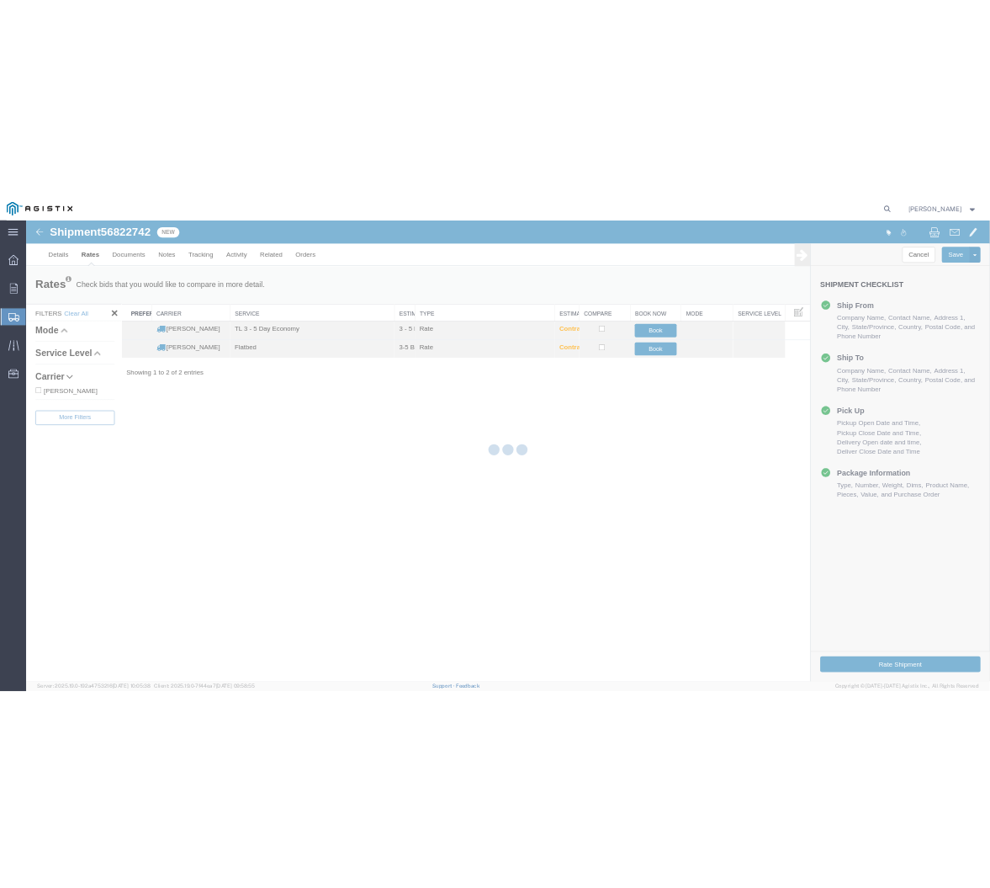
scroll to position [0, 0]
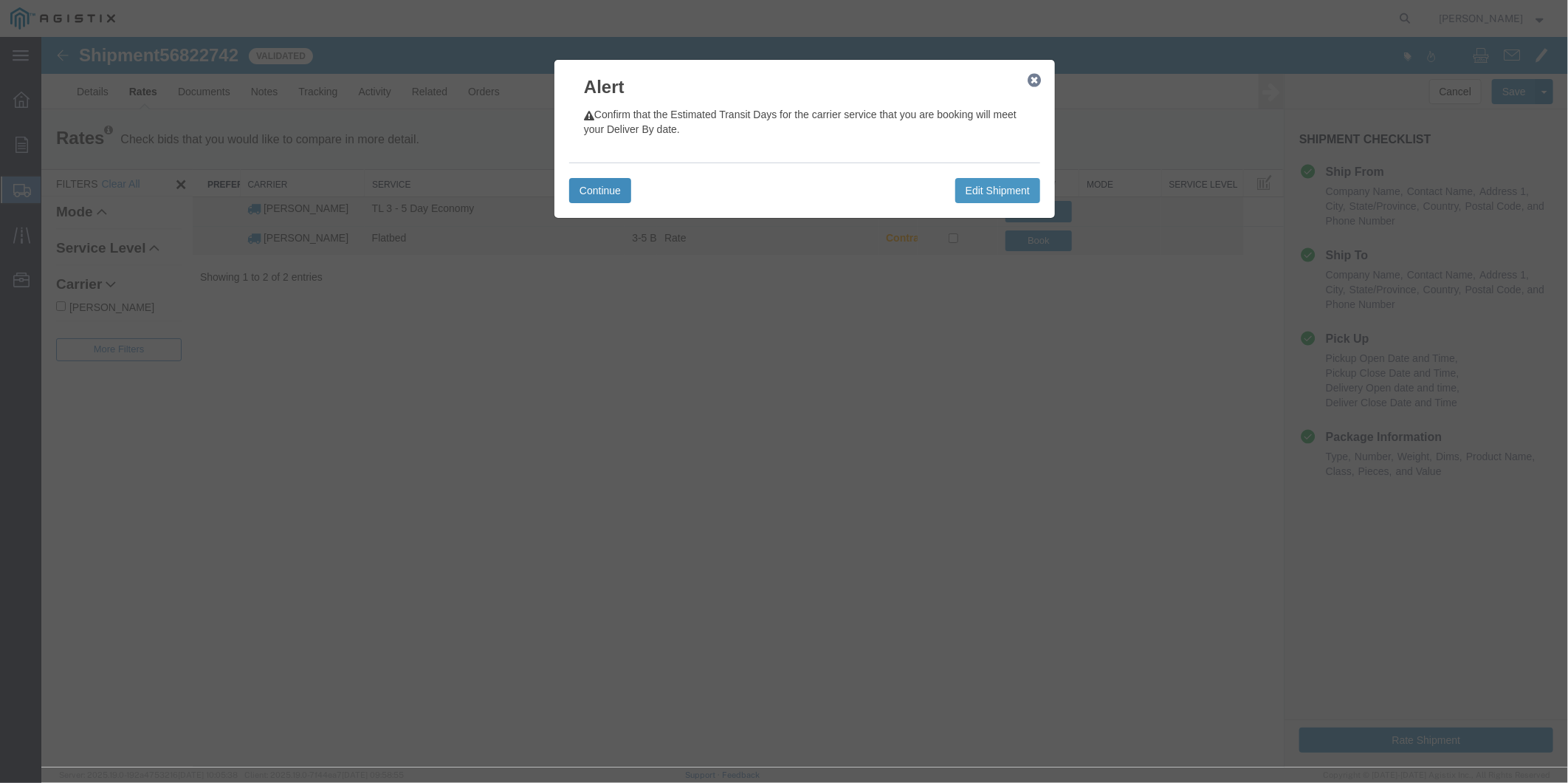
click at [598, 195] on button "Continue" at bounding box center [599, 190] width 62 height 25
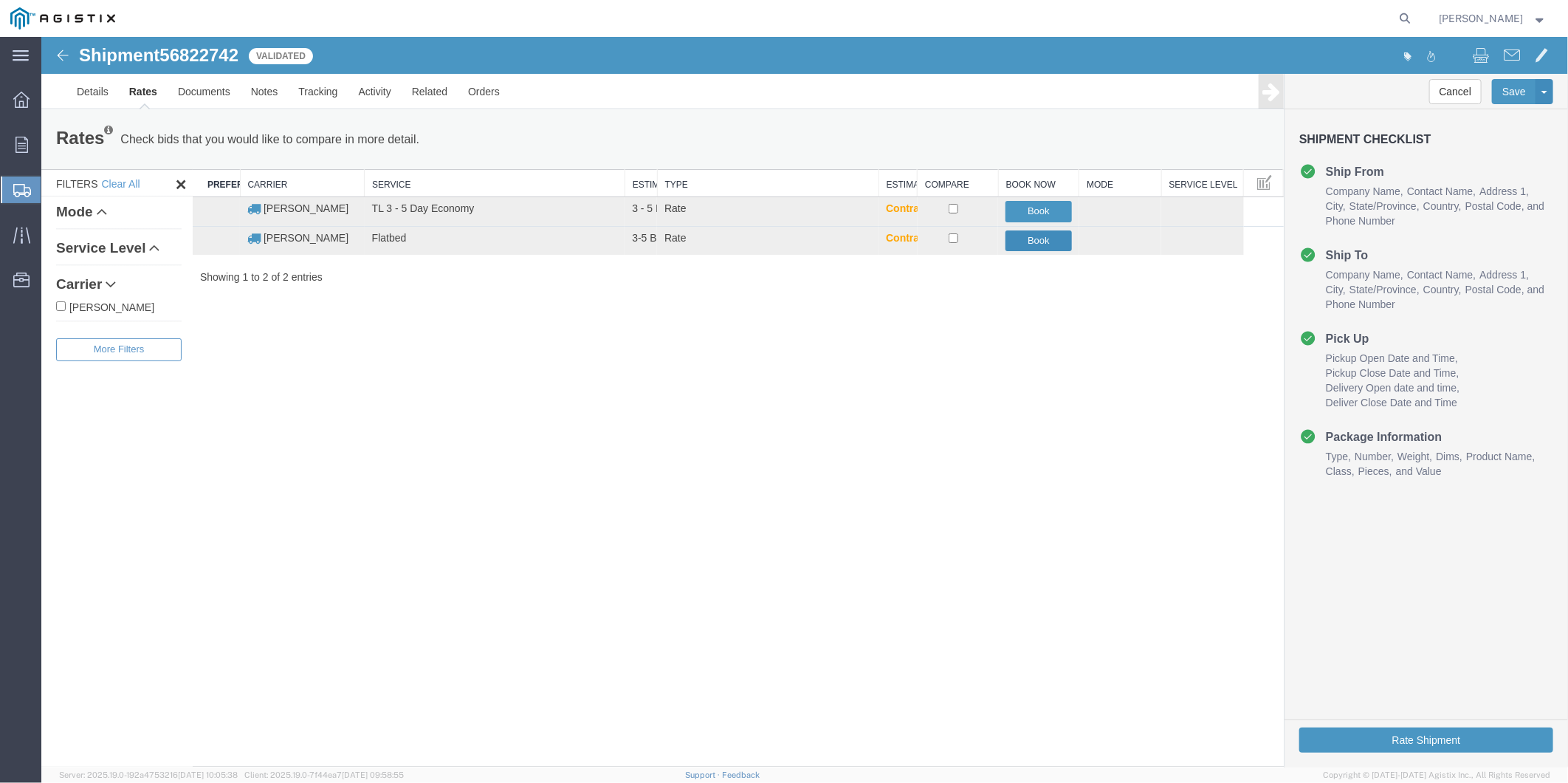
drag, startPoint x: 1045, startPoint y: 240, endPoint x: 910, endPoint y: 281, distance: 141.1
click at [903, 292] on div "Rates Check bids that you would like to compare in more detail. Compare Filter …" at bounding box center [662, 204] width 1242 height 189
click at [1031, 240] on button "Book" at bounding box center [1038, 241] width 67 height 21
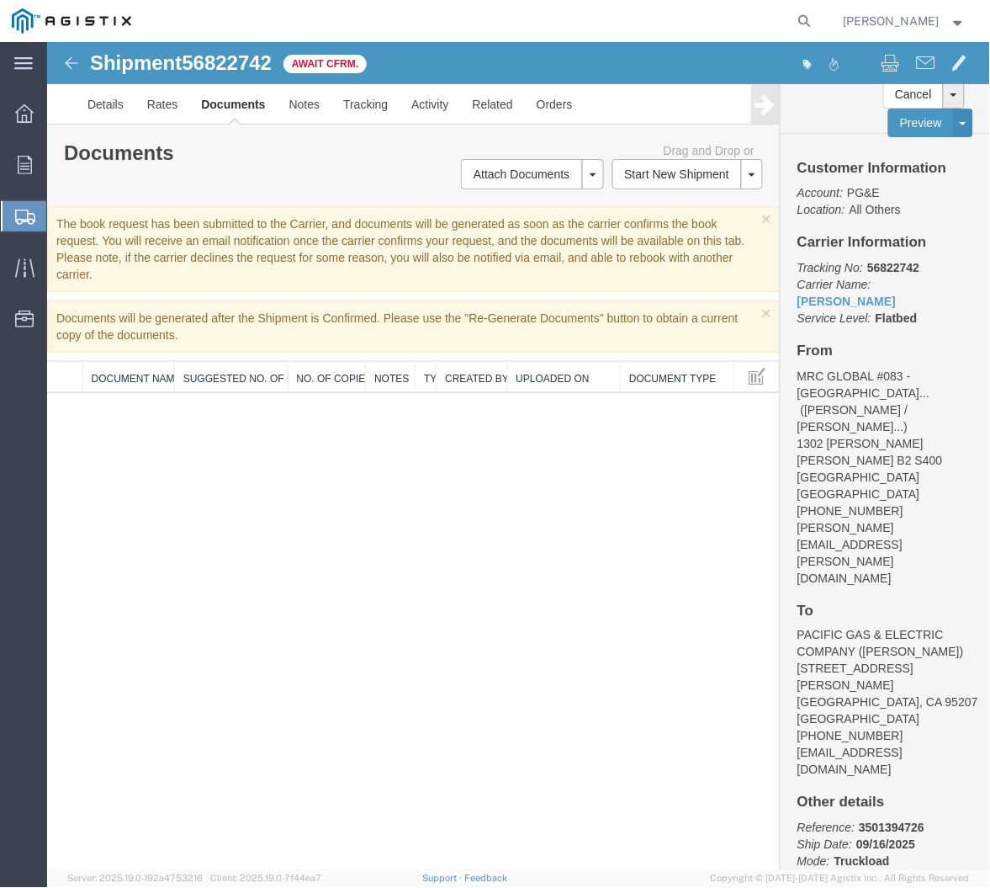
click at [982, 247] on div "Customer Information Account: PG&E Location: All Others Carrier Information Tra…" at bounding box center [885, 501] width 210 height 737
click at [25, 119] on icon at bounding box center [24, 113] width 19 height 19
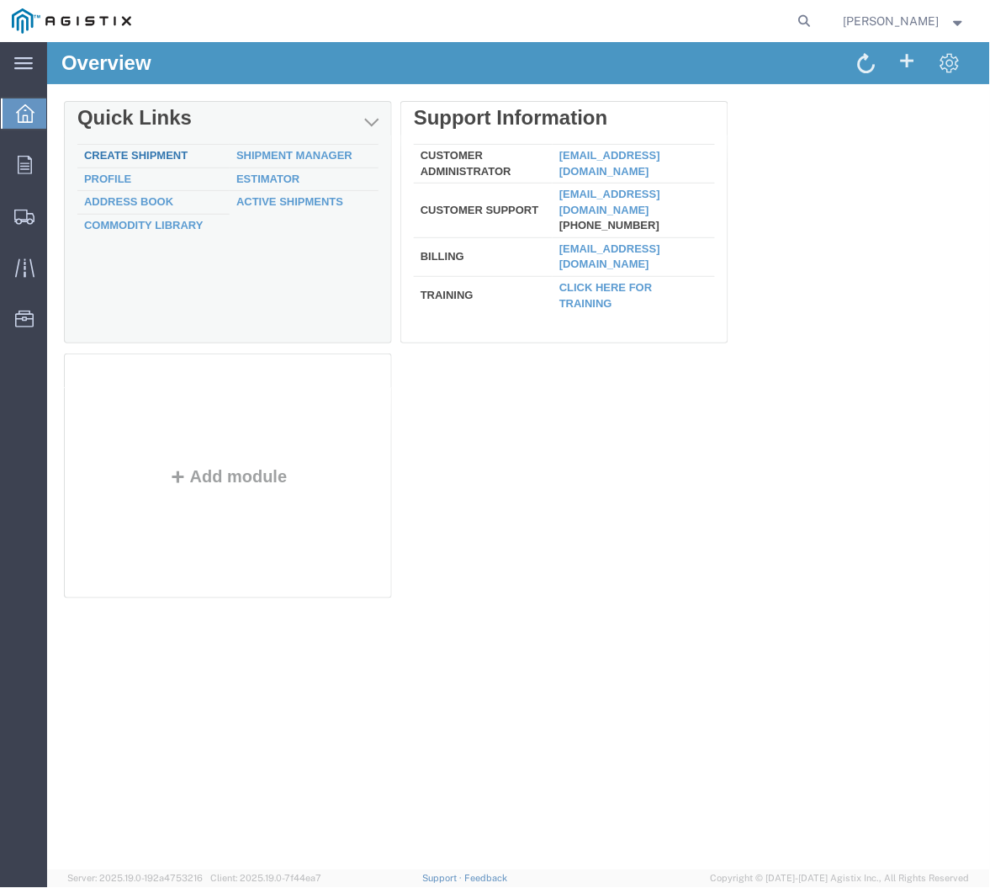
click at [129, 152] on link "Create Shipment" at bounding box center [134, 154] width 103 height 13
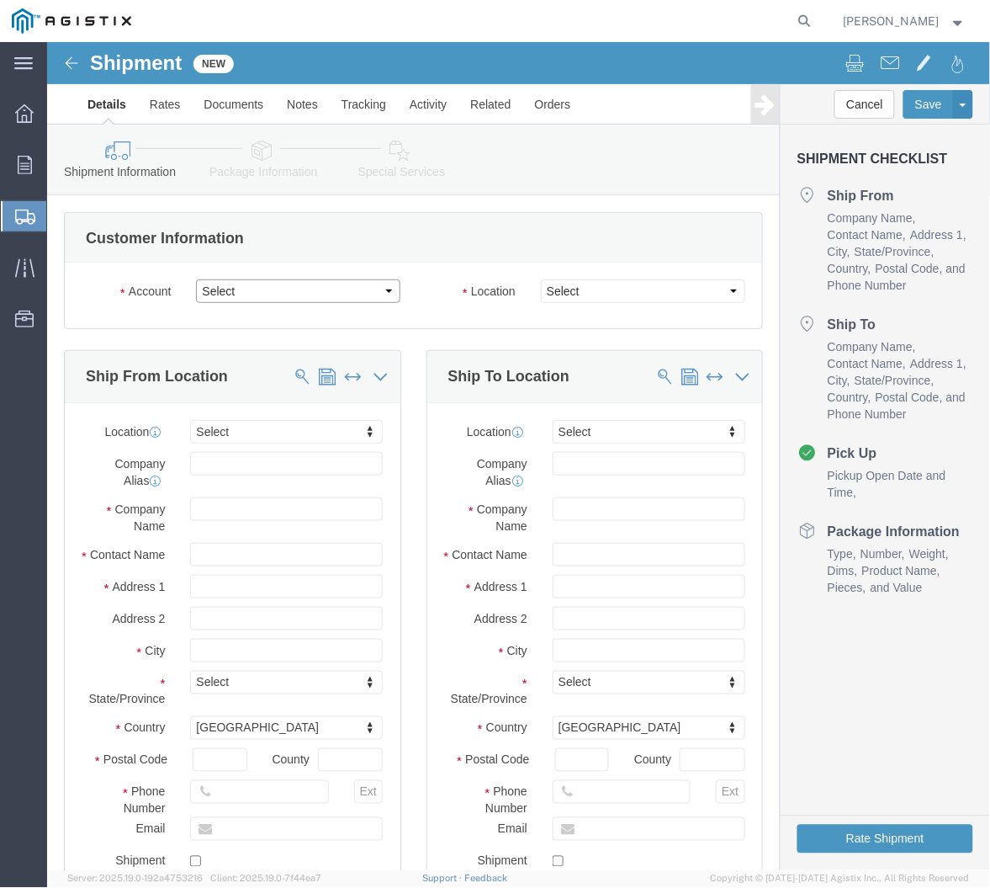
click select "Select MRC Global ([PERSON_NAME] Corp) PG&E"
select select "9596"
click select "Select MRC Global ([PERSON_NAME] Corp) PG&E"
select select "PURCHORD"
select select
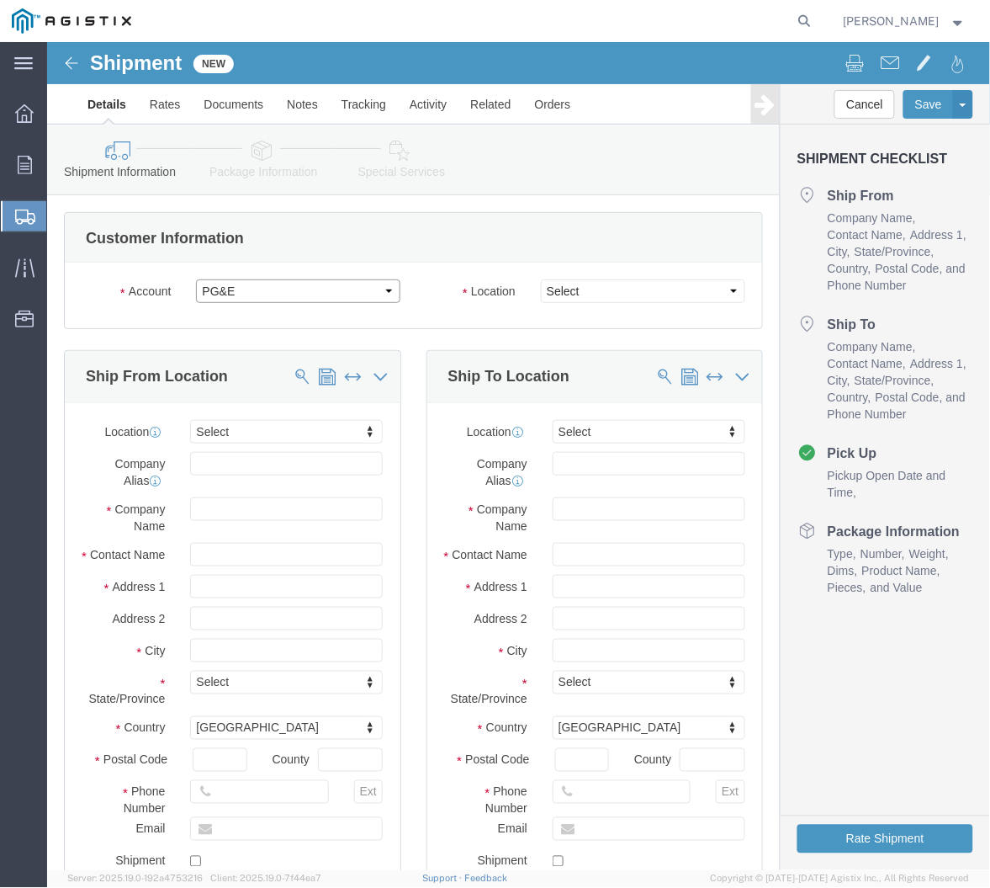
select select
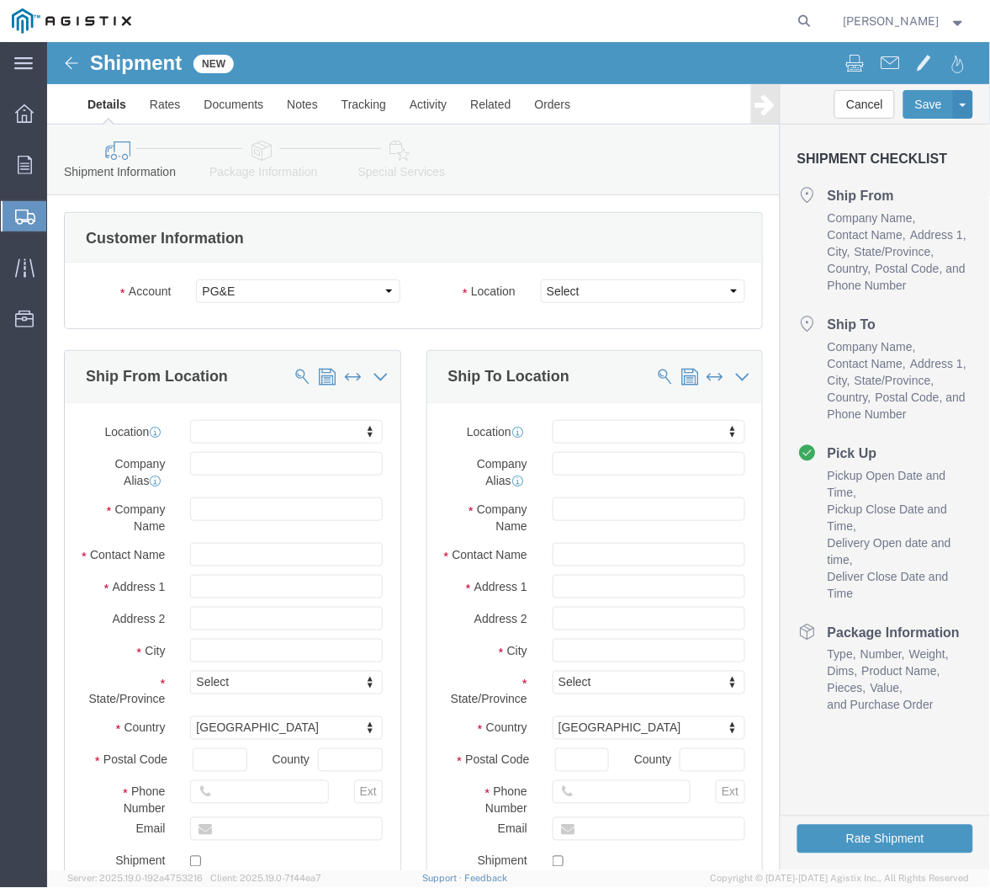
click div
click select "Select All Others [GEOGRAPHIC_DATA] [GEOGRAPHIC_DATA] [GEOGRAPHIC_DATA] [GEOGRA…"
select select "23082"
click select "Select All Others [GEOGRAPHIC_DATA] [GEOGRAPHIC_DATA] [GEOGRAPHIC_DATA] [GEOGRA…"
click input "text"
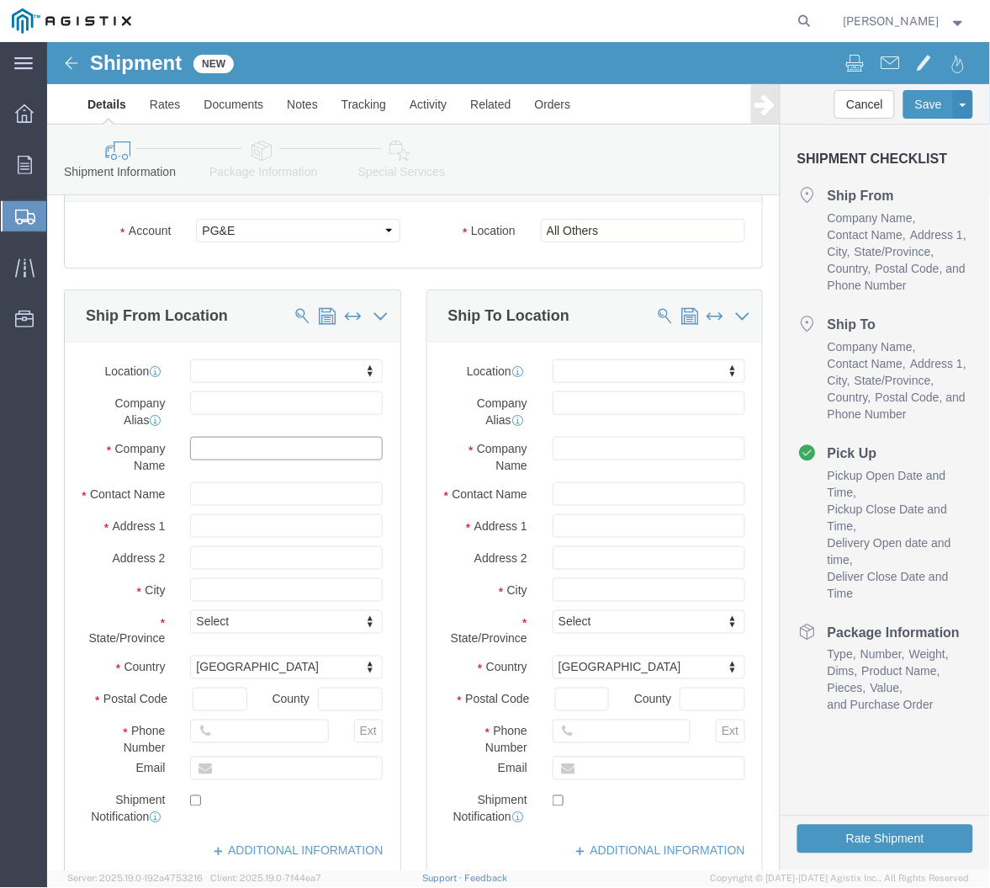
scroll to position [93, 0]
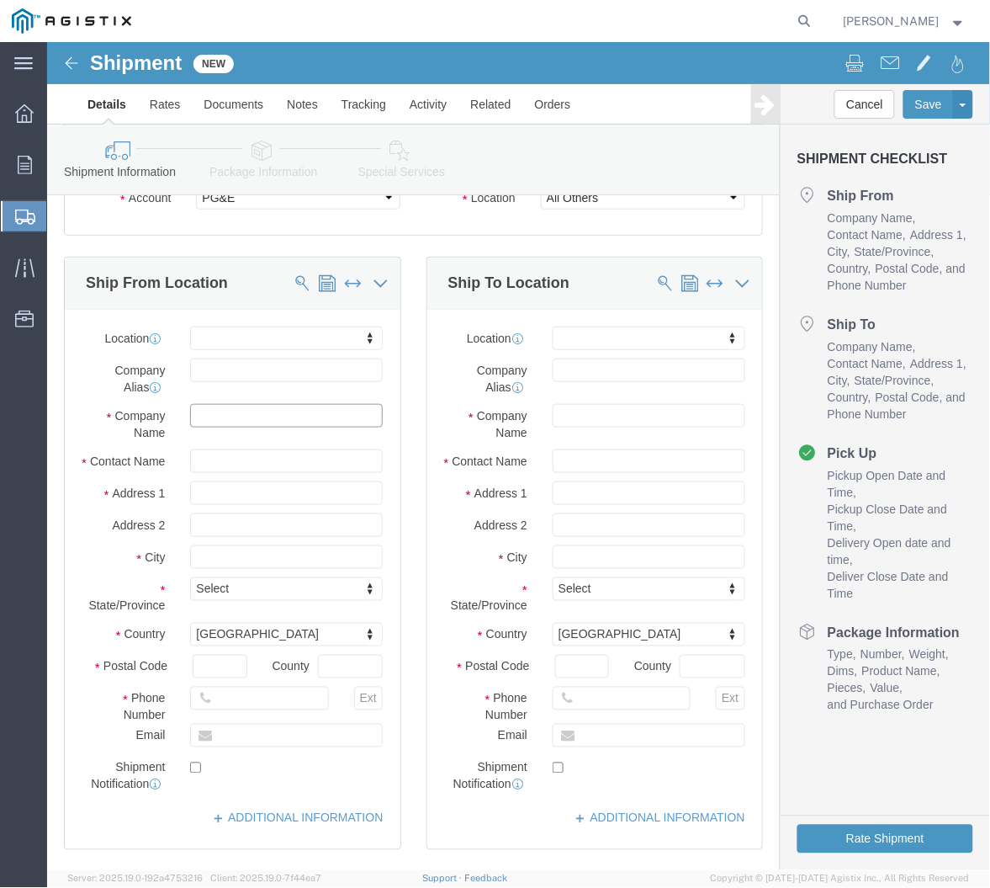
click input "text"
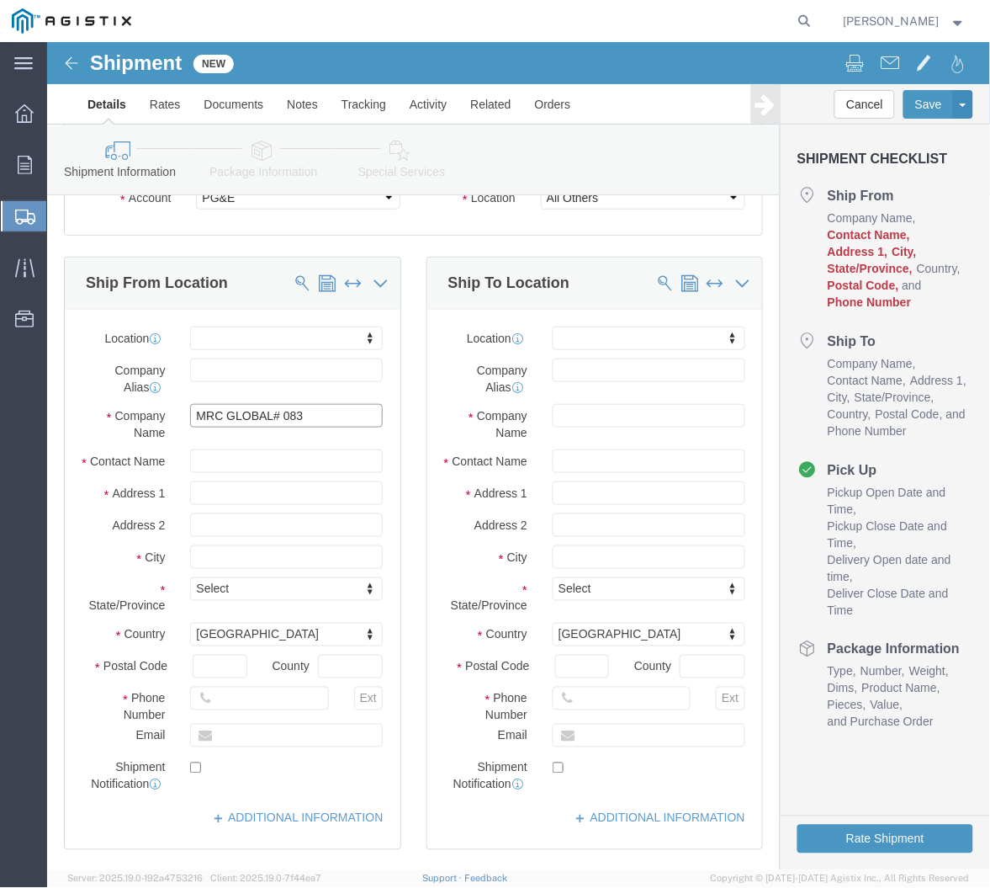
click input "MRC GLOBAL# 083"
paste input "LA PORTE VALVE ENG & MOD CTR"
type input "MRC GLOBAL# 083 LA PORTE VALVE ENG & MOD CTR"
click input "text"
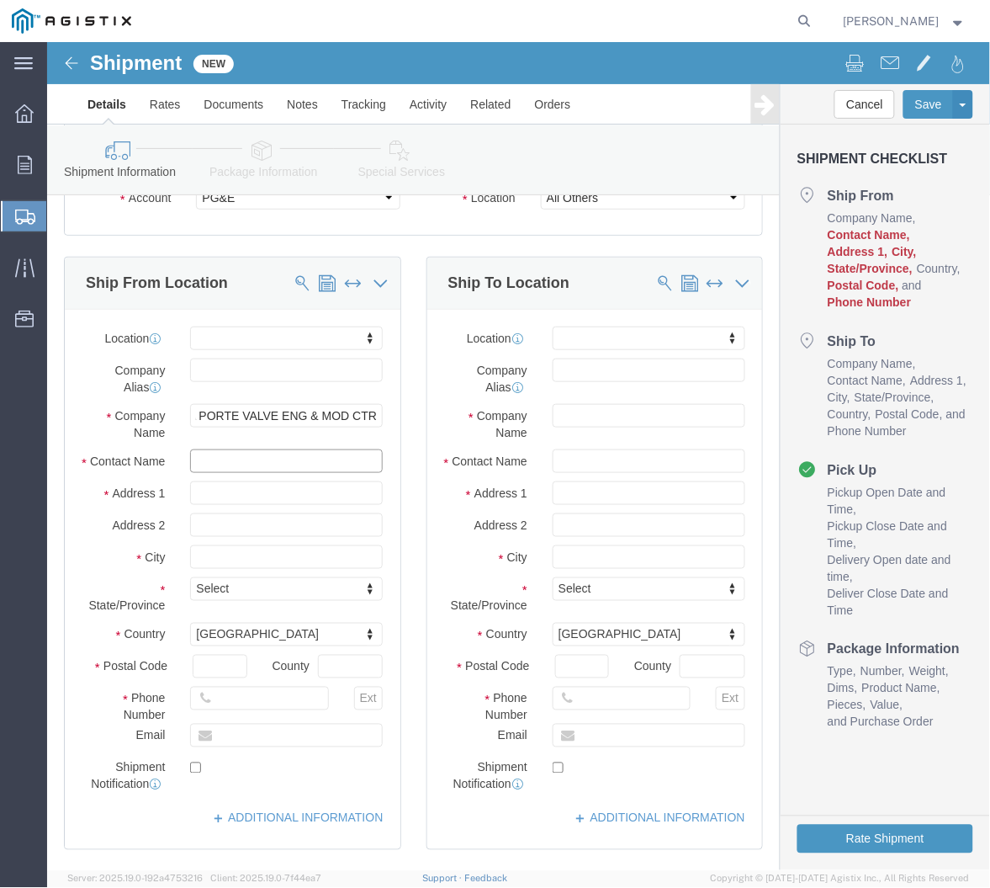
scroll to position [0, 0]
type input "[PERSON_NAME]"
click input "text"
paste input "1302 [PERSON_NAME] [PERSON_NAME] B2 S400"
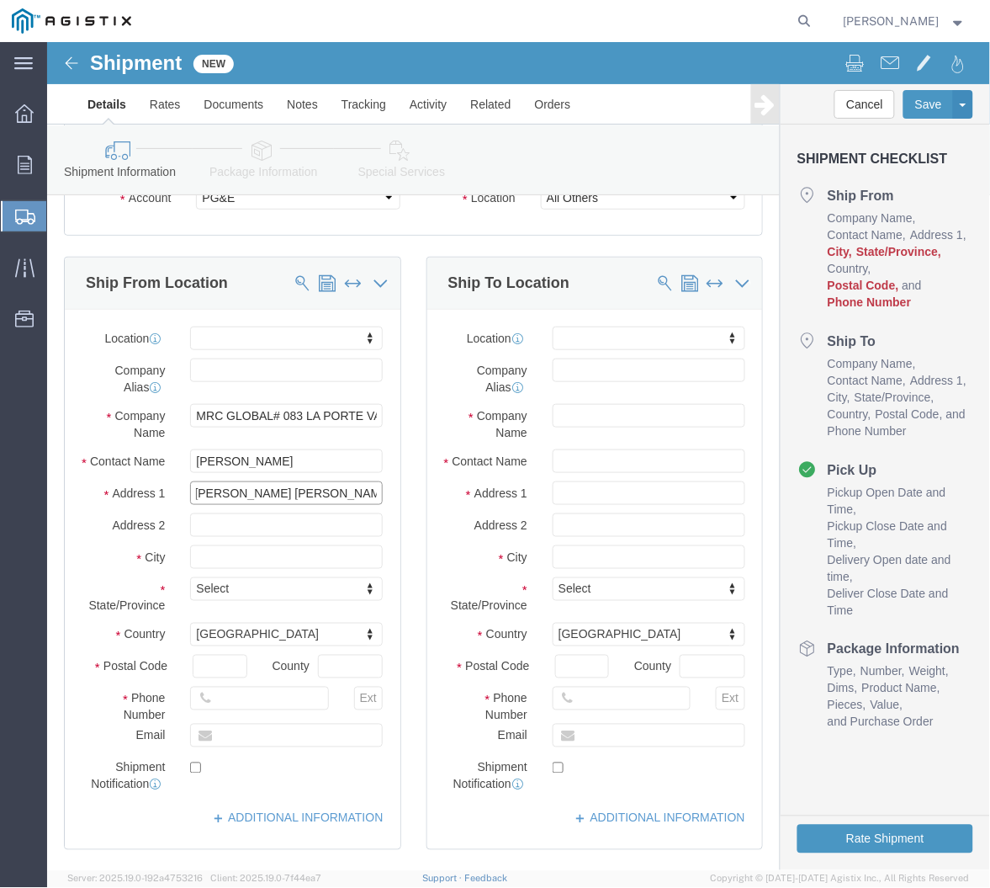
type input "1302 [PERSON_NAME] [PERSON_NAME] B2 S400"
select select
click input "text"
type input "La Porte"
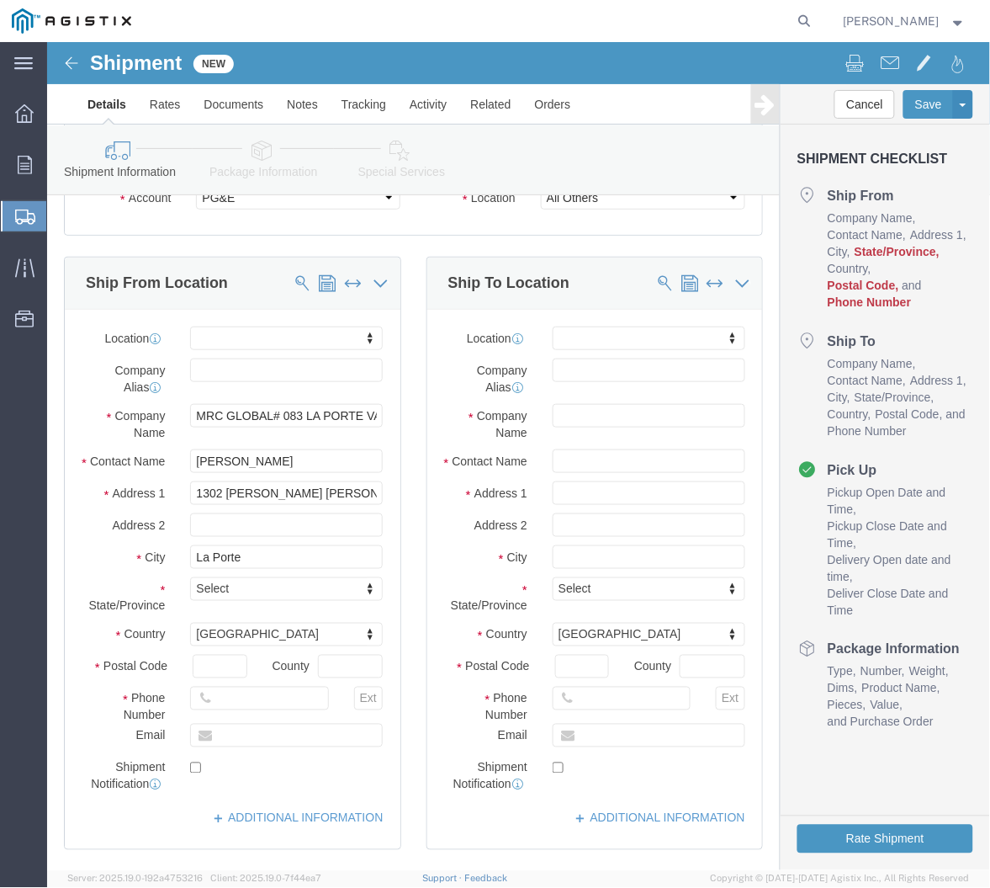
select select
type input "te"
select select
select select "[GEOGRAPHIC_DATA]"
click input "text"
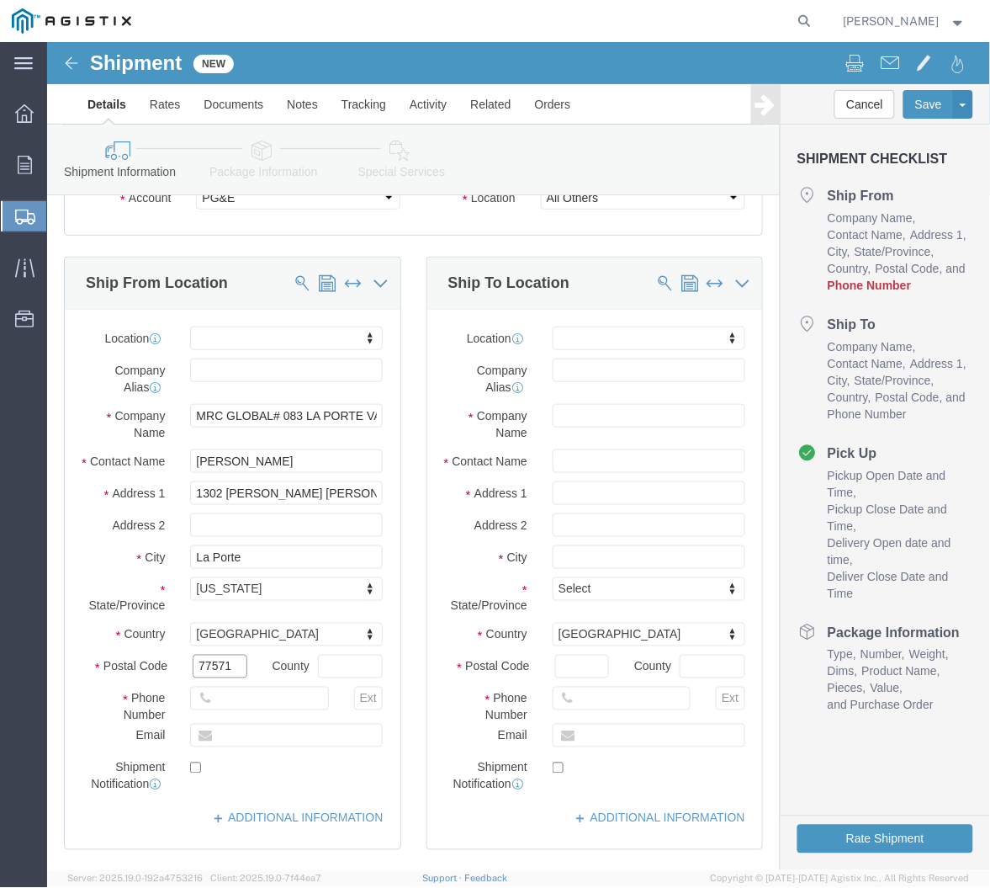
type input "77571"
select select
click input "text"
type input "[PHONE_NUMBER]"
click input "text"
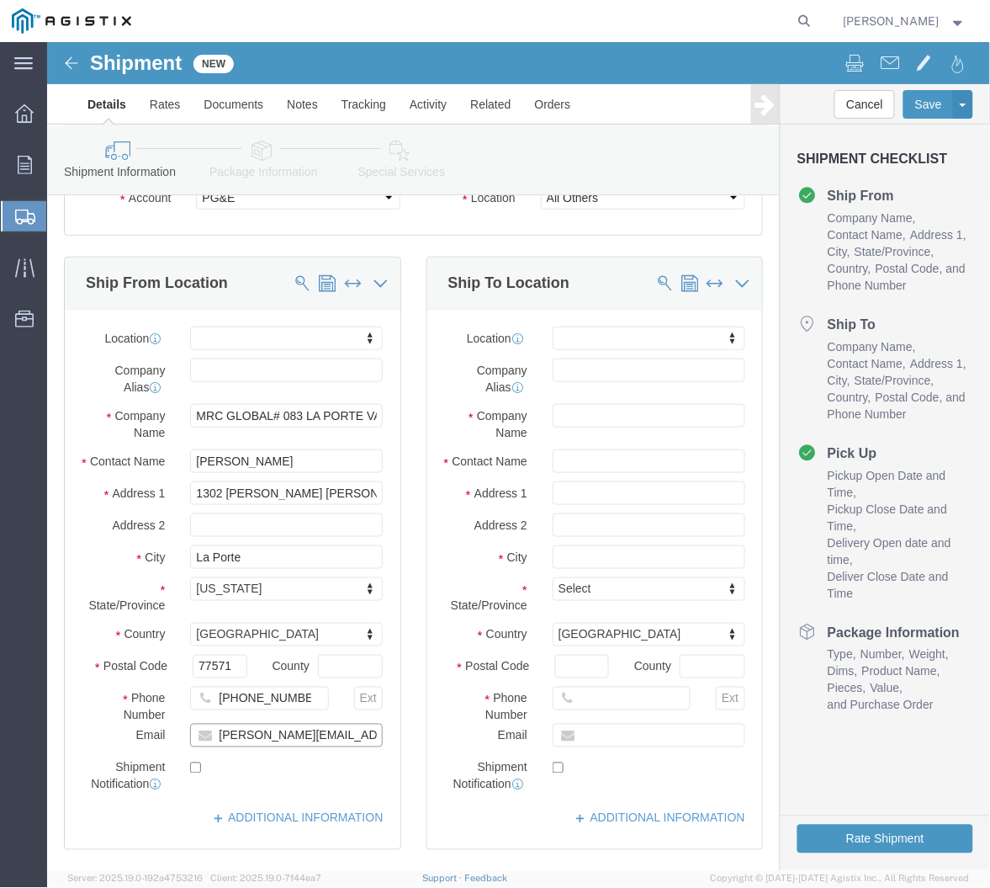
type input "[PERSON_NAME][EMAIL_ADDRESS][PERSON_NAME][DOMAIN_NAME]"
click input "checkbox"
checkbox input "true"
click input "text"
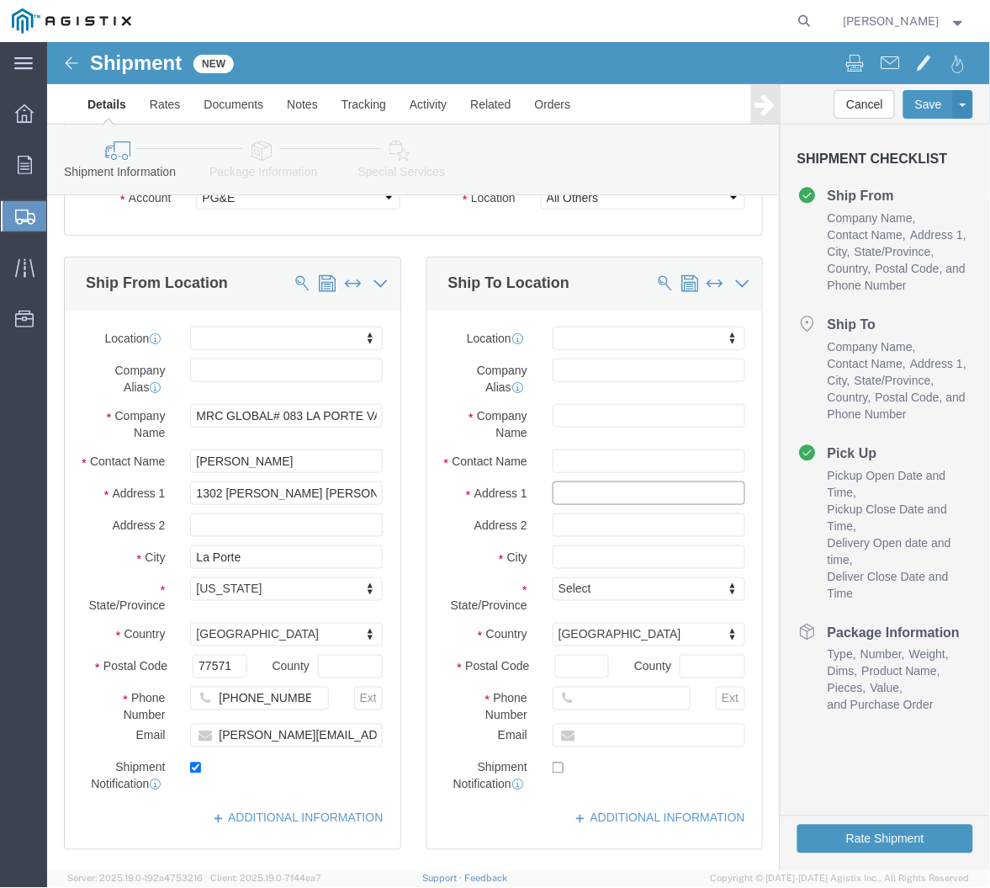
paste input "[STREET_ADDRESS][PERSON_NAME]"
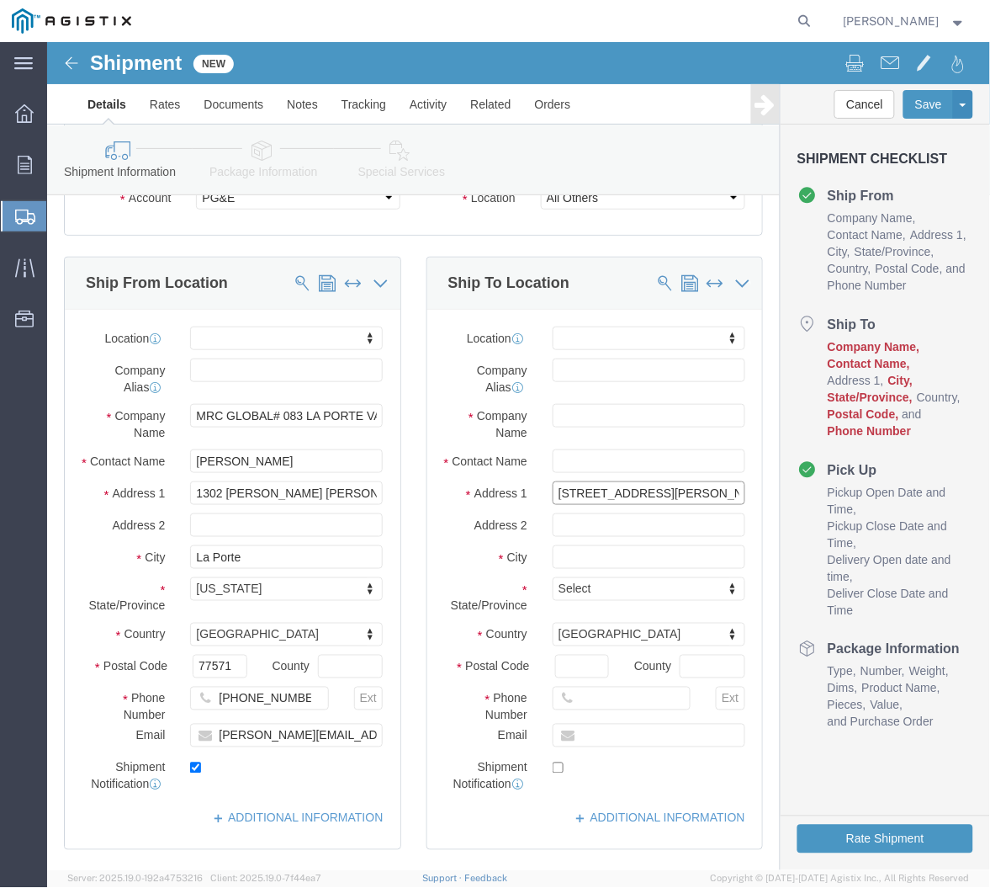
type input "[STREET_ADDRESS][PERSON_NAME]"
select select
click input "text"
type input "MROIS -"
click input "text"
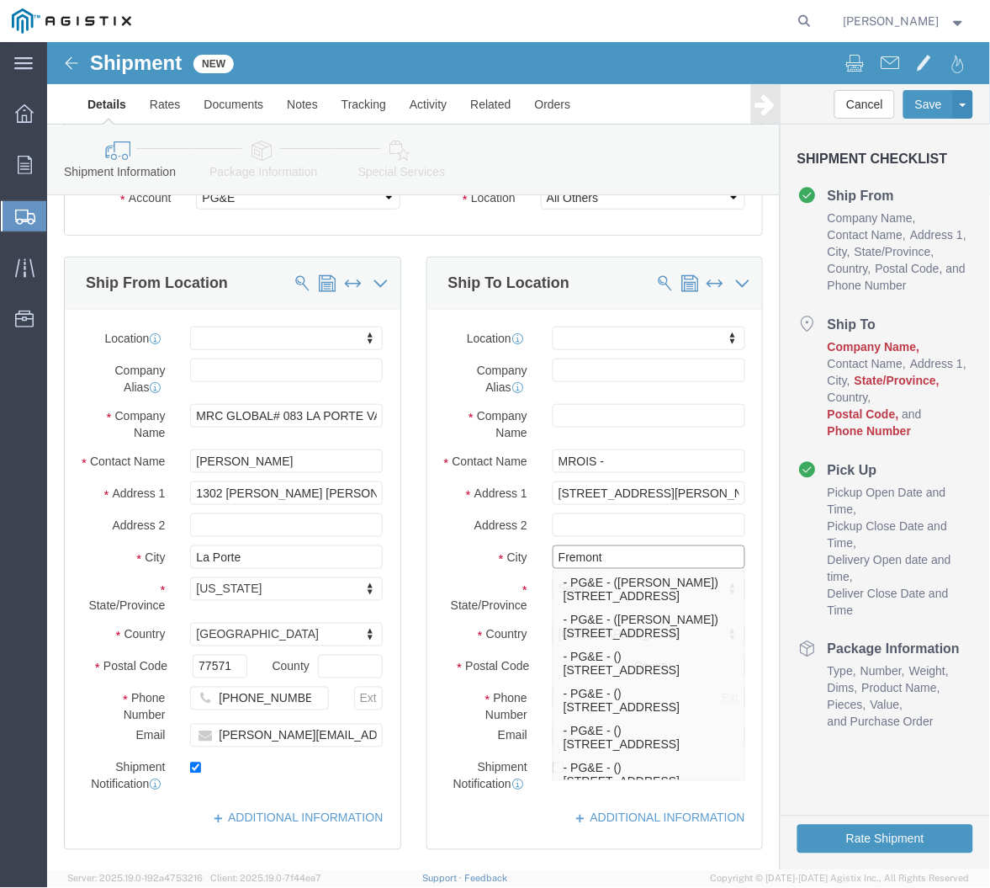
type input "Fremont"
select select
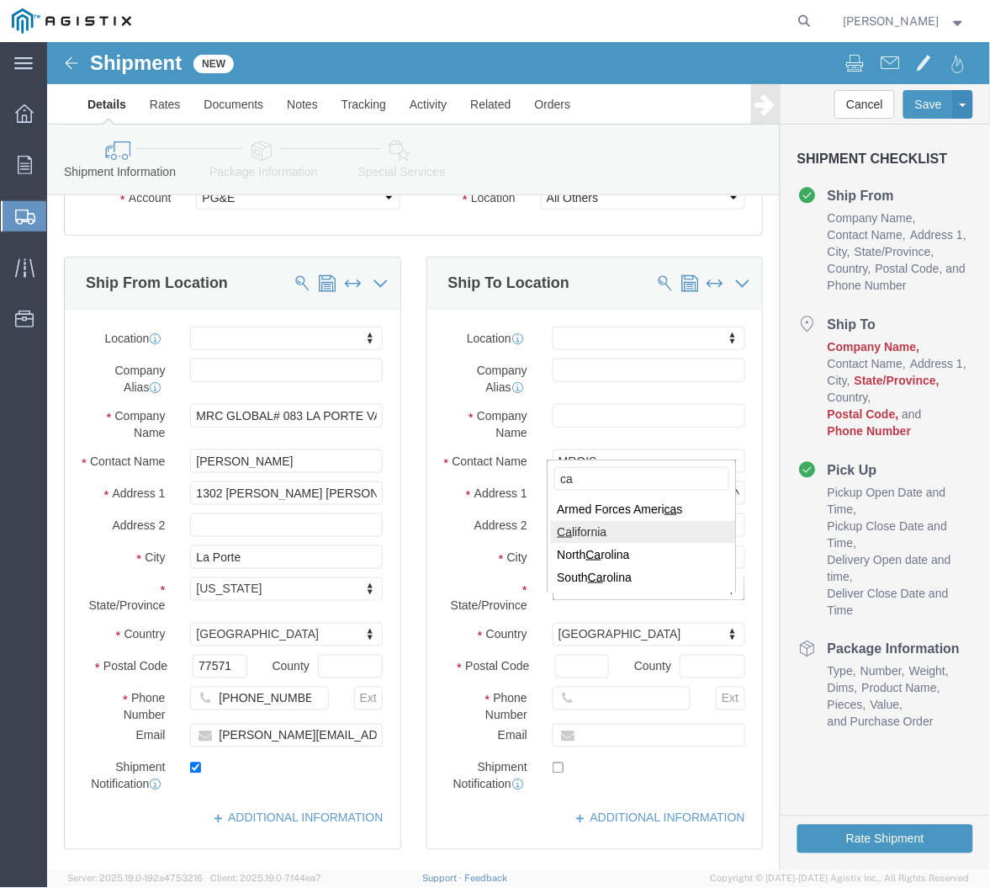
type input "ca"
select select
select select "CA"
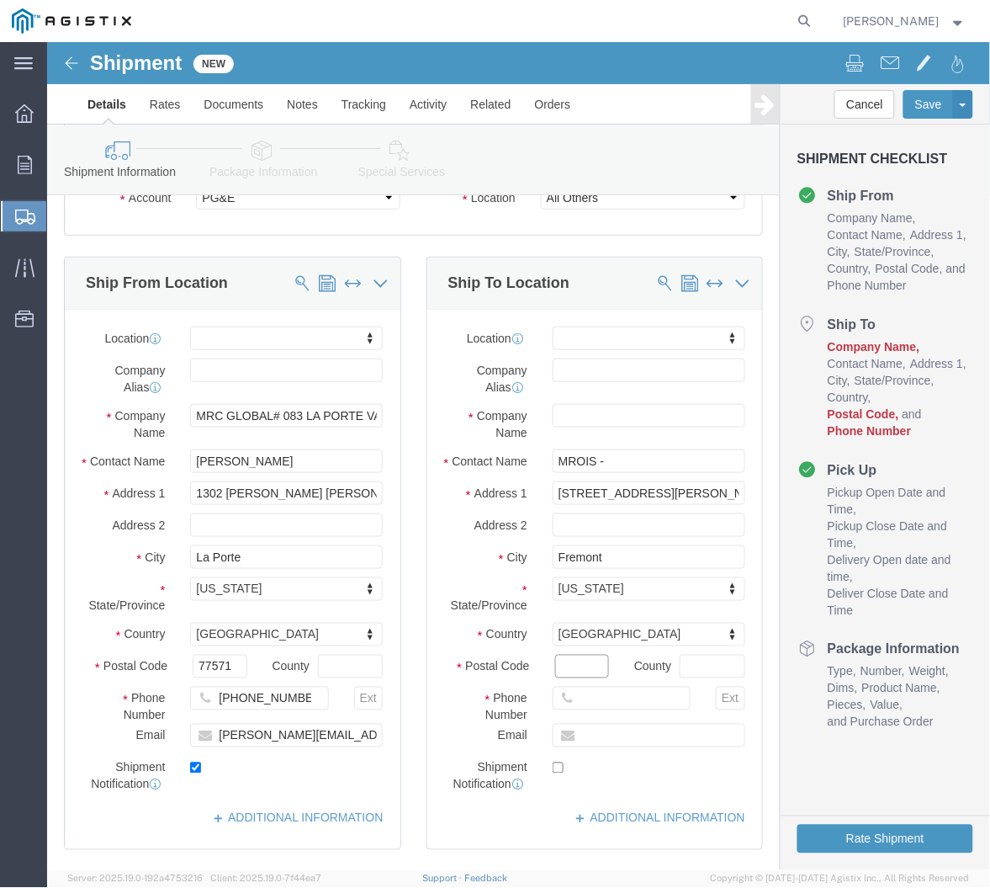
click input "Postal Code"
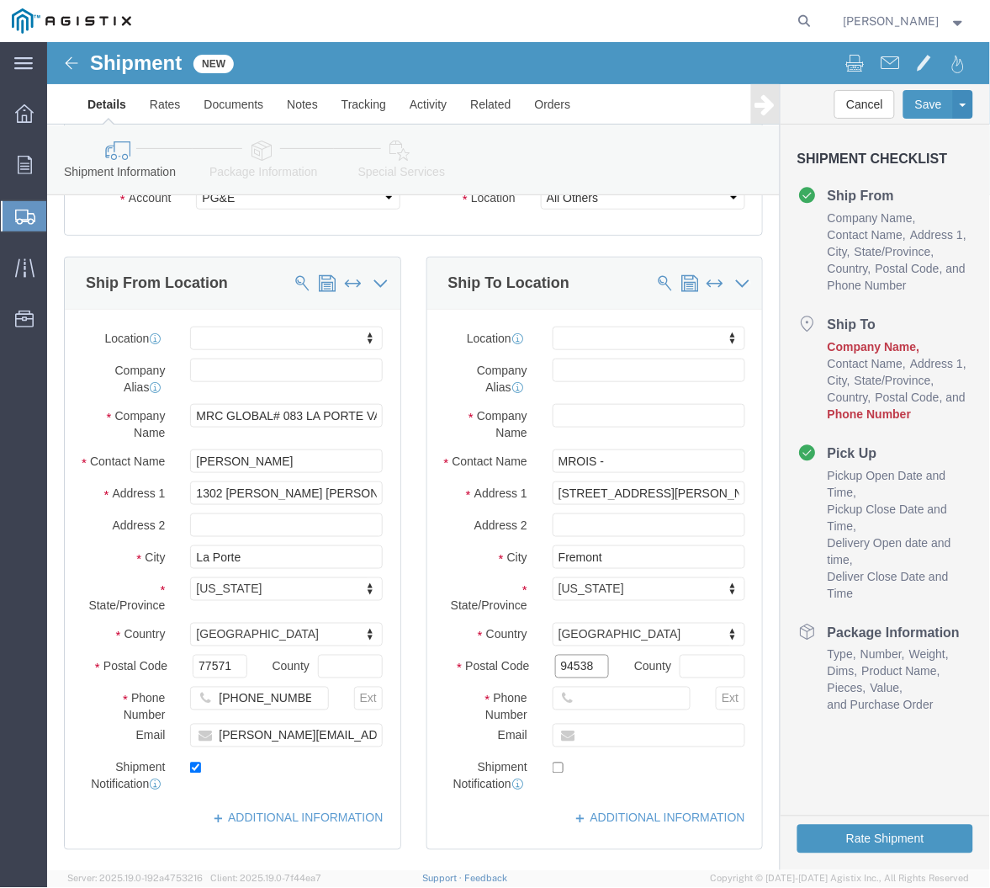
type input "94538"
select select
click input "text"
type input "[PHONE_NUMBER]"
type input "[EMAIL_ADDRESS][DOMAIN_NAME]"
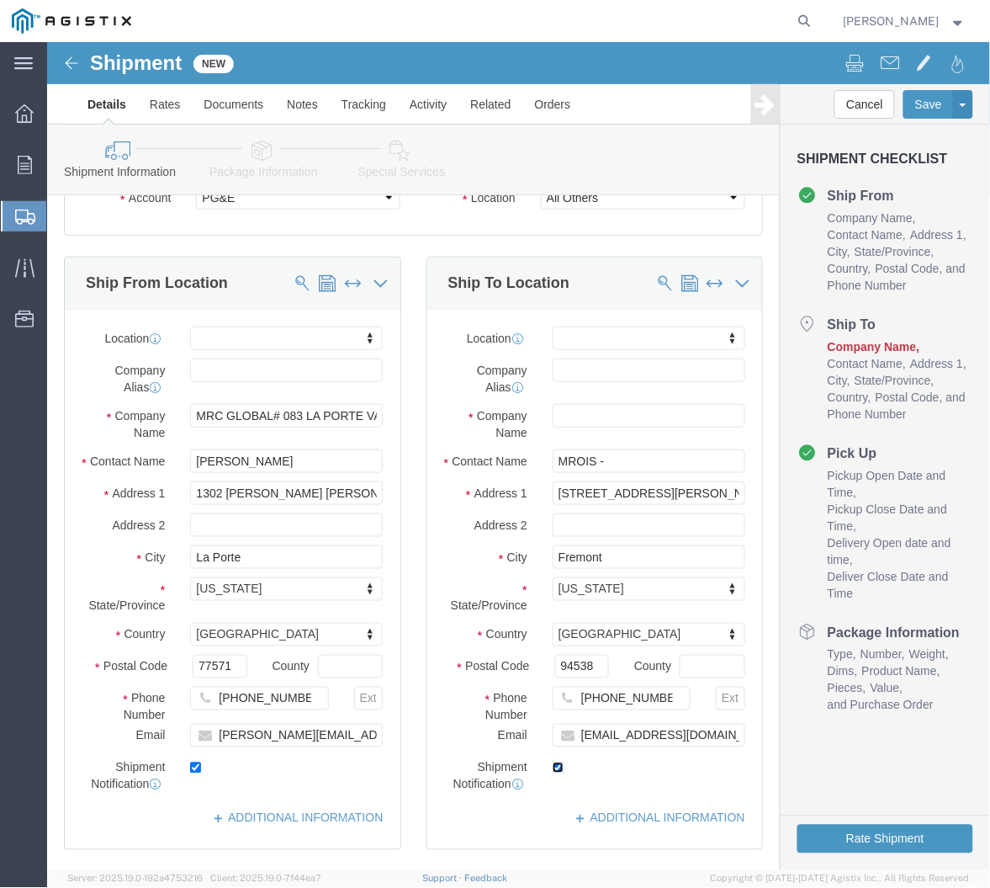
click input "checkbox"
drag, startPoint x: 503, startPoint y: 740, endPoint x: 521, endPoint y: 692, distance: 51.1
click input "checkbox"
checkbox input "true"
drag, startPoint x: 567, startPoint y: 417, endPoint x: 458, endPoint y: 417, distance: 109.4
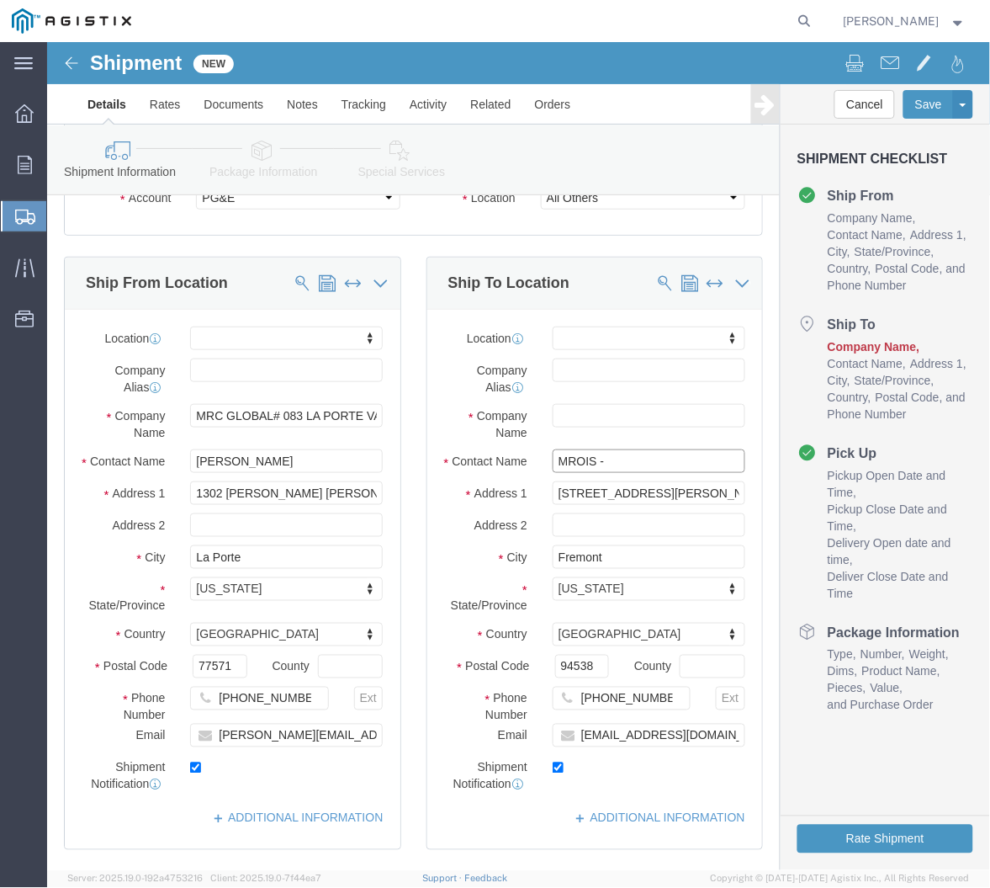
click div "Contact Name MROIS -"
type input "[PERSON_NAME]"
click input "text"
click div "Location My Profile Location (OBSOLETE) [PERSON_NAME] SC - GC TRAILER (OBSOLETE…"
click input "text"
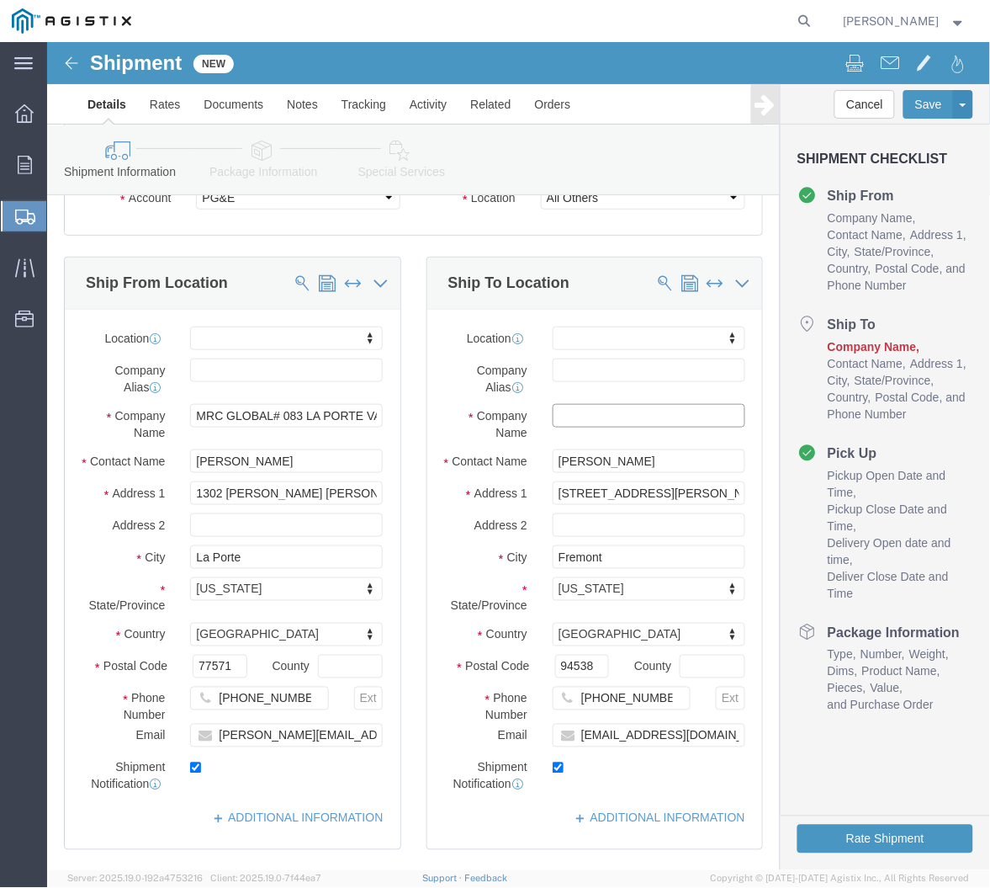
paste input "PACIFIC GAS & ELEC #4591301"
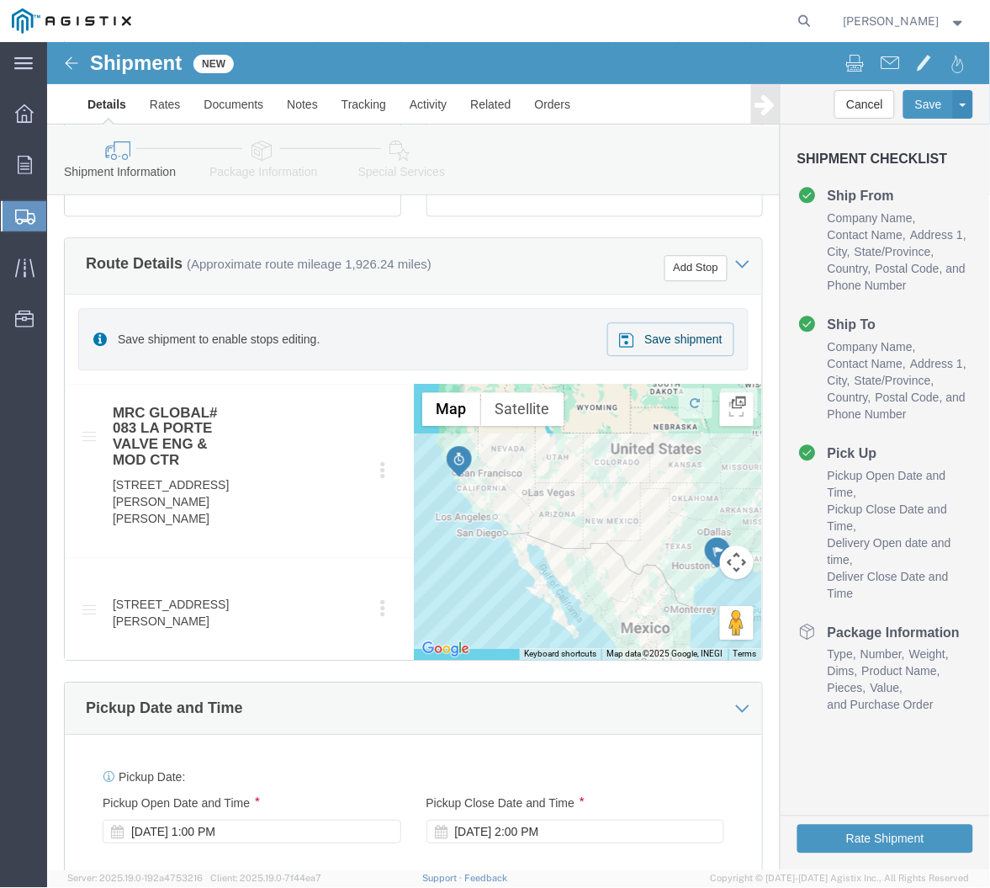
type input "PACIFIC GAS & ELEC #4591301"
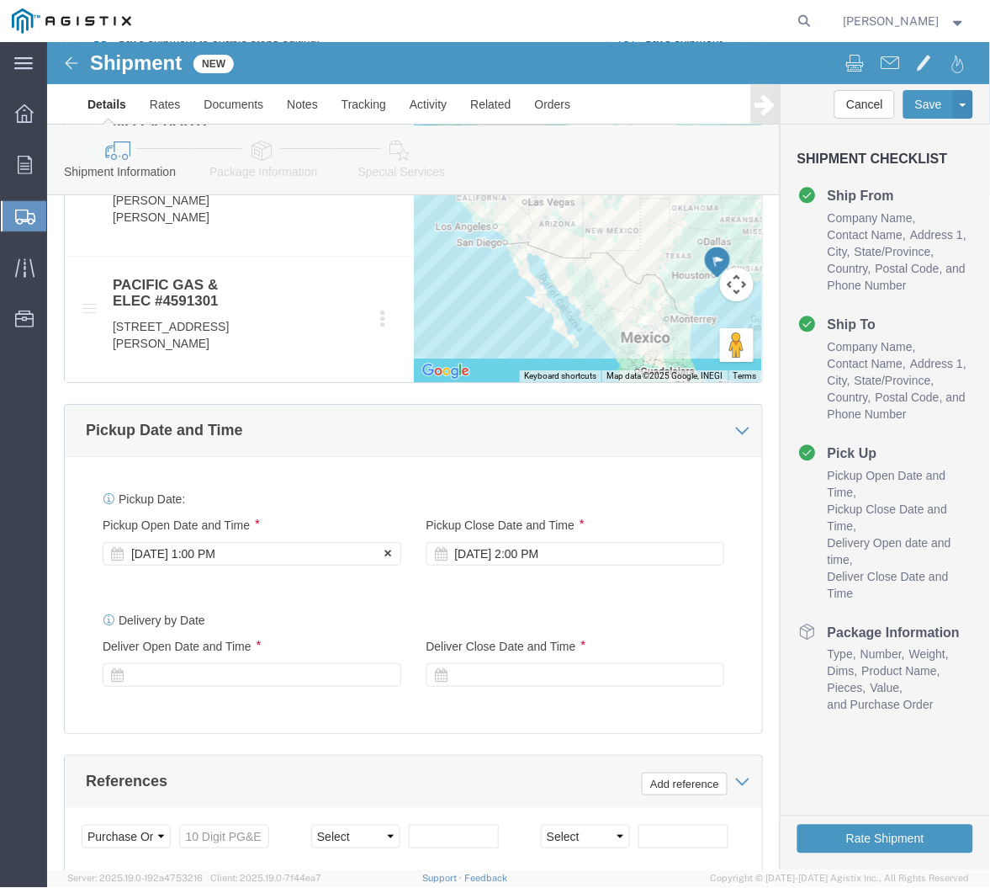
click div "[DATE] 1:00 PM"
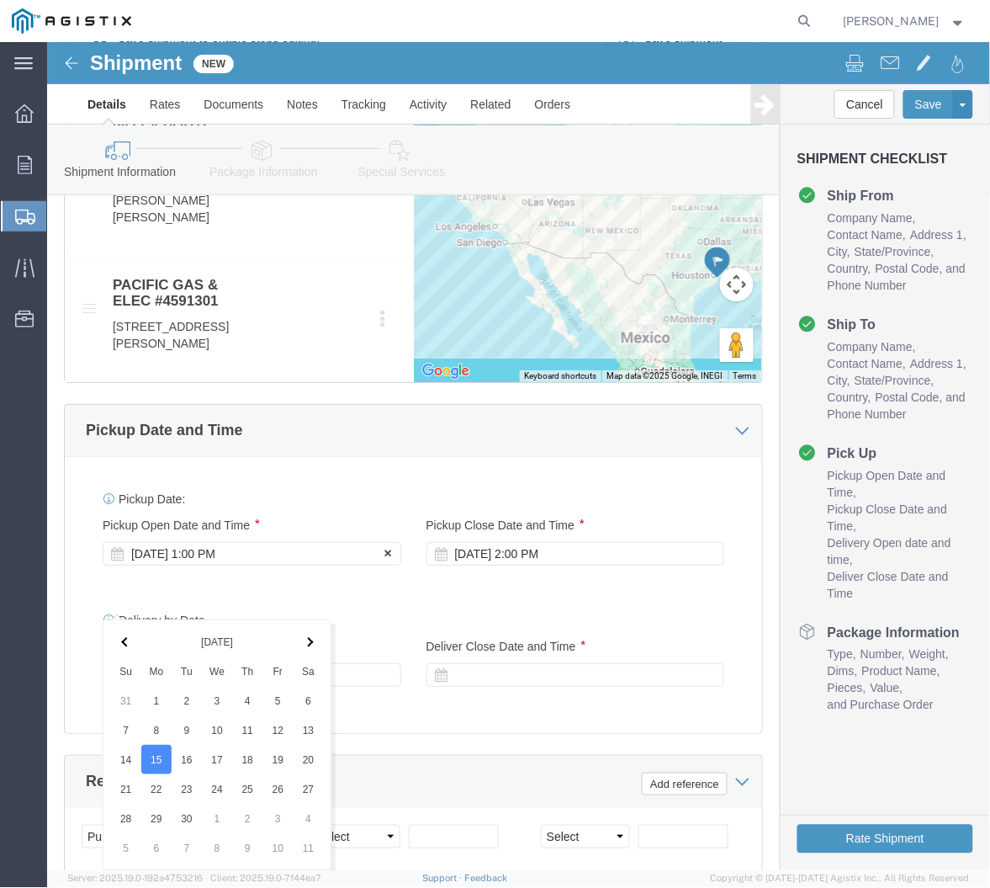
scroll to position [1457, 0]
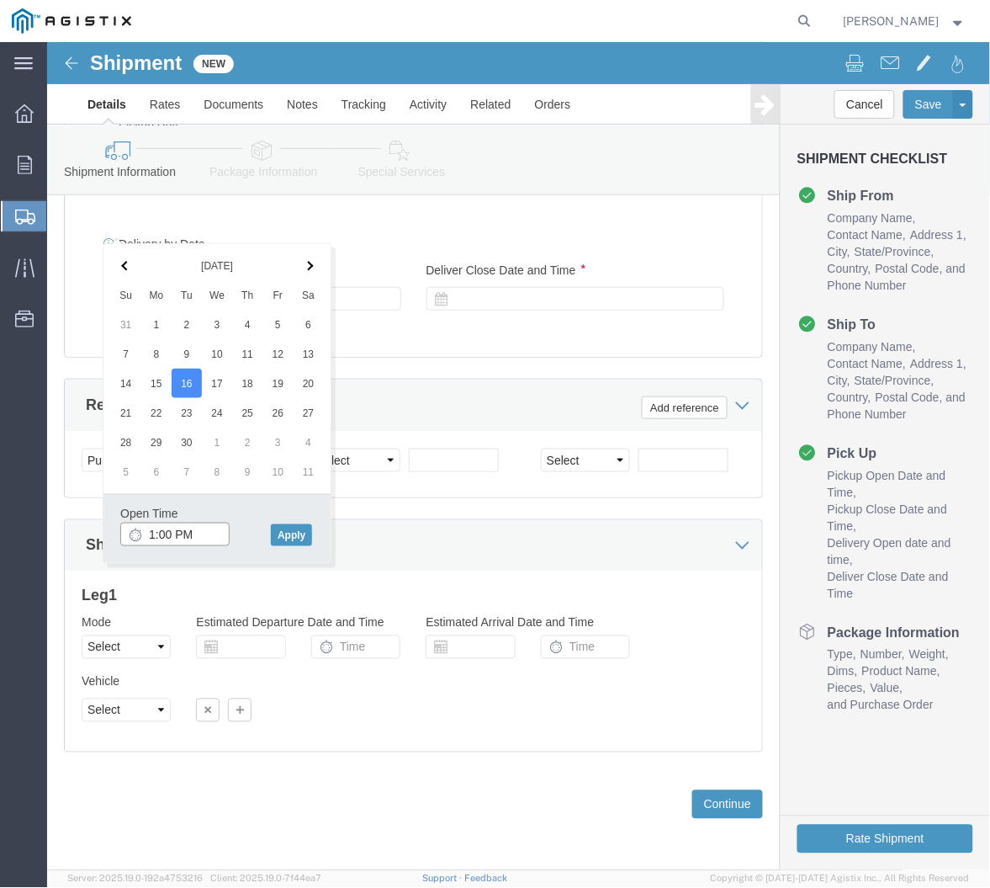
click input "1:00 PM"
type input "7:00 AM"
click button "Apply"
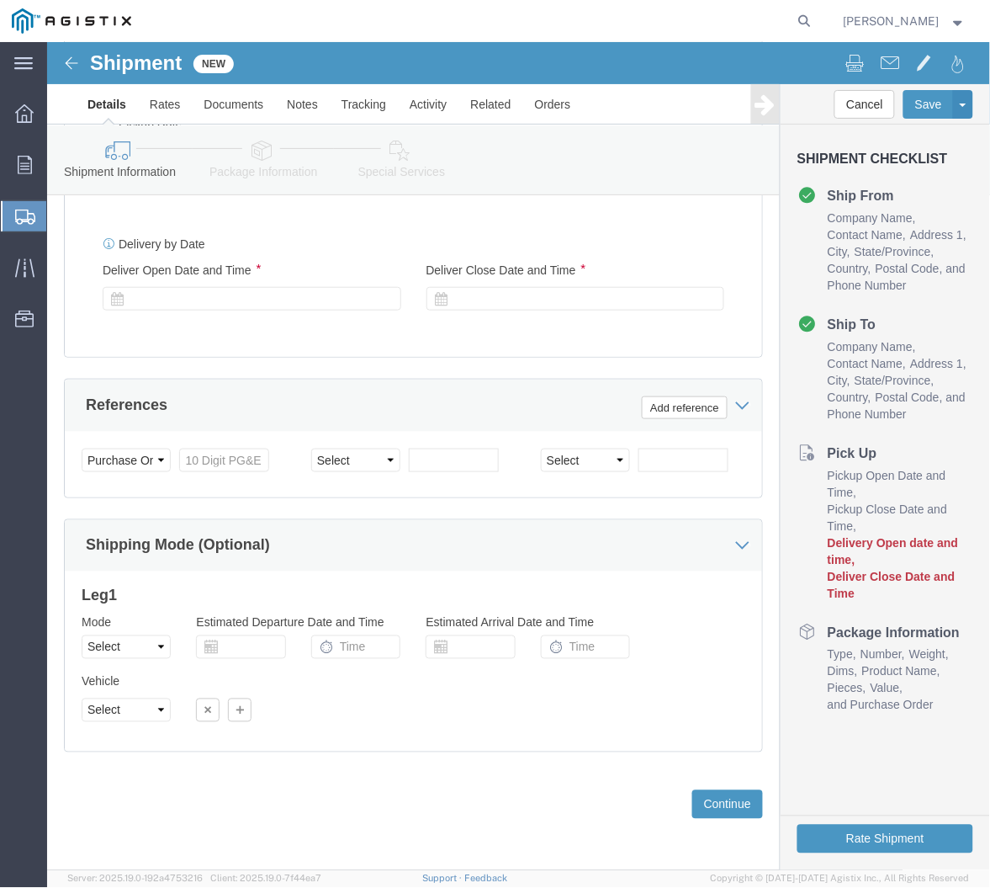
scroll to position [1364, 0]
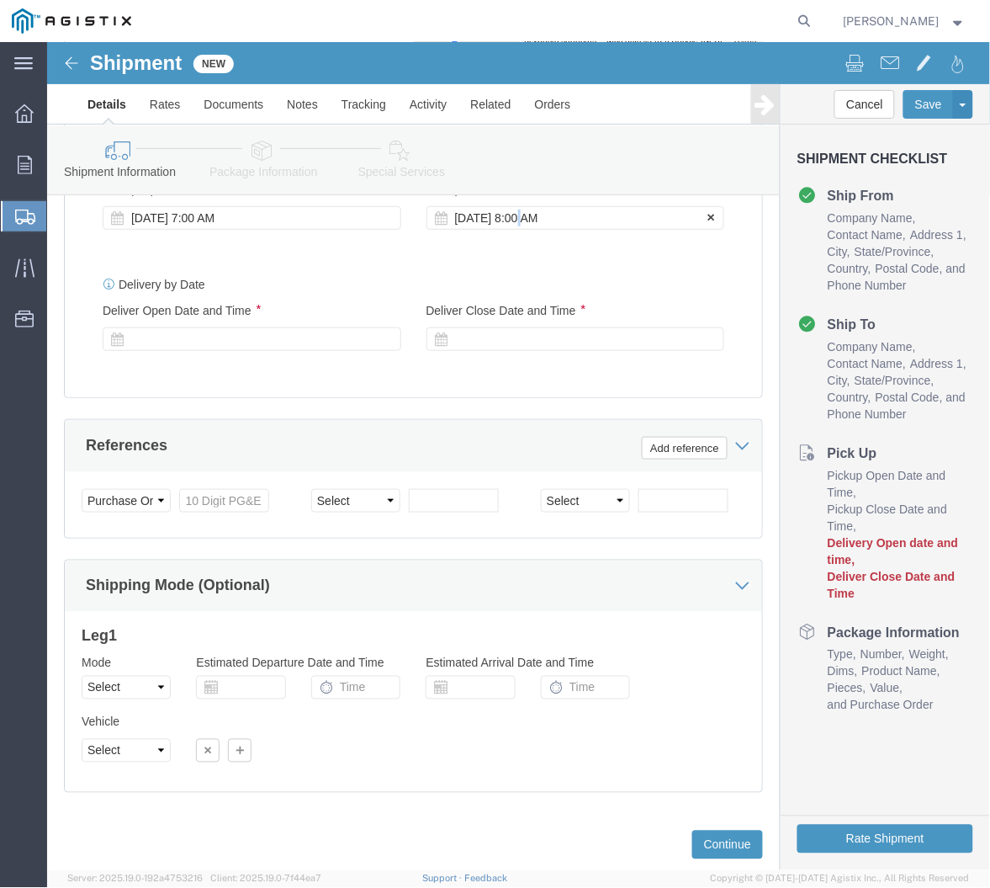
click div "[DATE] 8:00 AM"
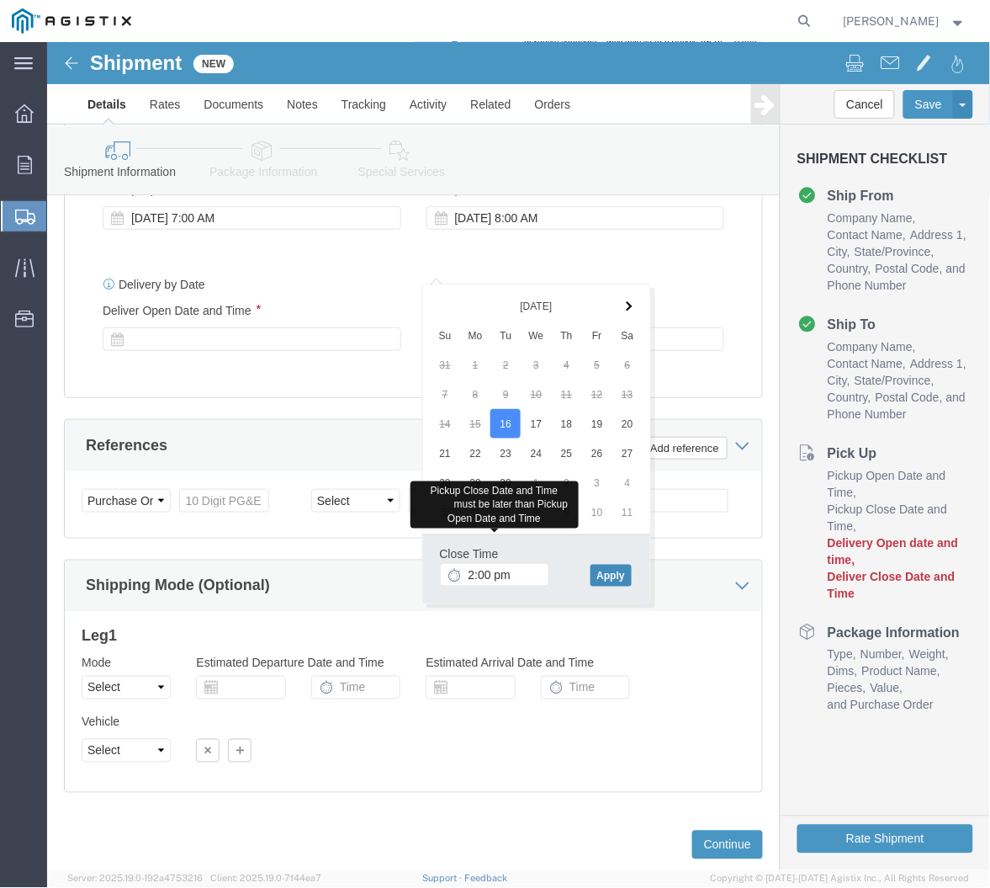
type input "2:00 PM"
click button "Apply"
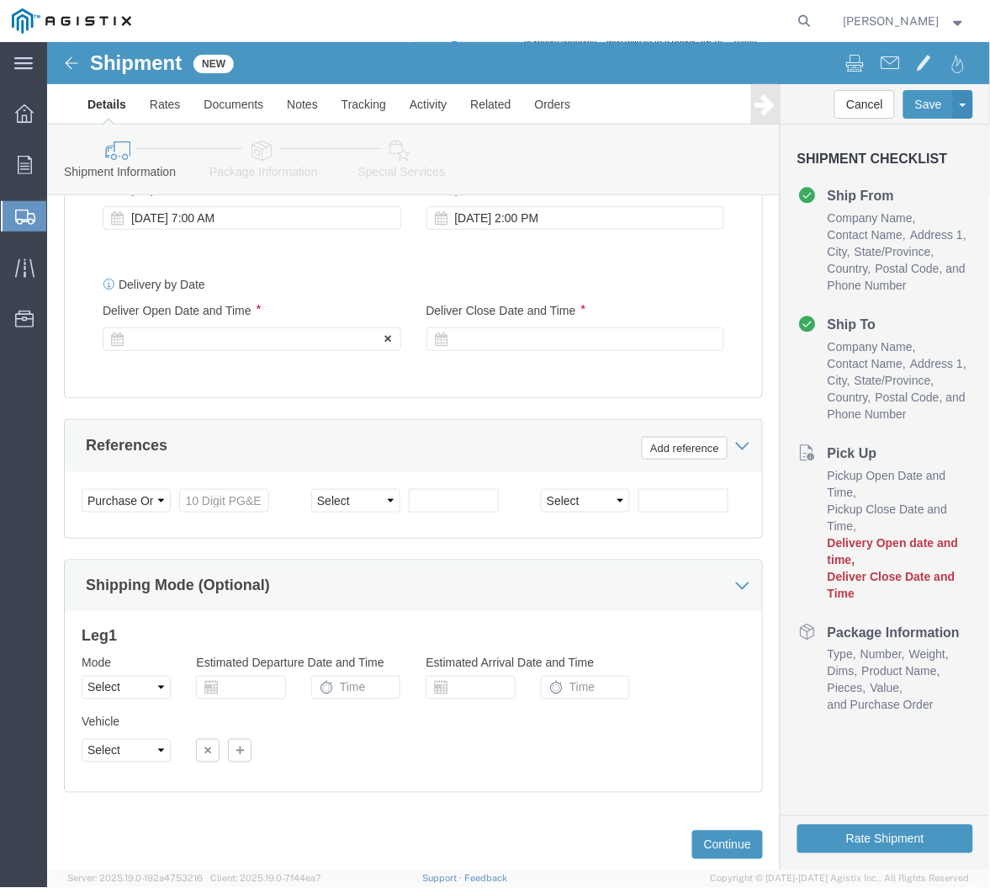
click div
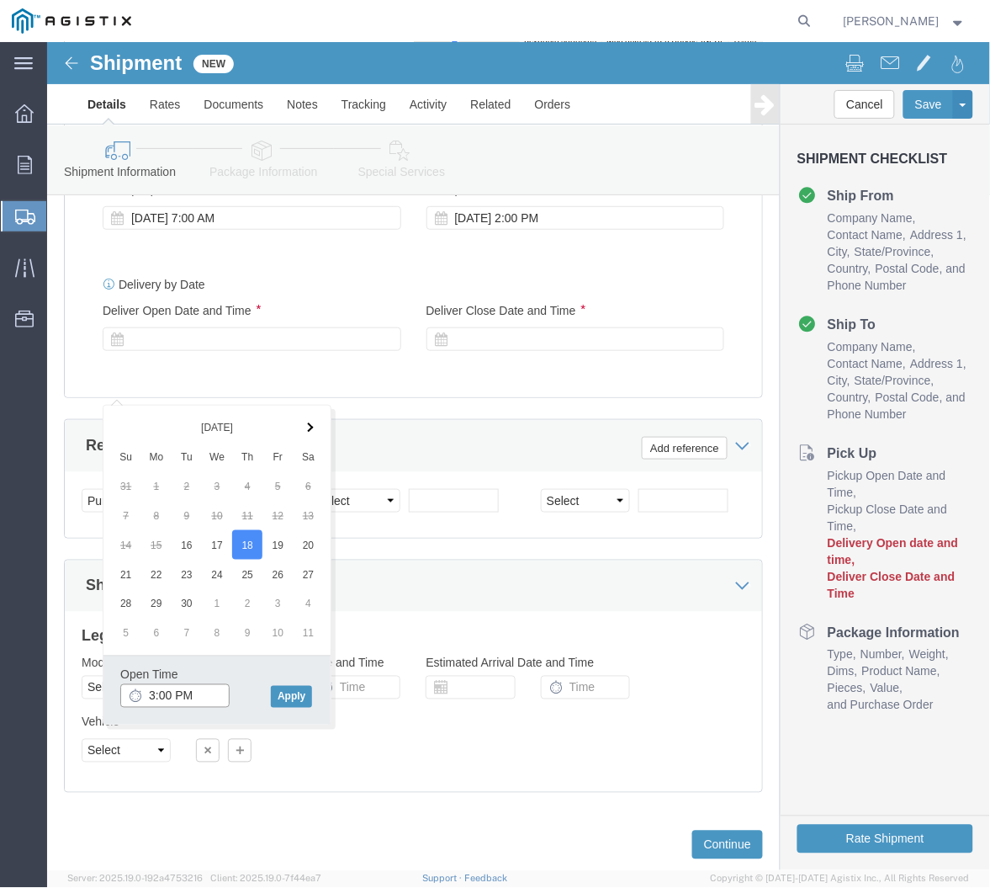
click input "3:00 PM"
type input "7:00 AM"
click button "Apply"
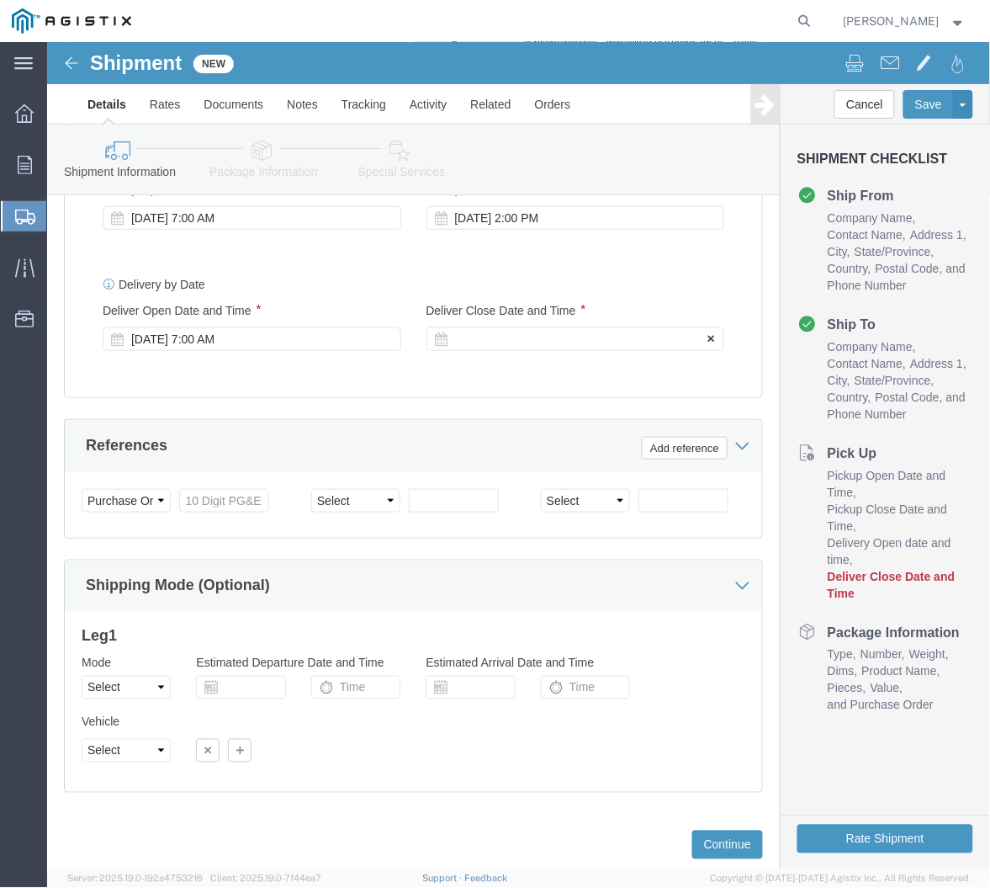
click div
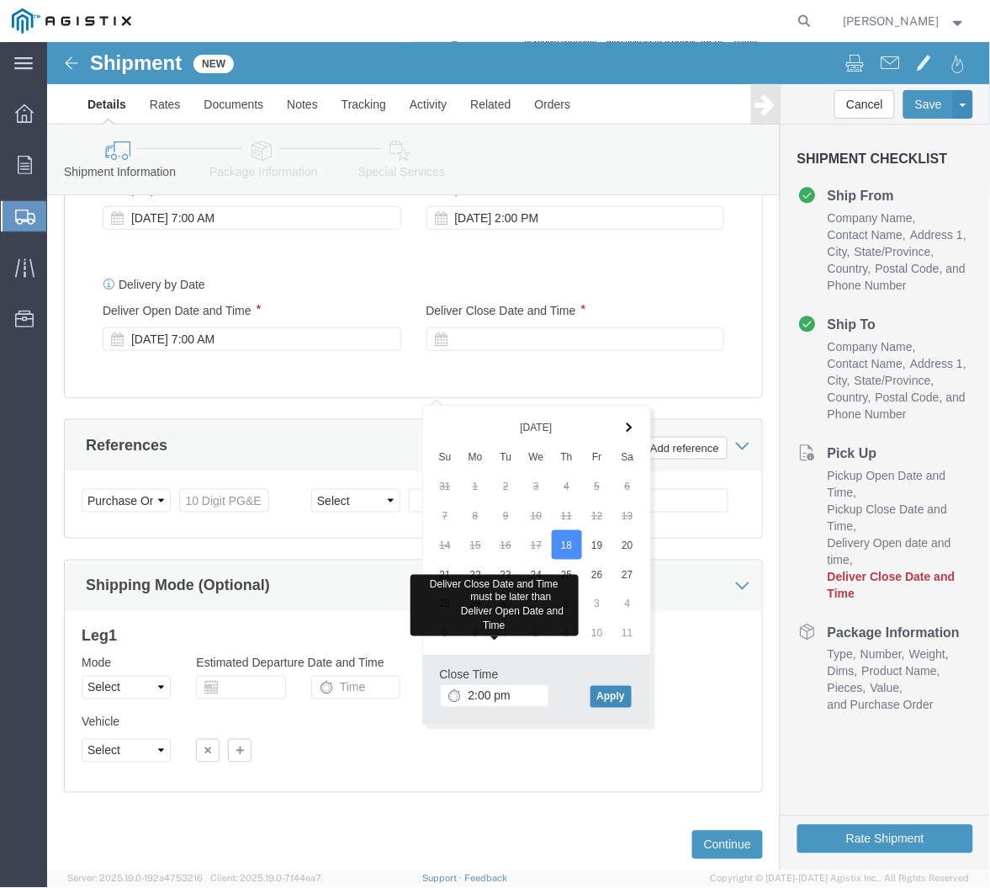
type input "2:00 PM"
click button "Apply"
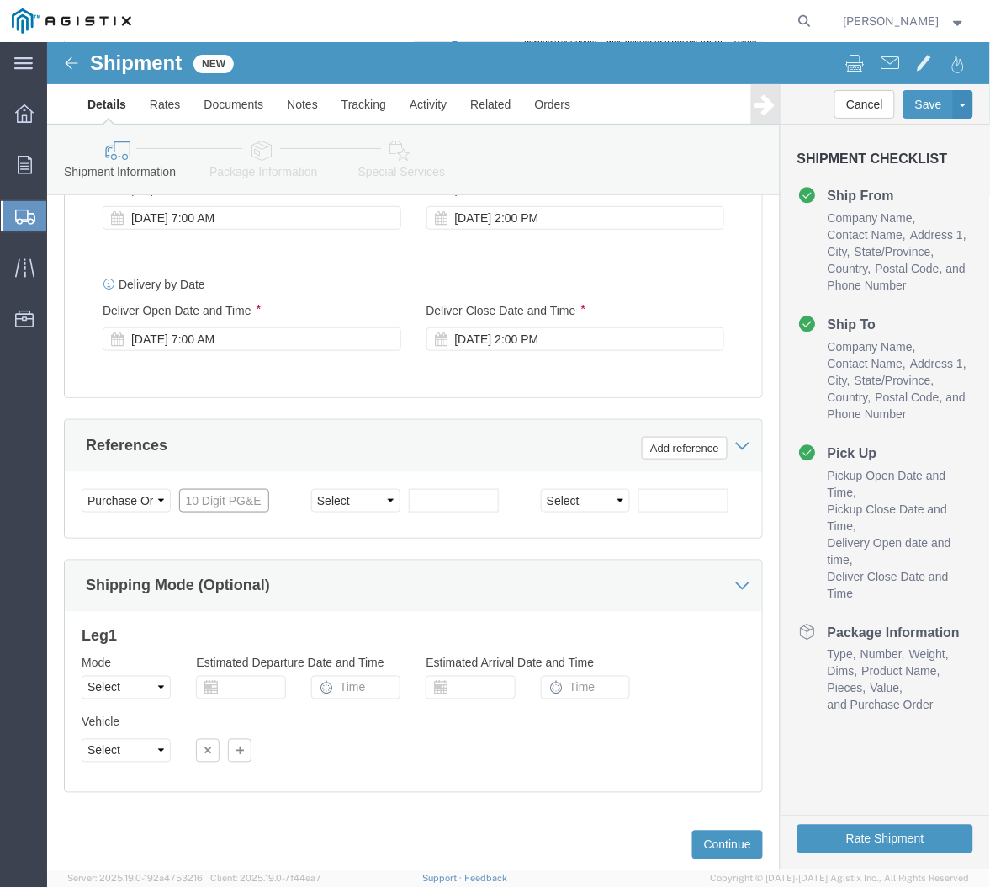
click input "text"
type input "3501384859"
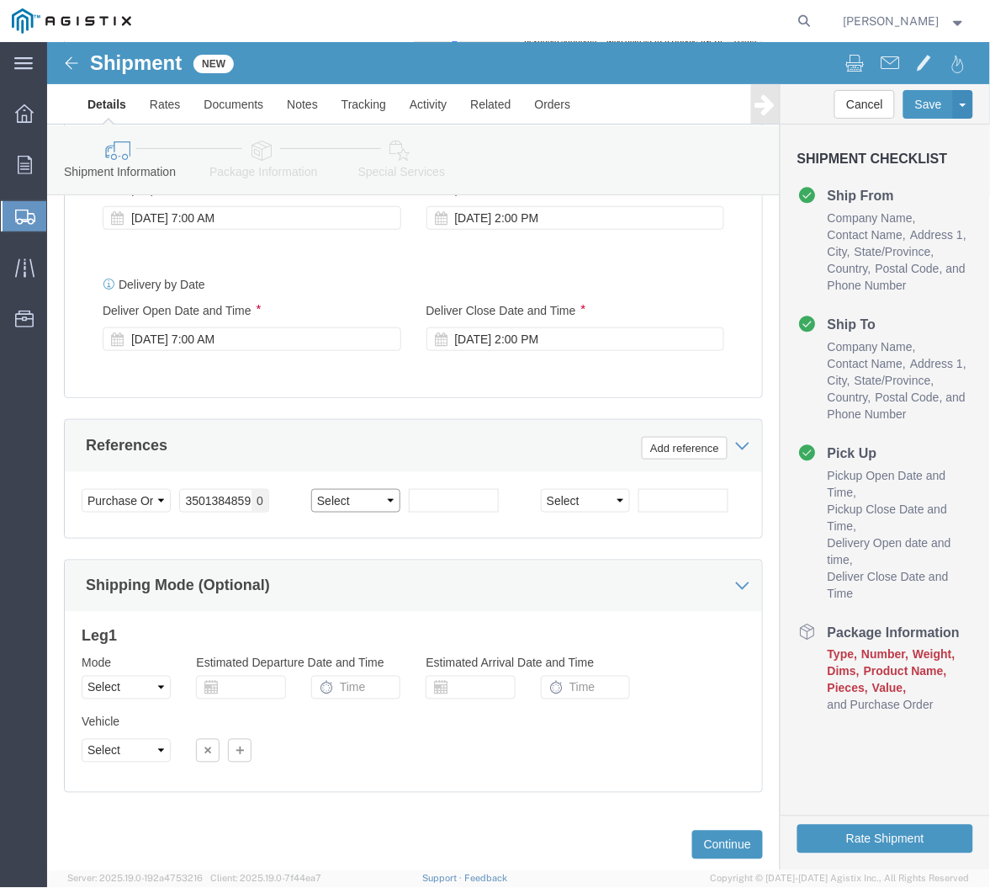
select select "SALEORDR"
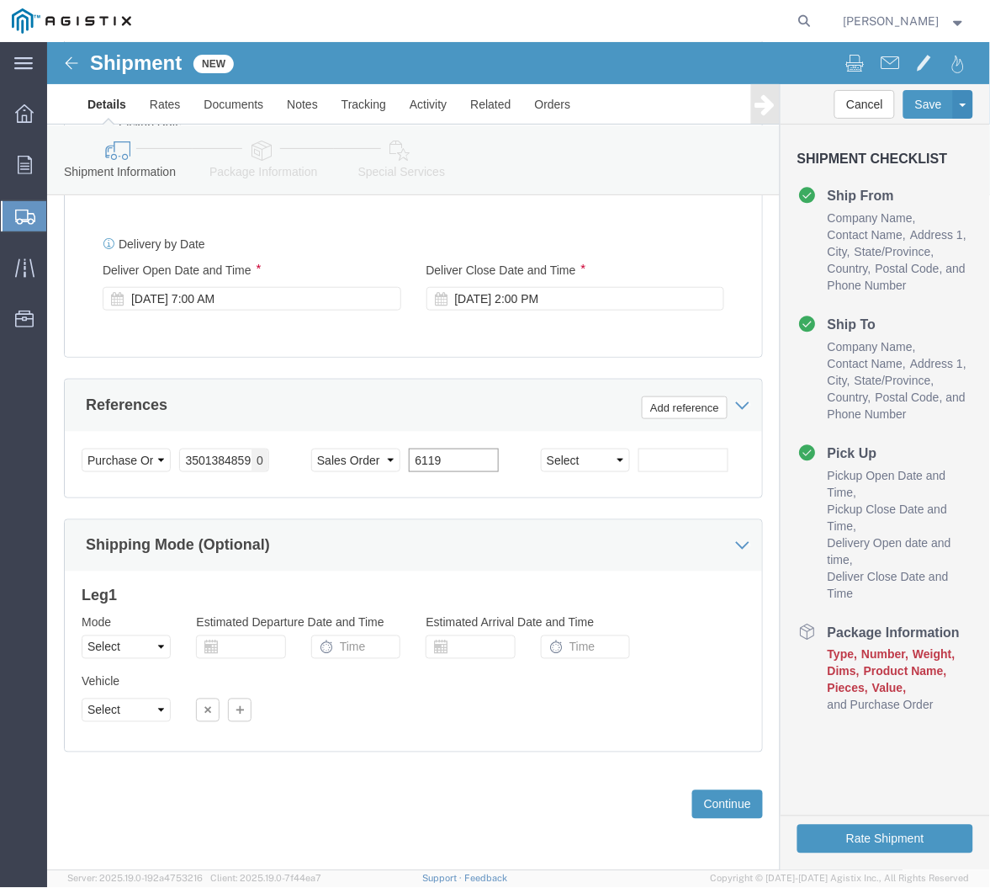
scroll to position [1457, 0]
type input "6119"
click button "Continue"
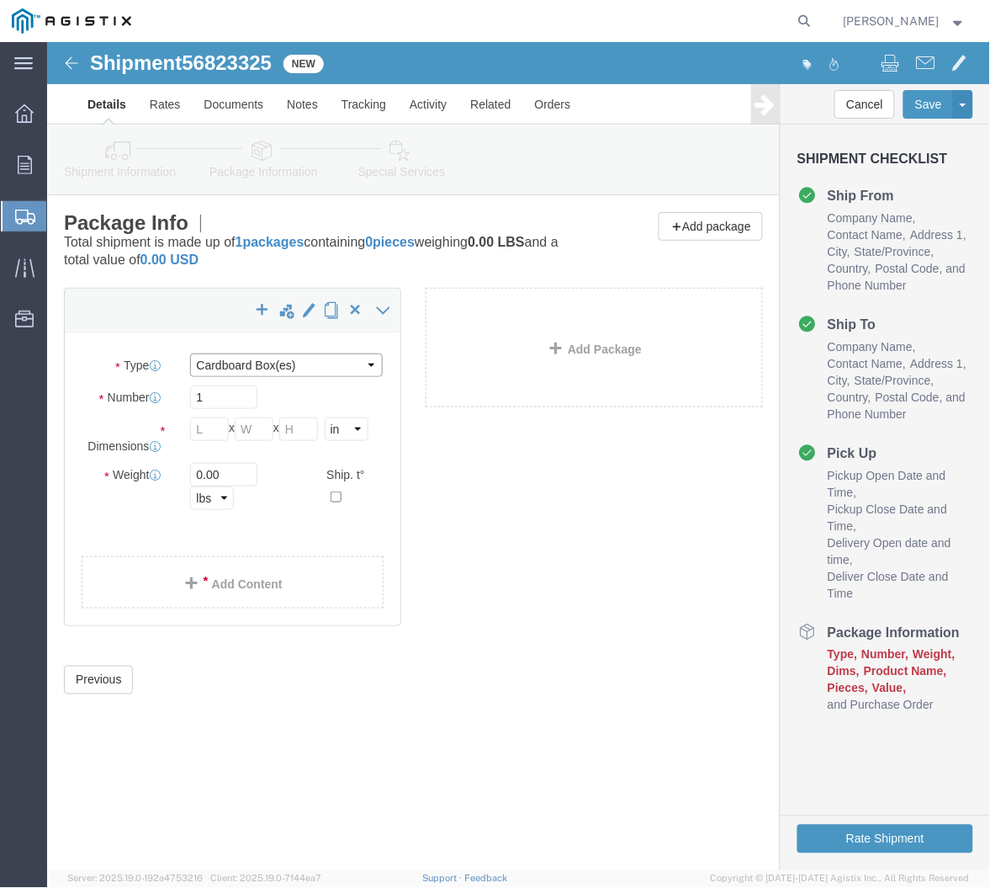
click select "Select Bulk Bundle(s) Cardboard Box(es) Carton(s) Crate(s) Drum(s) (Fiberboard)…"
select select "PSNS"
click select "Select Bulk Bundle(s) Cardboard Box(es) Carton(s) Crate(s) Drum(s) (Fiberboard)…"
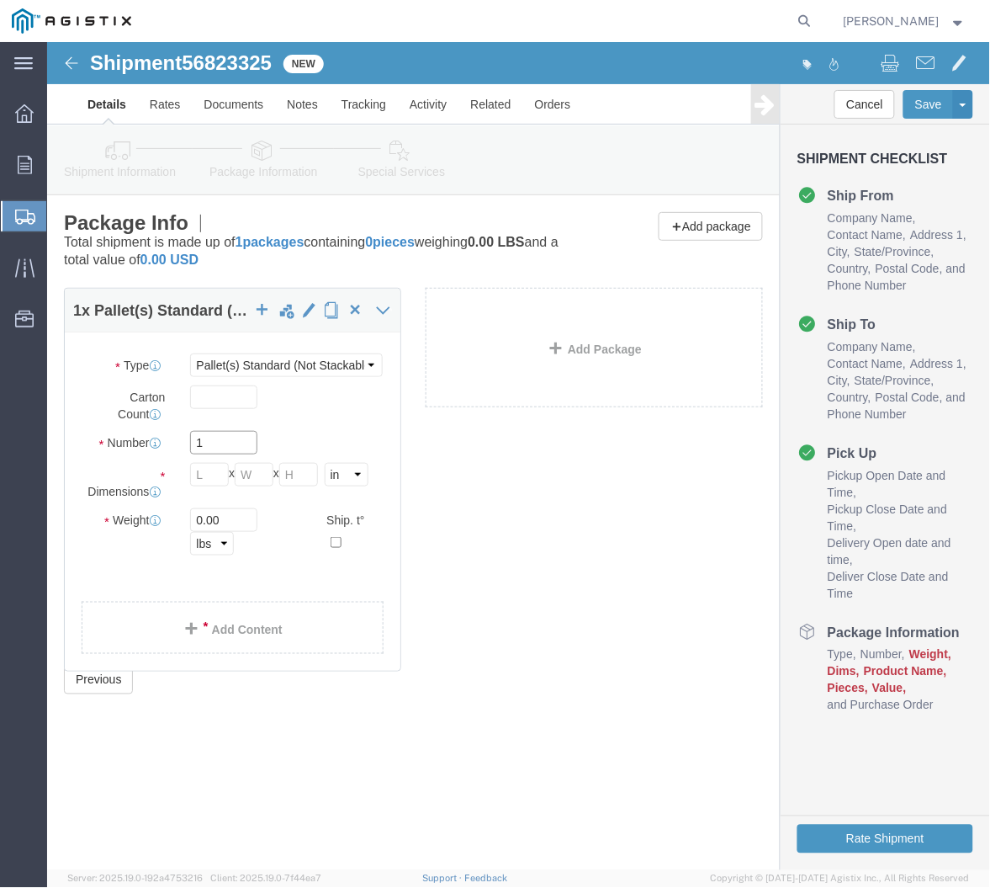
click input "1"
click input "text"
type input "48"
type input "40"
type input "35"
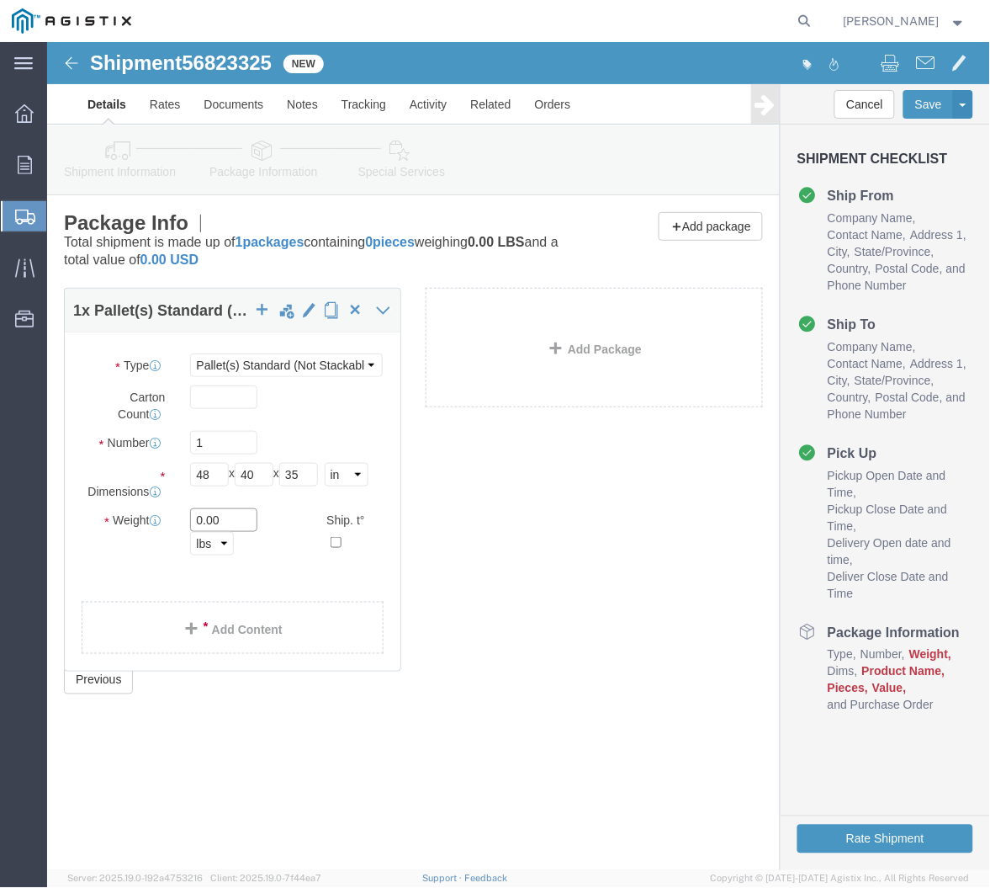
drag, startPoint x: 184, startPoint y: 485, endPoint x: 123, endPoint y: 492, distance: 61.9
click div "Weight 0.00 Select kgs lbs Ship. t°"
type input "728"
click link "Add Content"
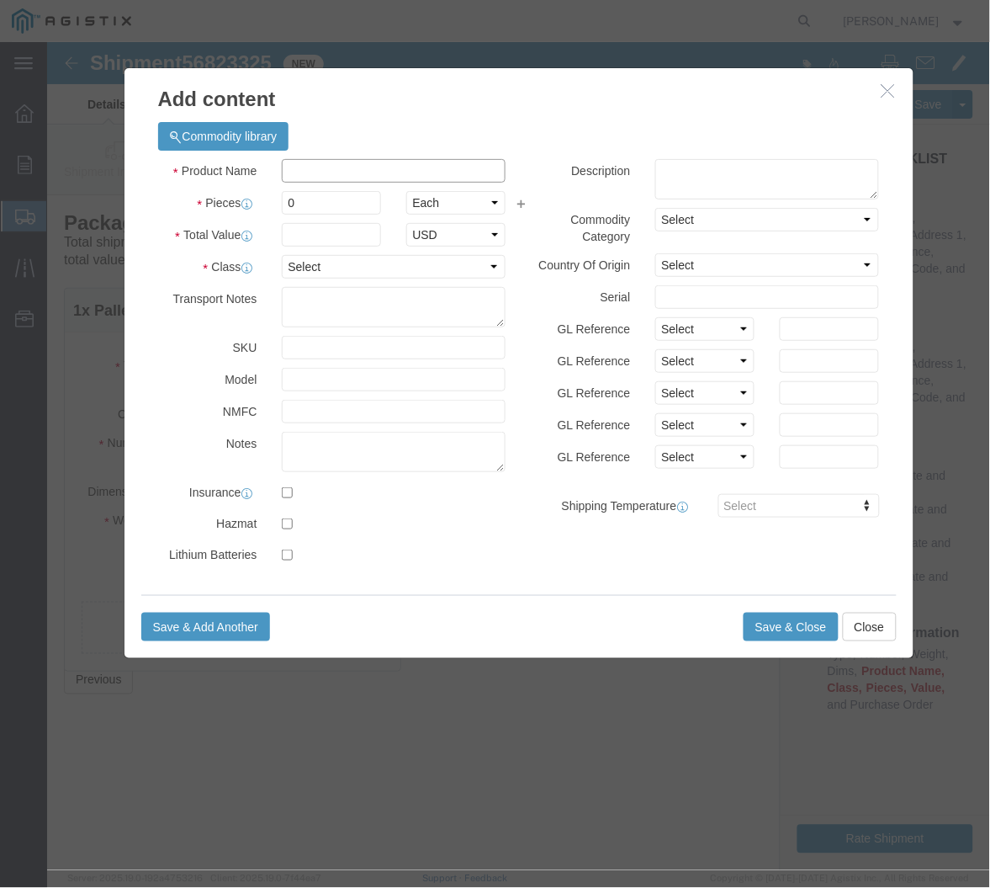
click input "text"
paste input "4 CAMERON T31 800301-7-216 300# LF2 FP B VLV FE T:STD DS NDE"
type input "4 CAMERON T31 800301-7-216 300# LF2 FP B VLV FE T:STD DS NDE"
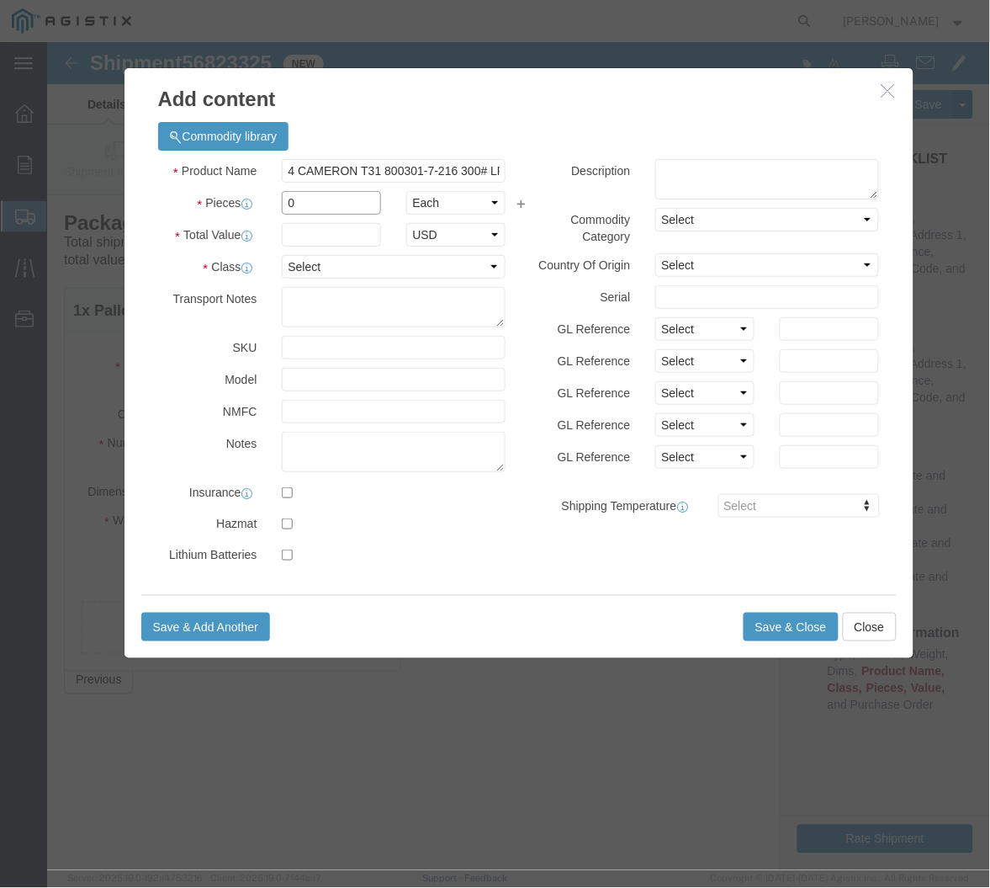
click input "0"
drag, startPoint x: 257, startPoint y: 164, endPoint x: 231, endPoint y: 164, distance: 25.2
click div "0"
type input "4"
click input "text"
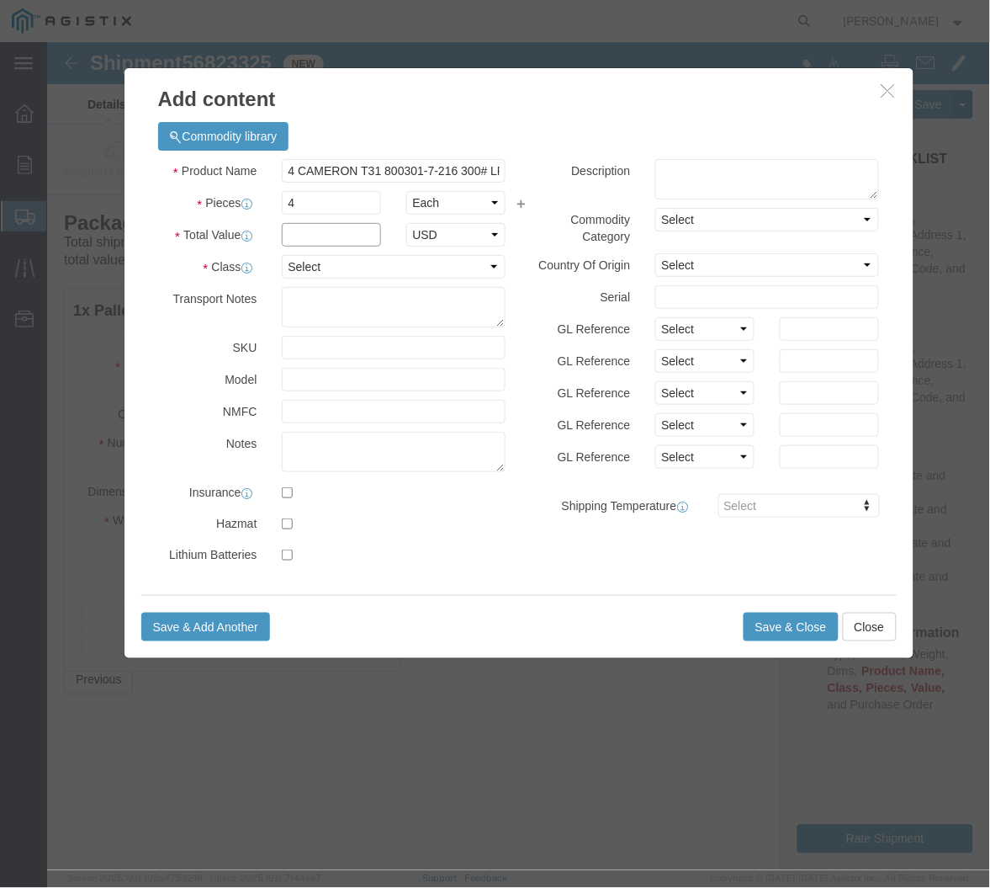
click input "text"
type input "29000"
click select "Select 50 55 60 65 70 85 92.5 100 125 175 250 300 400"
click textarea
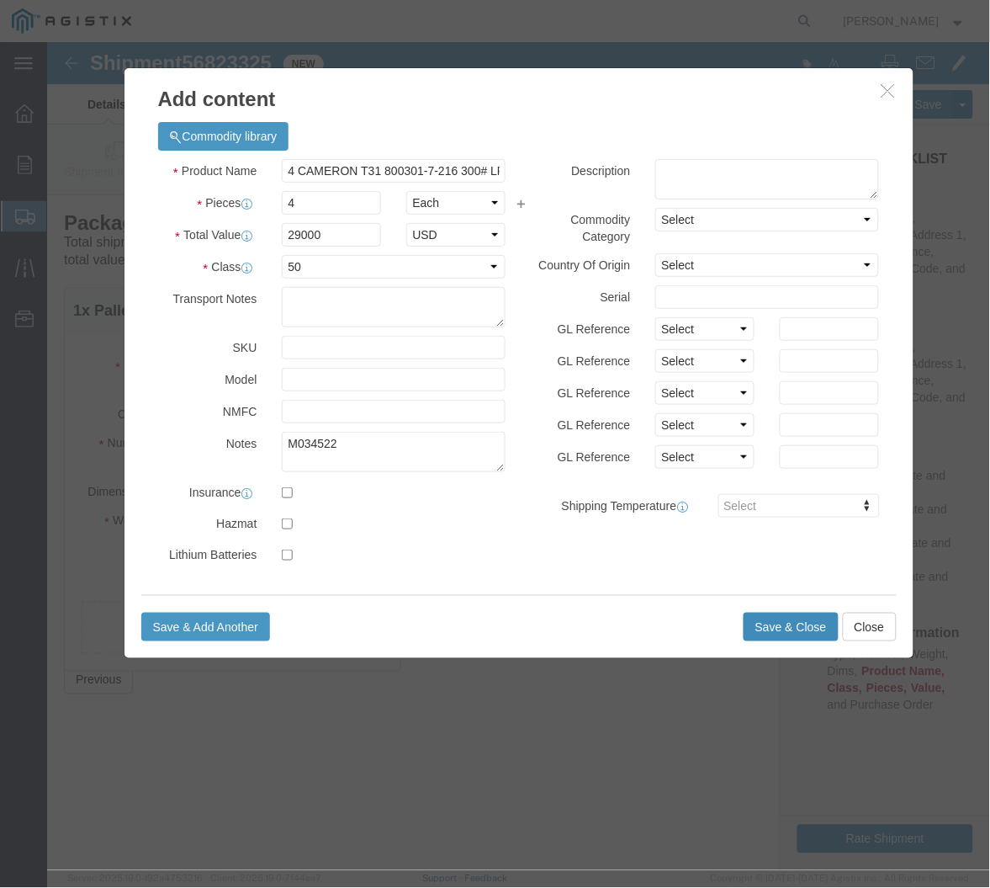
click button "Save & Close"
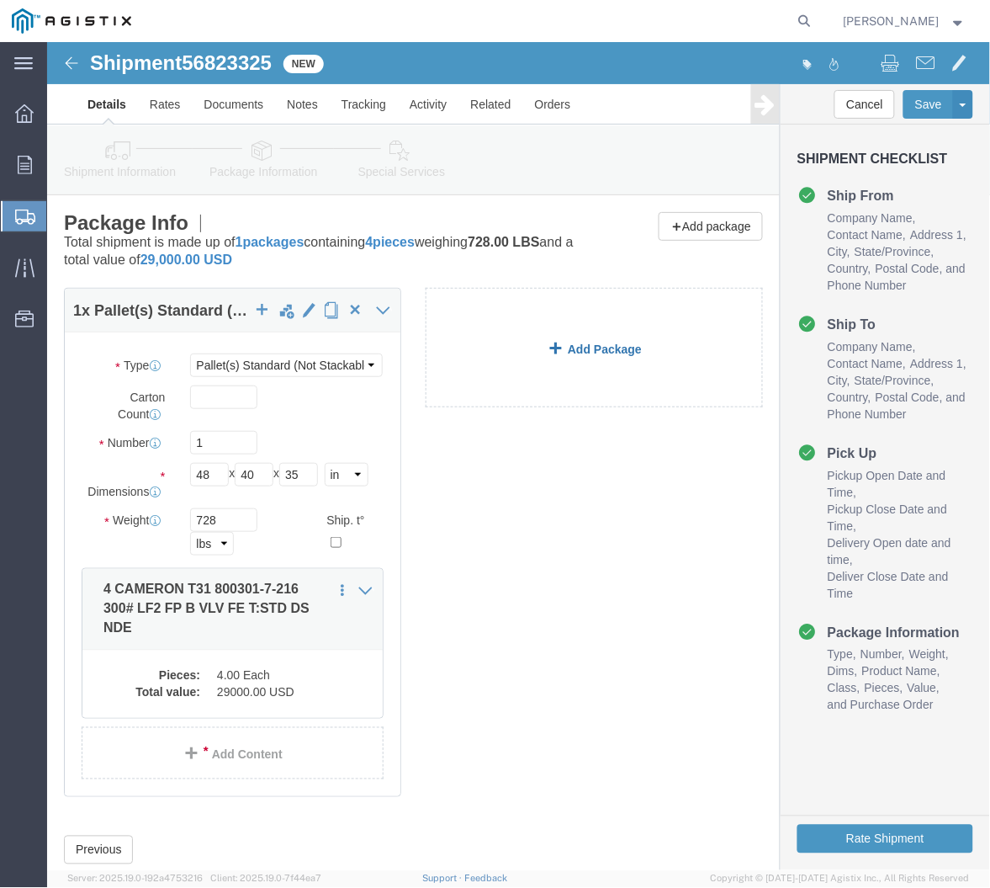
click link "Add Package"
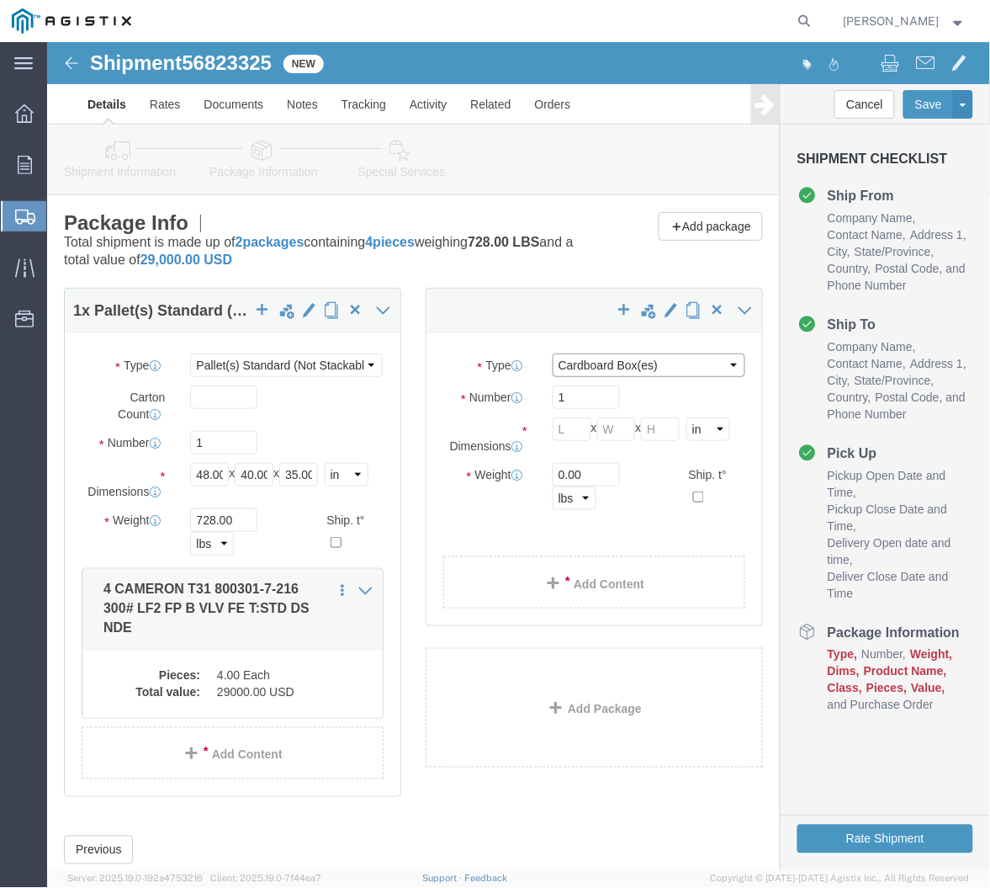
drag, startPoint x: 552, startPoint y: 326, endPoint x: 557, endPoint y: 334, distance: 9.1
click select "Select Bulk Bundle(s) Cardboard Box(es) Carton(s) Crate(s) Drum(s) (Fiberboard)…"
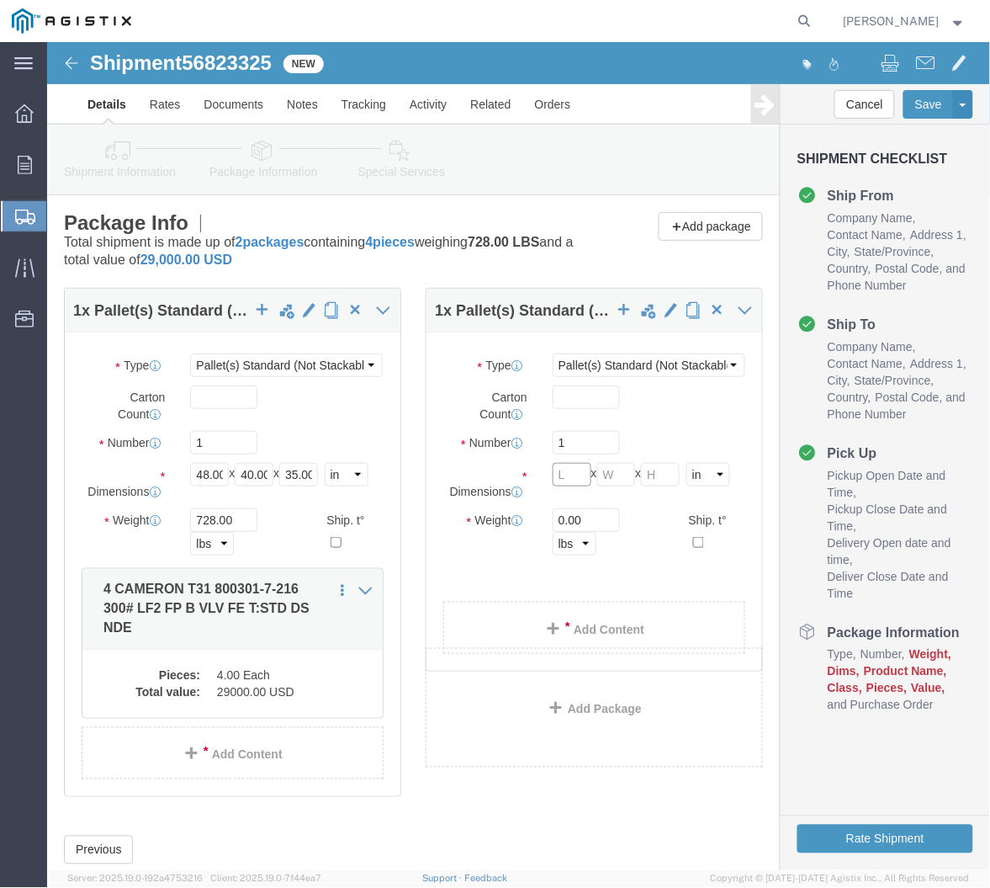
click input "text"
click link "Add Content"
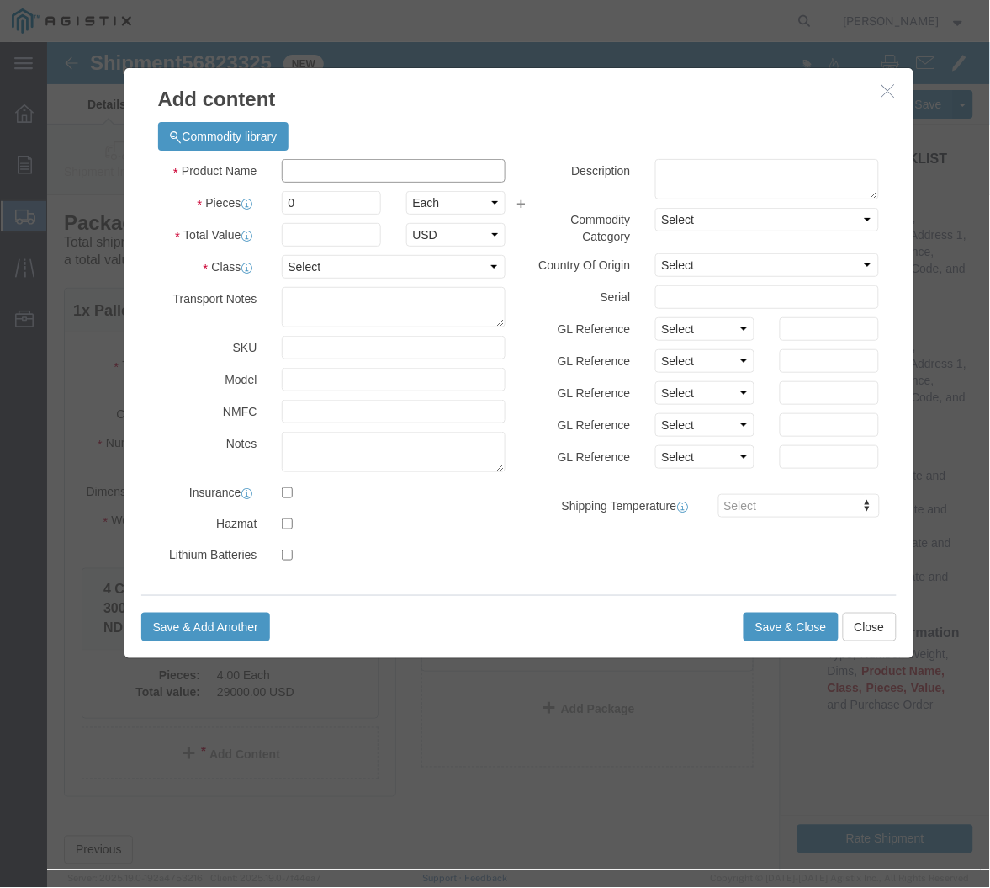
click input "text"
paste input "4 CAMERON T31 800301-7-216 300# LF2 FP B VLV FE T:STD DS NDE"
click div "0"
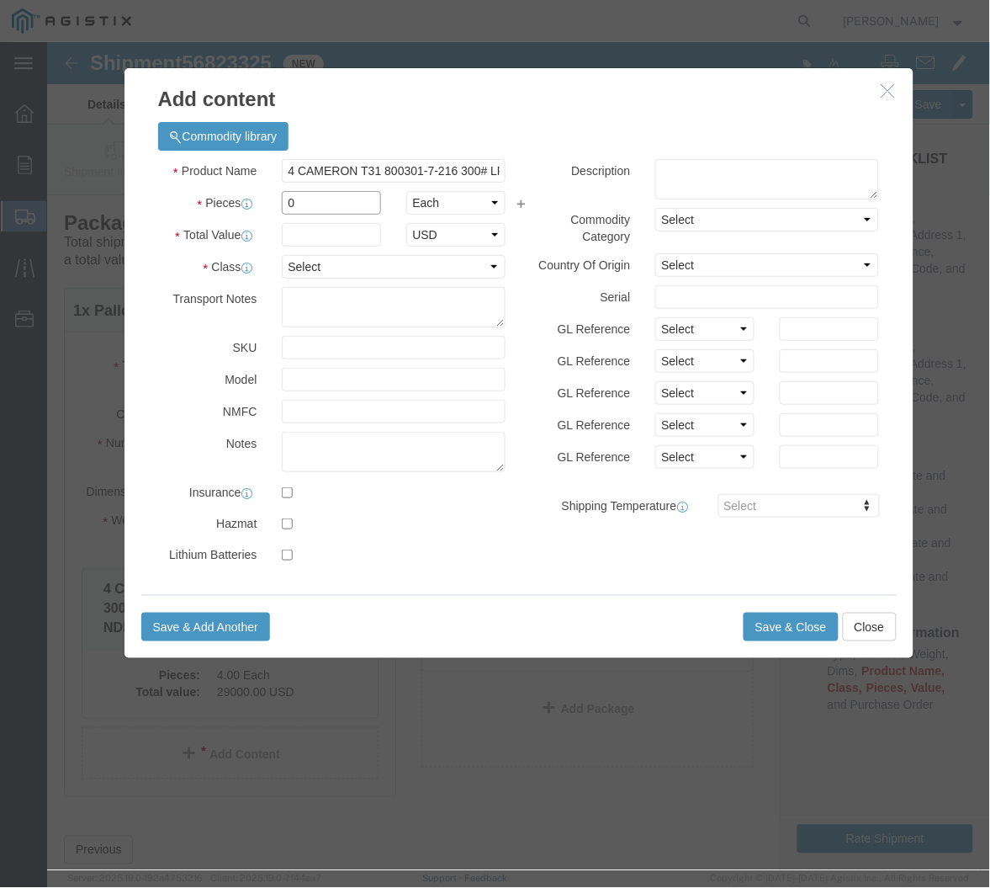
drag, startPoint x: 249, startPoint y: 157, endPoint x: 226, endPoint y: 160, distance: 23.7
click div "0"
click input "text"
click select "Select 50 55 60 65 70 85 92.5 100 125 175 250 300 400"
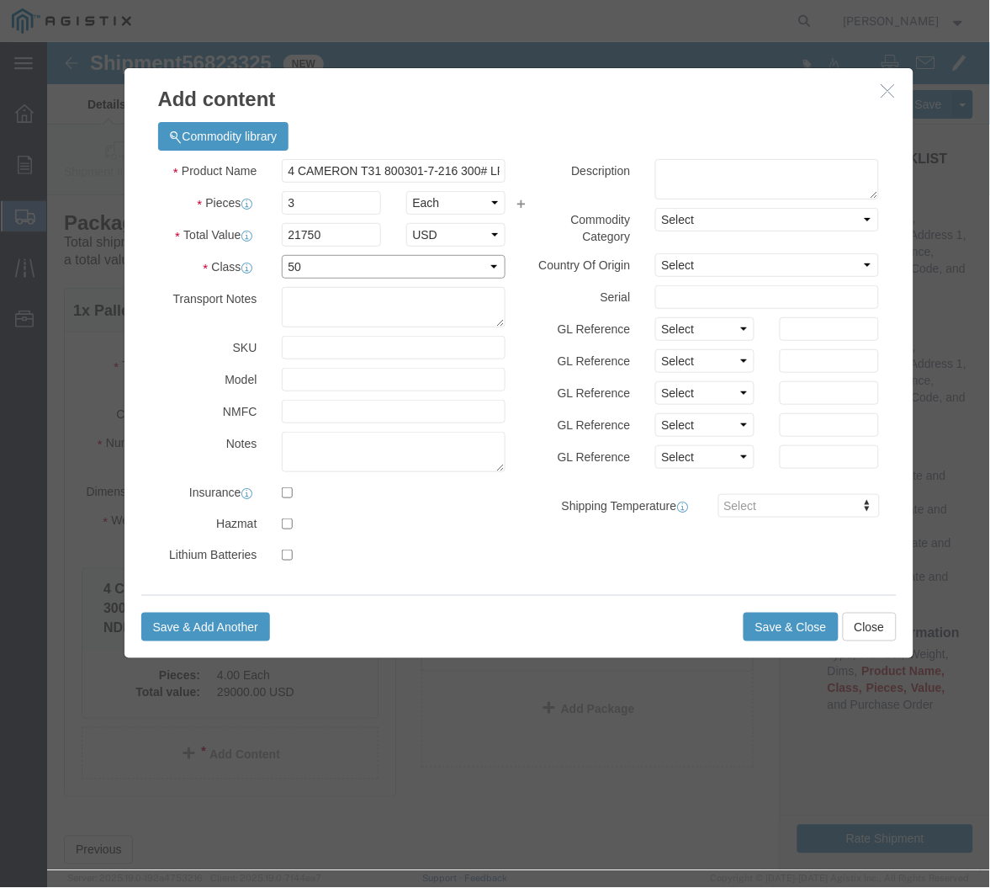
click select "Select 50 55 60 65 70 85 92.5 100 125 175 250 300 400"
click textarea
click button "Save & Close"
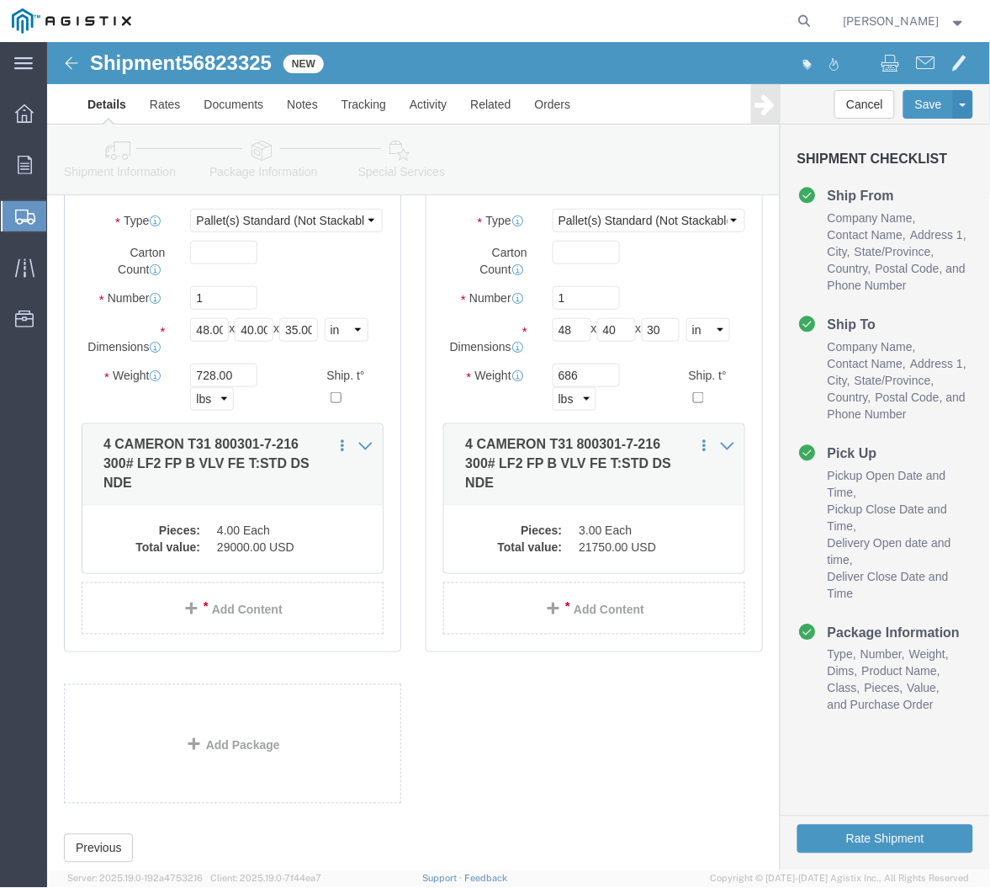
scroll to position [188, 0]
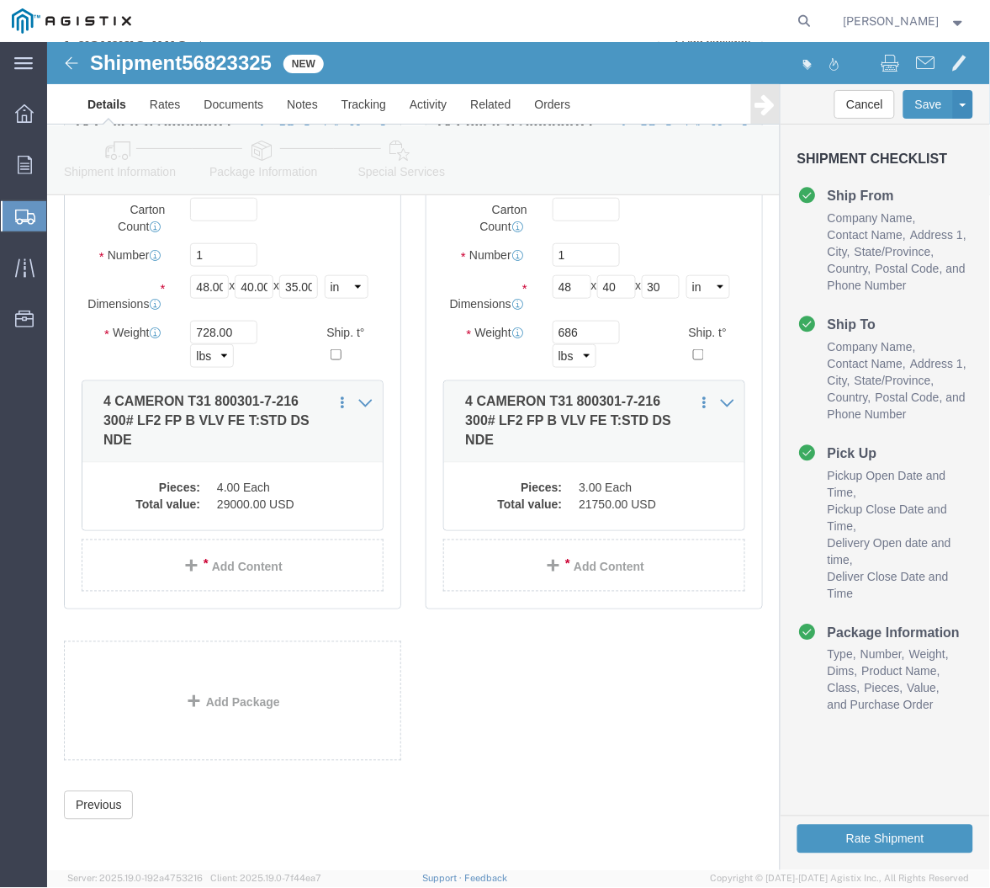
click link "Details"
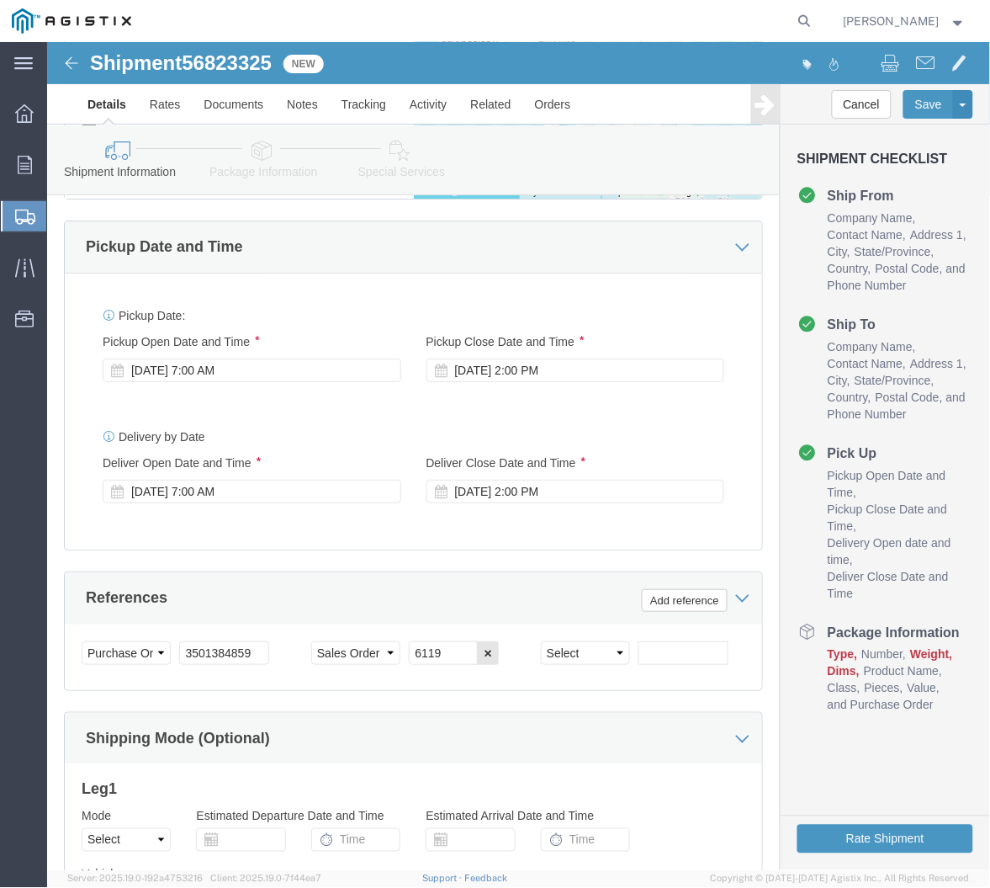
scroll to position [1367, 0]
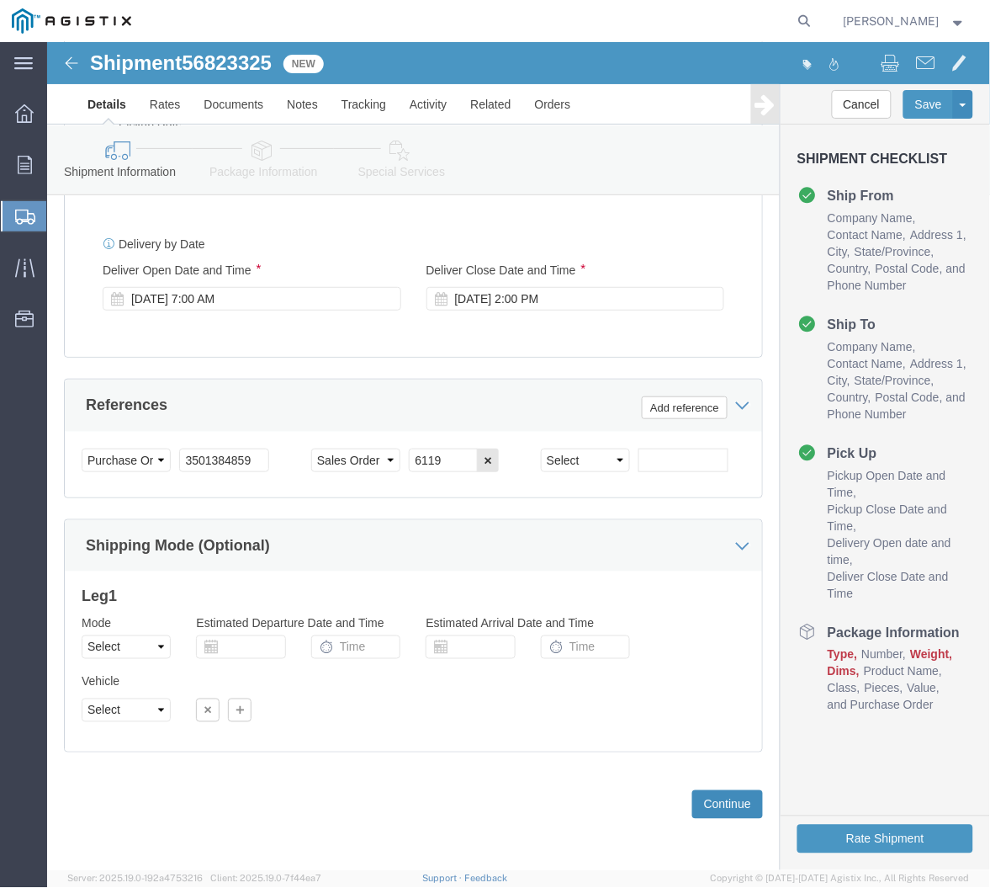
click button "Continue"
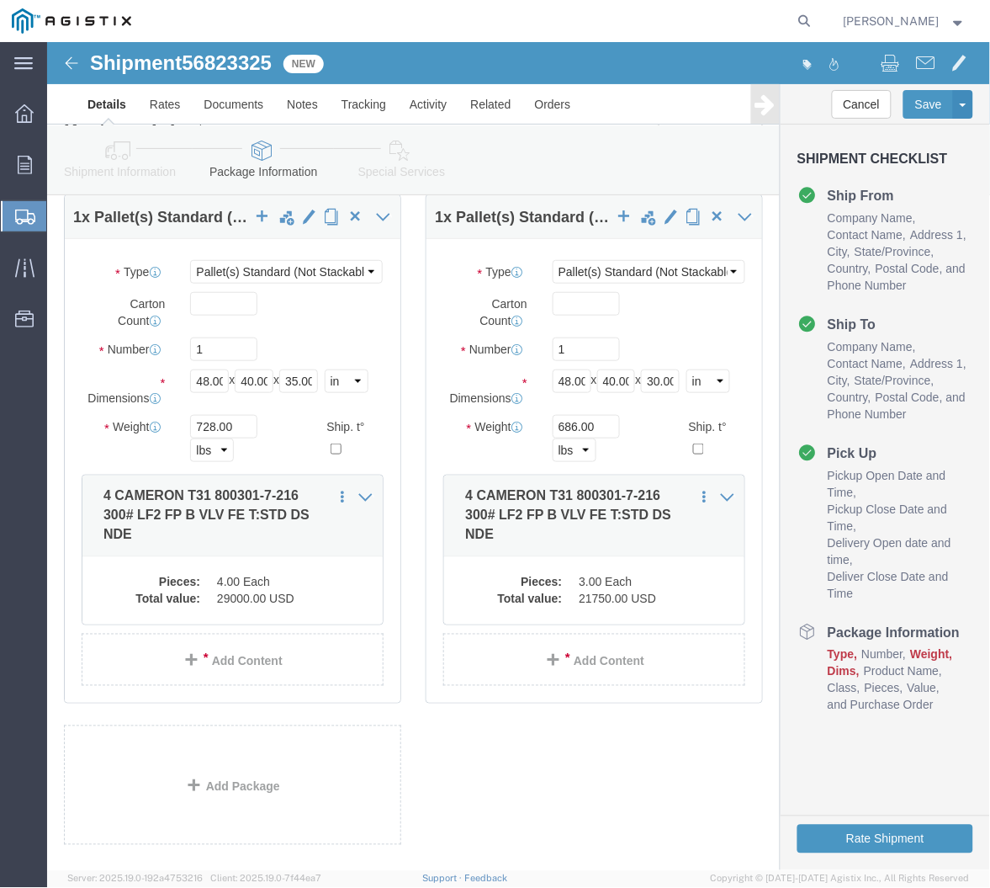
scroll to position [0, 0]
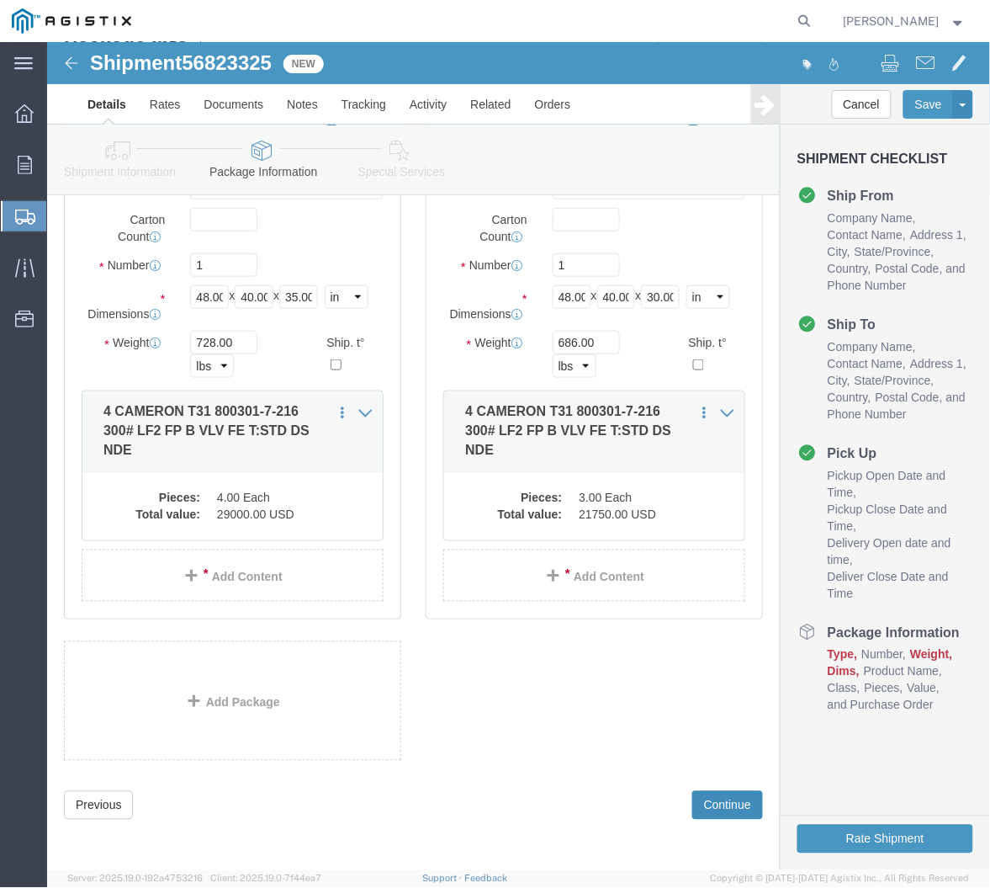
click button "Continue"
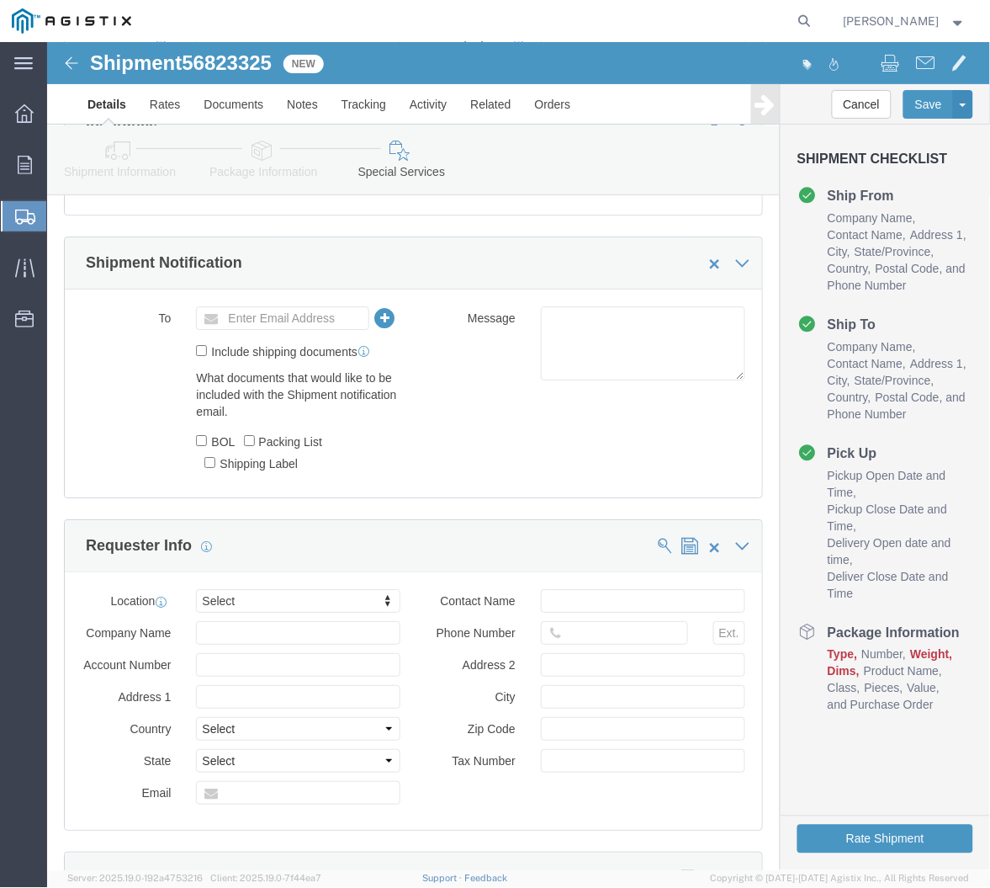
scroll to position [905, 0]
click input "text"
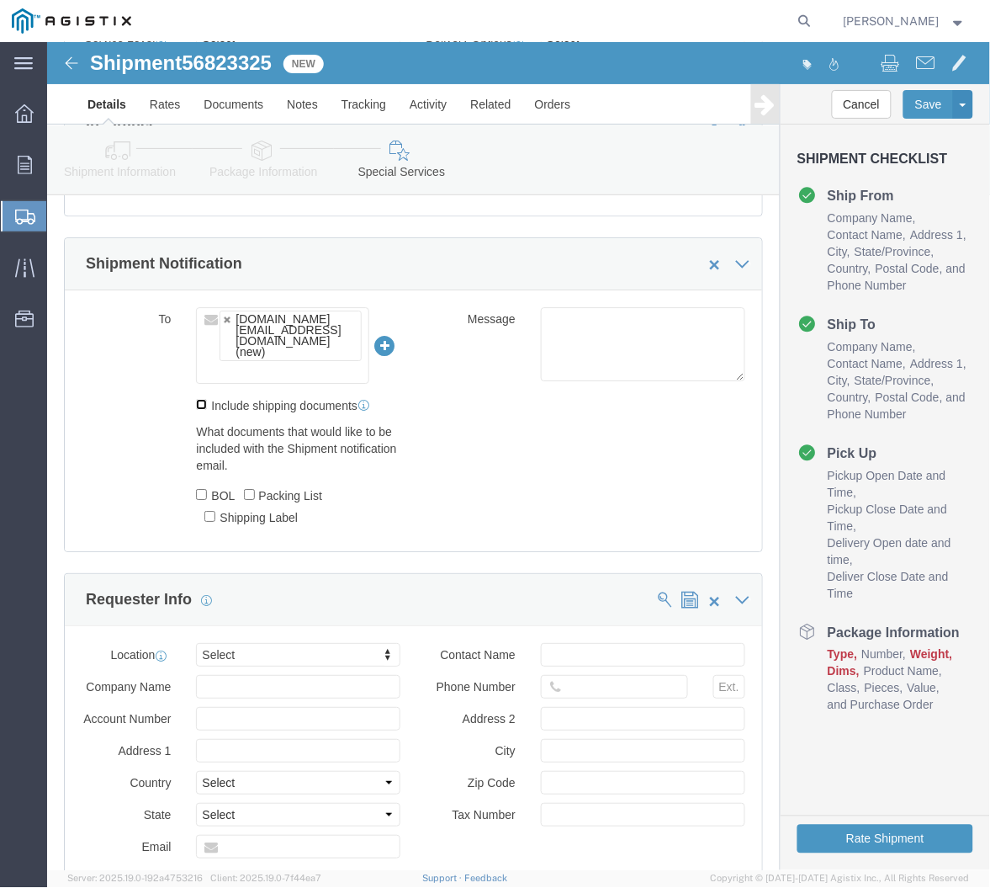
click input "Include shipping documents"
click input "BOL"
click input "Packing List"
click input "Shipping Label"
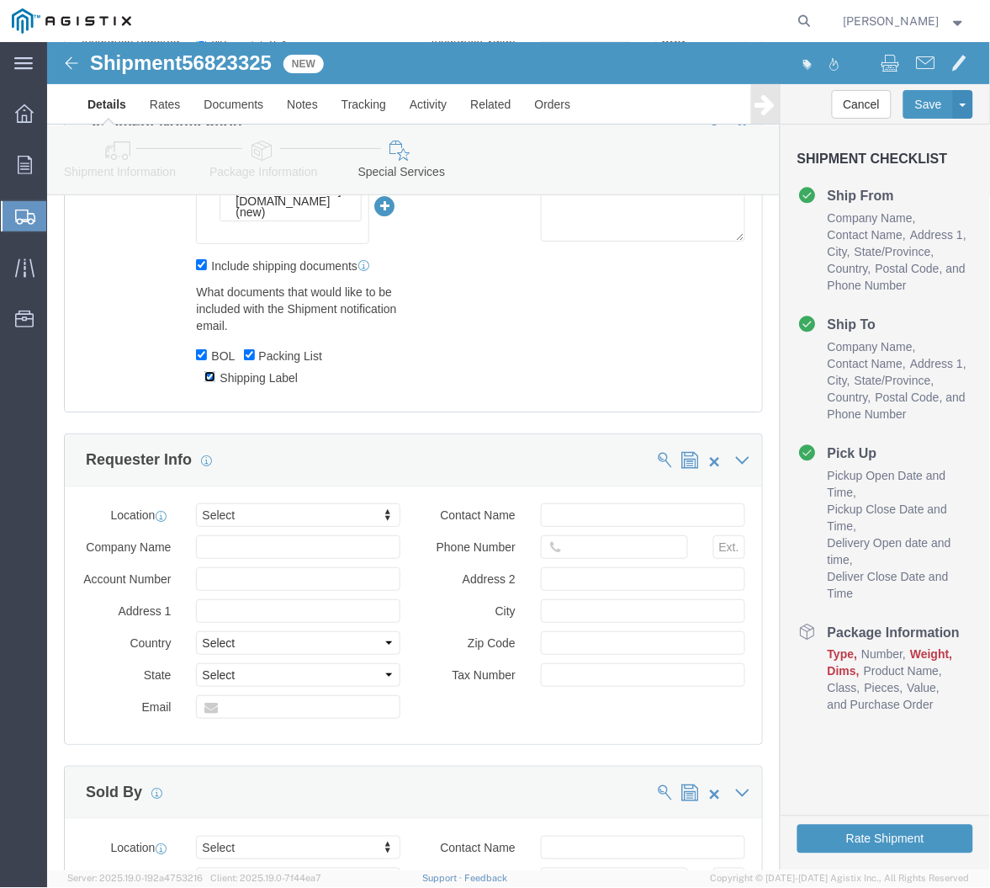
scroll to position [1372, 0]
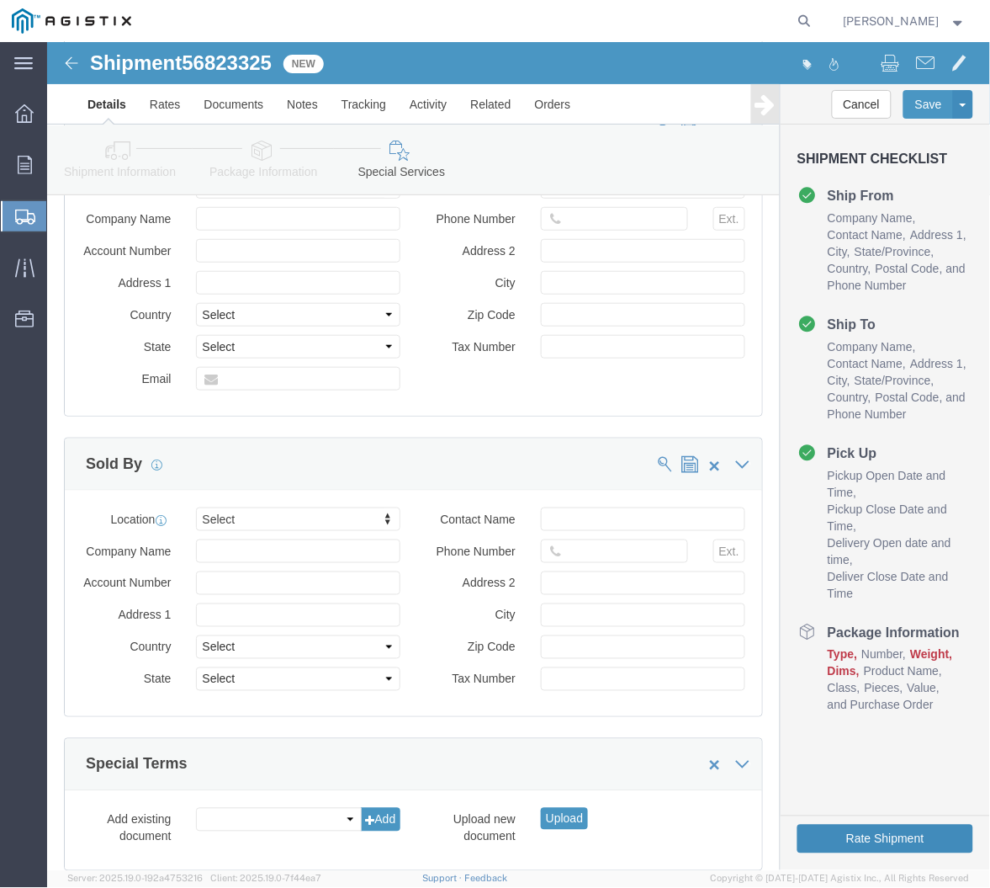
click button "Rate Shipment"
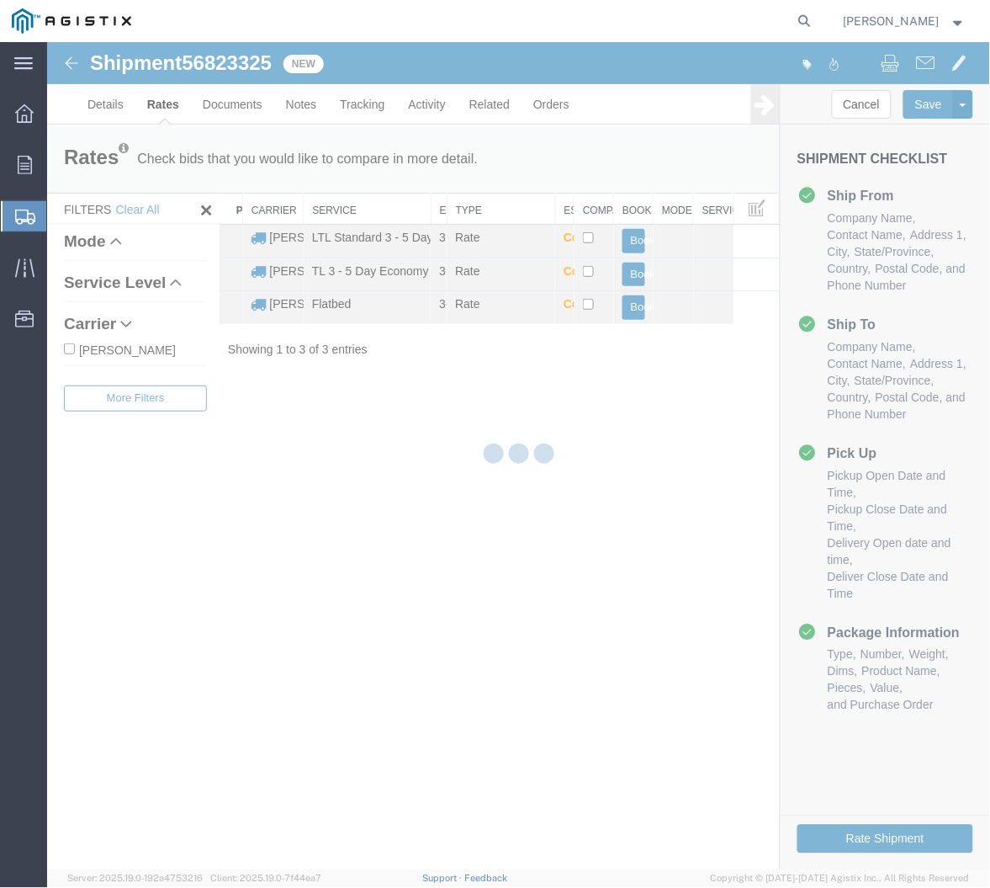
scroll to position [0, 0]
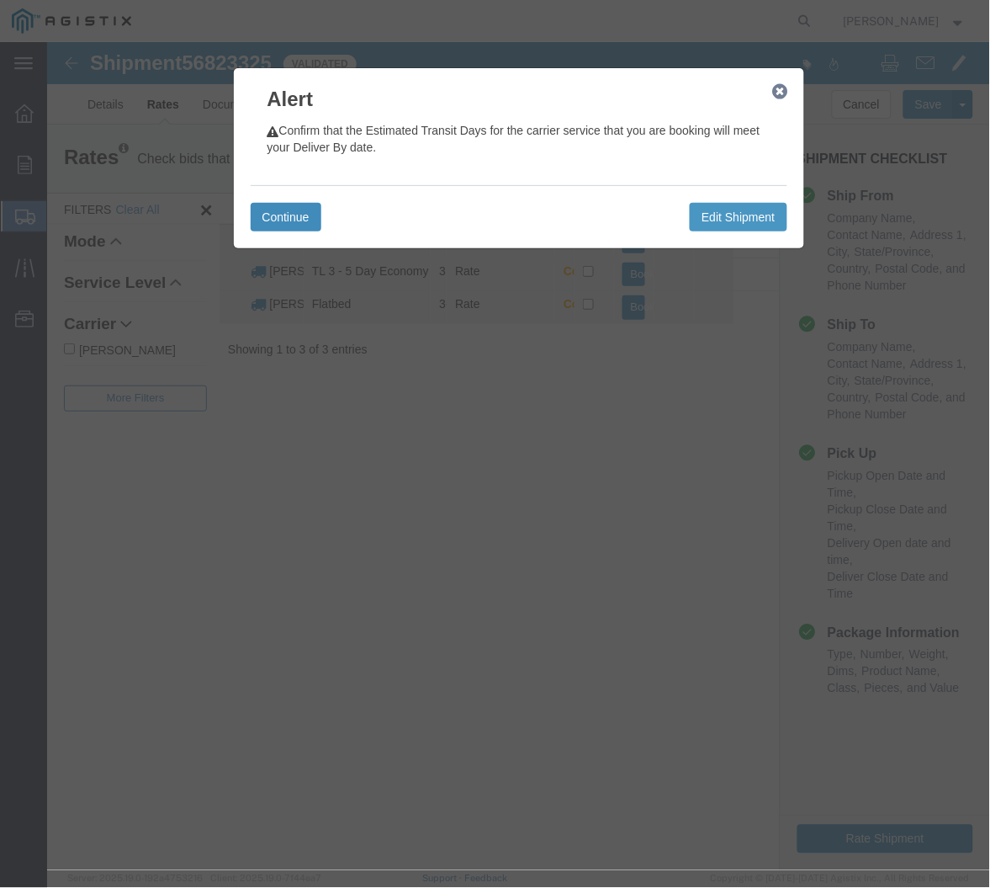
click at [283, 218] on button "Continue" at bounding box center [285, 216] width 71 height 29
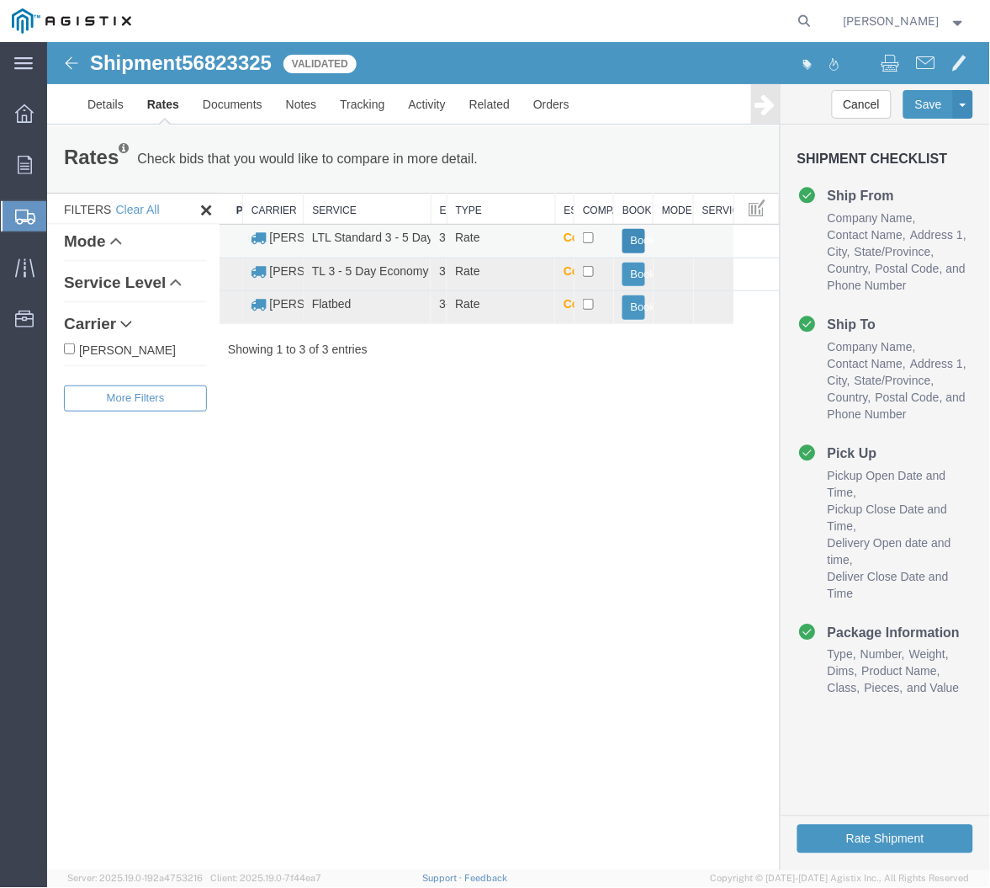
click at [634, 232] on button "Book" at bounding box center [633, 240] width 23 height 24
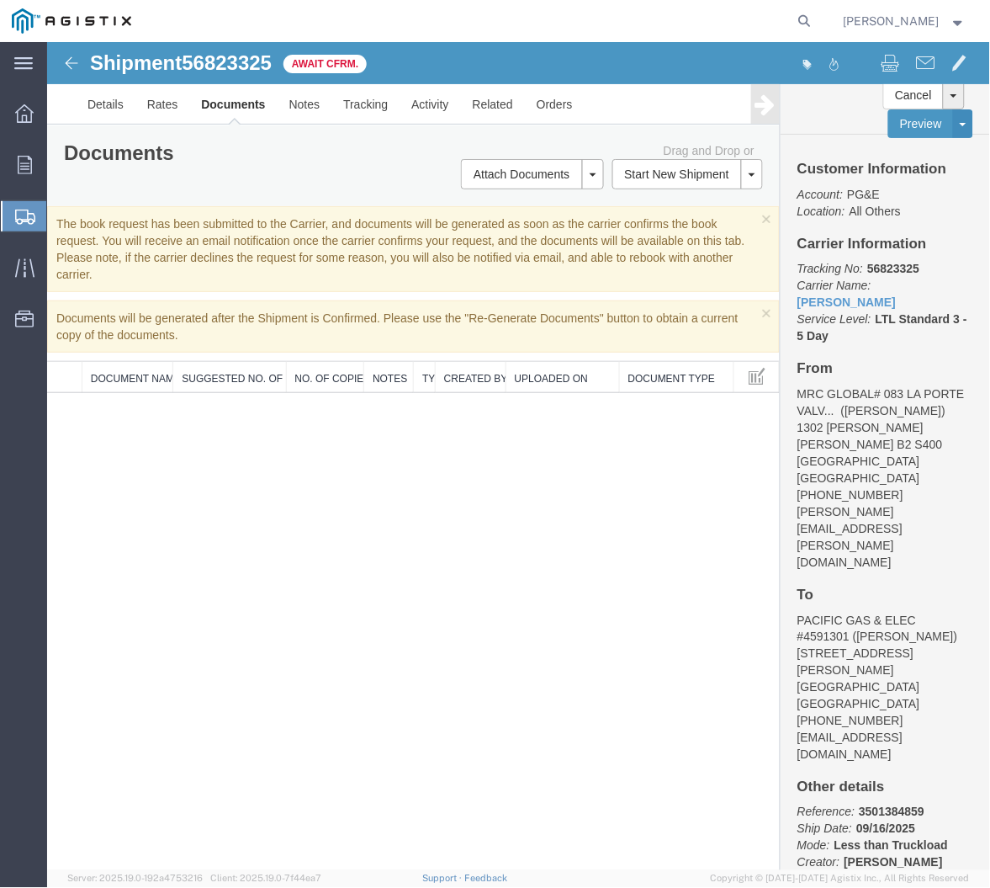
click at [411, 783] on div "Shipment 56823325 0 of 0 Await Cfrm. Details Rates Documents Notes Tracking Act…" at bounding box center [517, 455] width 943 height 828
click at [406, 590] on div "Shipment 56823325 0 of 0 Await Cfrm. Details Rates Documents Notes Tracking Act…" at bounding box center [517, 455] width 943 height 828
click at [94, 104] on link "Details" at bounding box center [105, 103] width 60 height 40
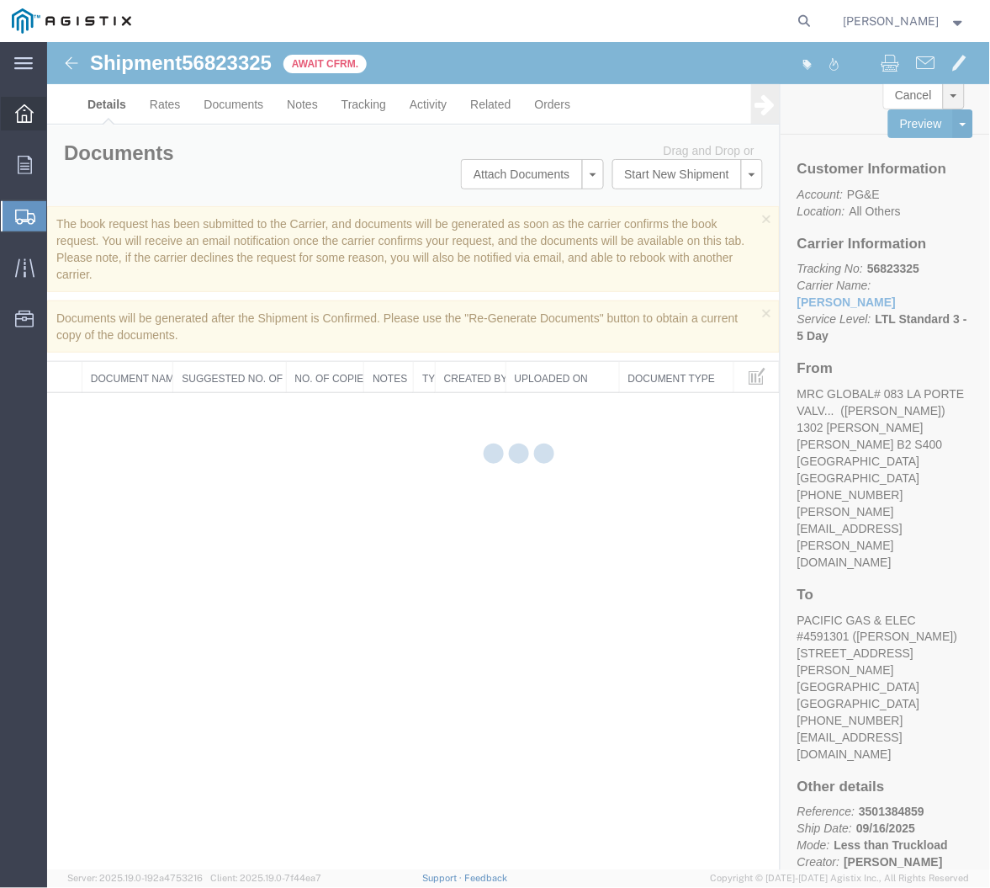
click at [19, 114] on icon at bounding box center [24, 113] width 19 height 19
